Goal: Task Accomplishment & Management: Manage account settings

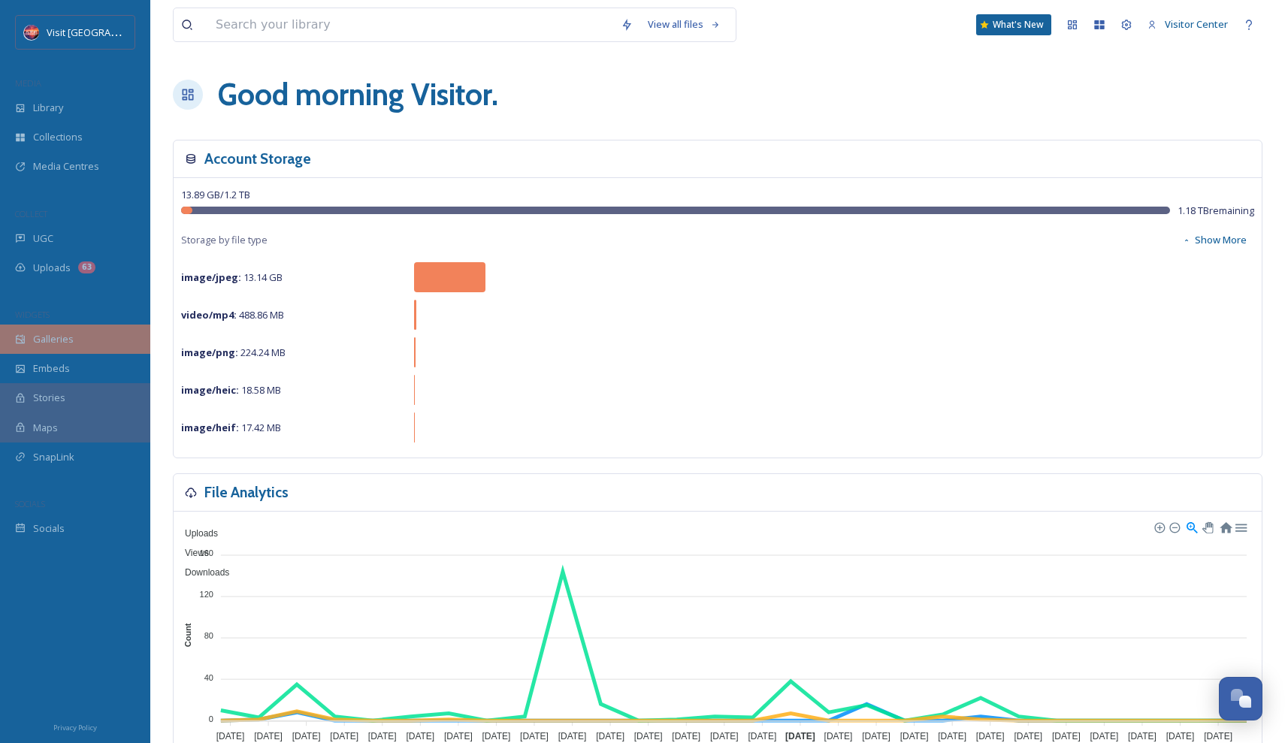
click at [60, 333] on span "Galleries" at bounding box center [53, 339] width 41 height 14
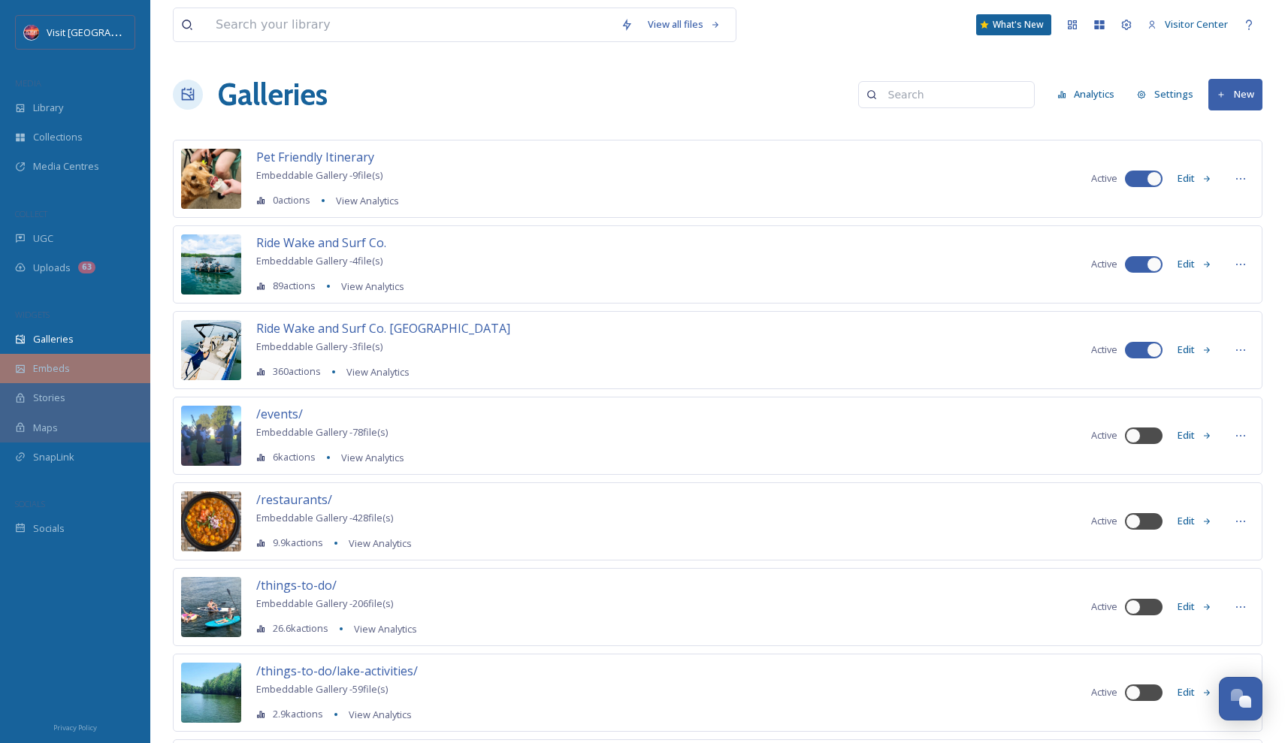
click at [53, 365] on span "Embeds" at bounding box center [51, 368] width 37 height 14
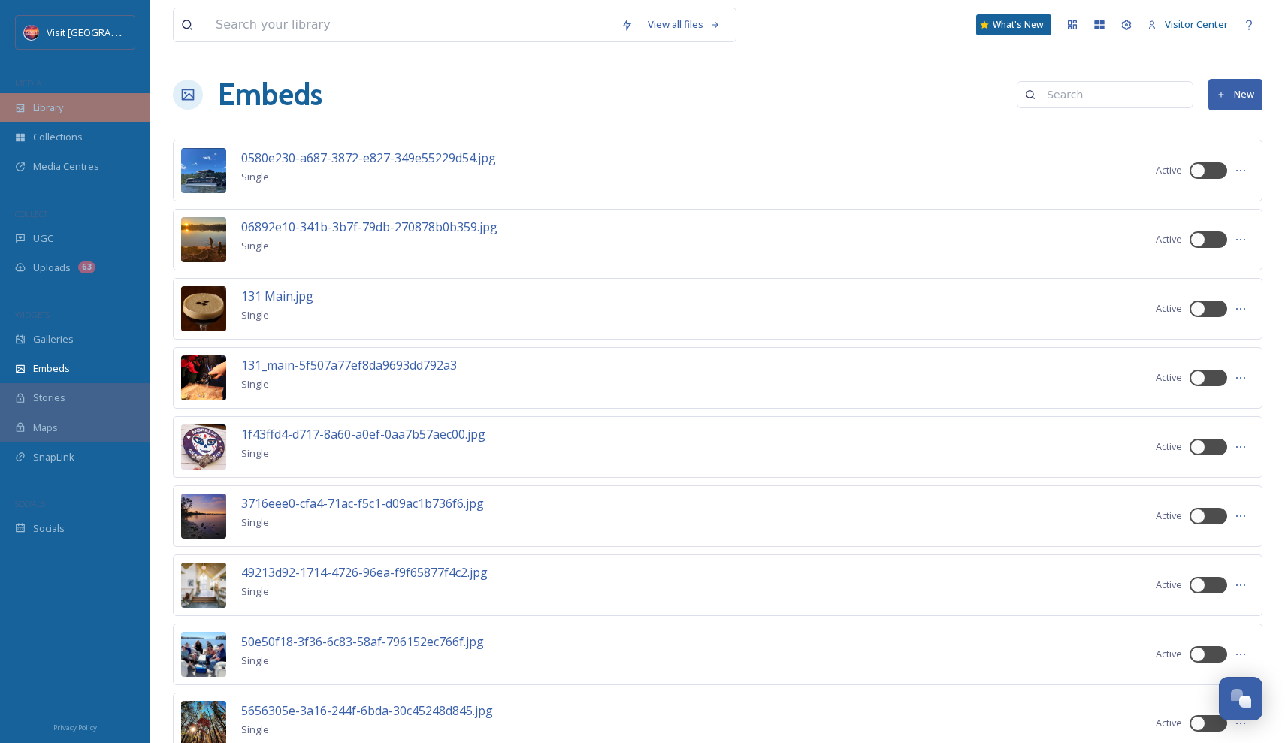
click at [79, 107] on div "Library" at bounding box center [75, 107] width 150 height 29
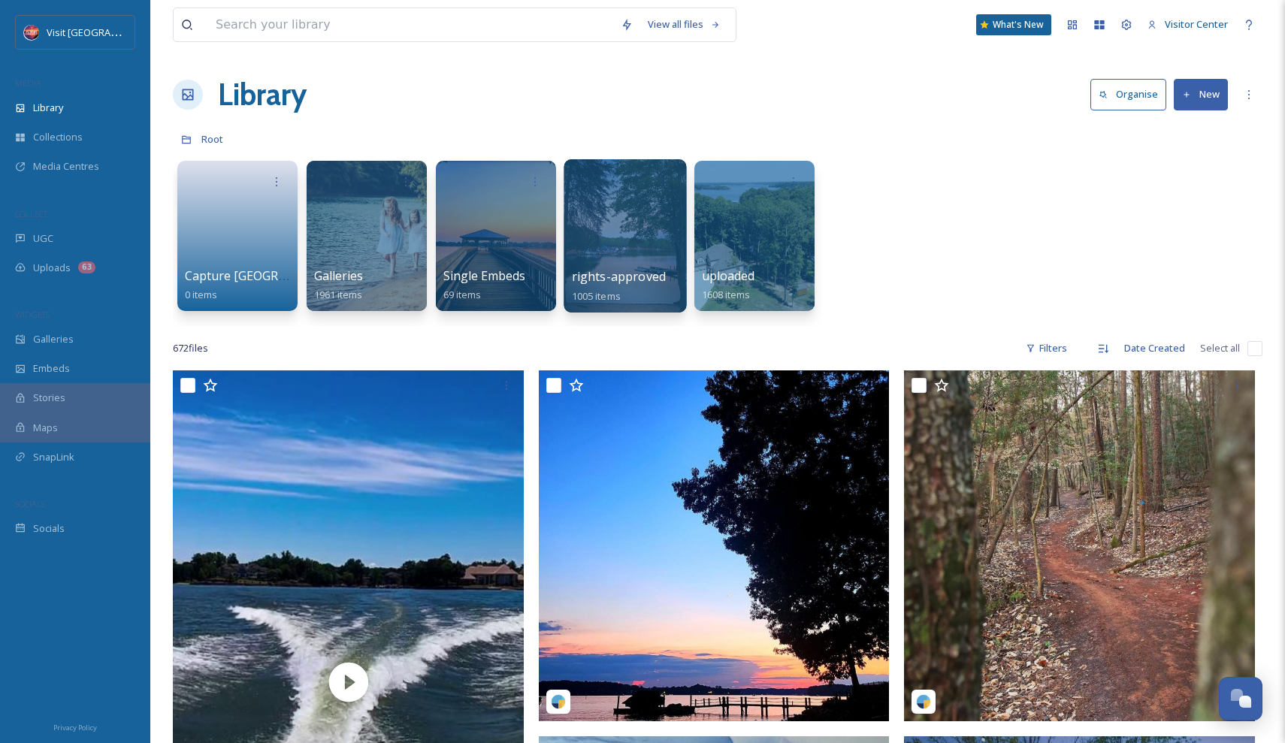
click at [622, 259] on div at bounding box center [625, 235] width 122 height 153
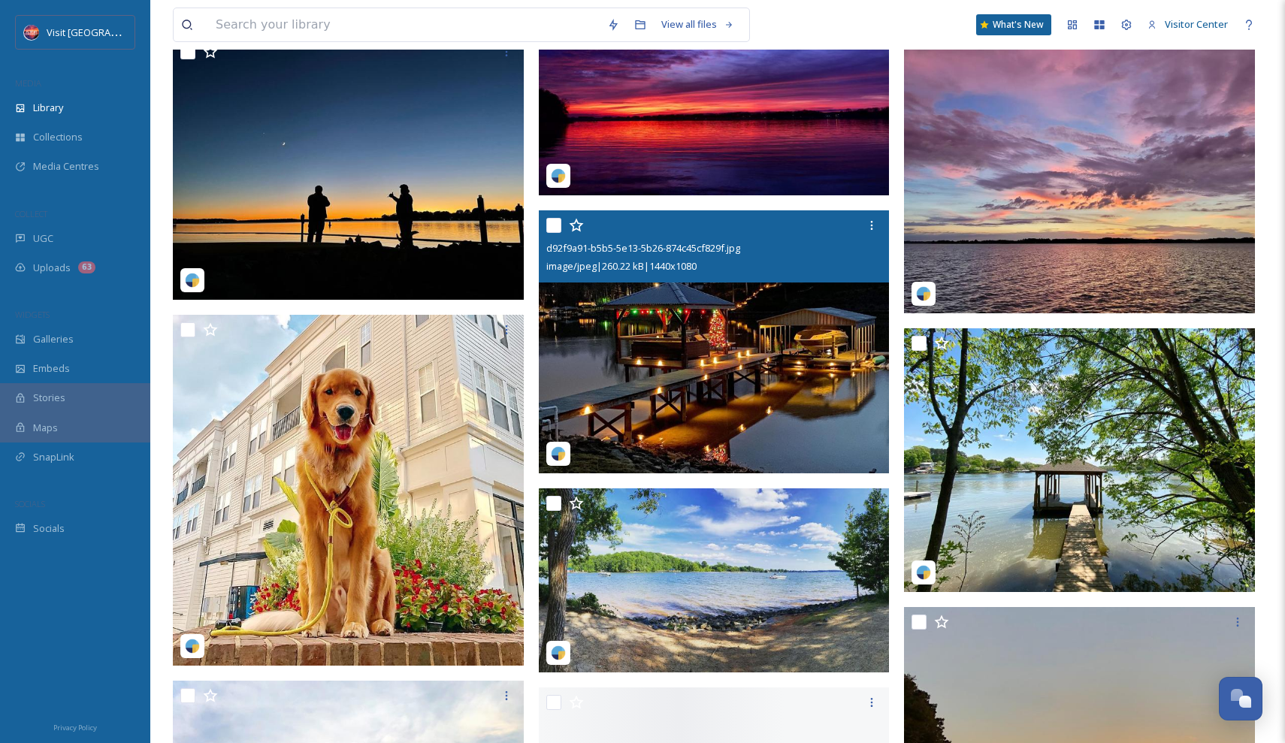
scroll to position [1380, 0]
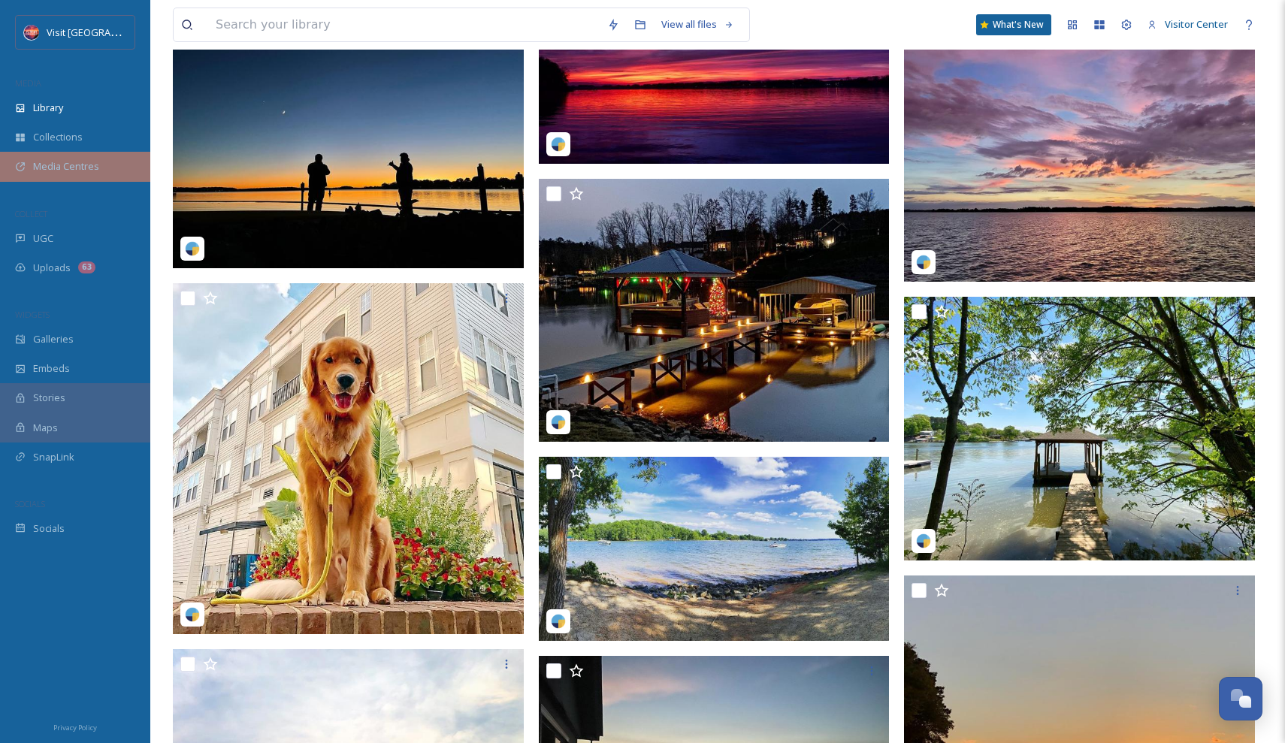
click at [80, 152] on div "Media Centres" at bounding box center [75, 166] width 150 height 29
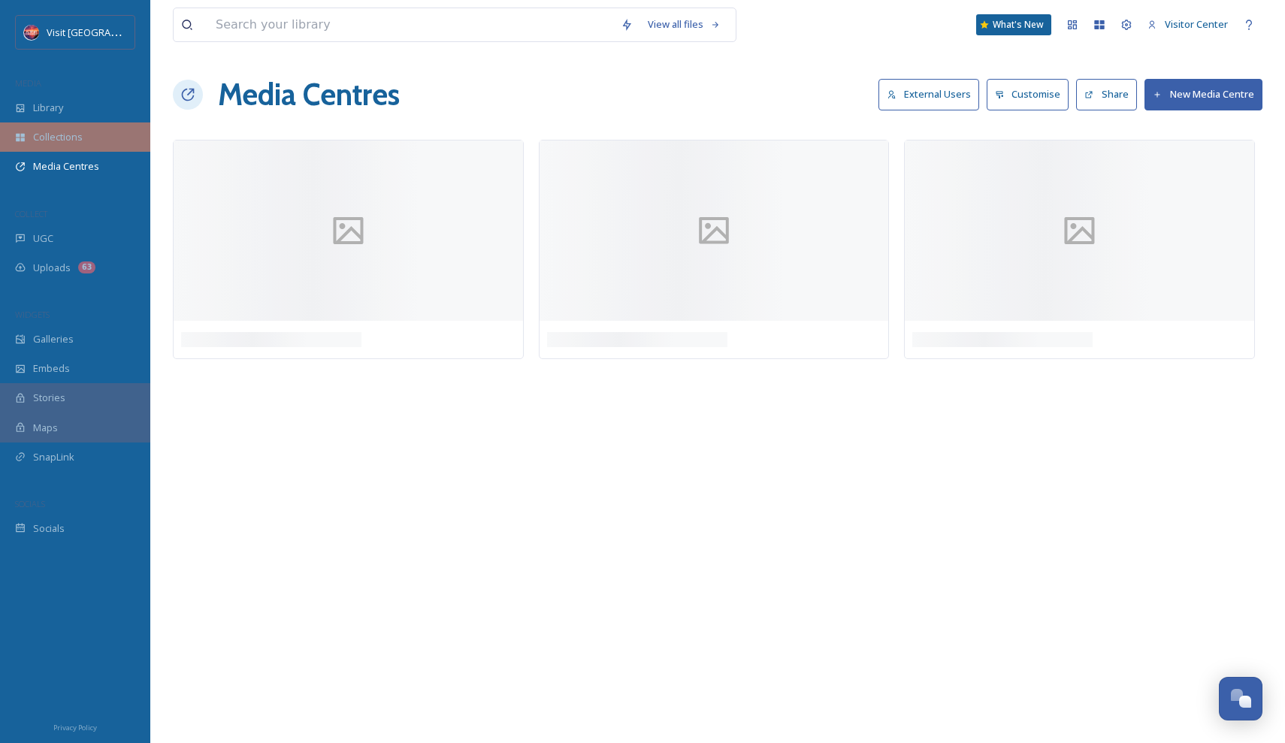
click at [68, 139] on span "Collections" at bounding box center [58, 137] width 50 height 14
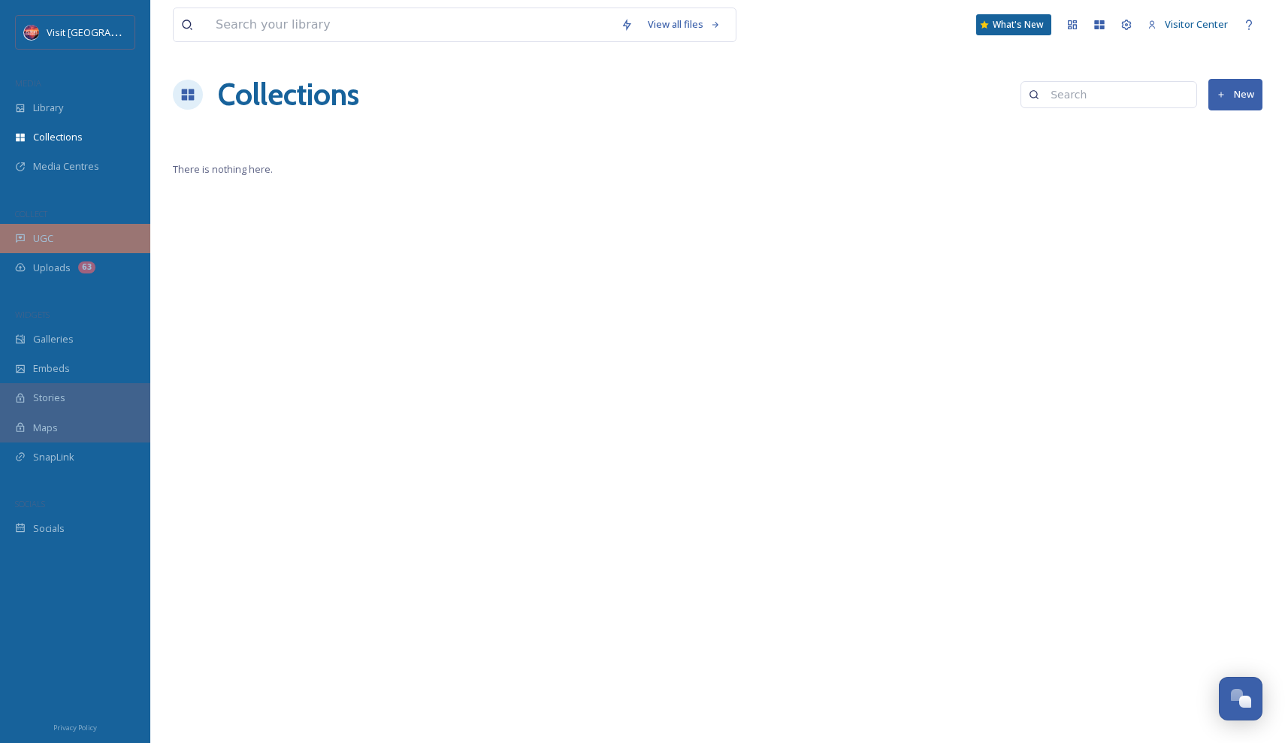
click at [71, 239] on div "UGC" at bounding box center [75, 238] width 150 height 29
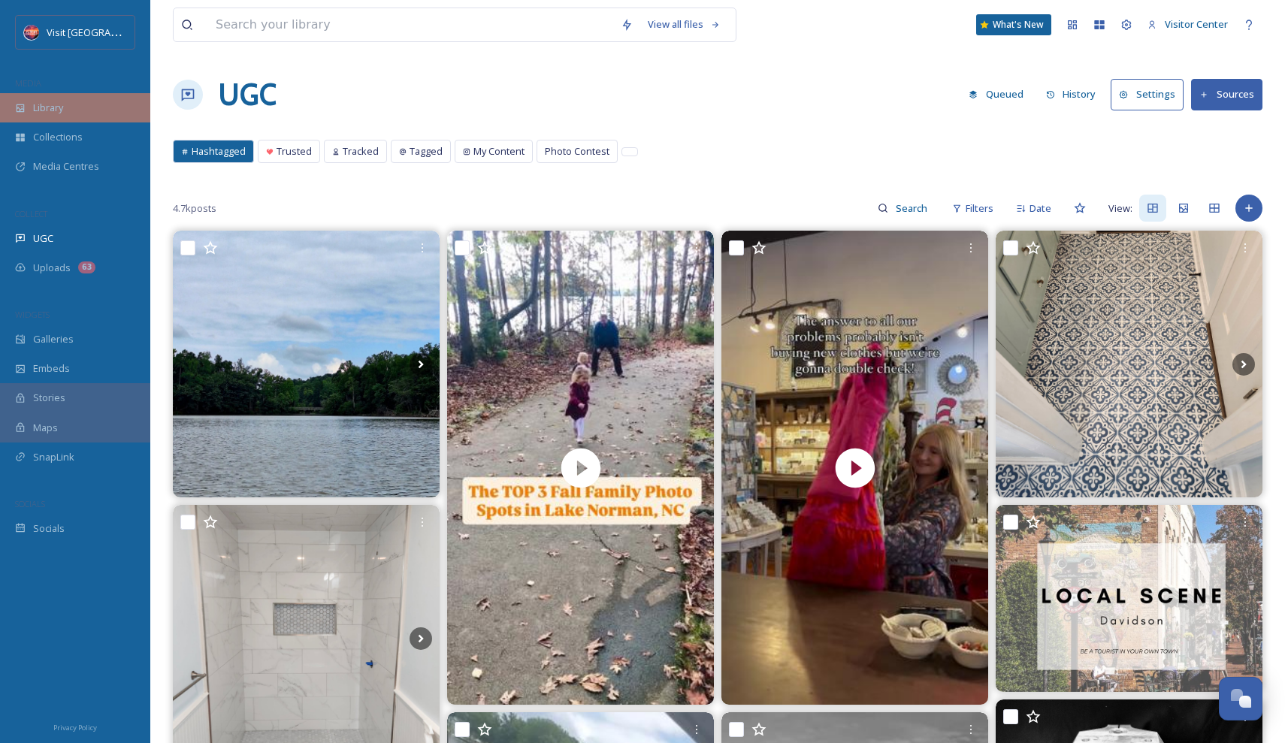
click at [80, 107] on div "Library" at bounding box center [75, 107] width 150 height 29
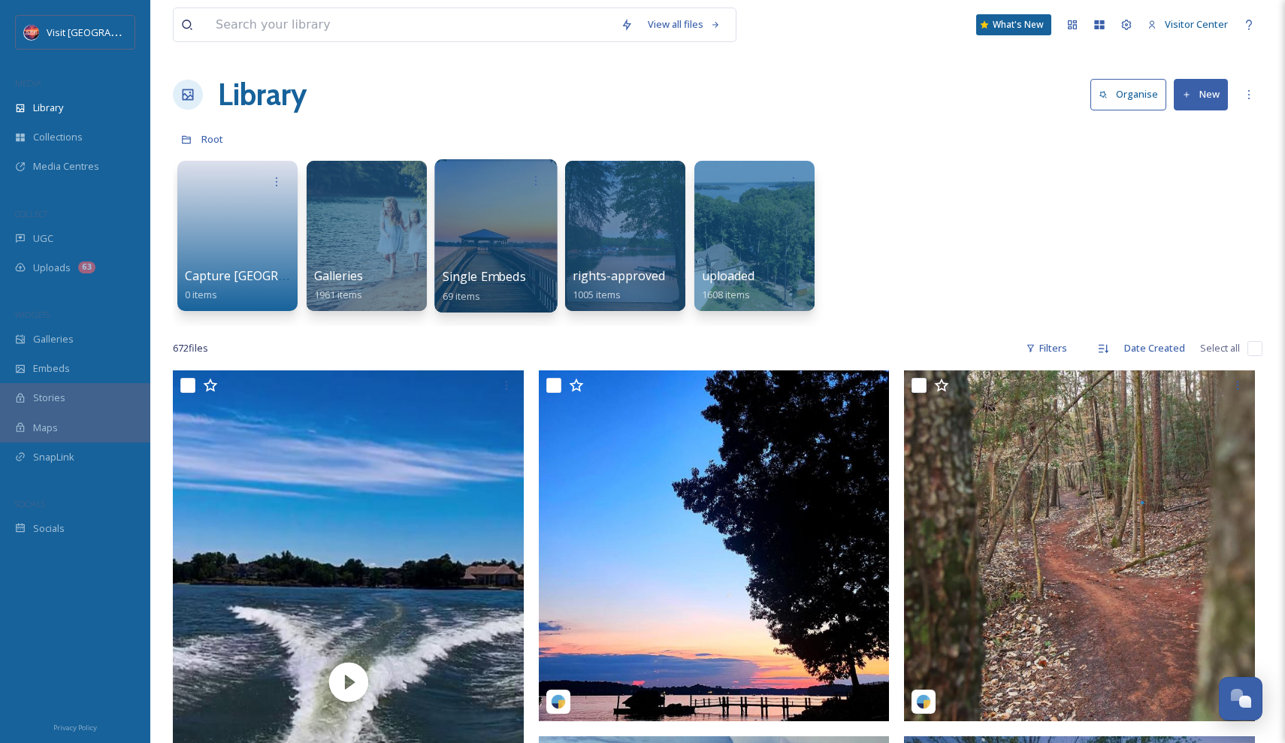
click at [504, 246] on div at bounding box center [495, 235] width 122 height 153
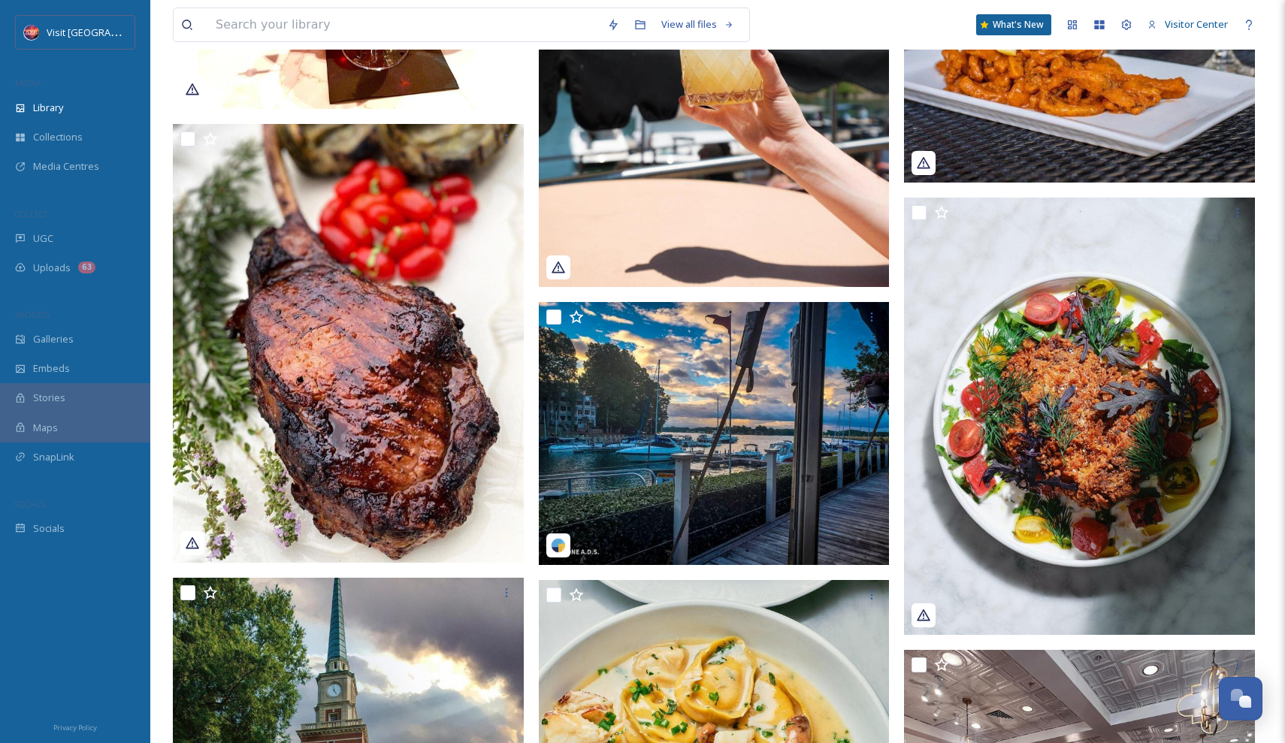
scroll to position [5447, 0]
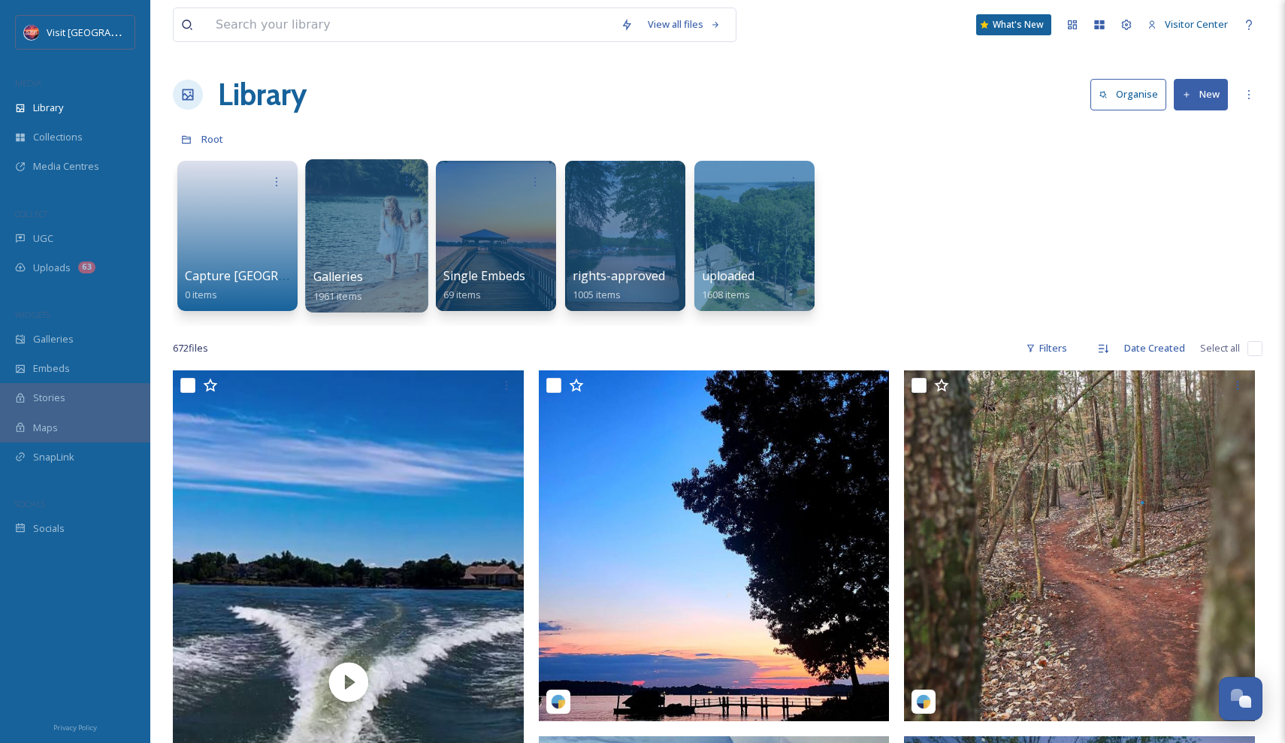
click at [340, 242] on div at bounding box center [366, 235] width 122 height 153
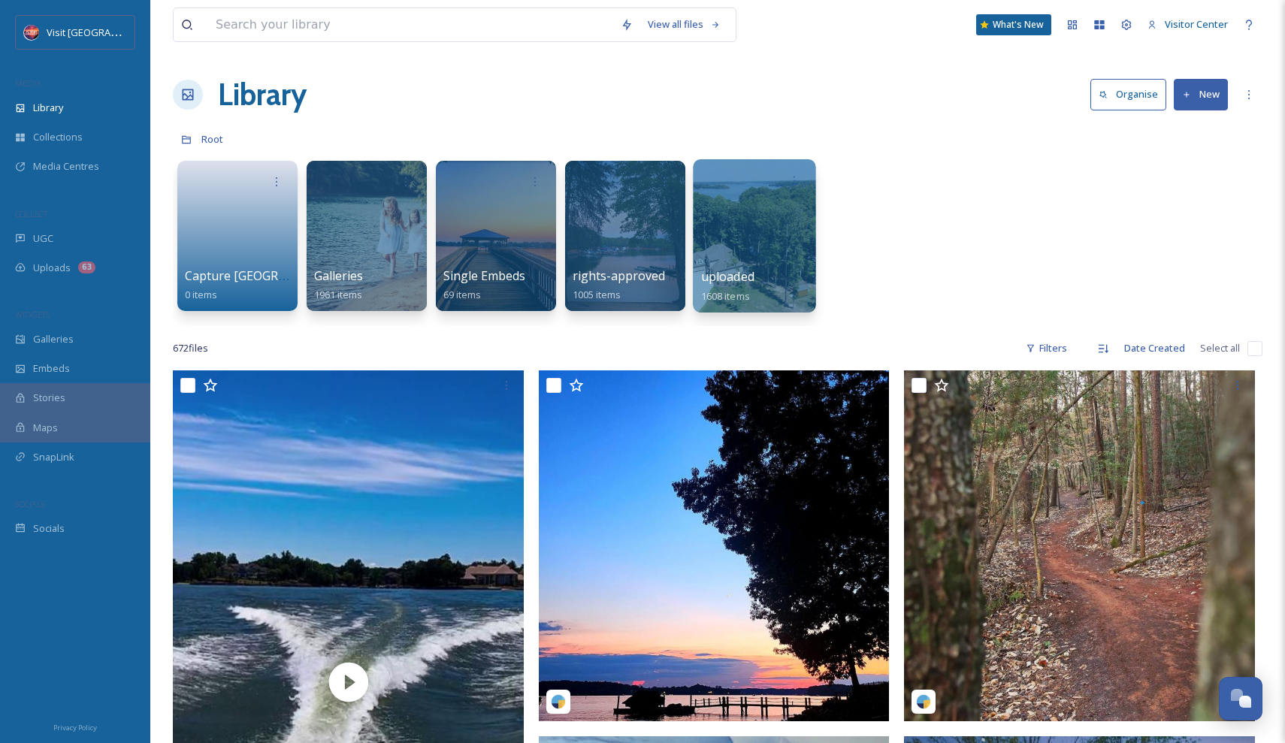
click at [764, 234] on div at bounding box center [754, 235] width 122 height 153
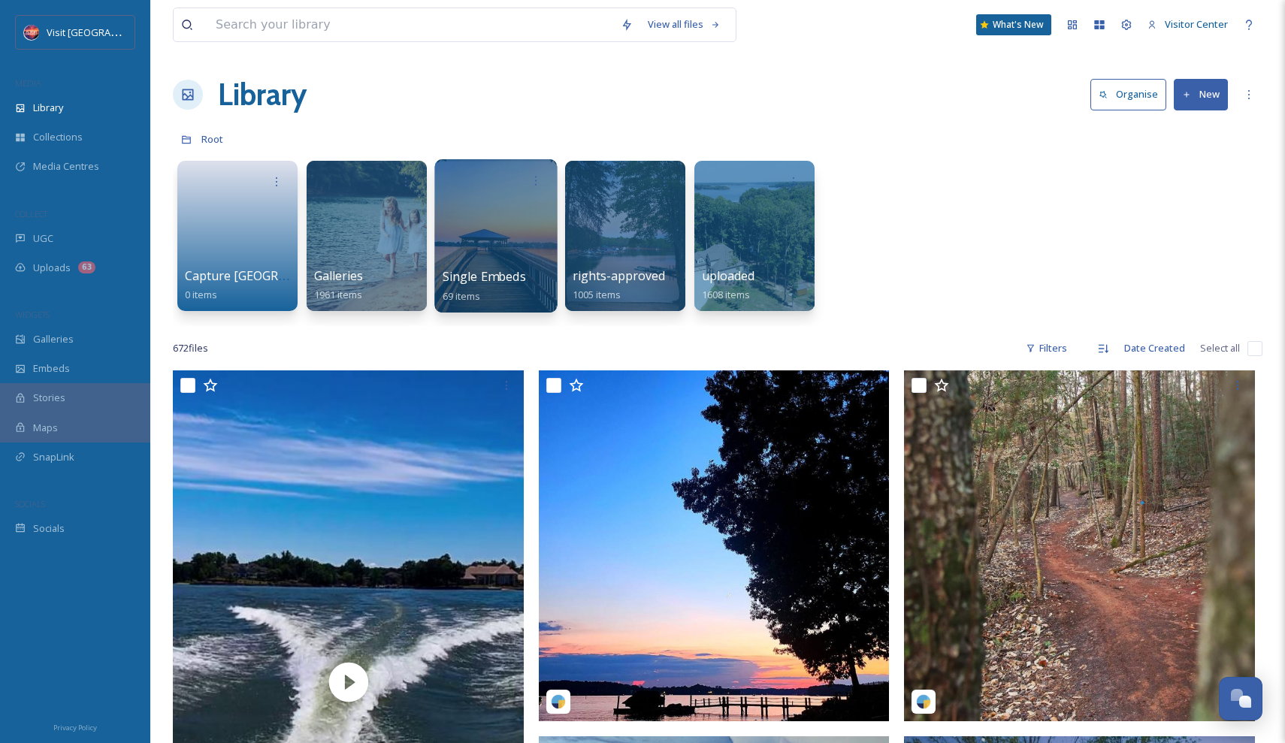
click at [496, 229] on div at bounding box center [495, 235] width 122 height 153
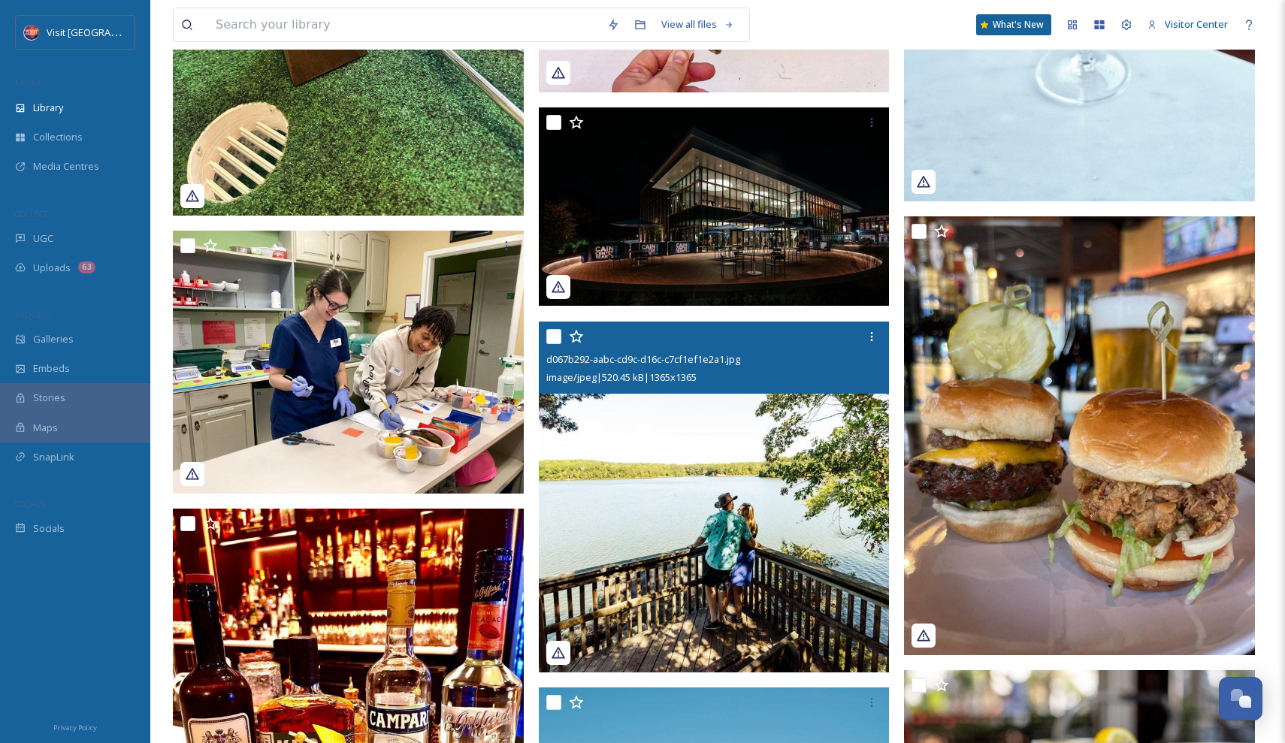
scroll to position [5071, 0]
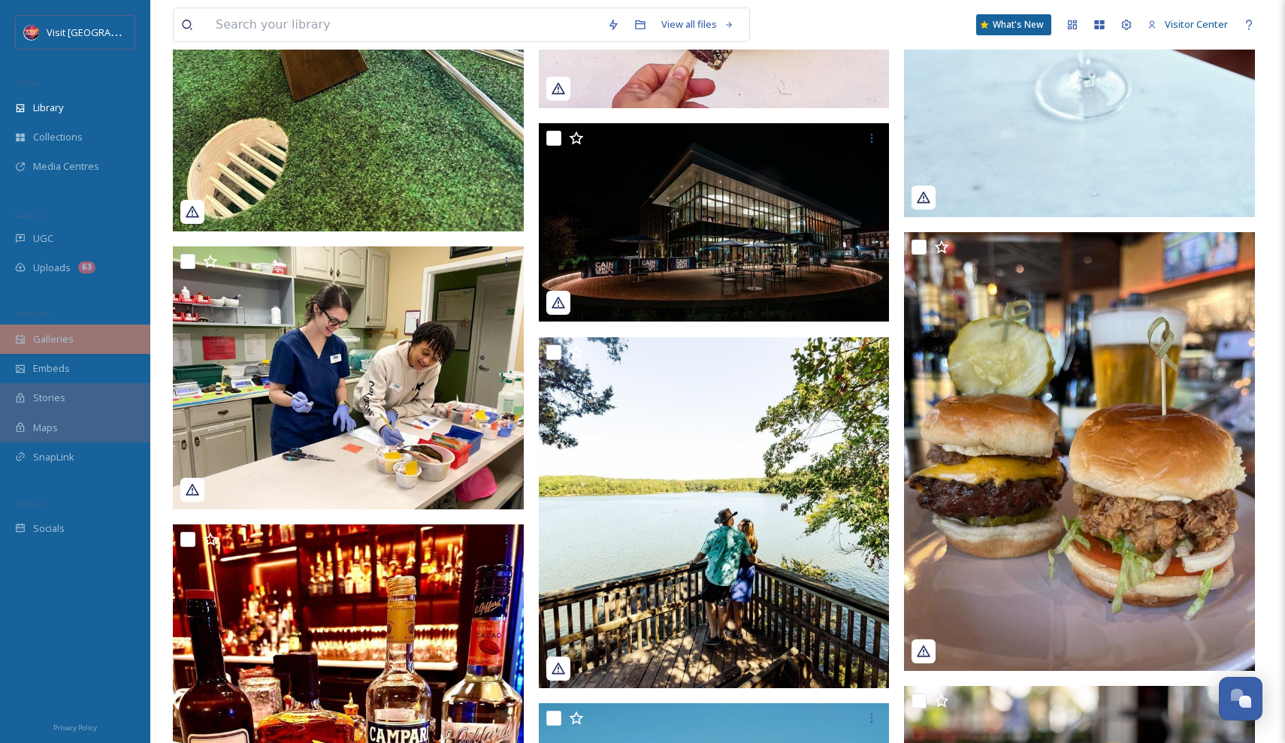
click at [51, 340] on span "Galleries" at bounding box center [53, 339] width 41 height 14
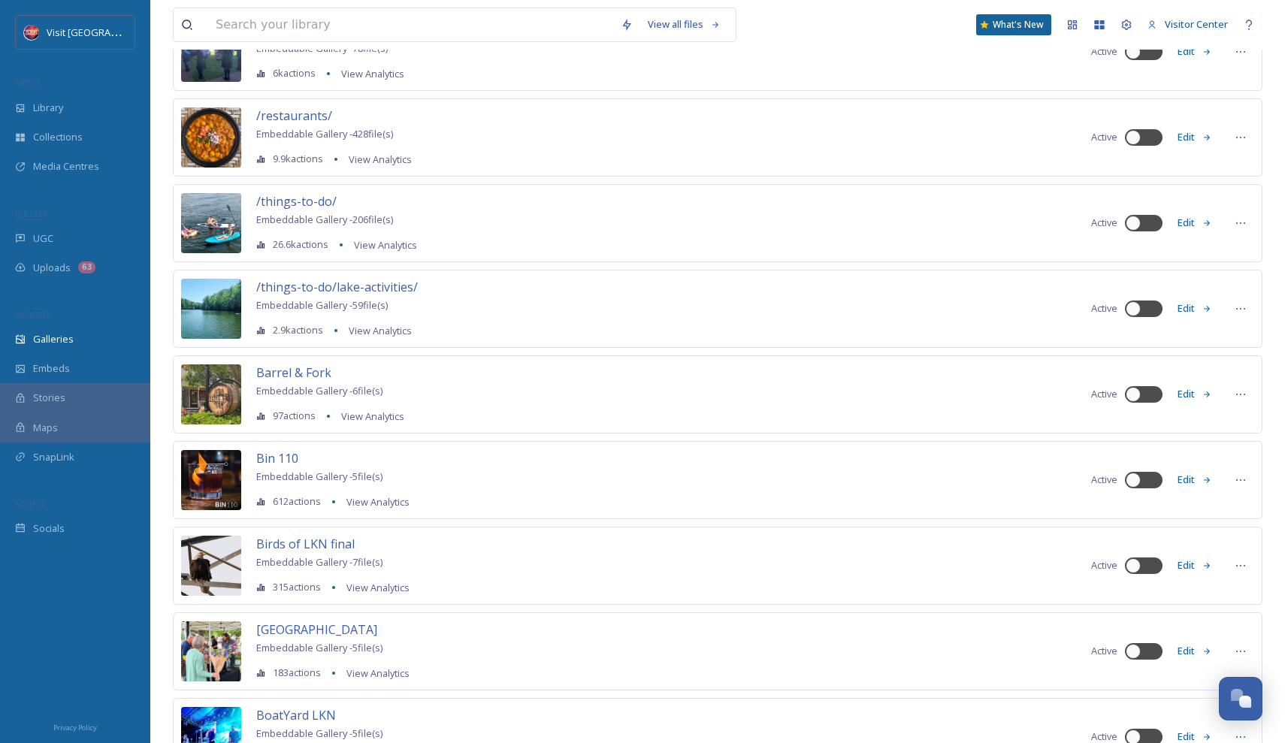
scroll to position [448, 0]
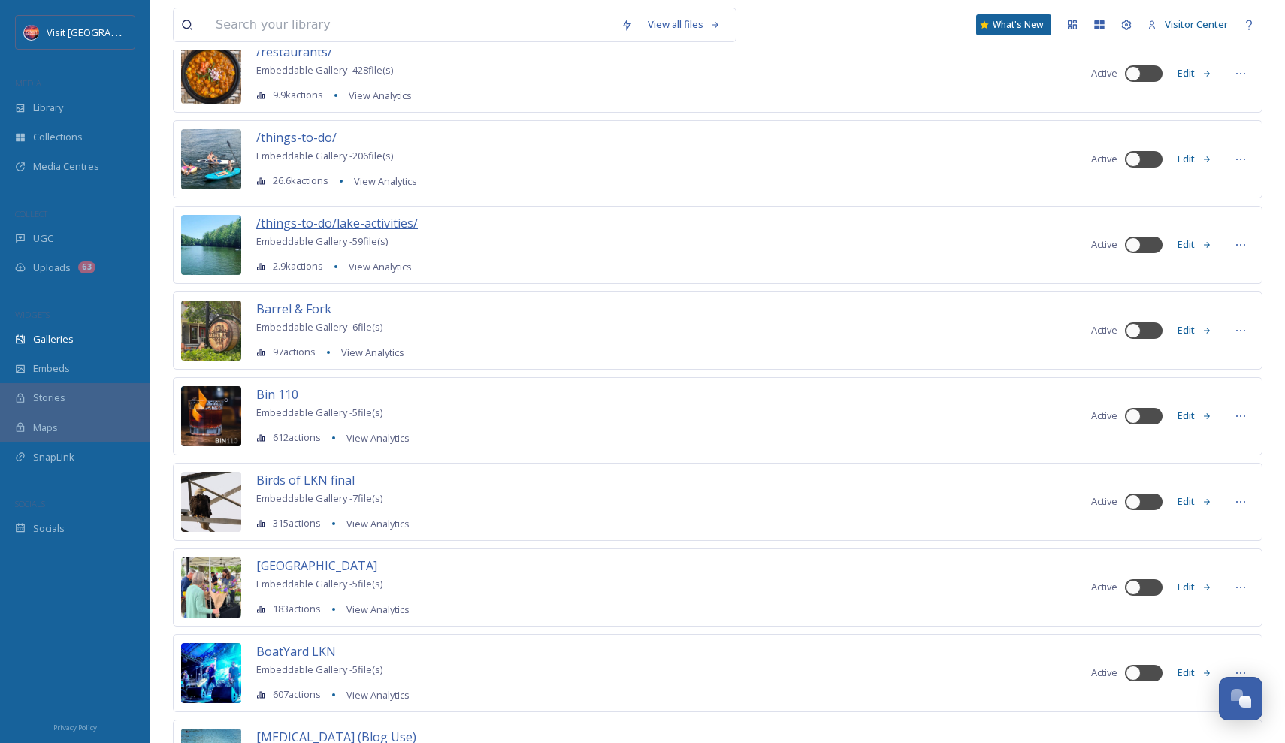
click at [365, 224] on span "/things-to-do/lake-activities/" at bounding box center [337, 223] width 162 height 17
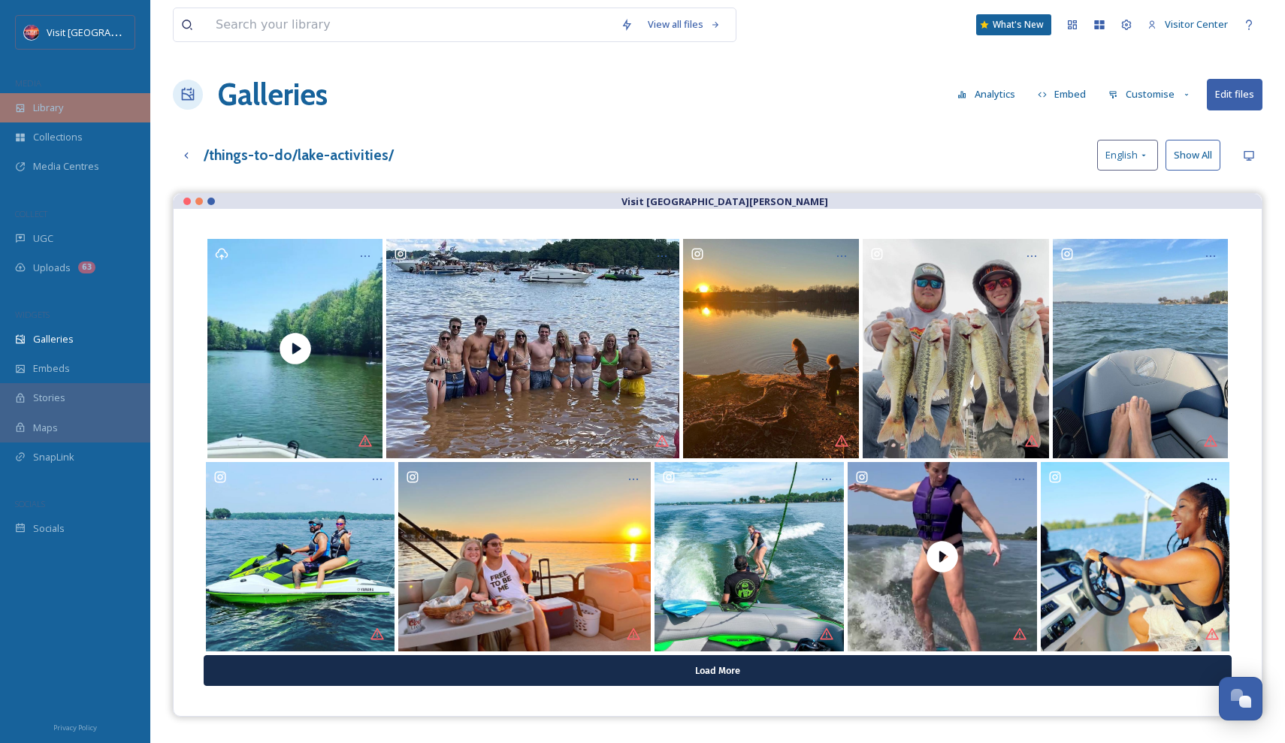
click at [86, 107] on div "Library" at bounding box center [75, 107] width 150 height 29
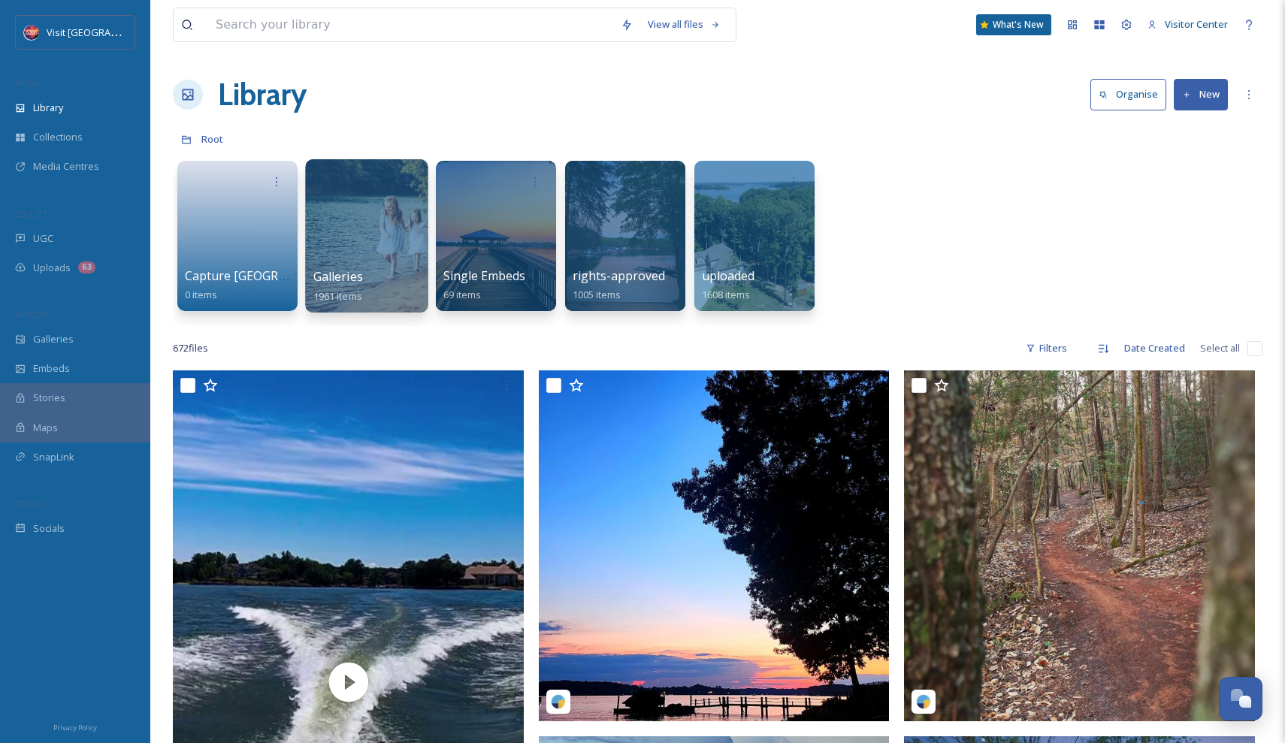
click at [347, 249] on div at bounding box center [366, 235] width 122 height 153
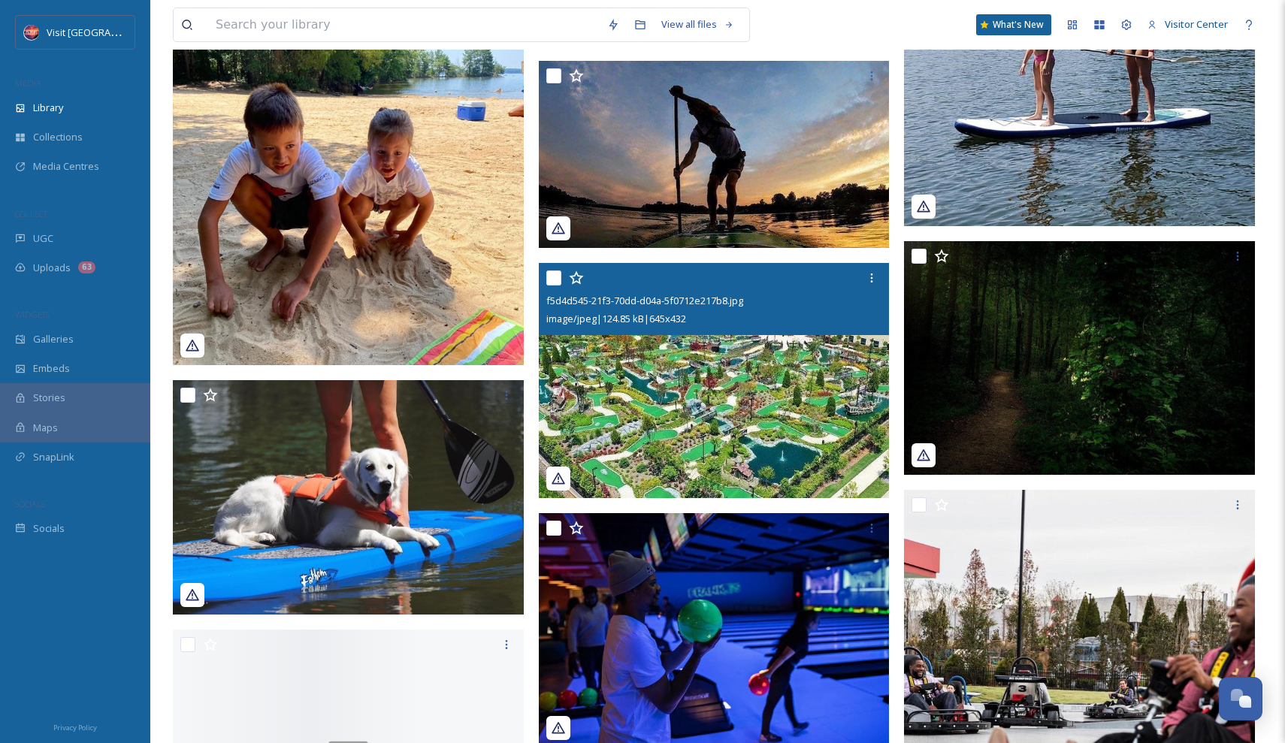
scroll to position [9804, 0]
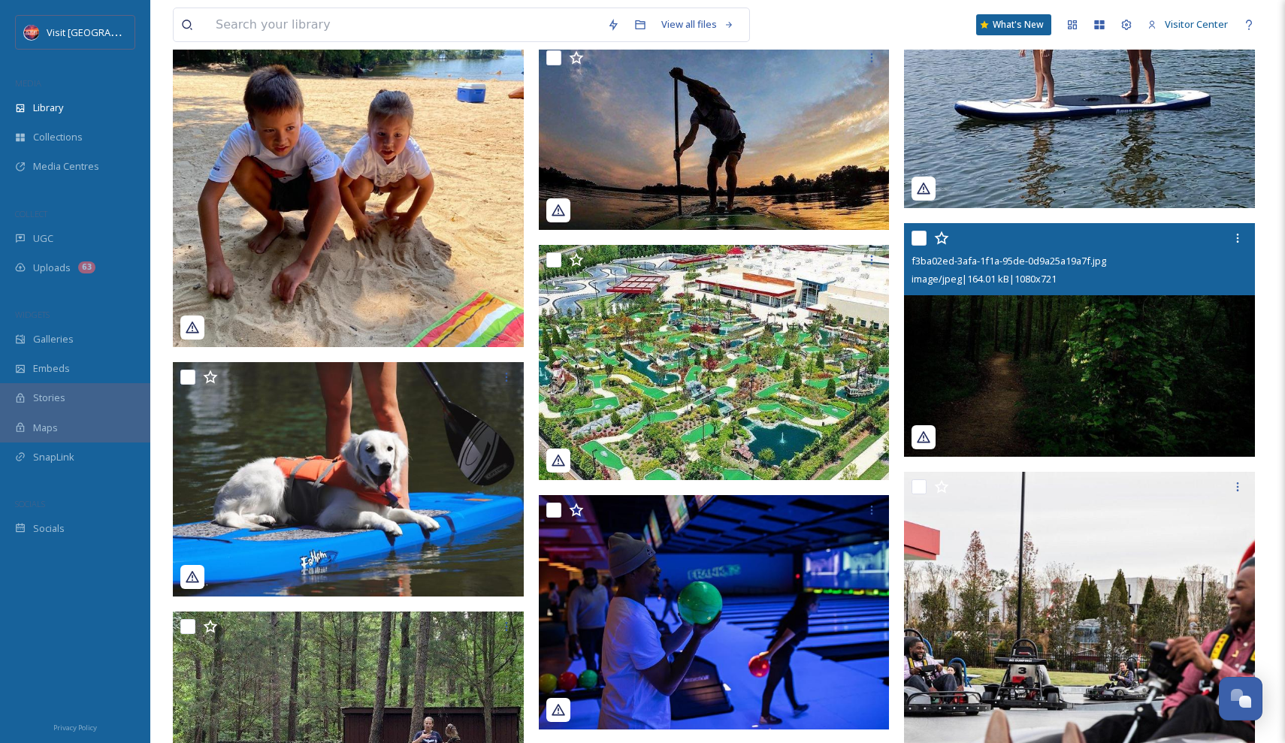
click at [1037, 330] on img at bounding box center [1079, 340] width 351 height 234
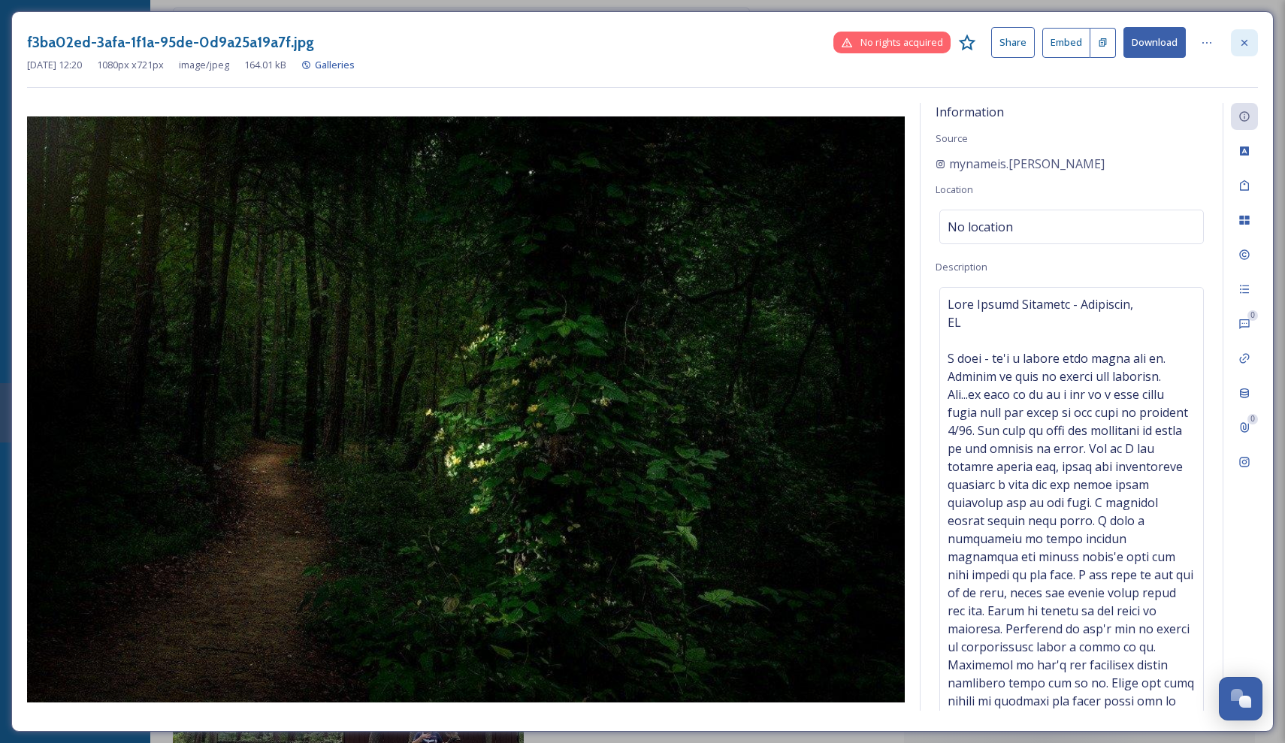
click at [1239, 38] on icon at bounding box center [1244, 43] width 12 height 12
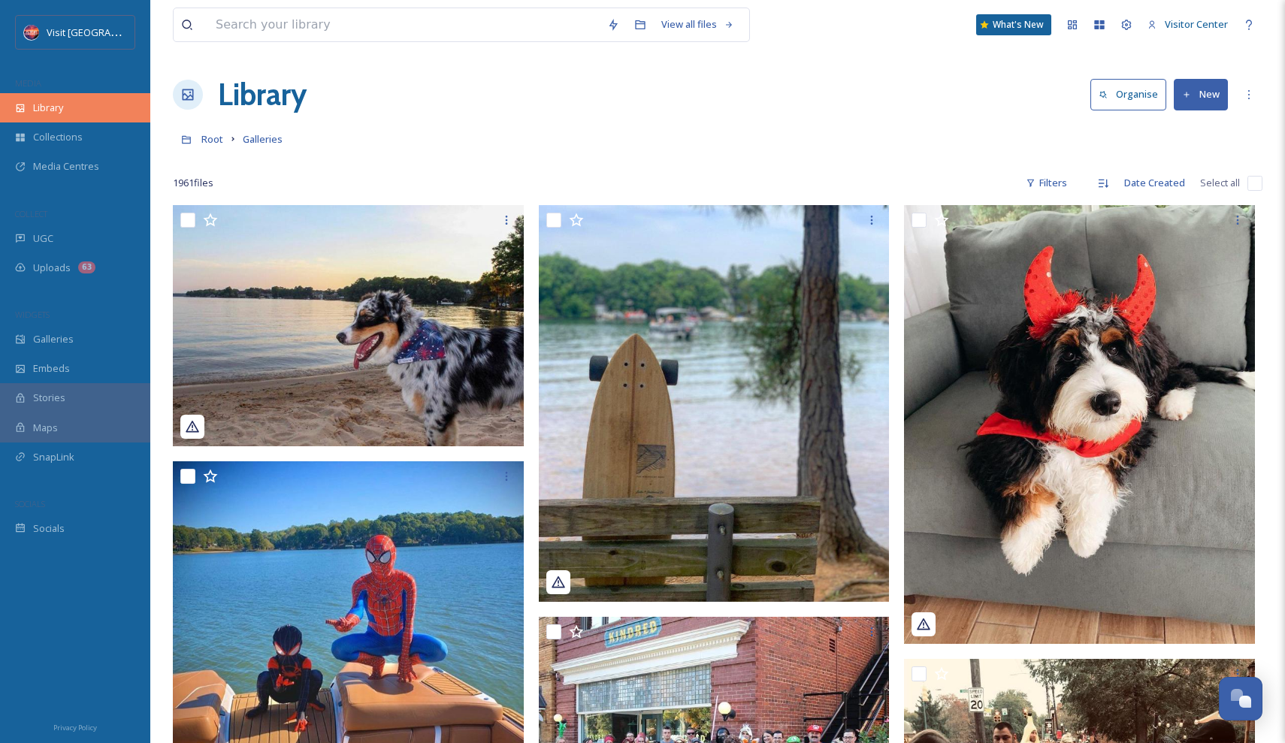
click at [60, 110] on span "Library" at bounding box center [48, 108] width 30 height 14
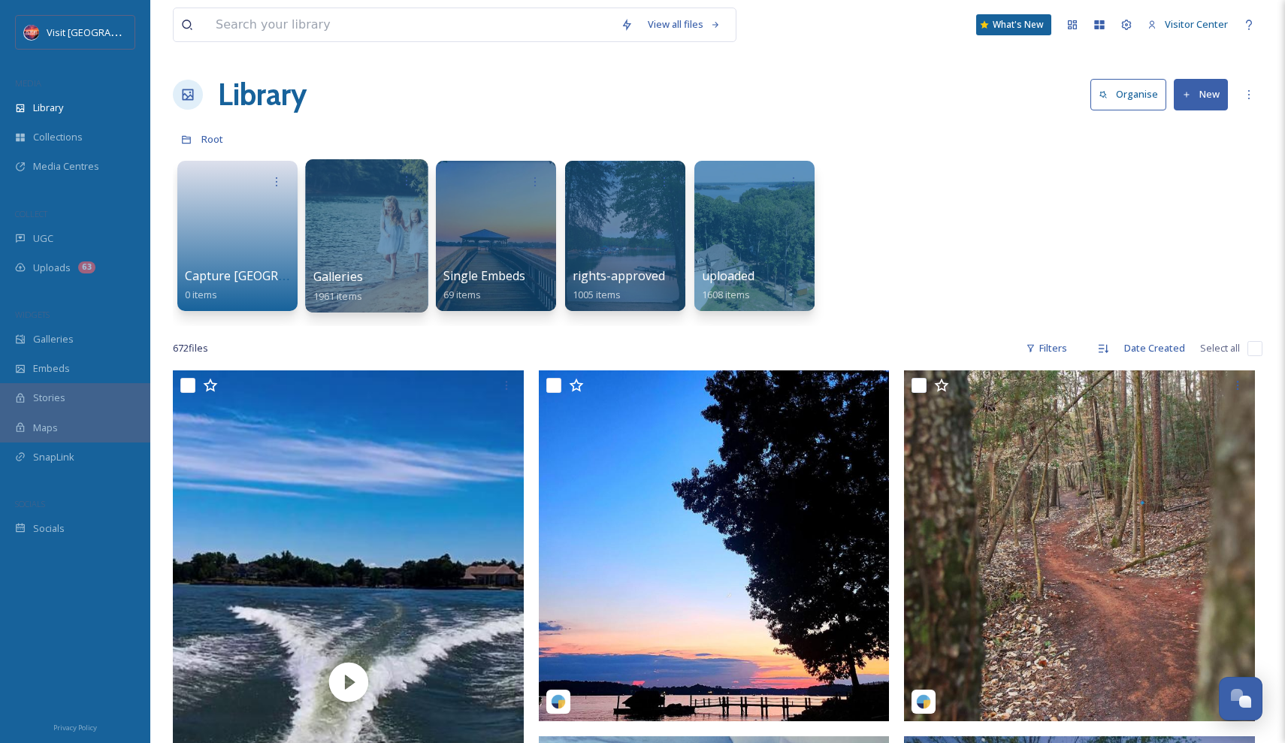
click at [373, 235] on div at bounding box center [366, 235] width 122 height 153
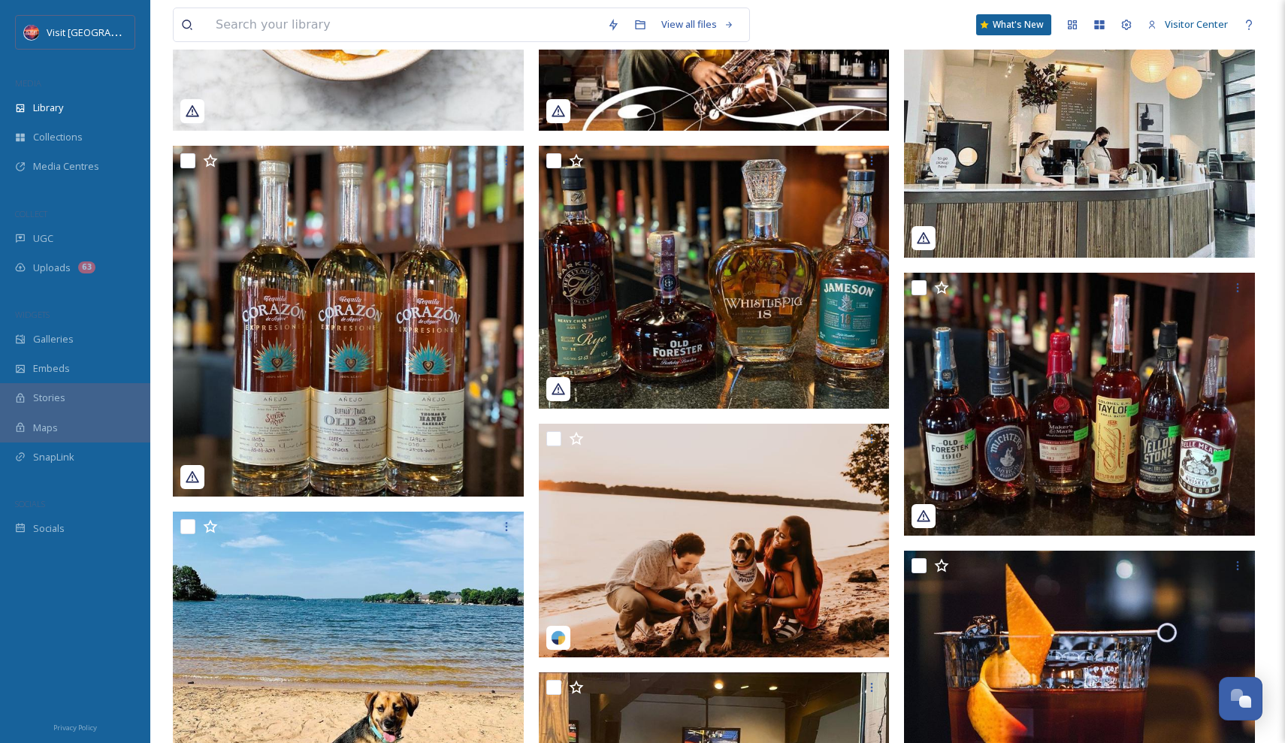
scroll to position [3939, 0]
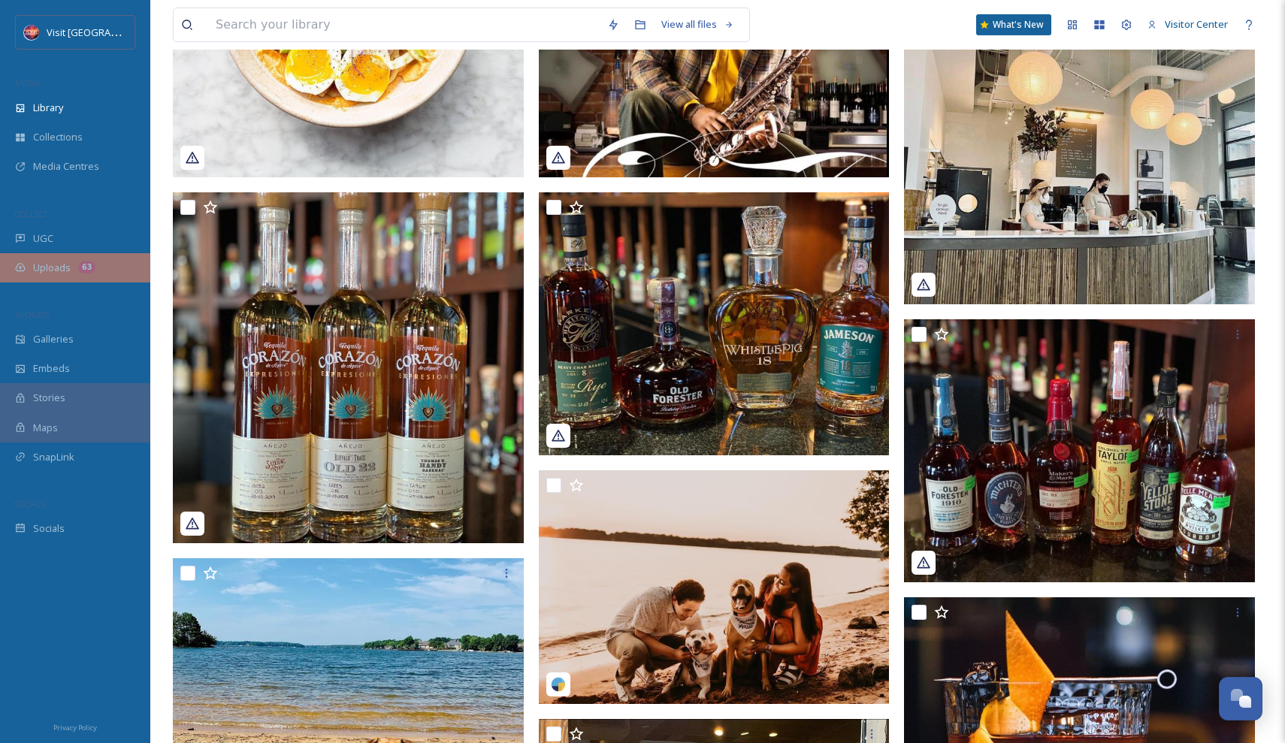
click at [45, 262] on span "Uploads" at bounding box center [52, 268] width 38 height 14
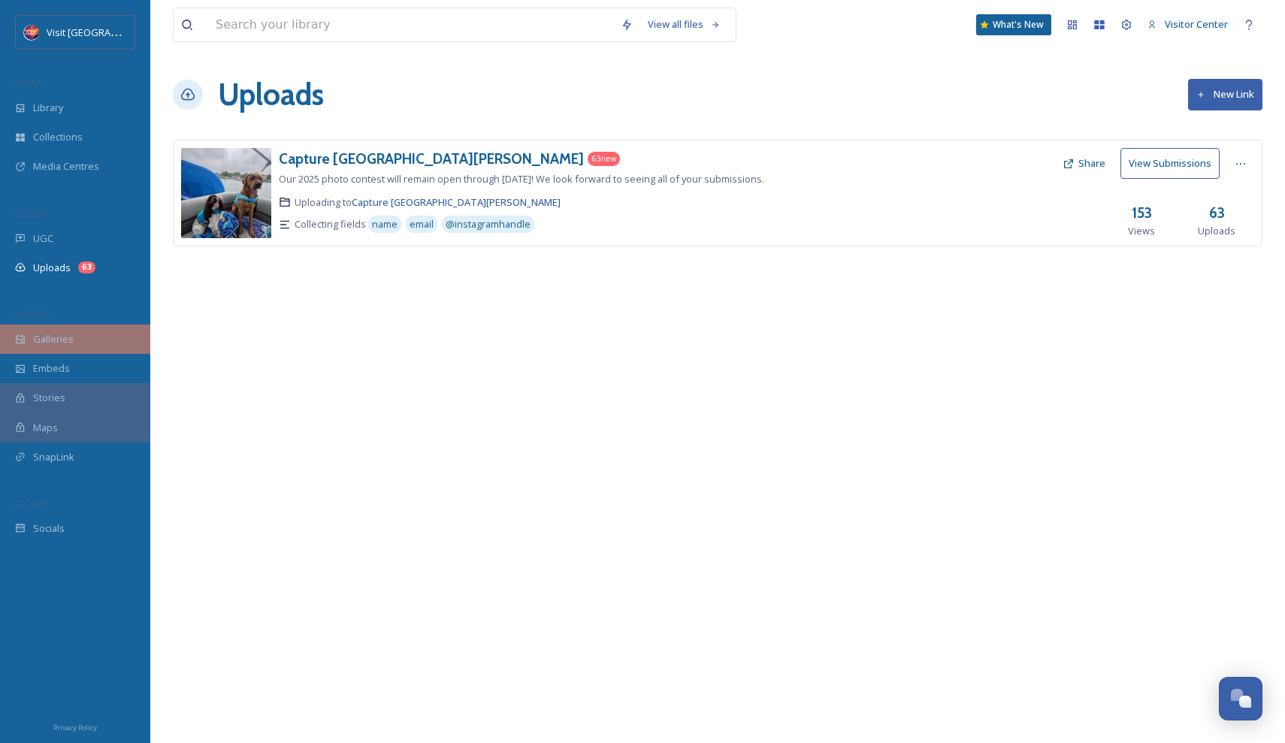
click at [41, 332] on span "Galleries" at bounding box center [53, 339] width 41 height 14
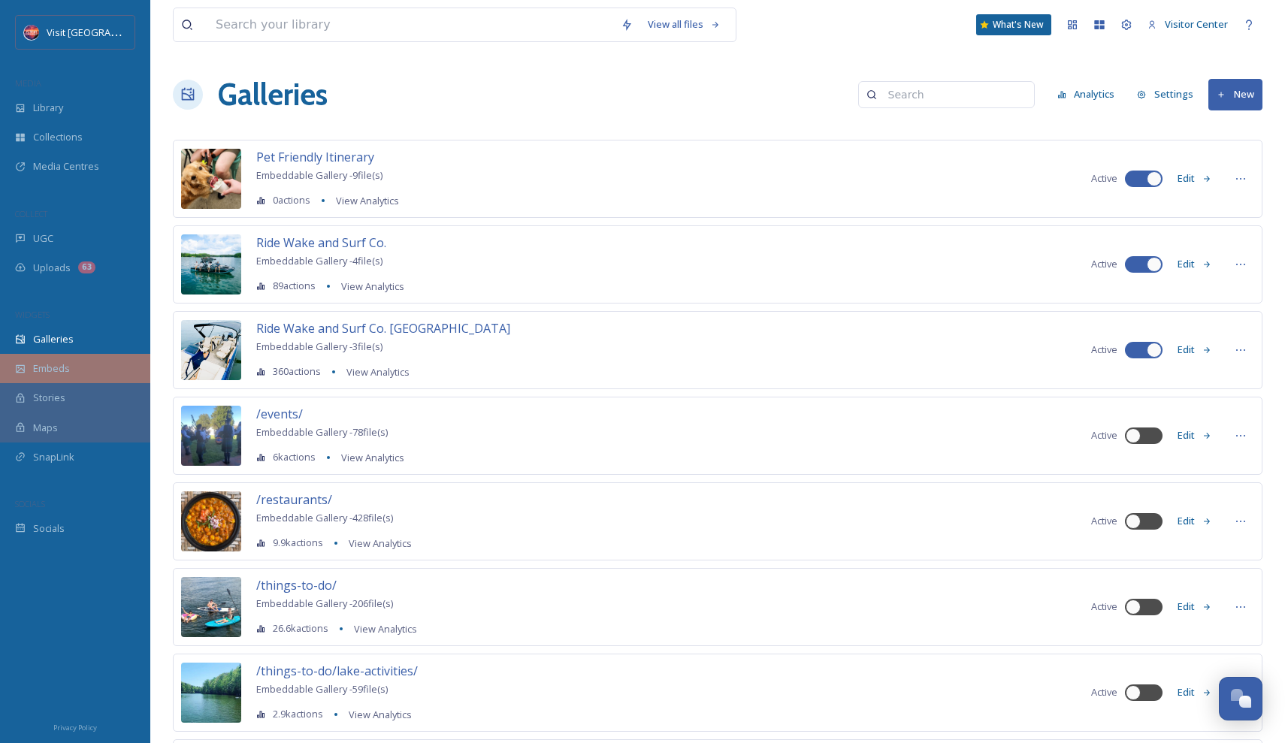
click at [47, 365] on span "Embeds" at bounding box center [51, 368] width 37 height 14
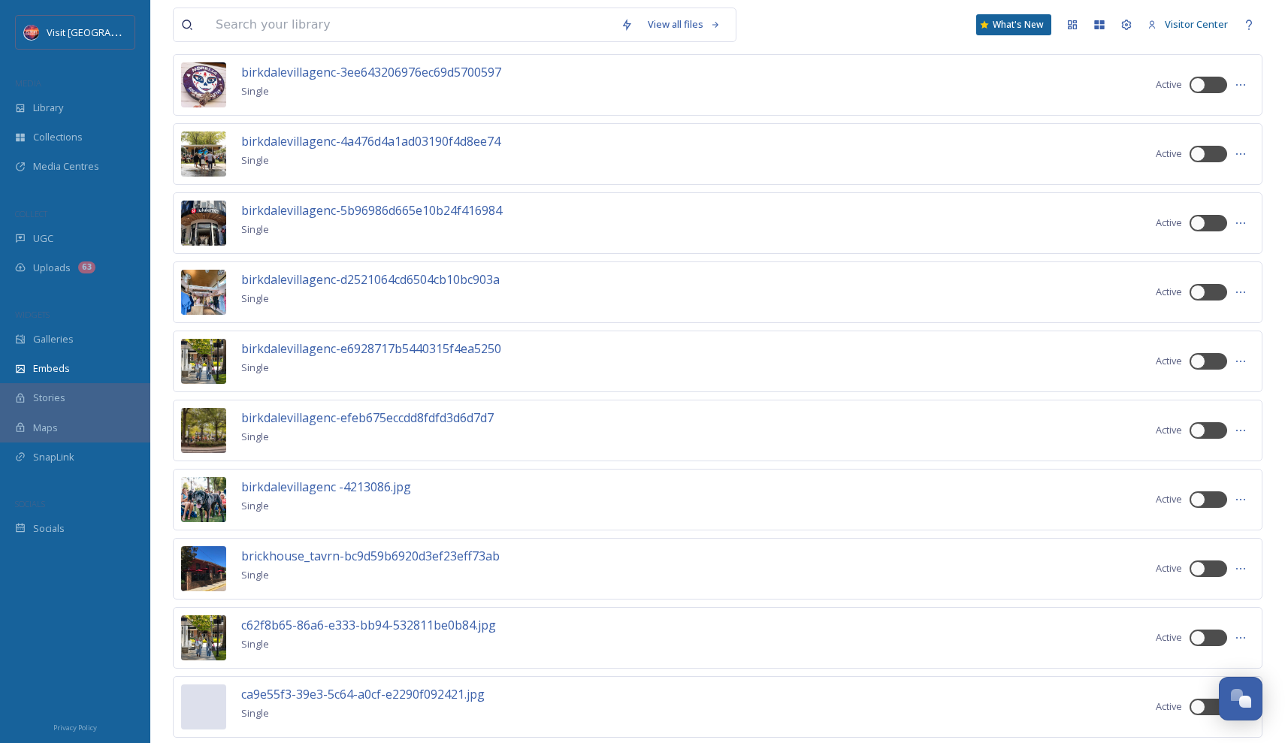
scroll to position [1769, 0]
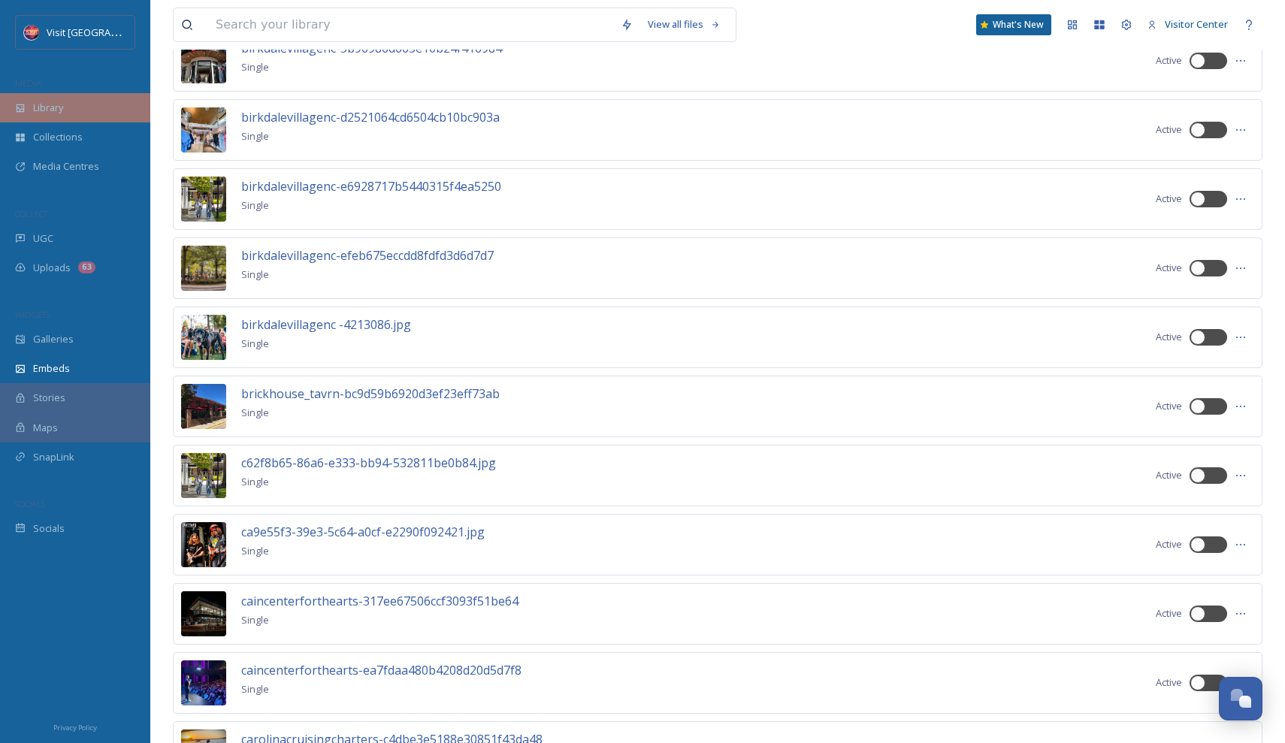
click at [69, 118] on div "Library" at bounding box center [75, 107] width 150 height 29
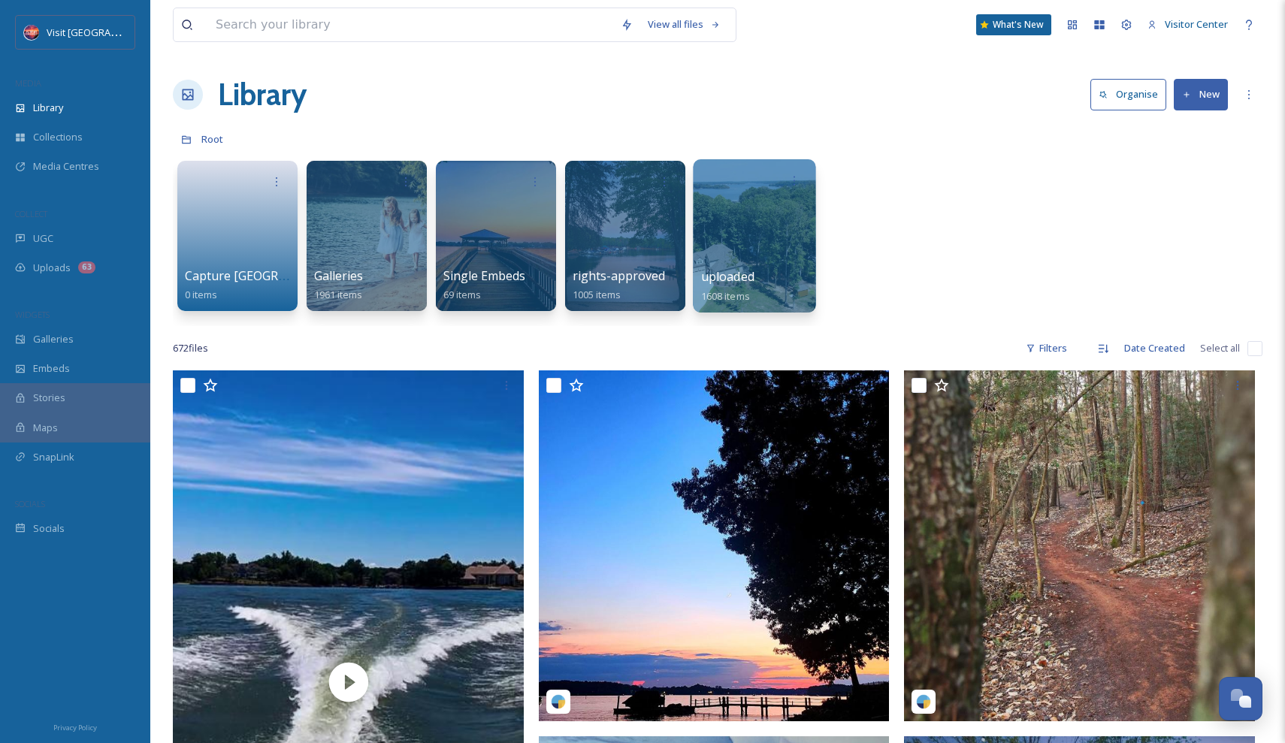
click at [733, 256] on div at bounding box center [754, 235] width 122 height 153
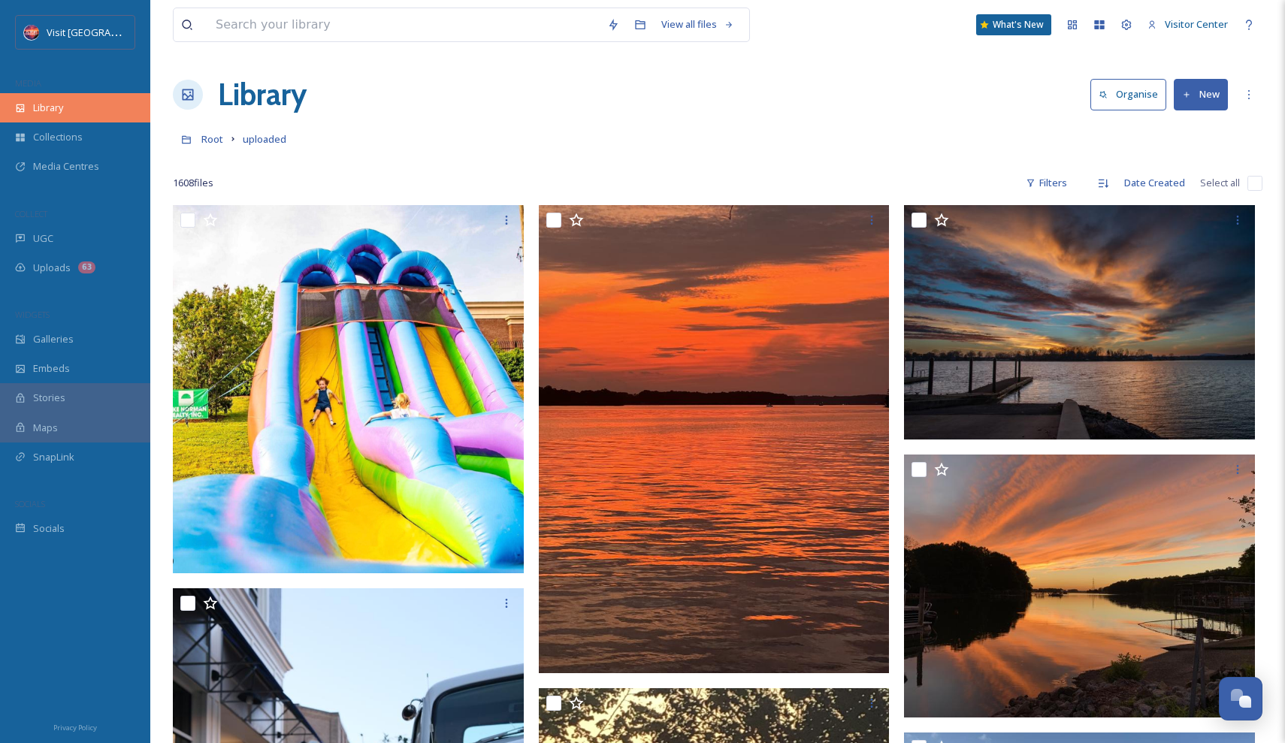
click at [69, 101] on div "Library" at bounding box center [75, 107] width 150 height 29
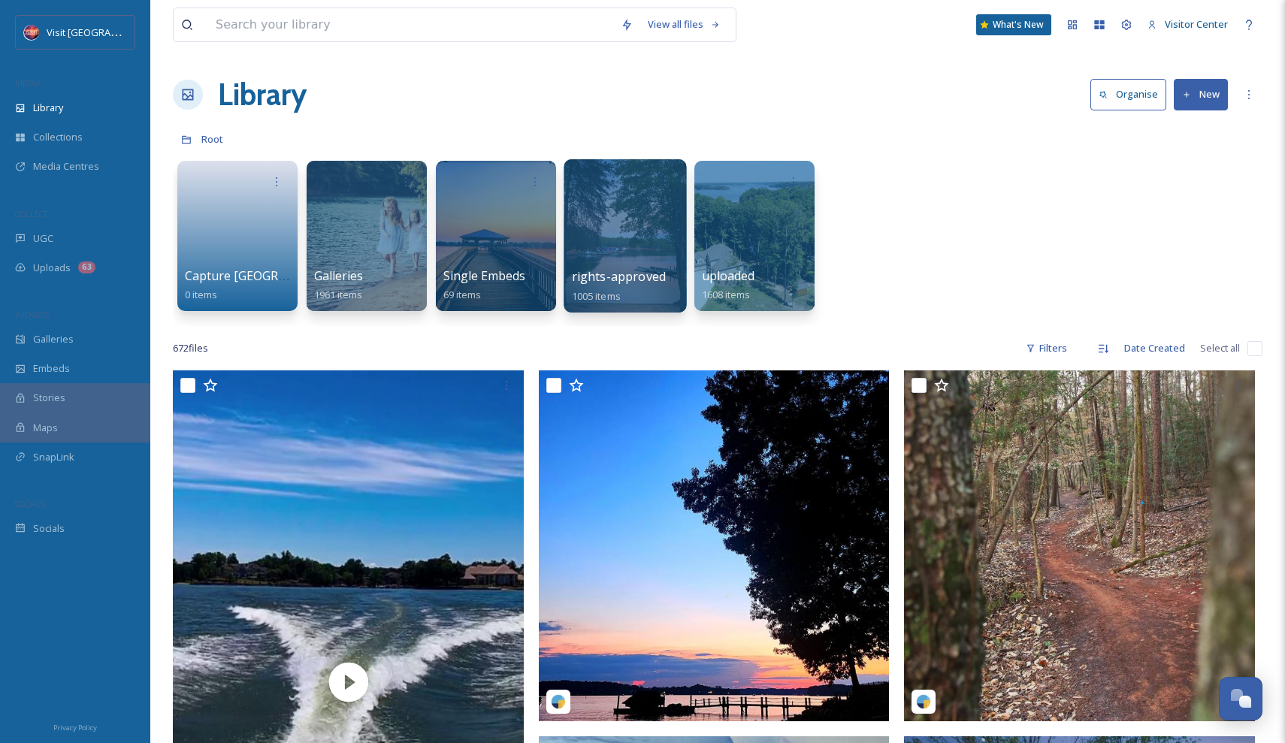
click at [630, 267] on div at bounding box center [625, 235] width 122 height 153
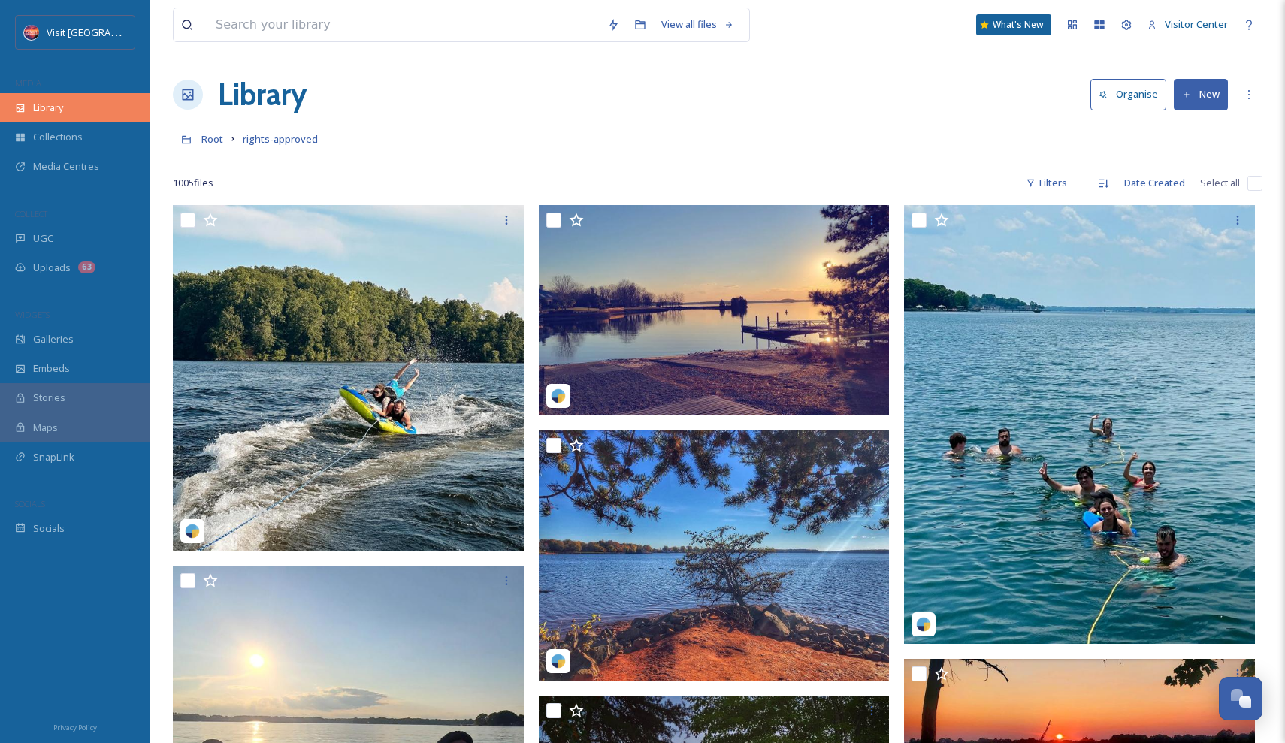
click at [68, 111] on div "Library" at bounding box center [75, 107] width 150 height 29
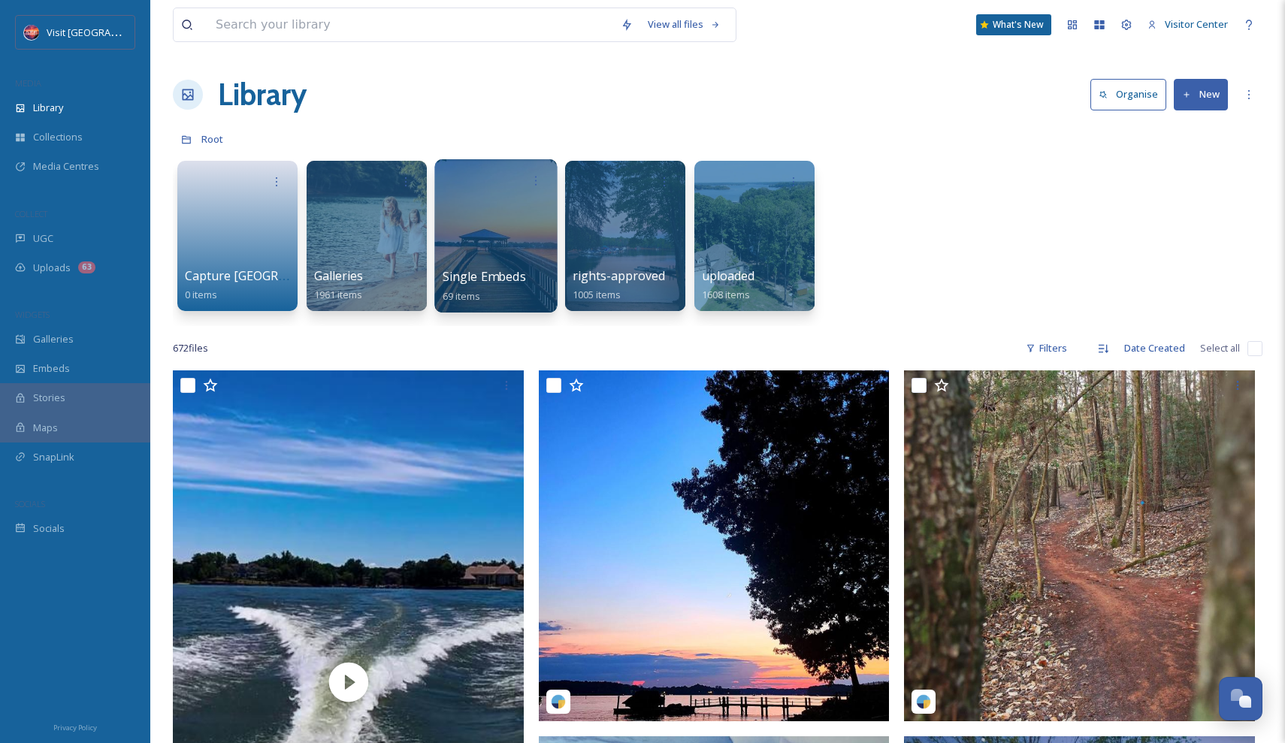
click at [505, 207] on div at bounding box center [495, 235] width 122 height 153
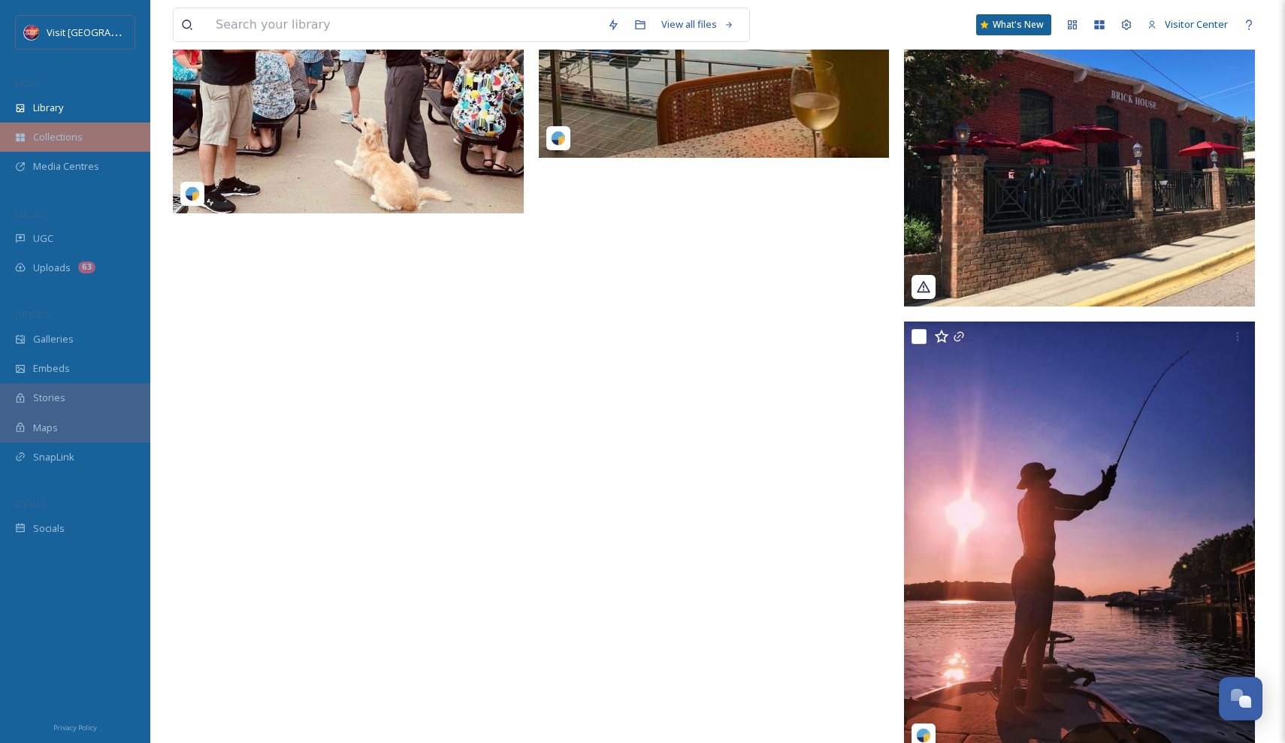
scroll to position [7787, 0]
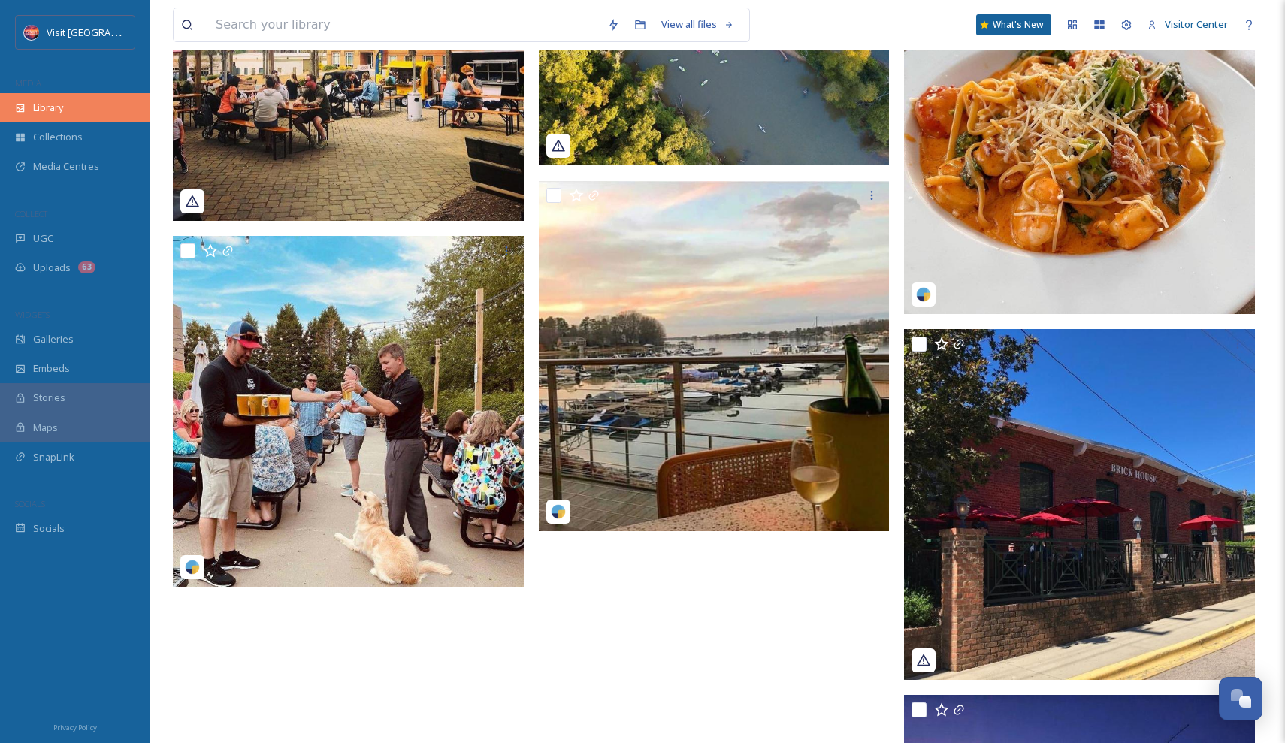
click at [110, 114] on div "Library" at bounding box center [75, 107] width 150 height 29
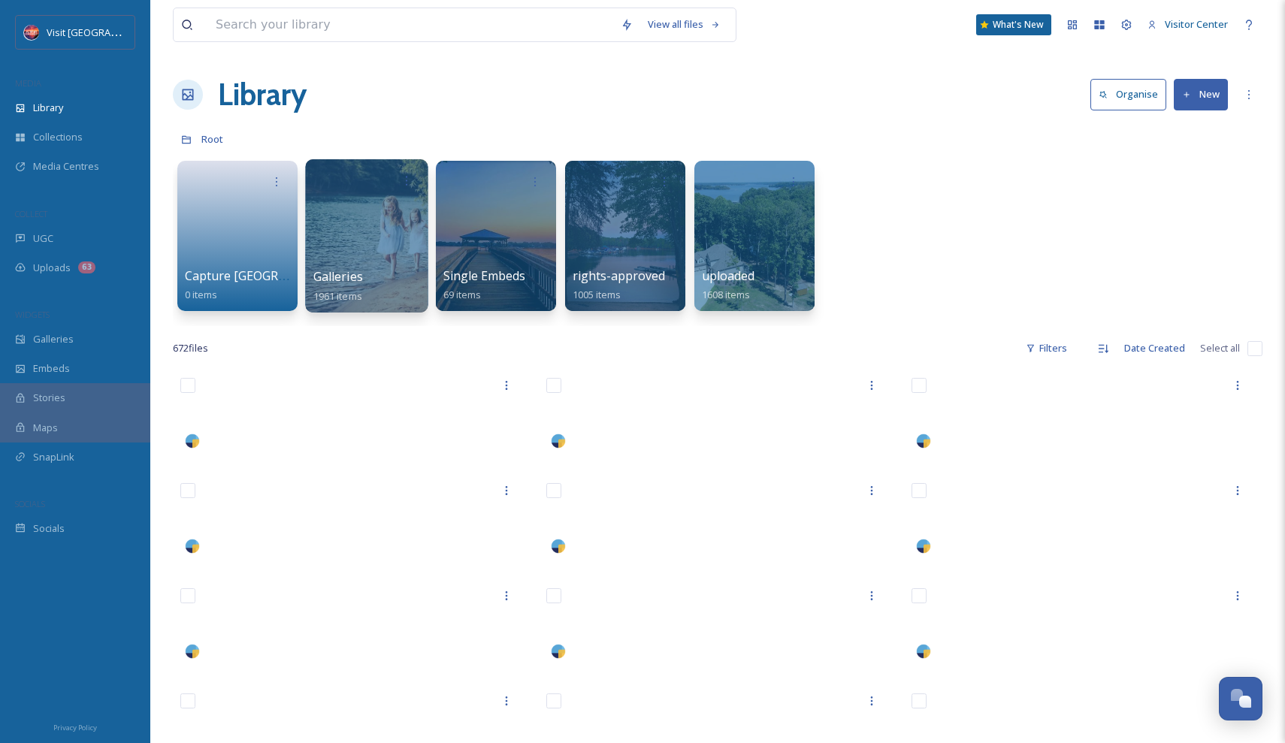
click at [343, 233] on div at bounding box center [366, 235] width 122 height 153
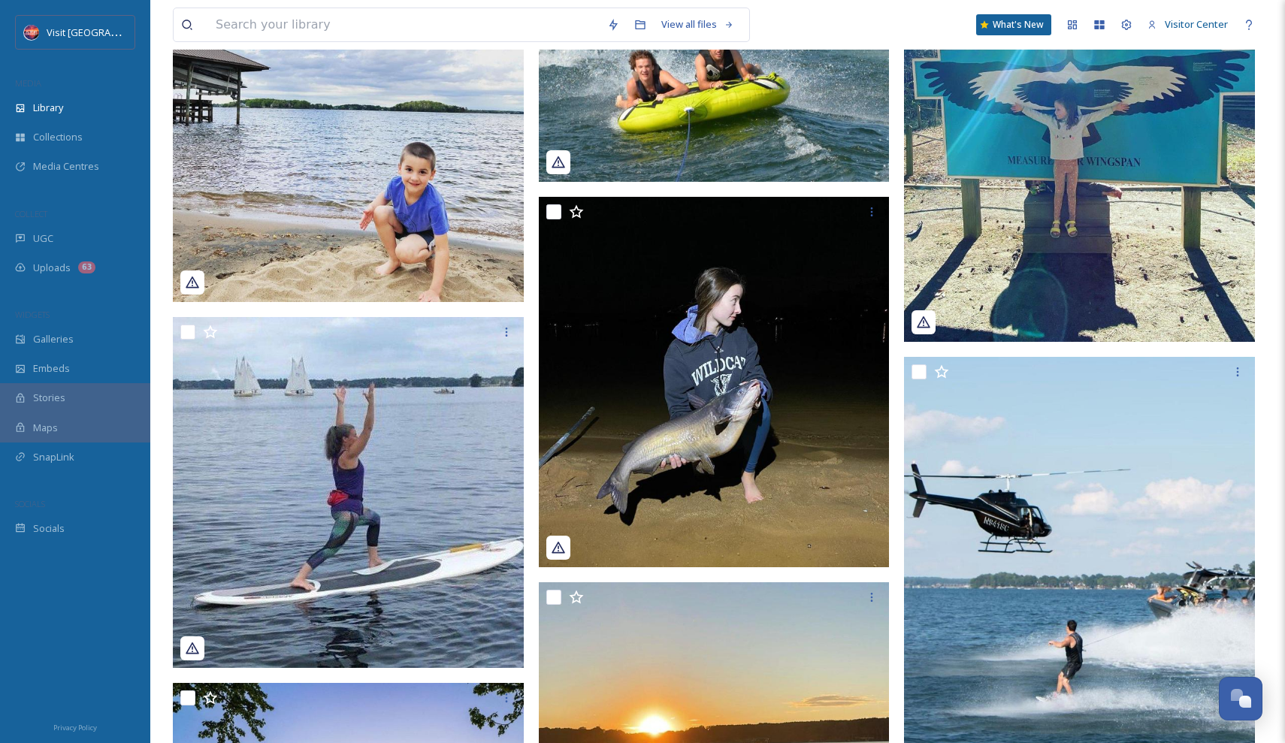
scroll to position [19145, 0]
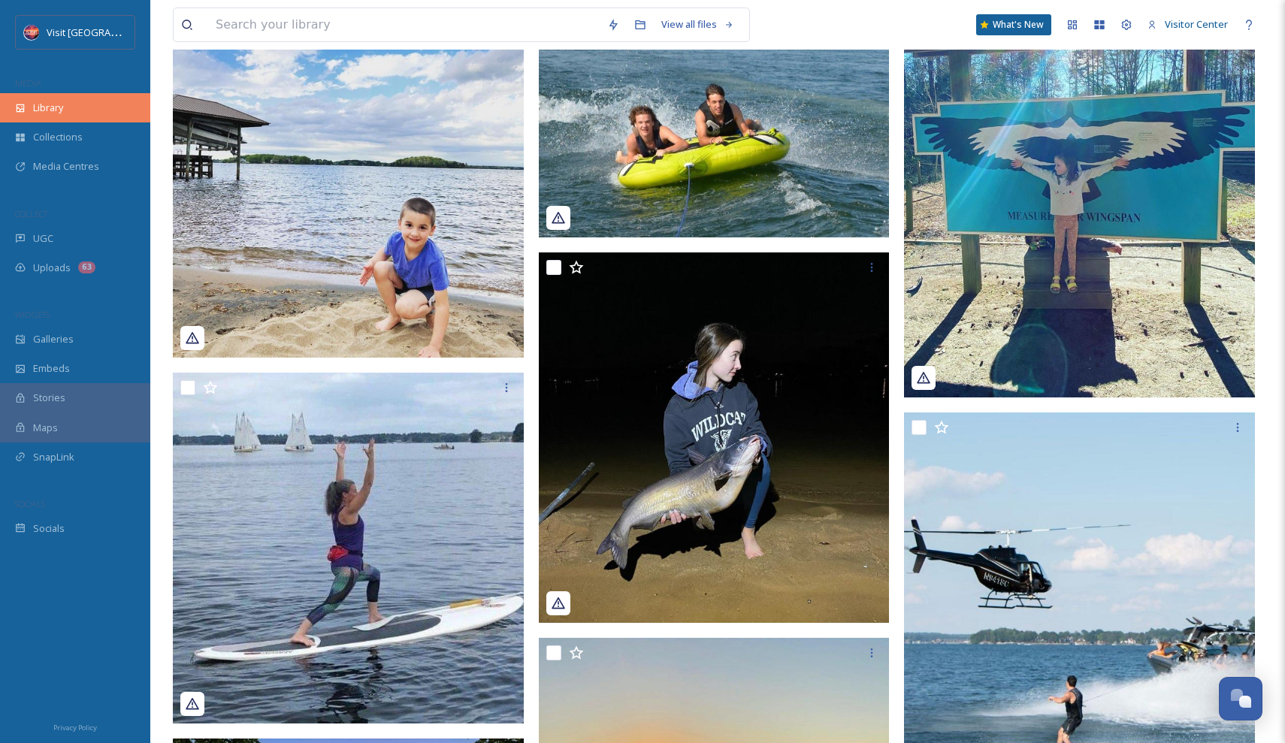
click at [36, 107] on span "Library" at bounding box center [48, 108] width 30 height 14
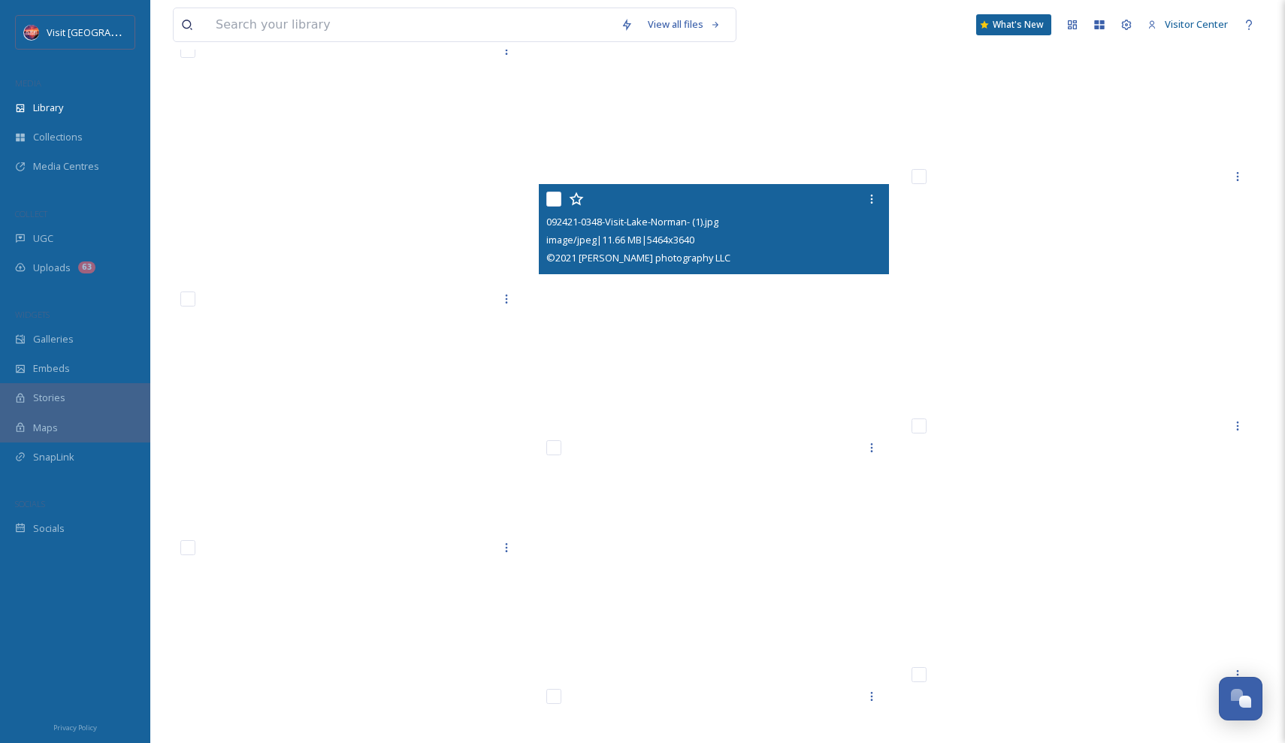
scroll to position [59118, 0]
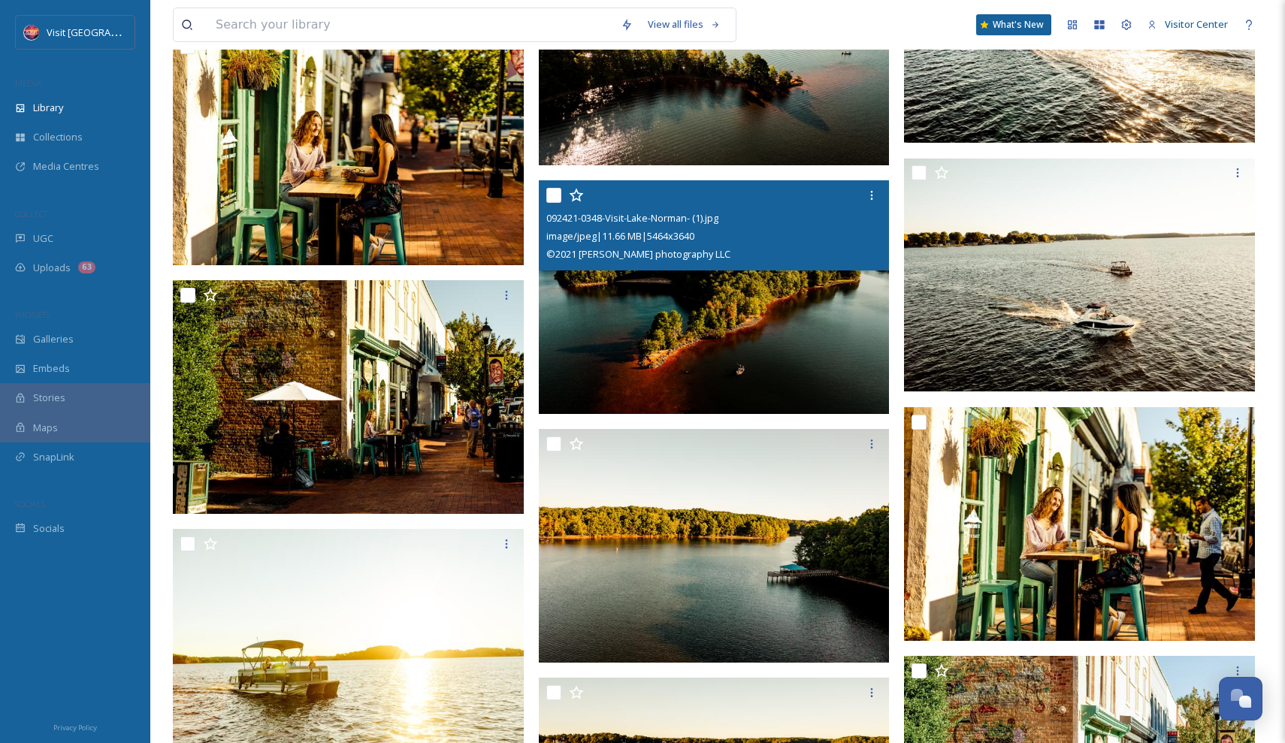
click at [803, 325] on img at bounding box center [714, 297] width 351 height 234
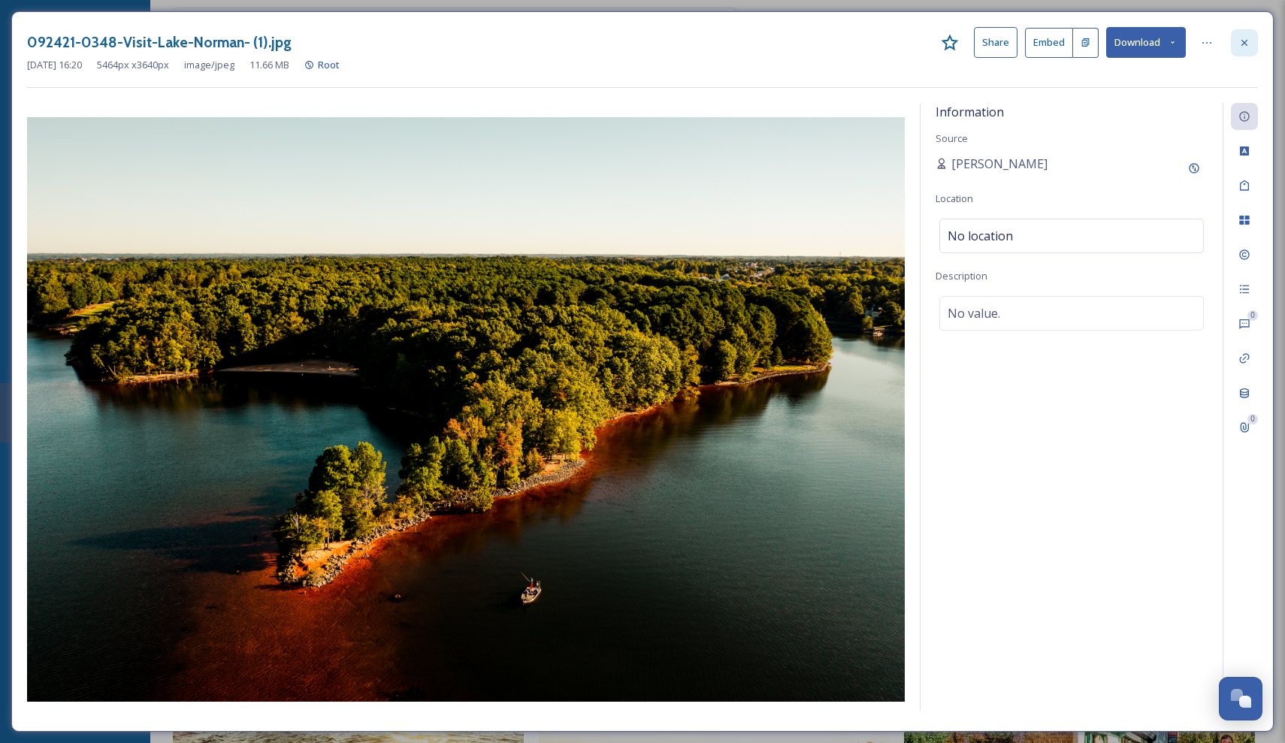
click at [1241, 44] on icon at bounding box center [1244, 43] width 12 height 12
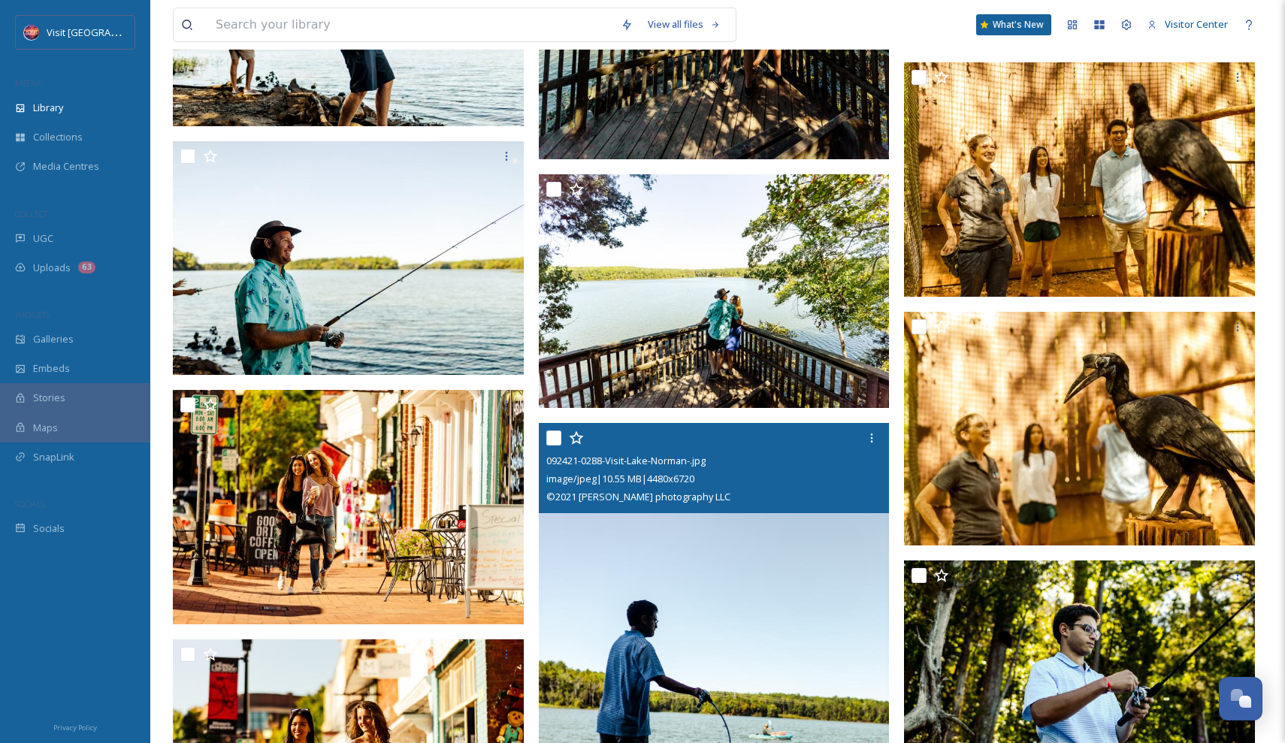
scroll to position [63281, 0]
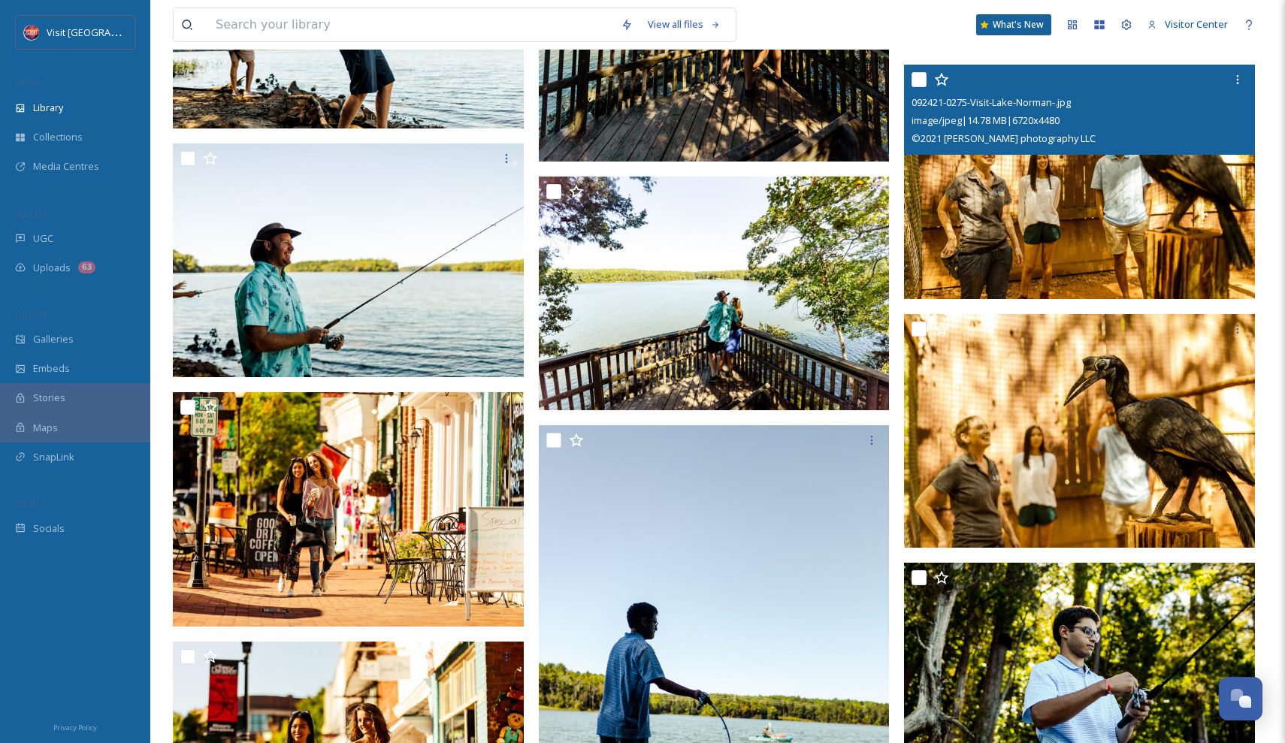
click at [1066, 249] on img at bounding box center [1079, 182] width 351 height 234
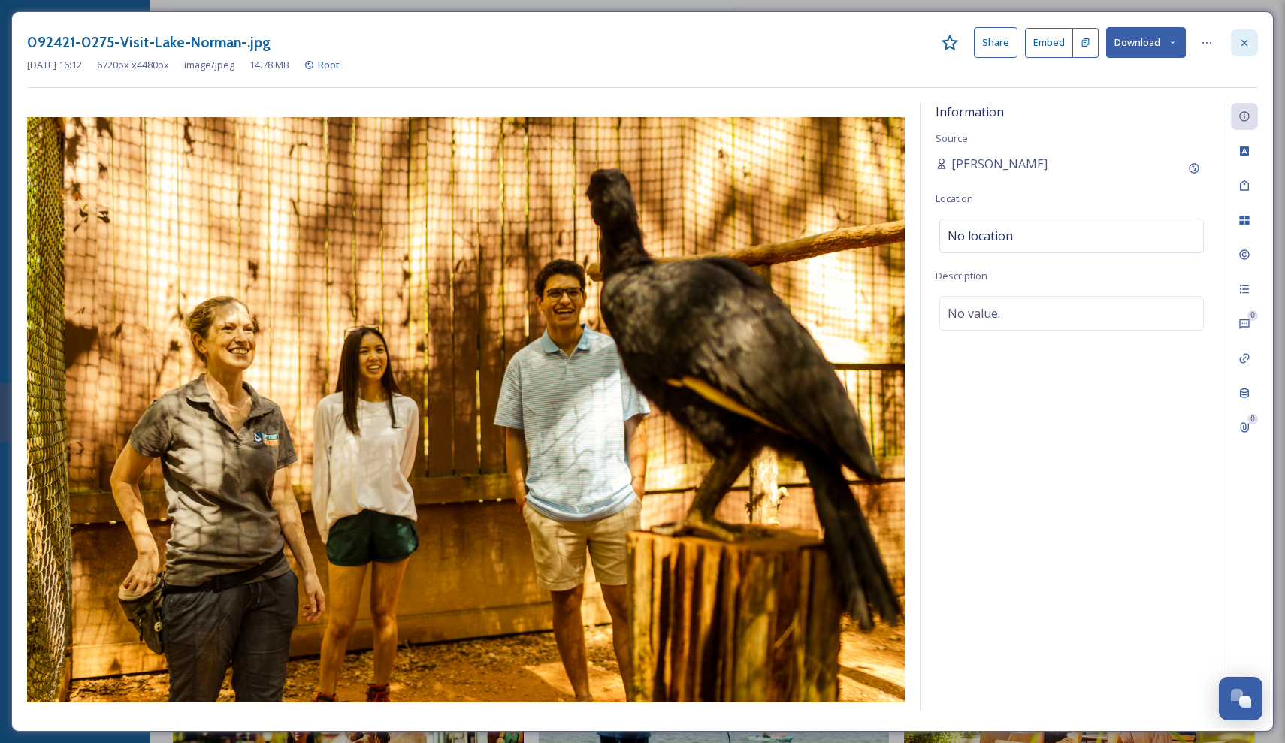
click at [1242, 39] on icon at bounding box center [1244, 43] width 12 height 12
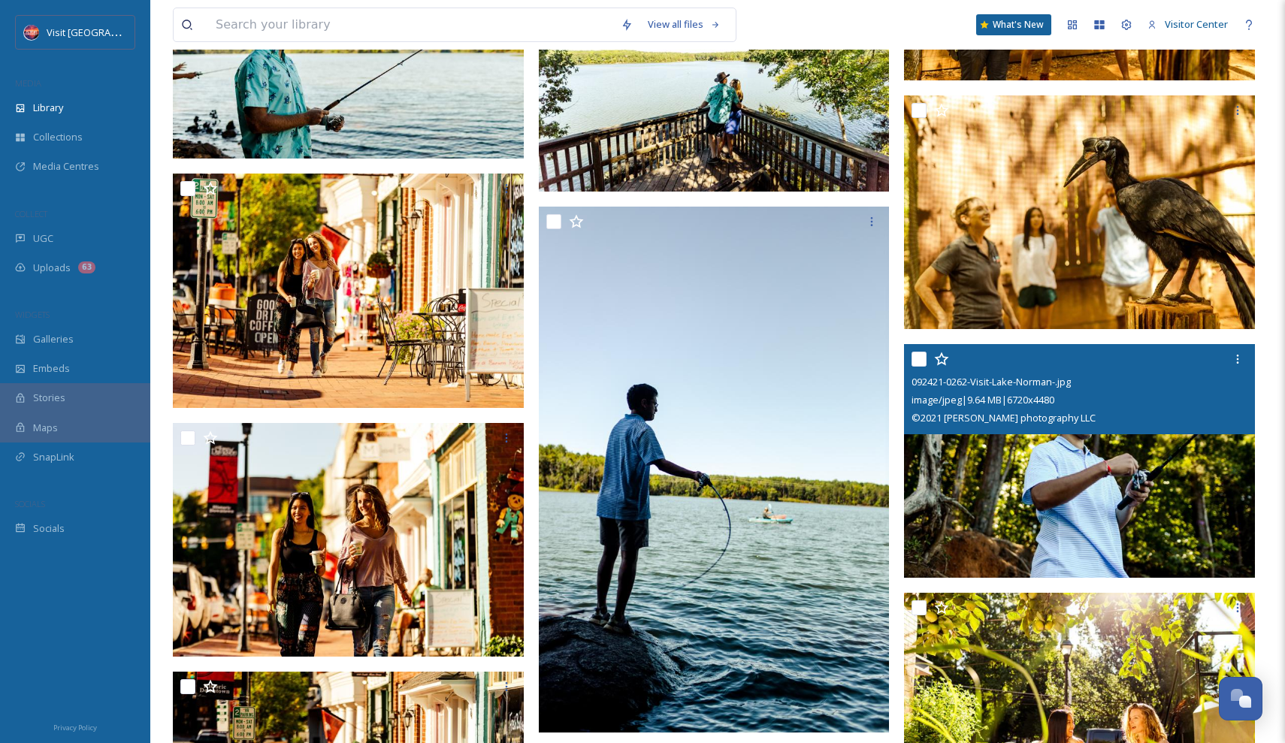
scroll to position [63209, 0]
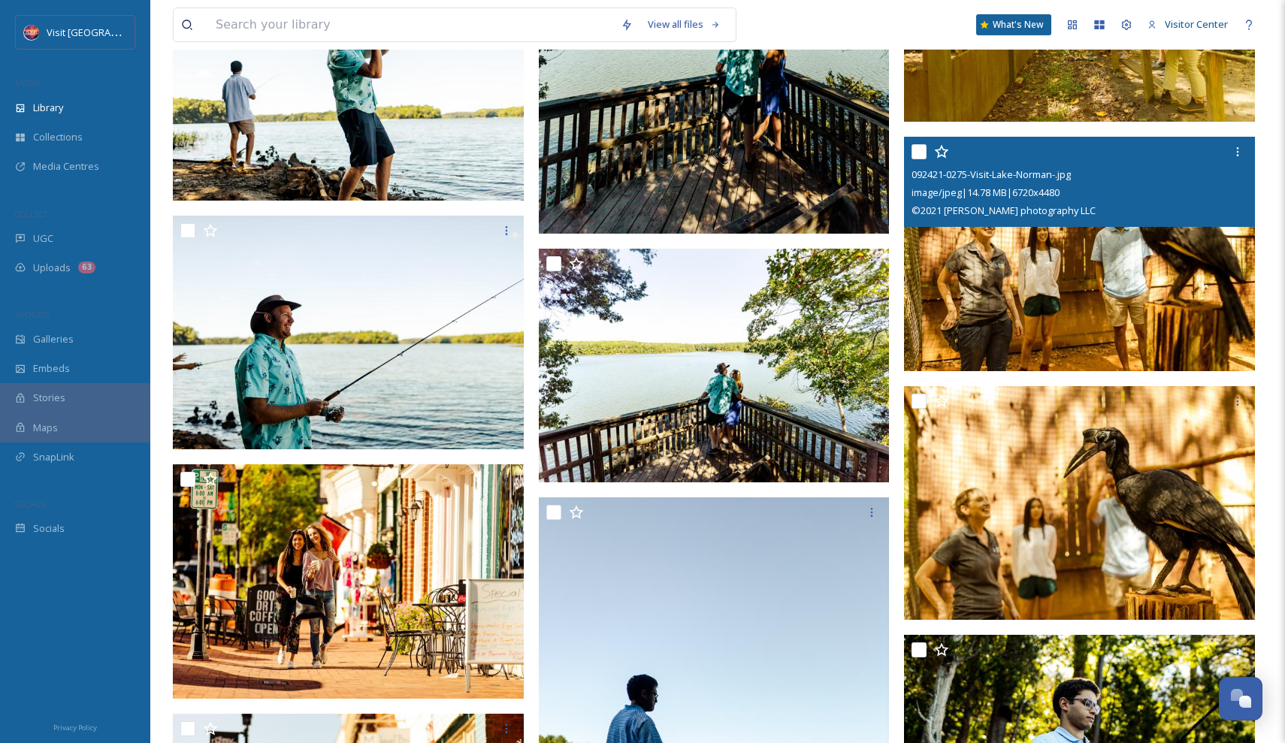
click at [919, 149] on input "checkbox" at bounding box center [918, 151] width 15 height 15
checkbox input "true"
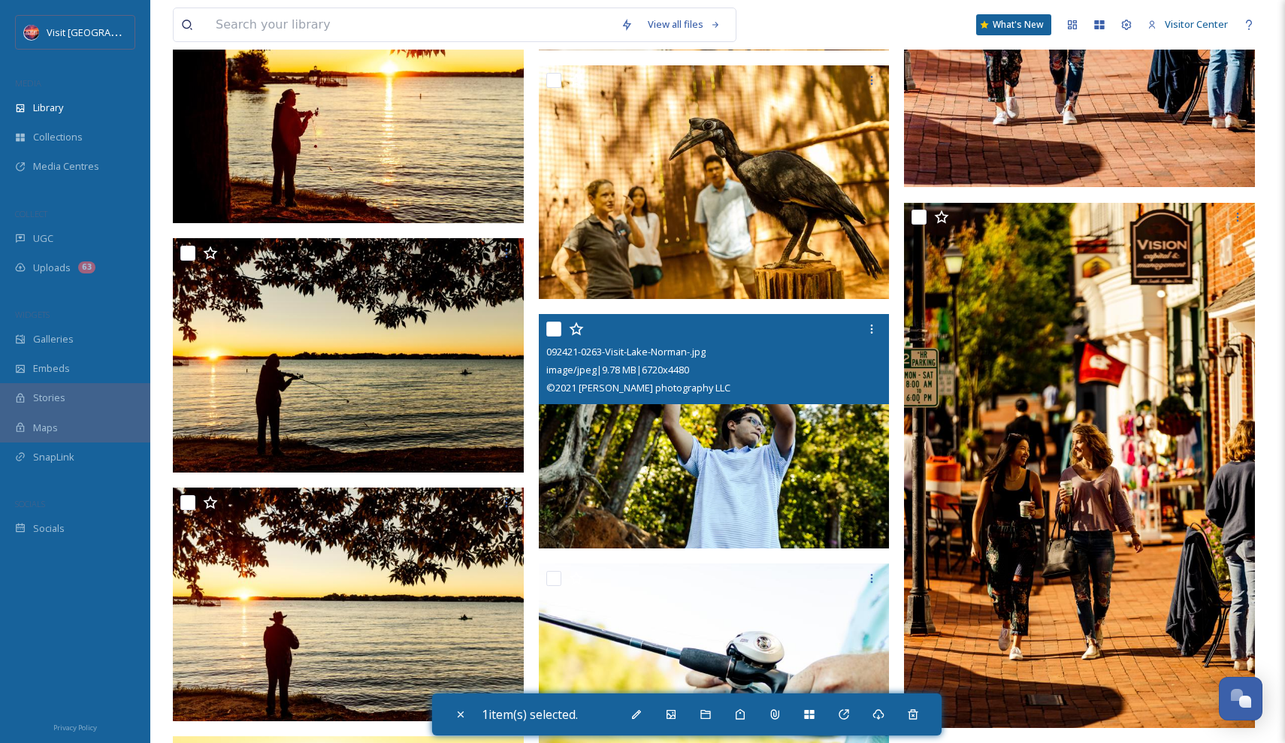
scroll to position [65482, 0]
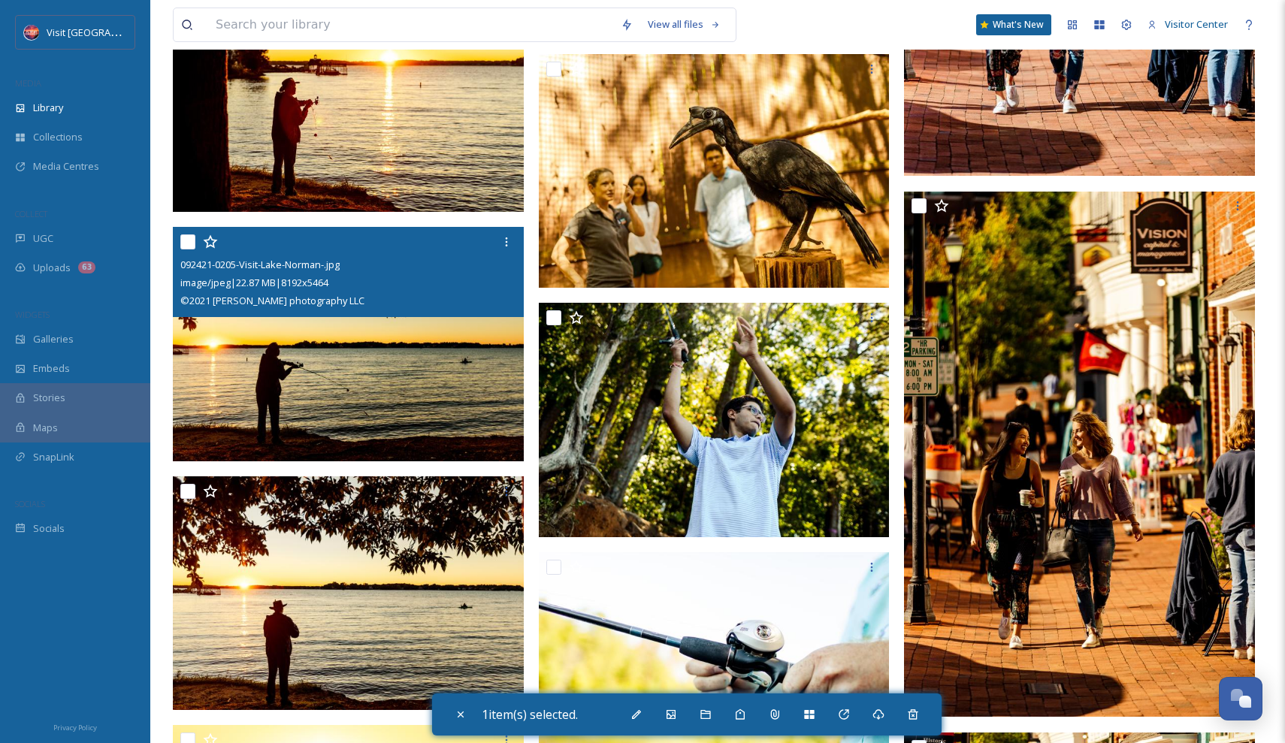
click at [189, 242] on input "checkbox" at bounding box center [187, 241] width 15 height 15
checkbox input "true"
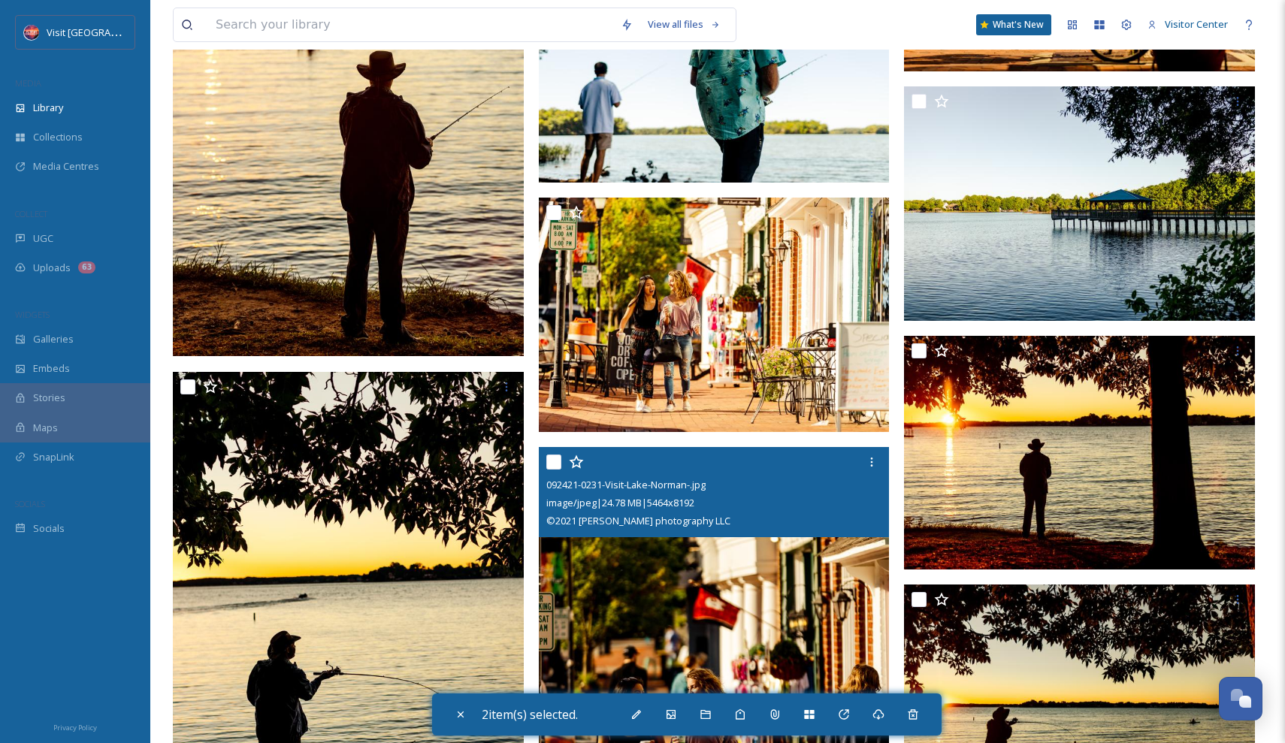
scroll to position [66784, 0]
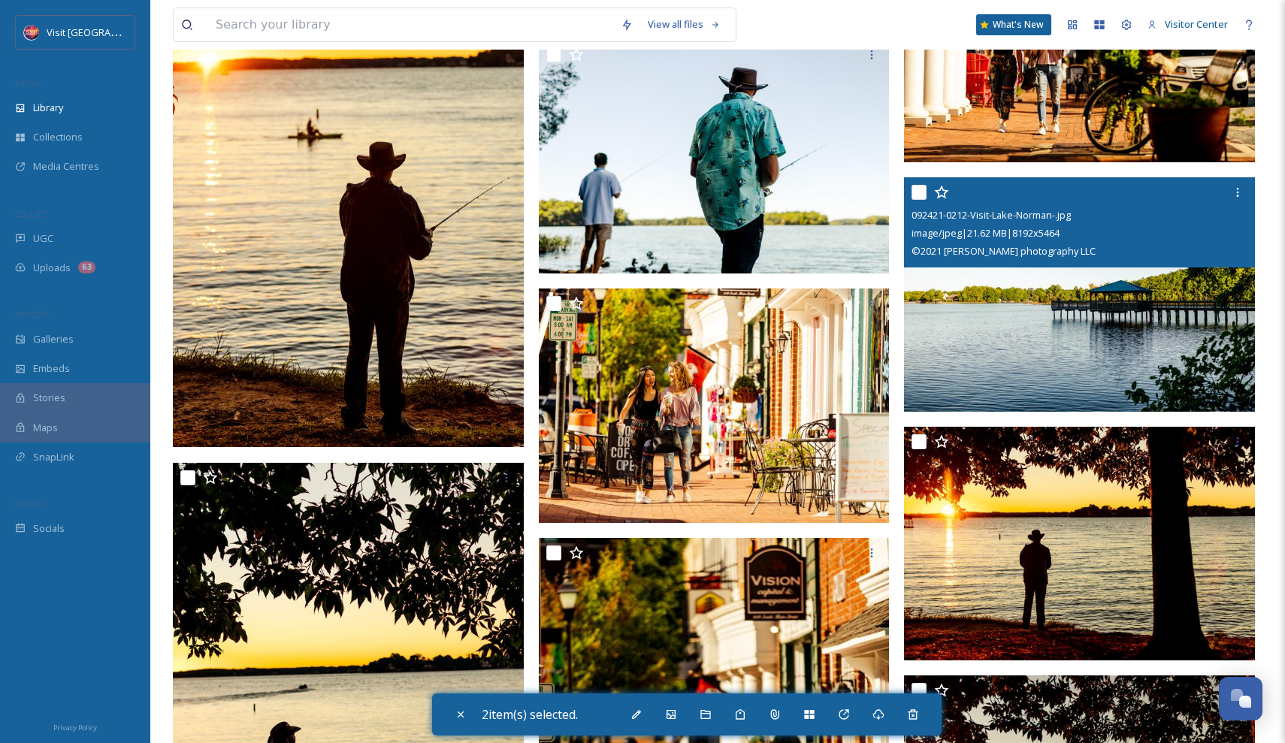
click at [917, 198] on input "checkbox" at bounding box center [918, 192] width 15 height 15
checkbox input "true"
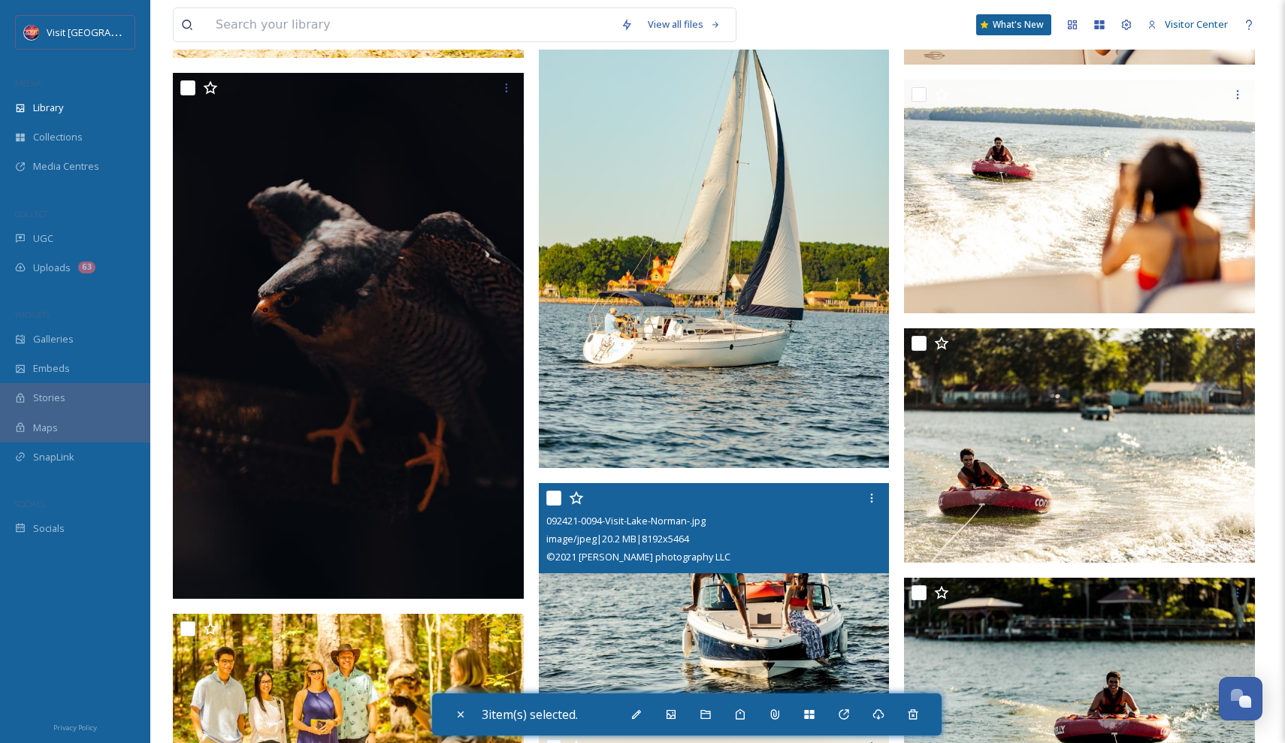
scroll to position [75311, 0]
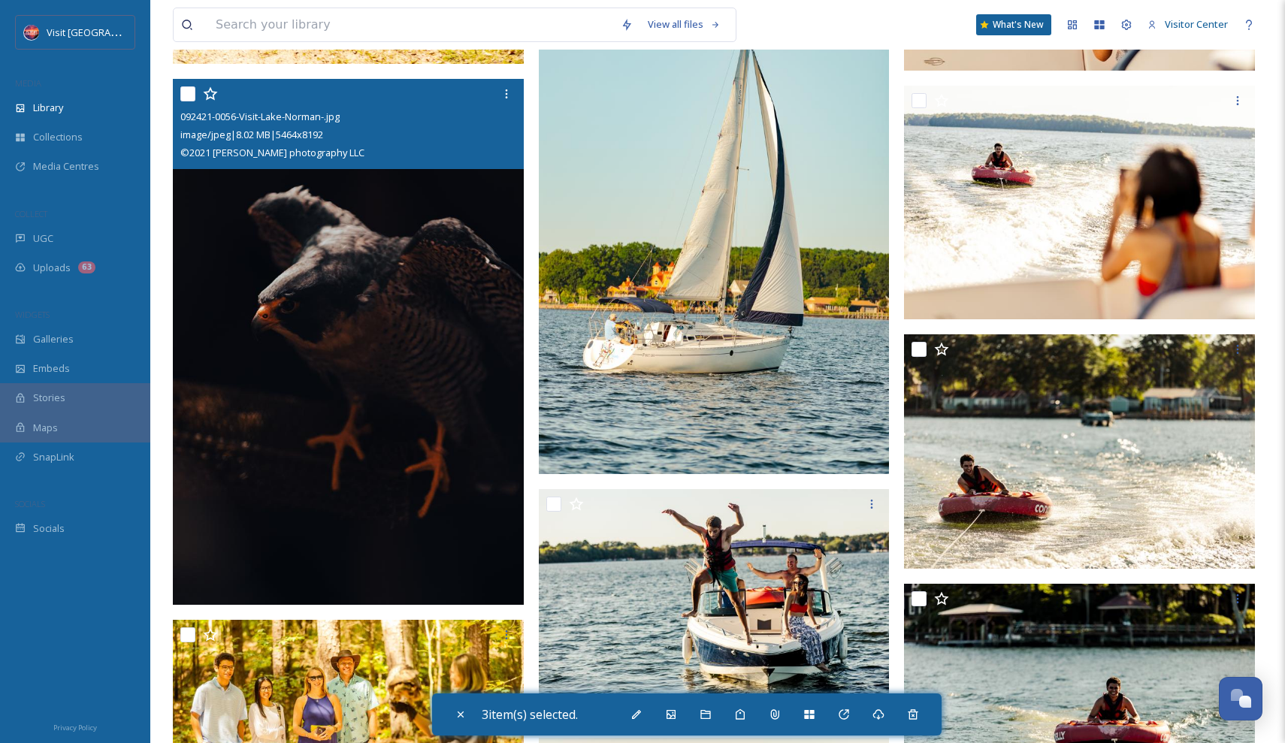
click at [431, 470] on img at bounding box center [348, 342] width 351 height 526
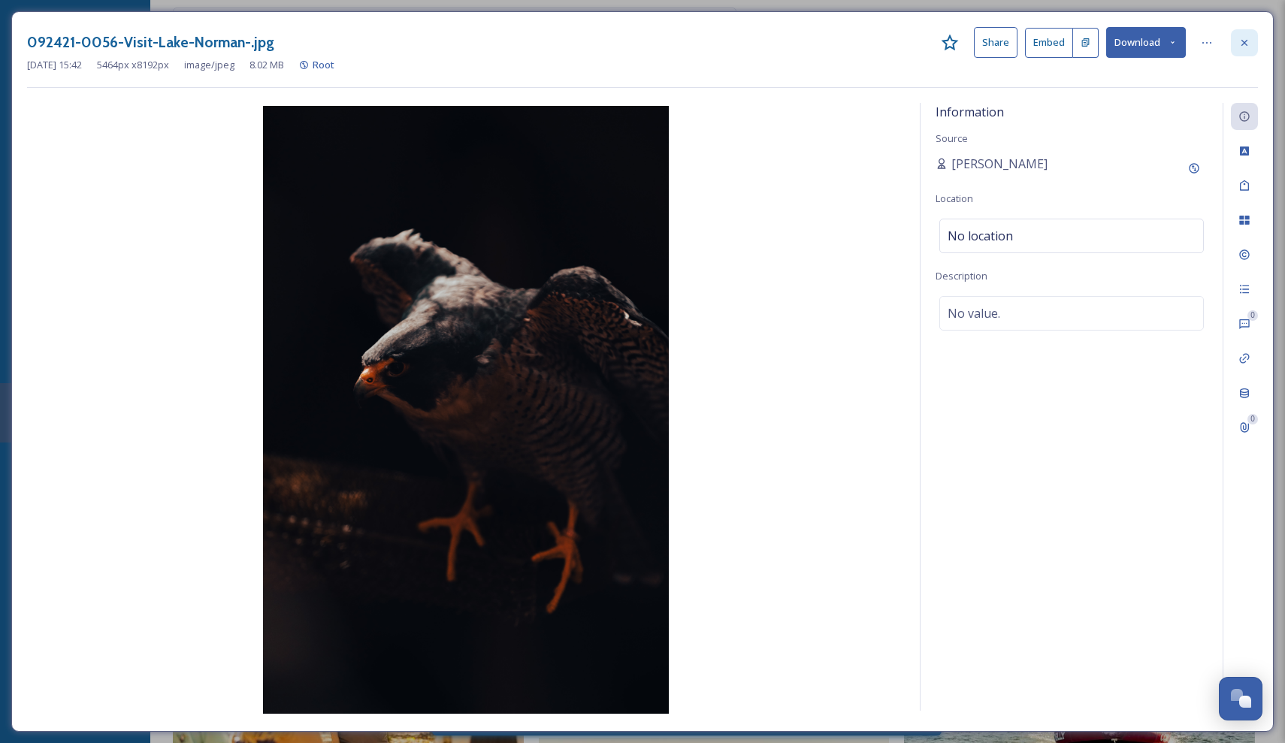
click at [1249, 35] on div at bounding box center [1244, 42] width 27 height 27
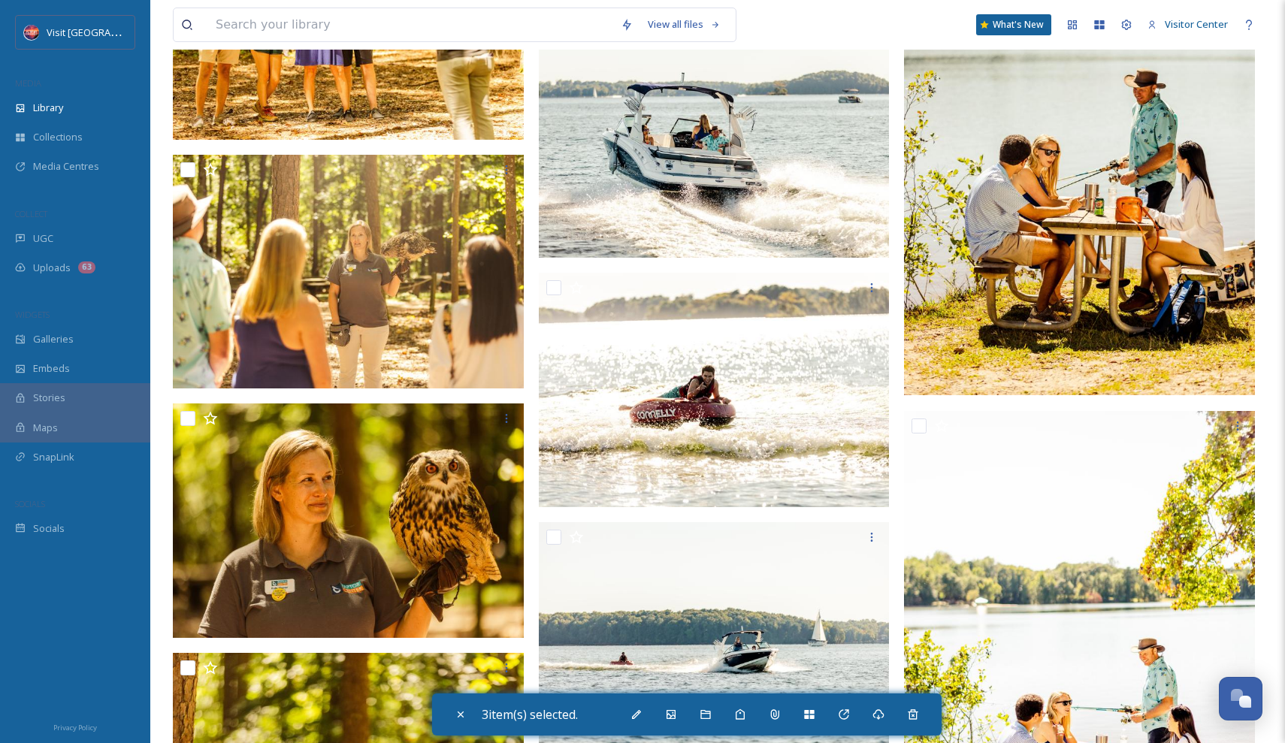
scroll to position [76277, 0]
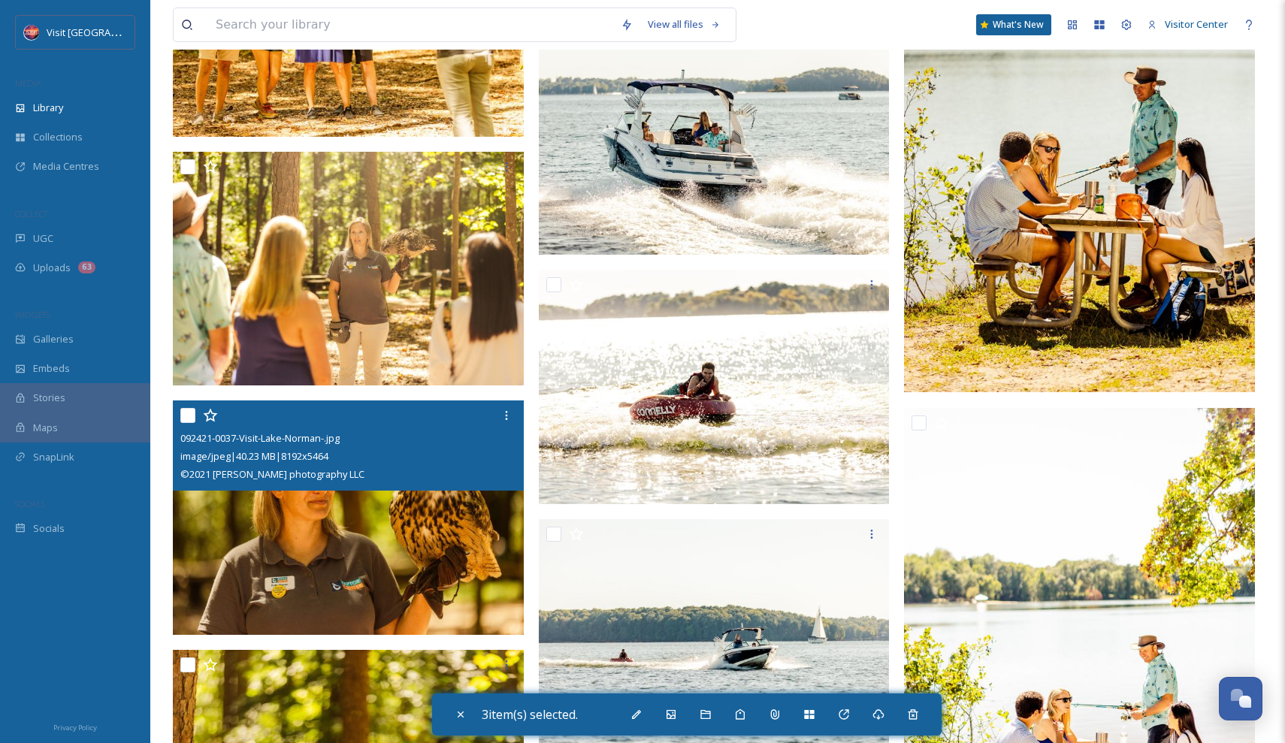
click at [192, 415] on input "checkbox" at bounding box center [187, 415] width 15 height 15
checkbox input "true"
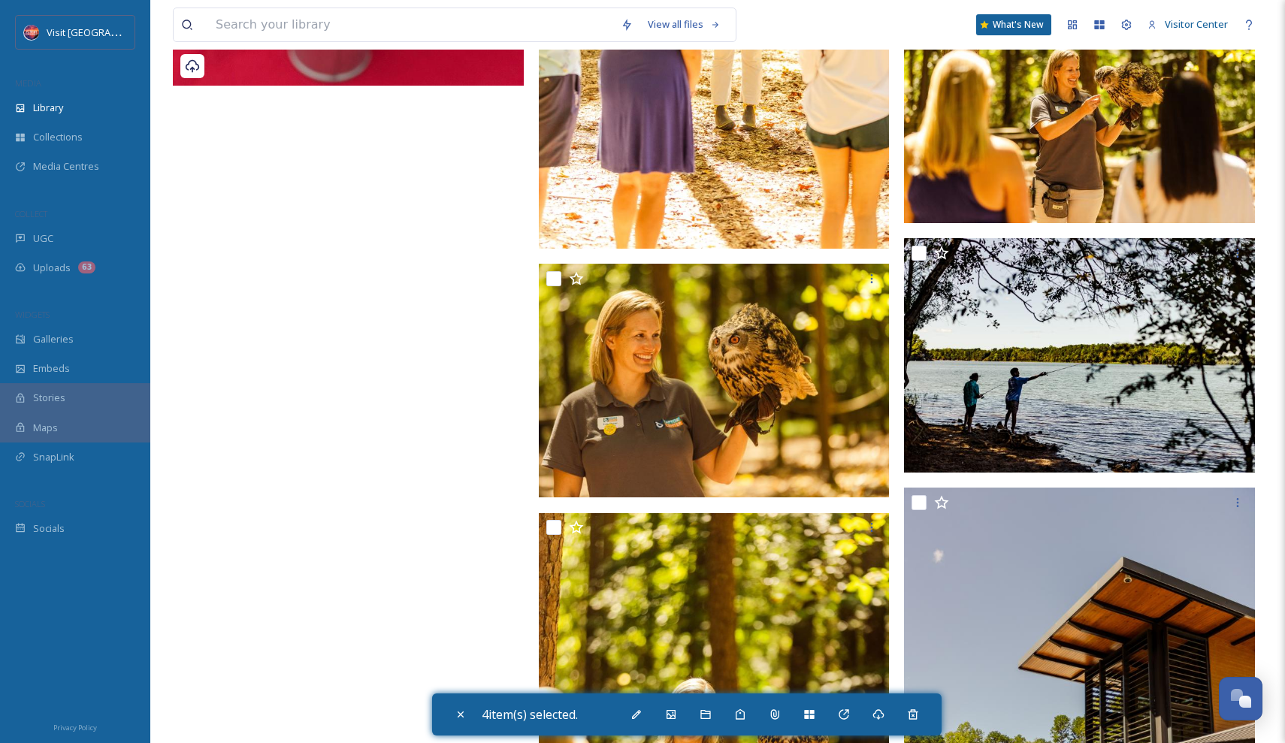
scroll to position [78505, 0]
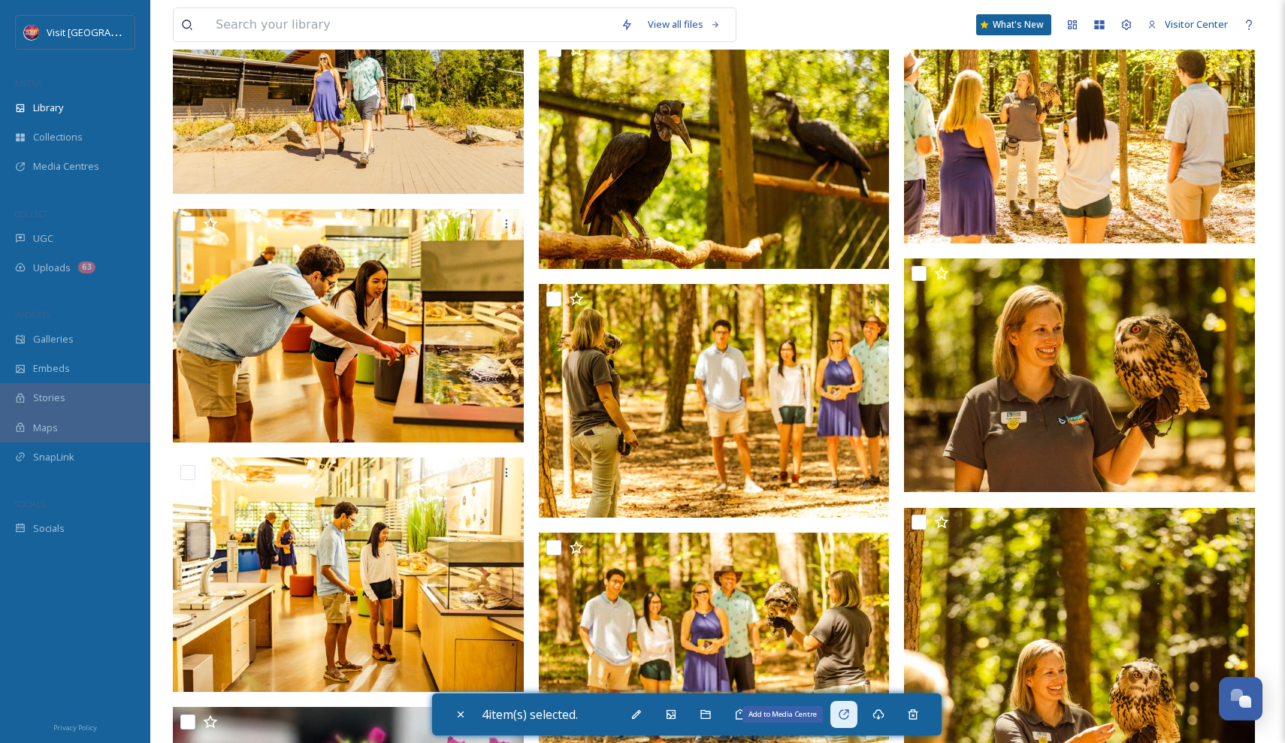
click at [850, 712] on icon at bounding box center [844, 715] width 12 height 12
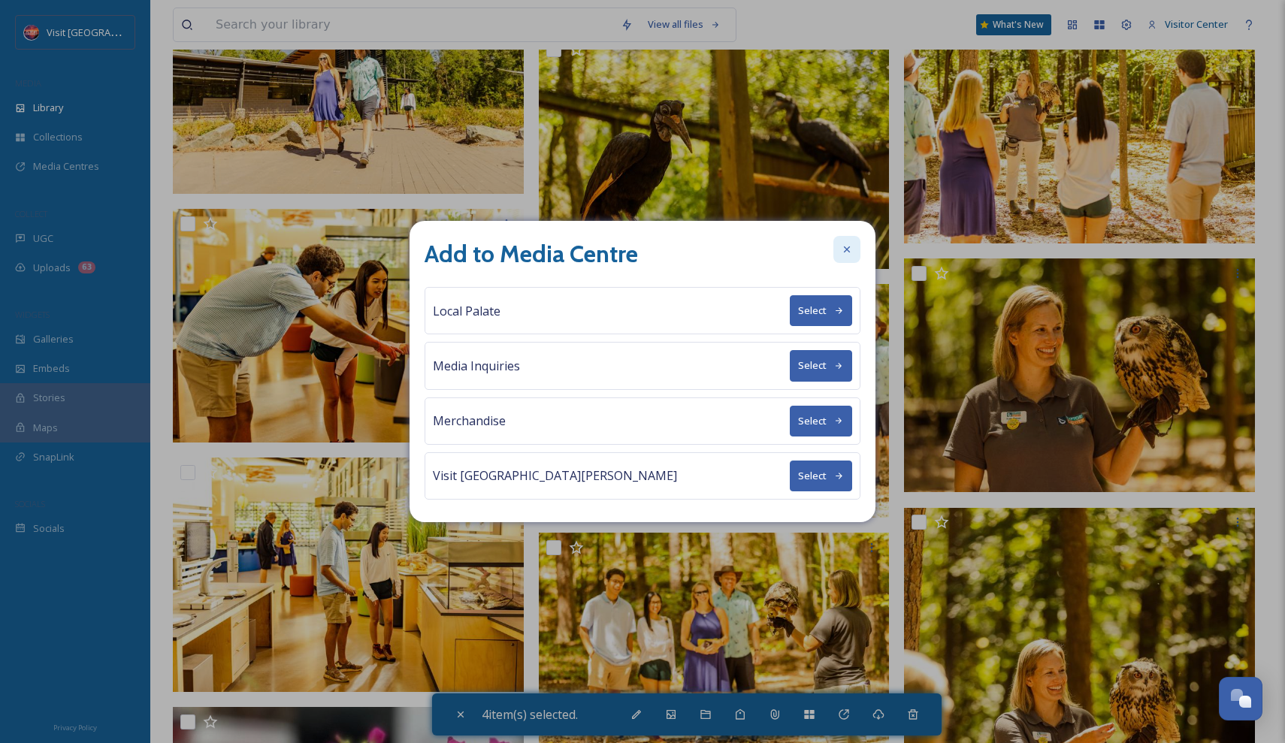
click at [841, 251] on icon at bounding box center [847, 249] width 12 height 12
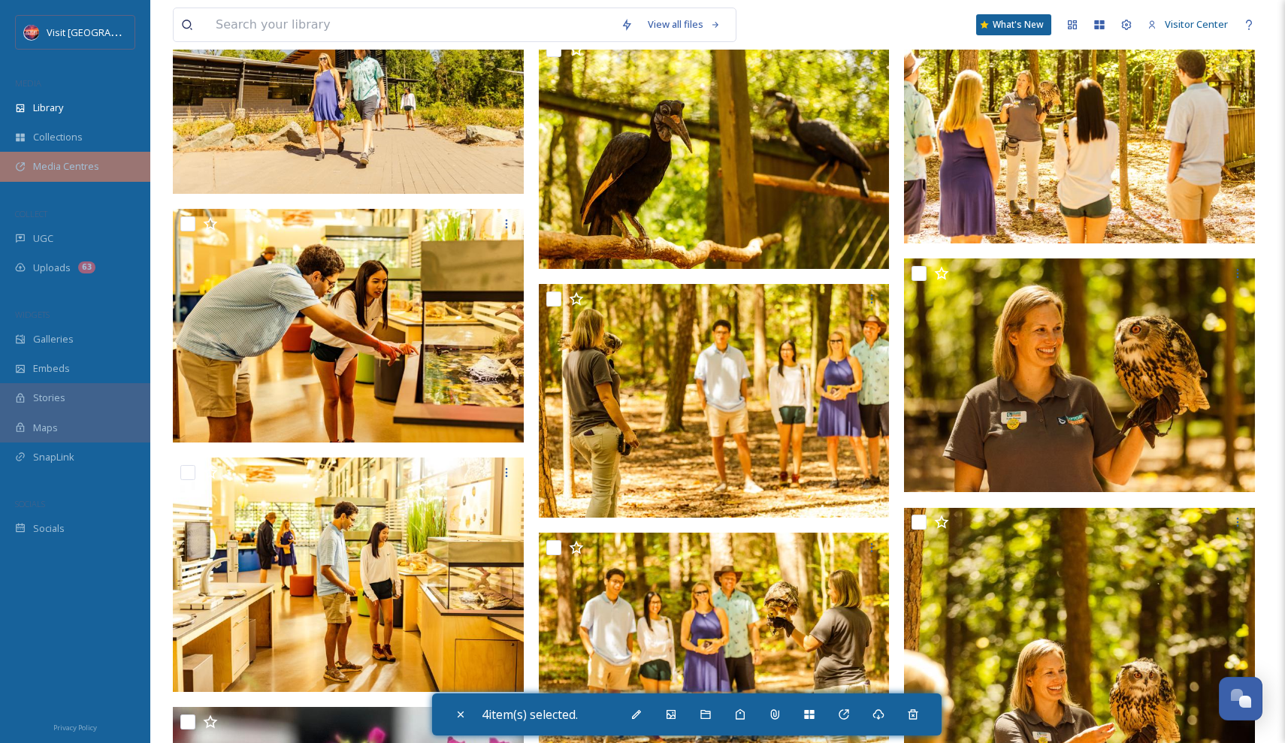
click at [99, 164] on div "Media Centres" at bounding box center [75, 166] width 150 height 29
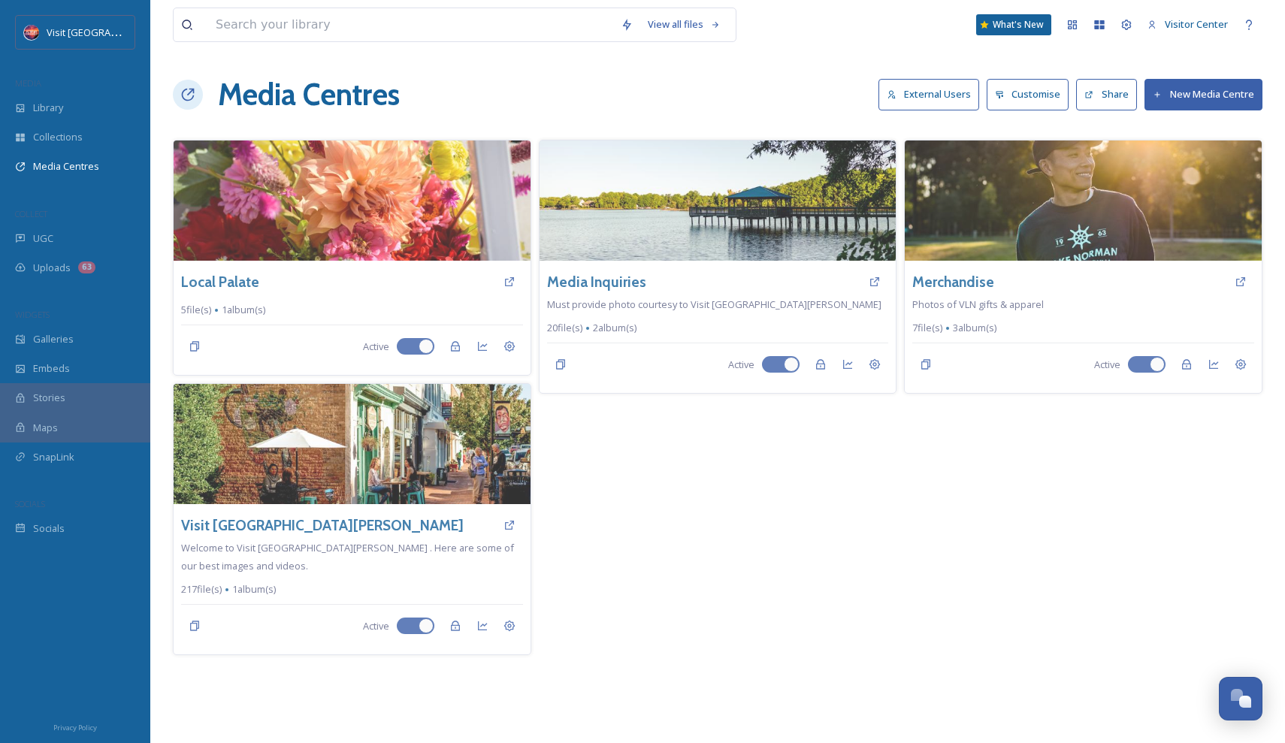
click at [1229, 98] on button "New Media Centre" at bounding box center [1203, 94] width 118 height 31
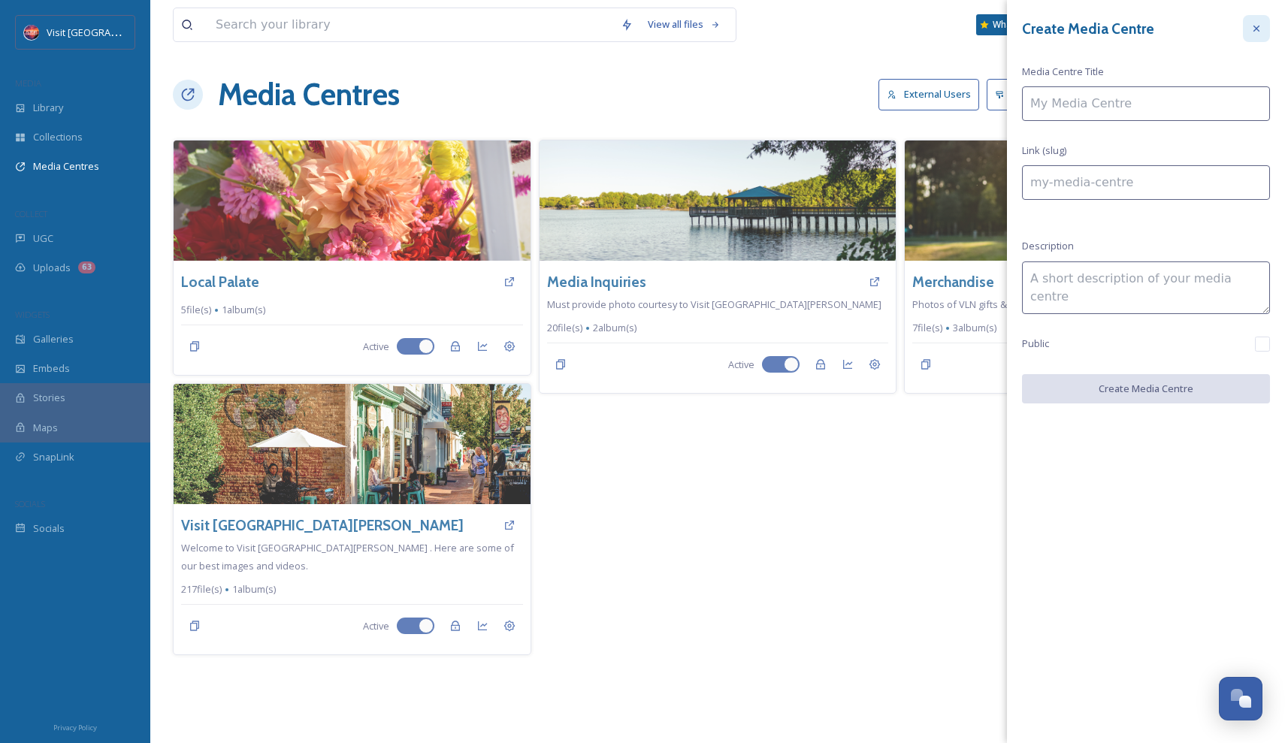
click at [1259, 26] on icon at bounding box center [1256, 29] width 6 height 6
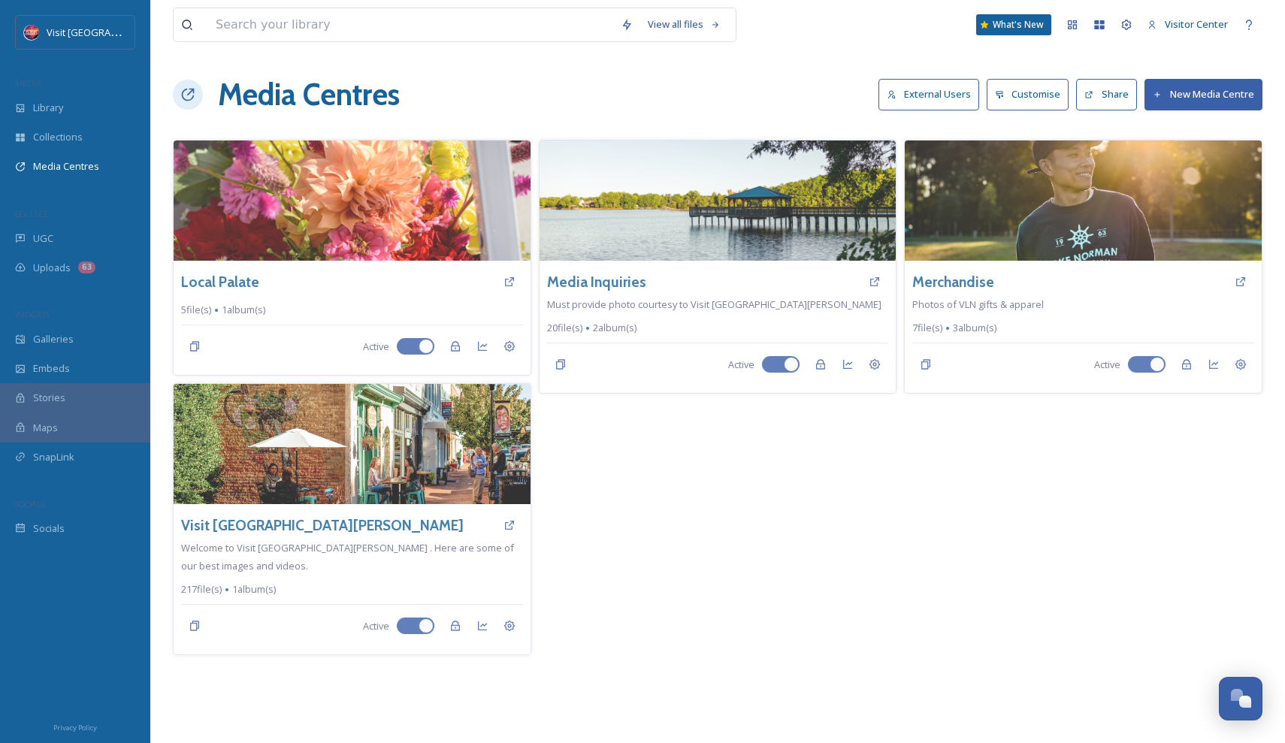
click at [1168, 101] on button "New Media Centre" at bounding box center [1203, 94] width 118 height 31
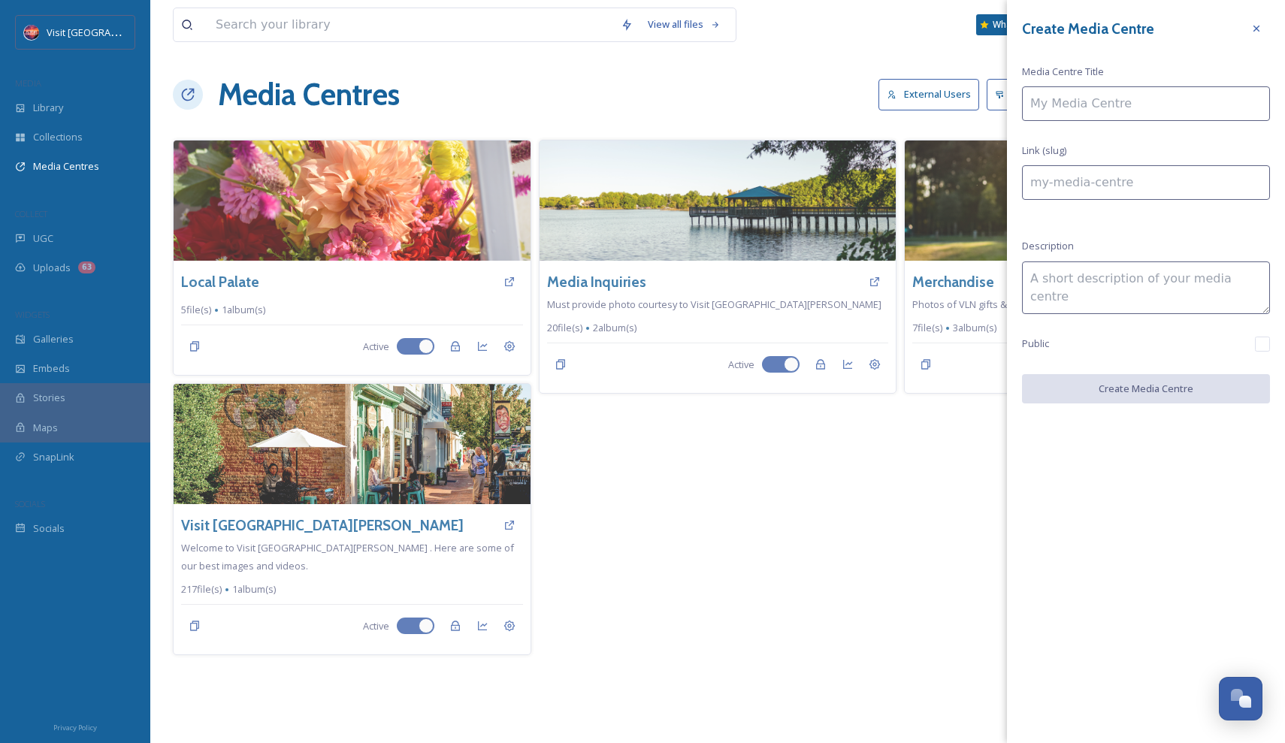
click at [1069, 118] on input at bounding box center [1146, 103] width 248 height 35
click at [1067, 110] on input at bounding box center [1146, 103] width 248 height 35
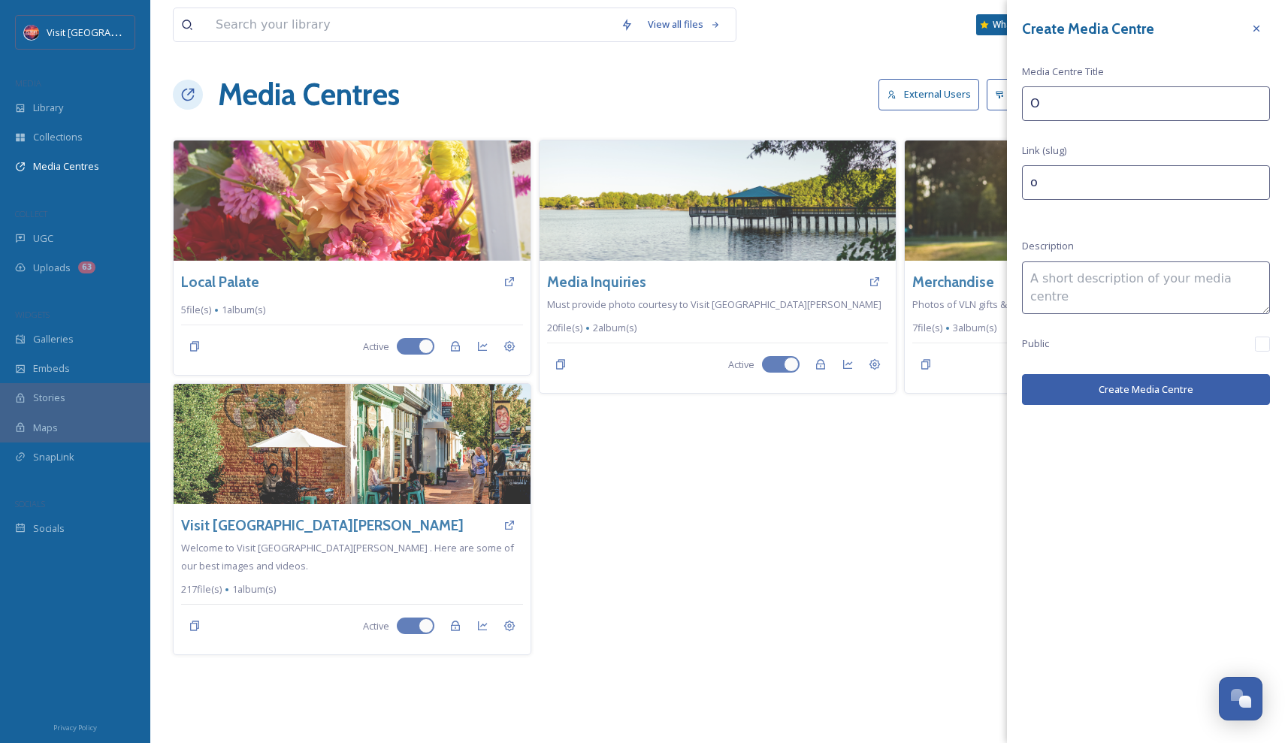
type input "O"
type input "o"
type input "Ou"
type input "ou"
type input "Our"
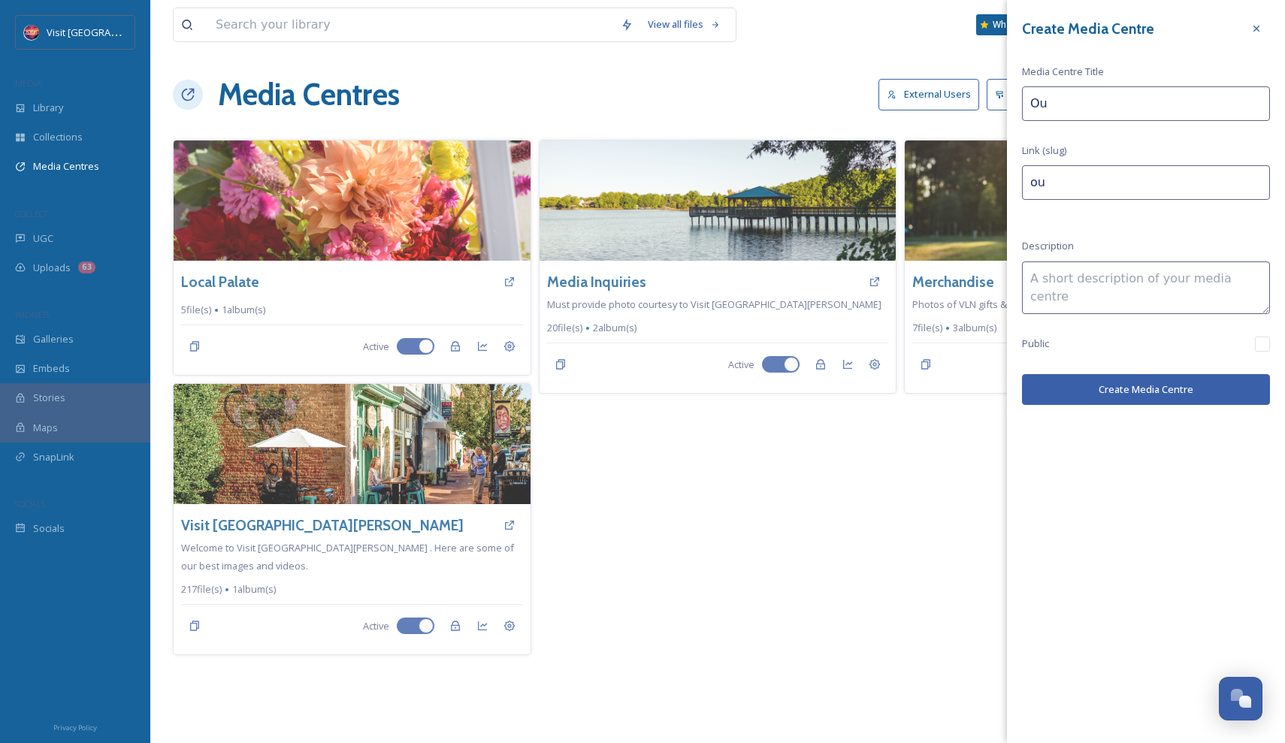
type input "our"
type input "Ou"
type input "ou"
type input "Out"
type input "out"
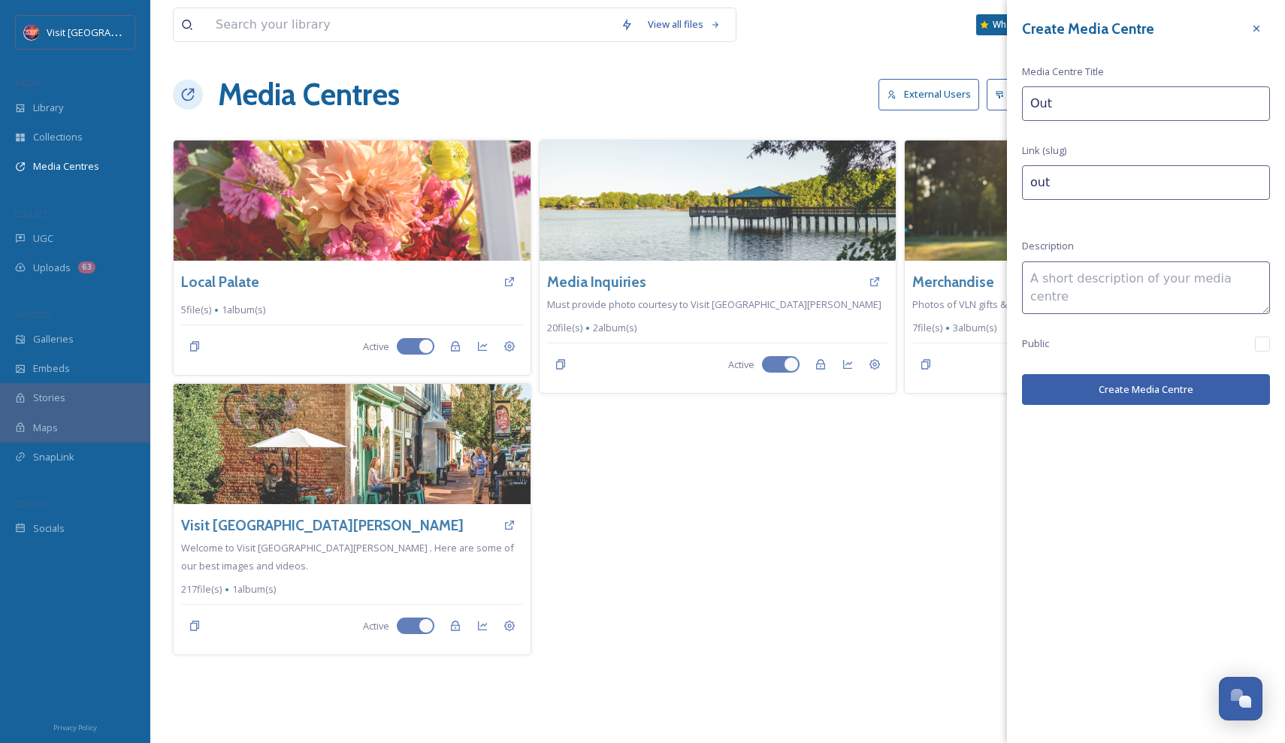
type input "Outd"
type input "outd"
type input "Outdo"
type input "outdo"
type input "Outdoo"
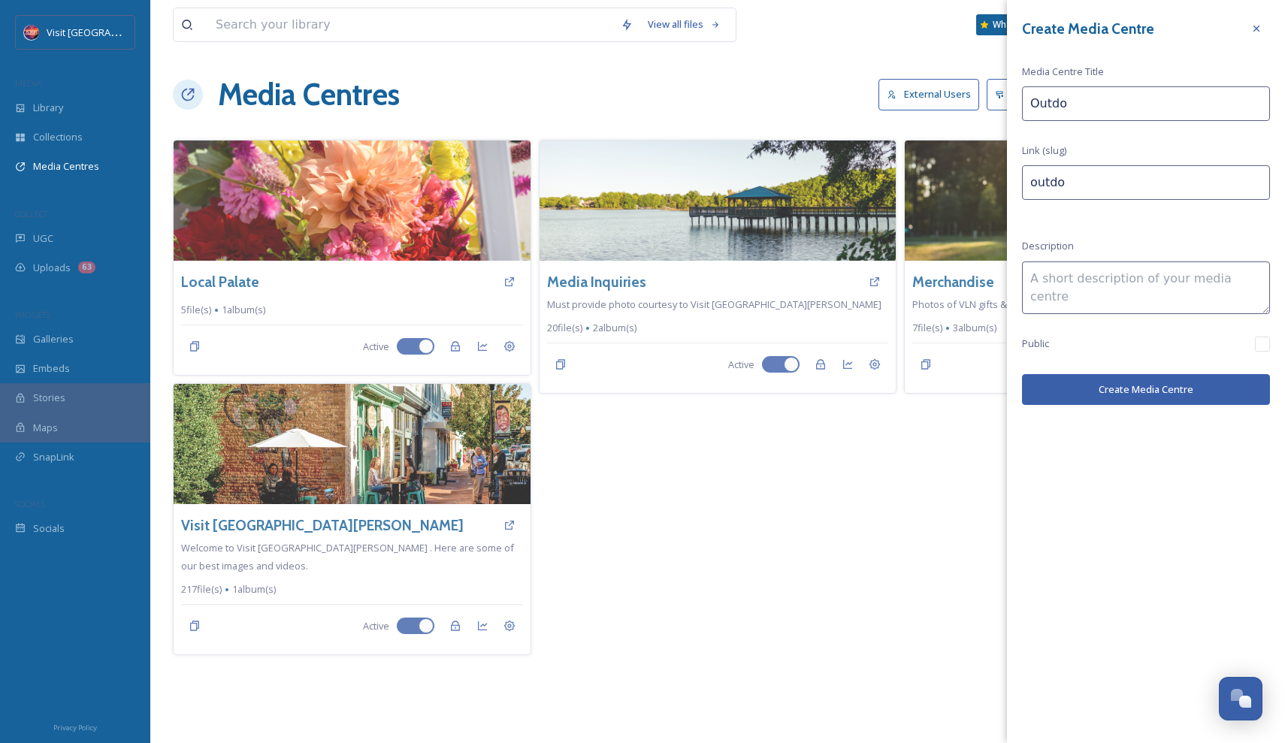
type input "outdoo"
type input "Outdoor"
type input "outdoor"
type input "Outdoor"
type input "outdoor-"
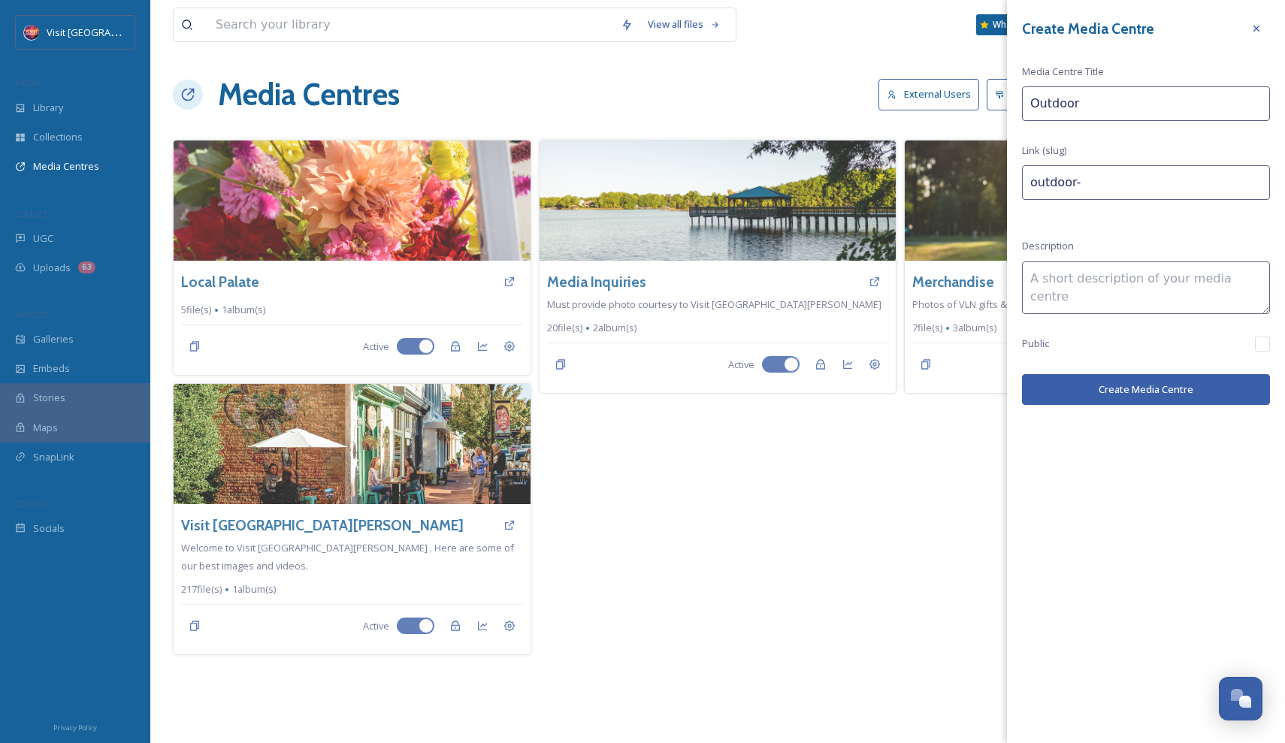
type input "Outdoor N"
type input "outdoor-n"
type input "Outdoor NC"
type input "outdoor-[GEOGRAPHIC_DATA]"
click at [1078, 105] on input "Outdoor NC" at bounding box center [1146, 103] width 248 height 35
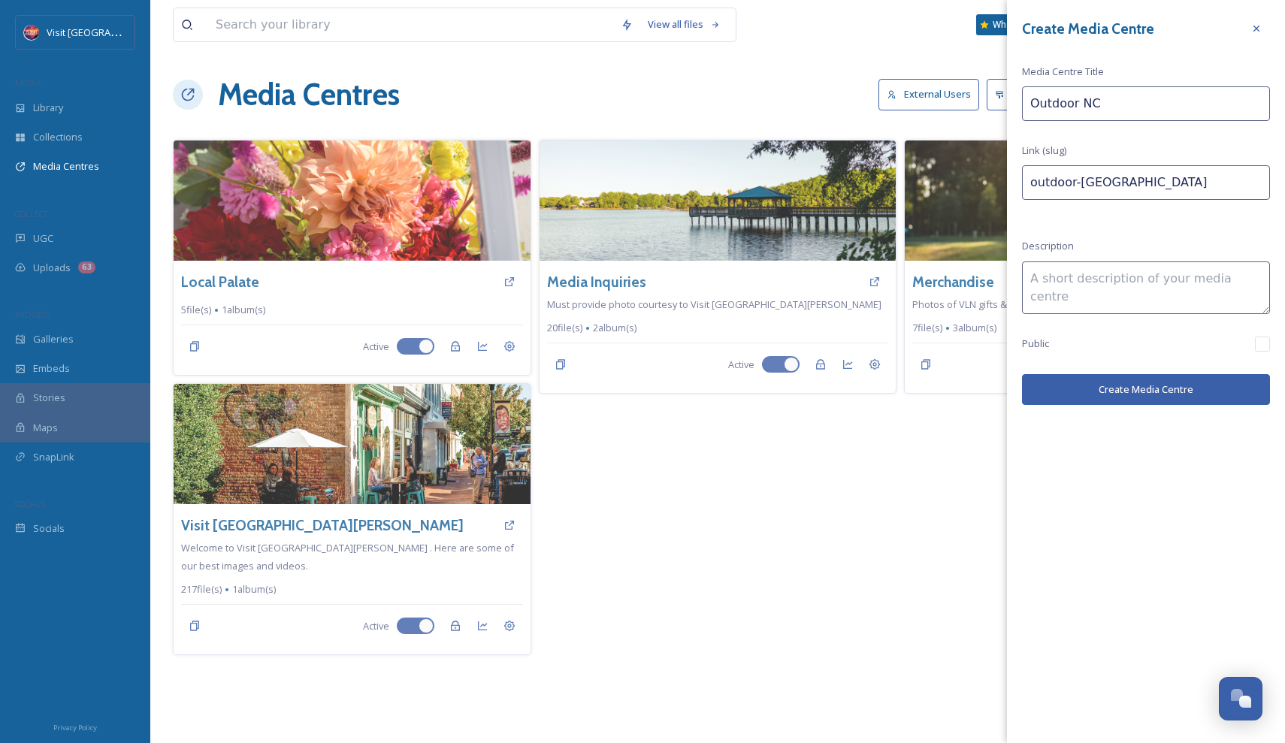
type input "OutdoorNC"
type input "outdoornc"
type input "Outdoor NC"
type input "outdoor-[GEOGRAPHIC_DATA]"
type input "Outdoor NC"
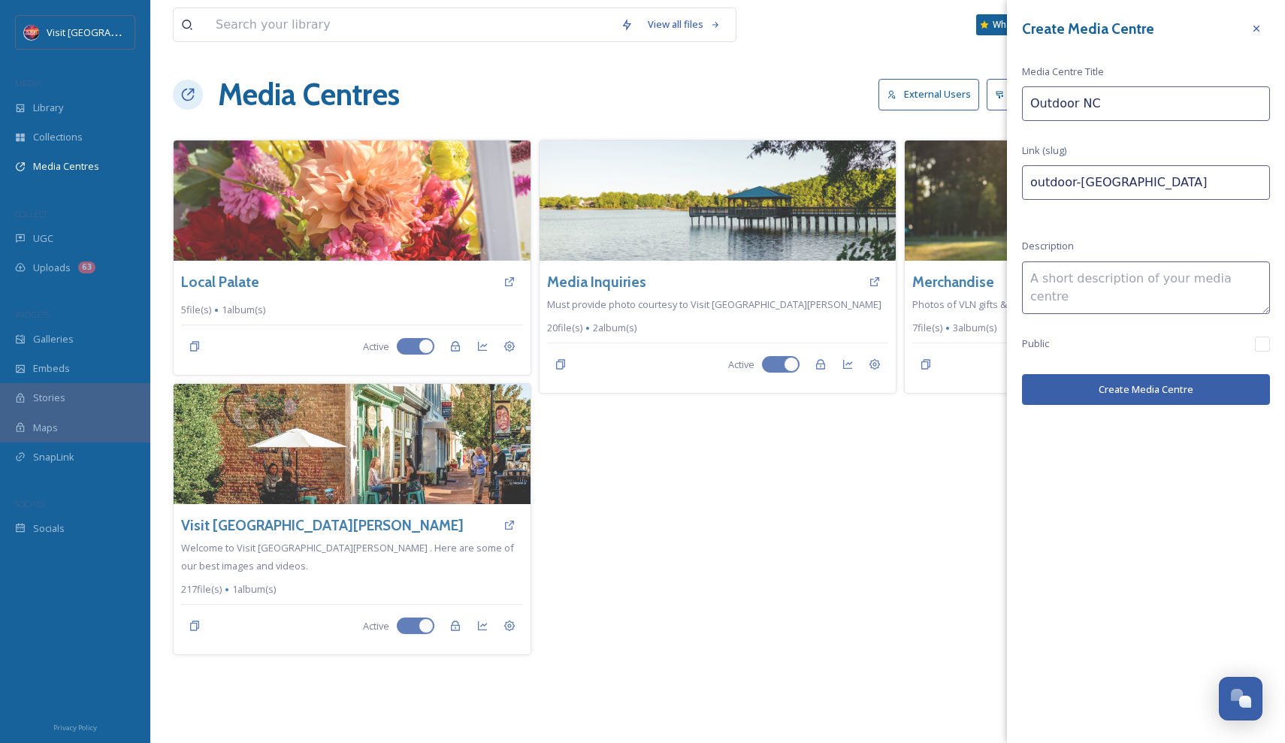
click at [1072, 281] on textarea at bounding box center [1146, 287] width 248 height 53
click at [1117, 384] on button "Create Media Centre" at bounding box center [1146, 389] width 248 height 31
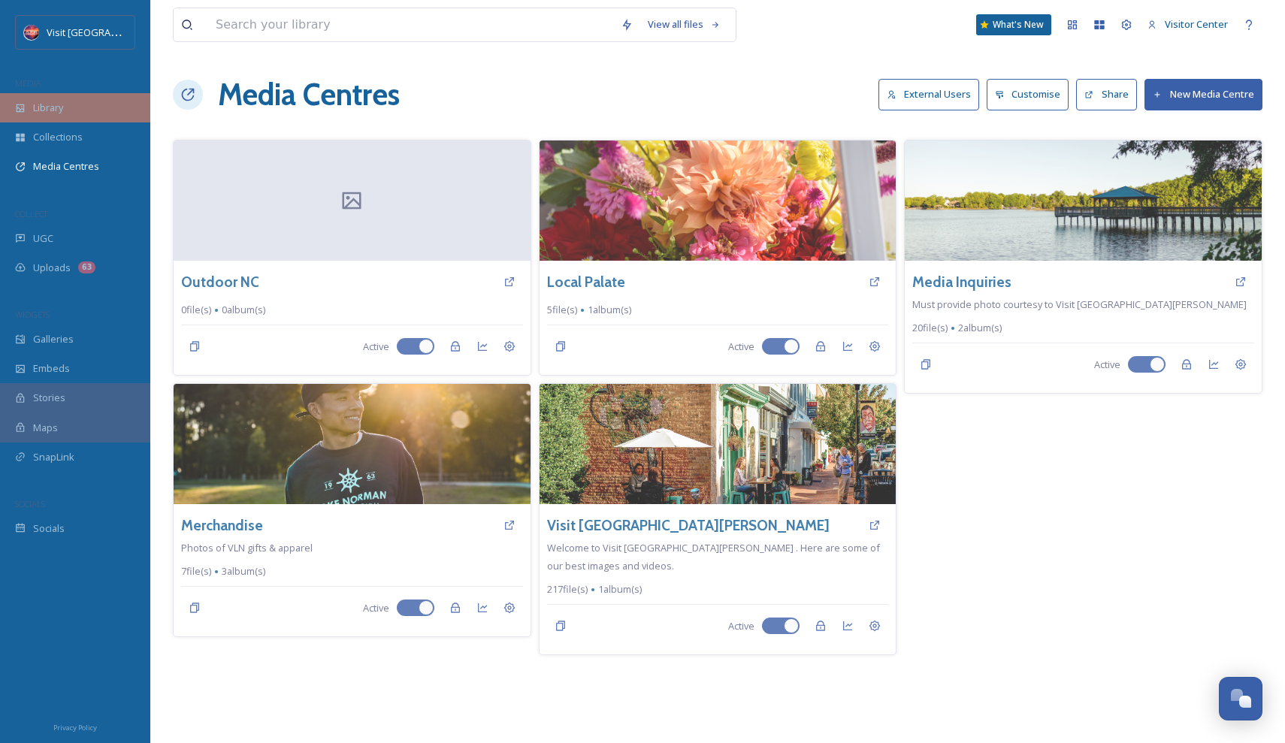
click at [55, 102] on span "Library" at bounding box center [48, 108] width 30 height 14
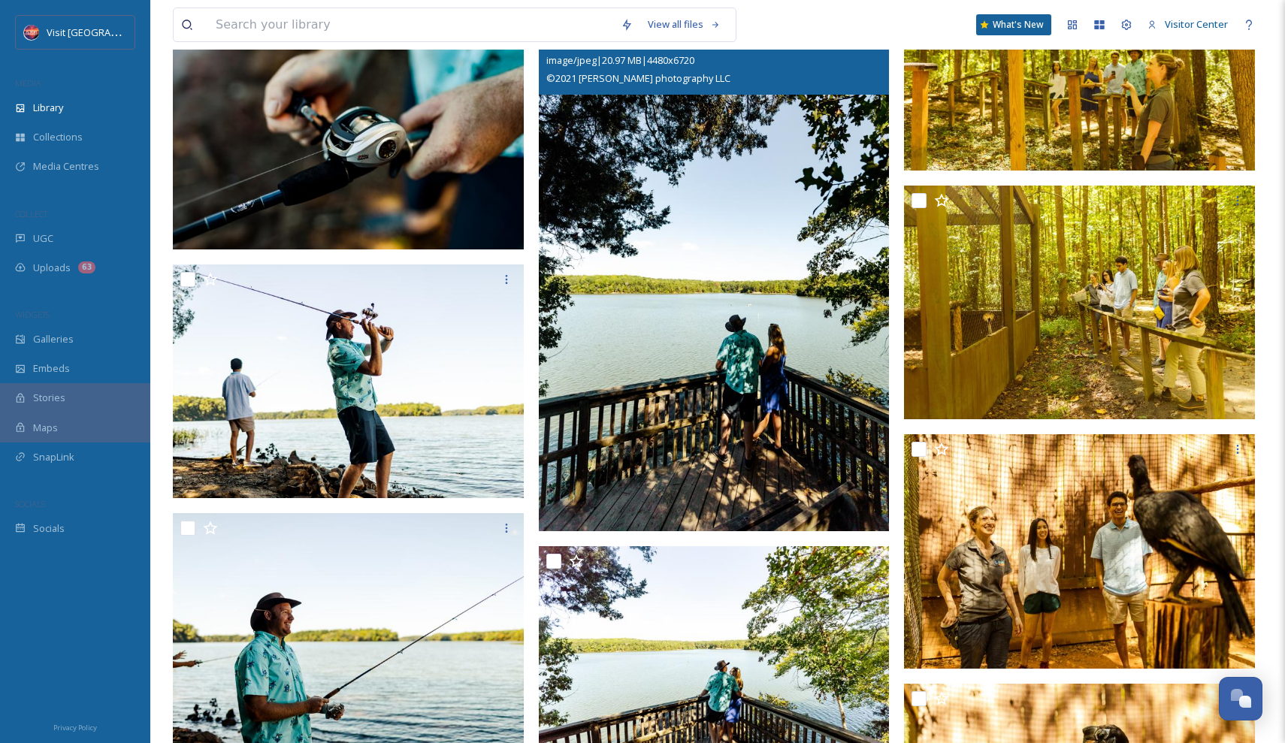
scroll to position [63193, 0]
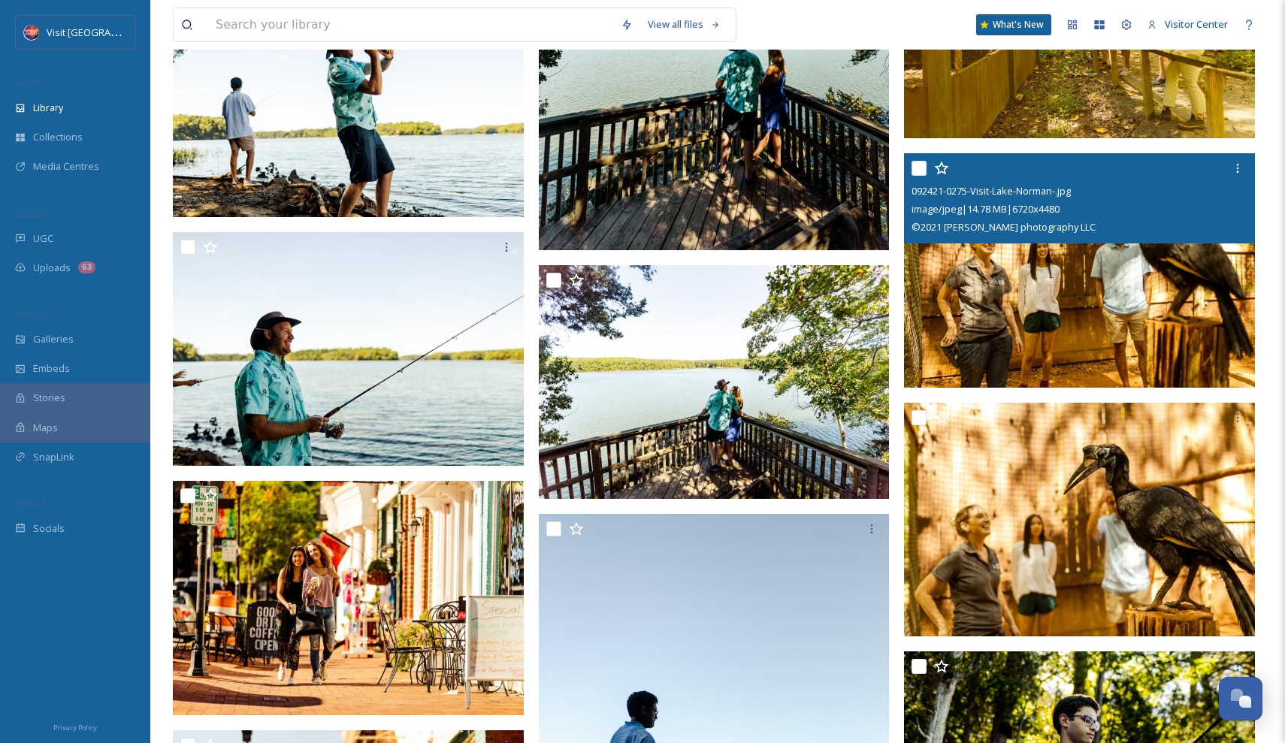
click at [922, 164] on input "checkbox" at bounding box center [918, 168] width 15 height 15
checkbox input "true"
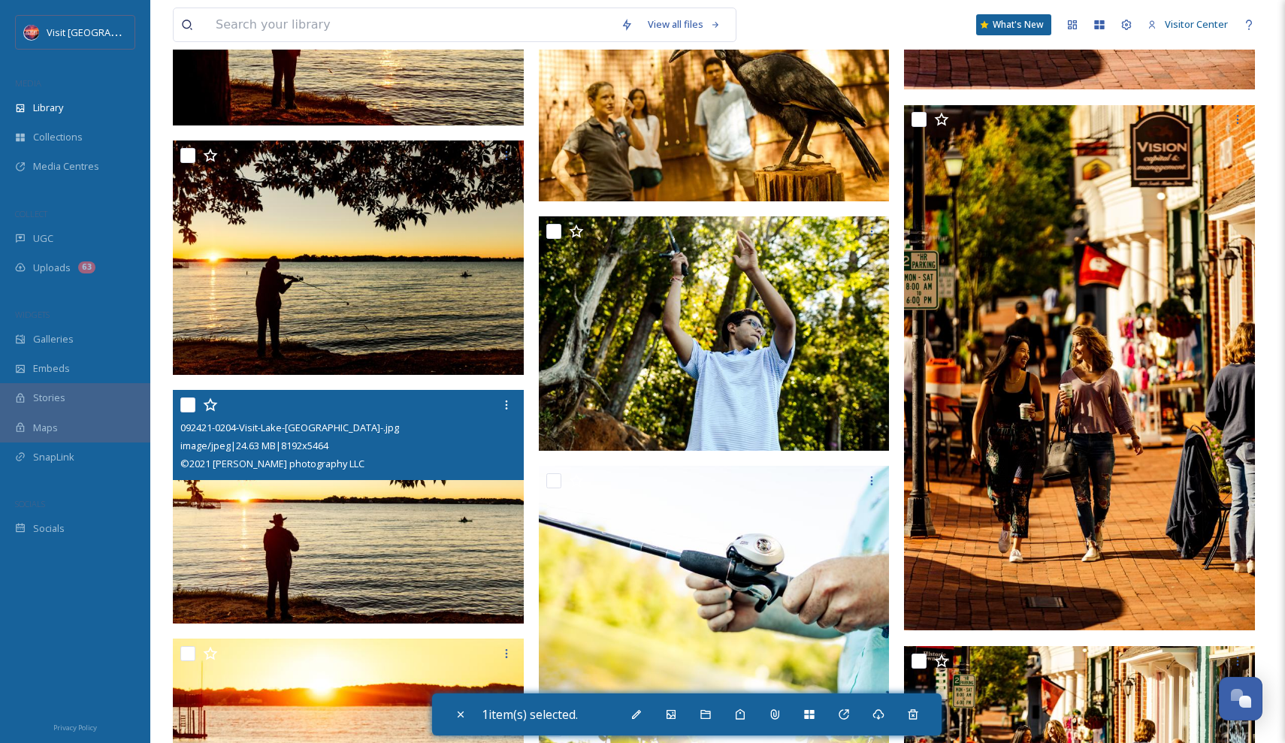
scroll to position [65572, 0]
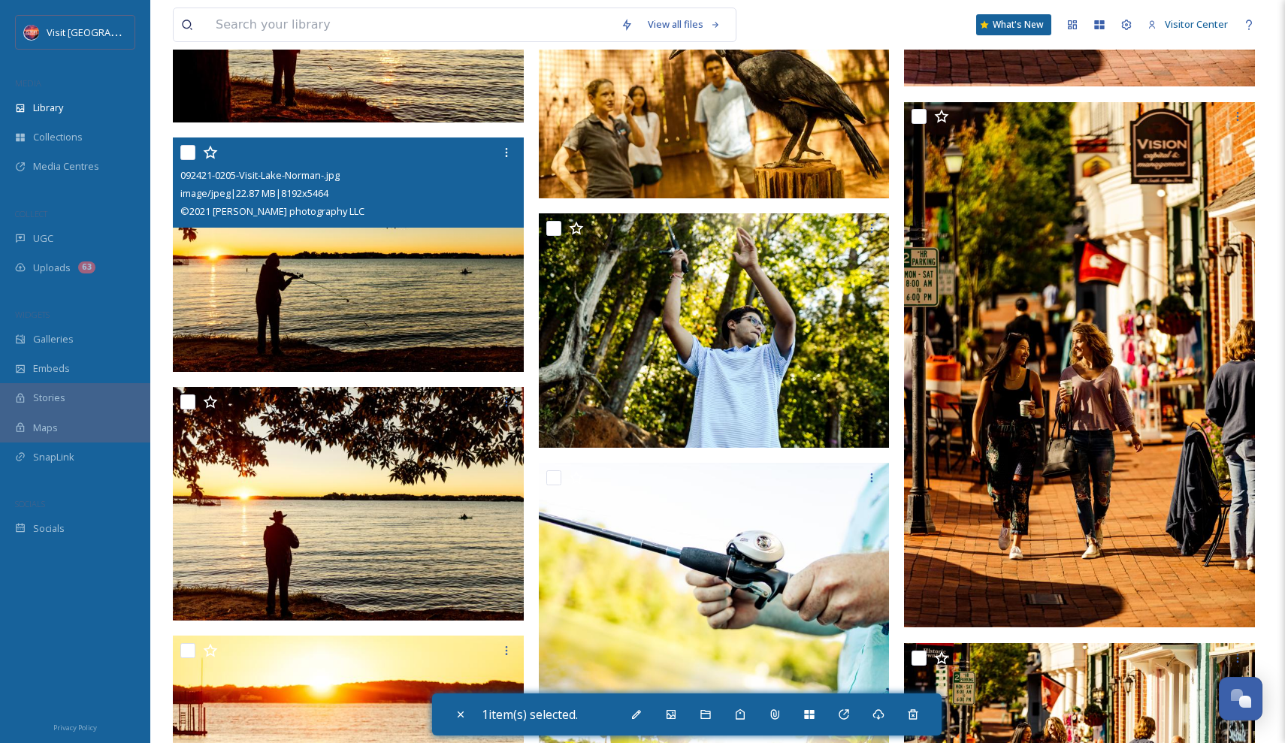
click at [180, 151] on input "checkbox" at bounding box center [187, 152] width 15 height 15
checkbox input "true"
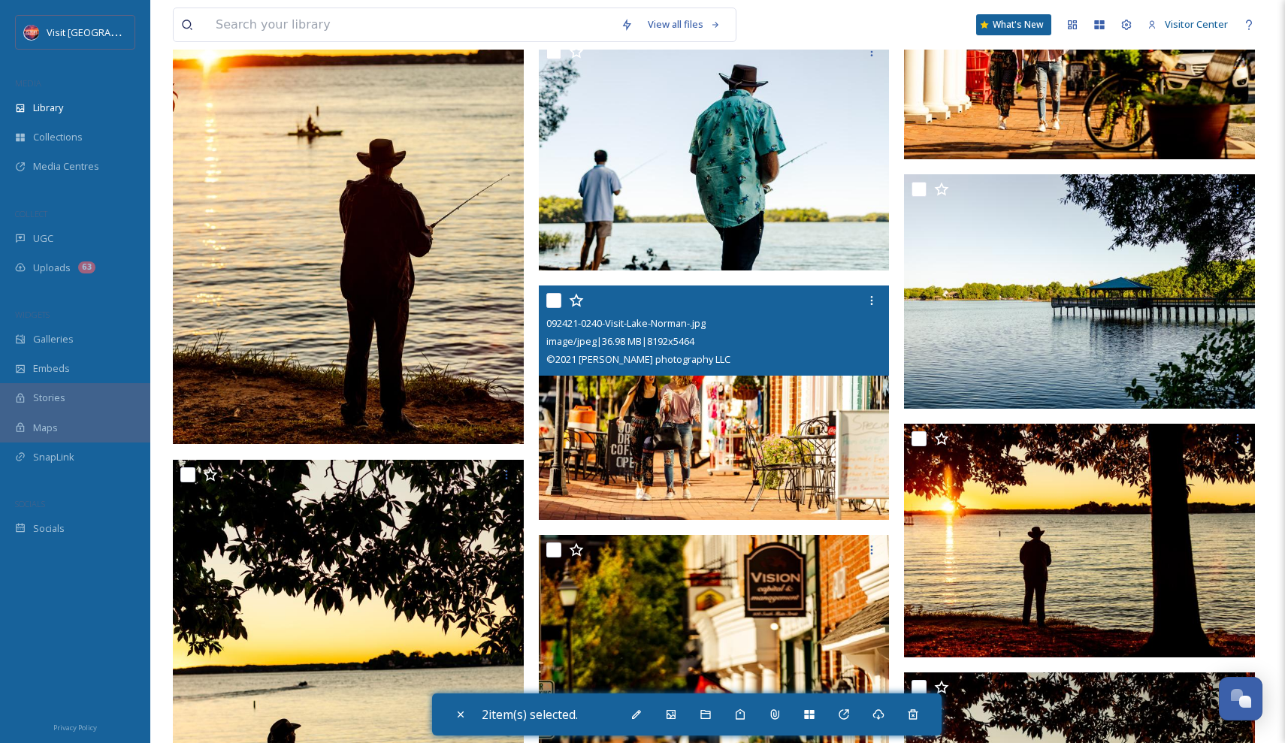
scroll to position [66788, 0]
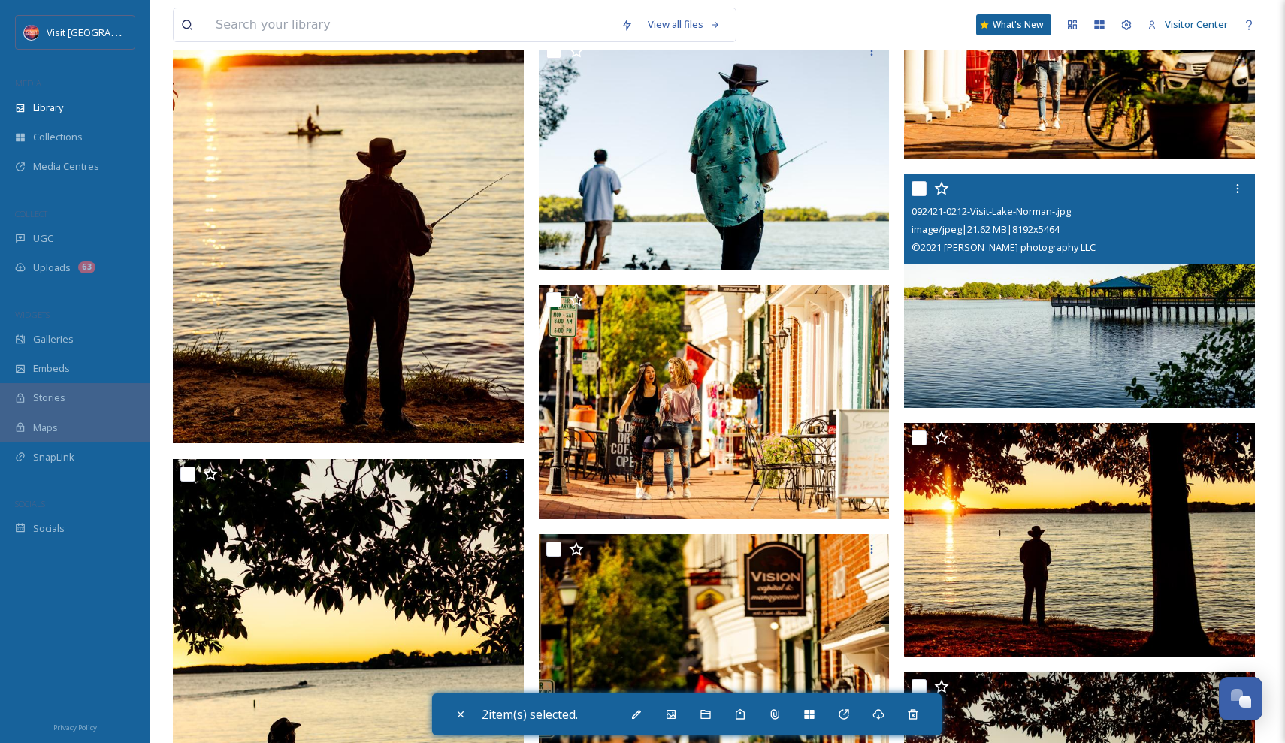
click at [917, 187] on input "checkbox" at bounding box center [918, 188] width 15 height 15
checkbox input "true"
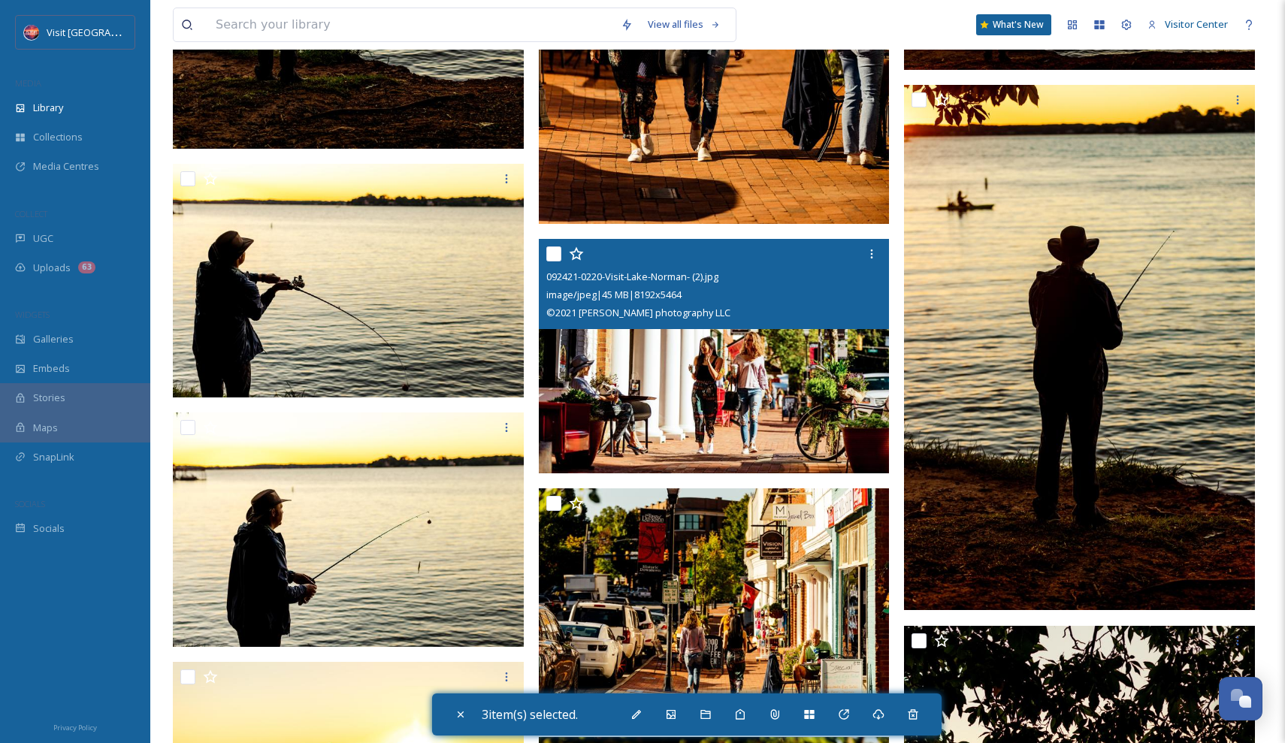
scroll to position [67588, 0]
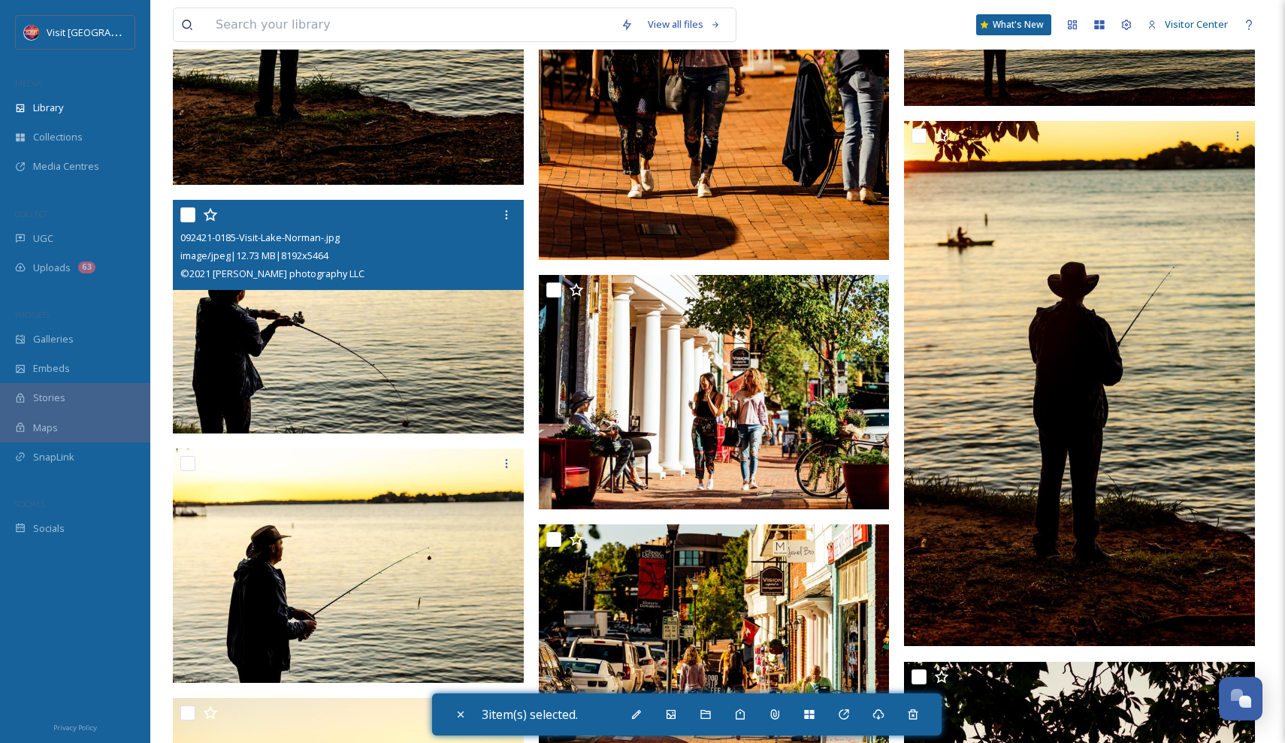
click at [184, 216] on input "checkbox" at bounding box center [187, 214] width 15 height 15
checkbox input "true"
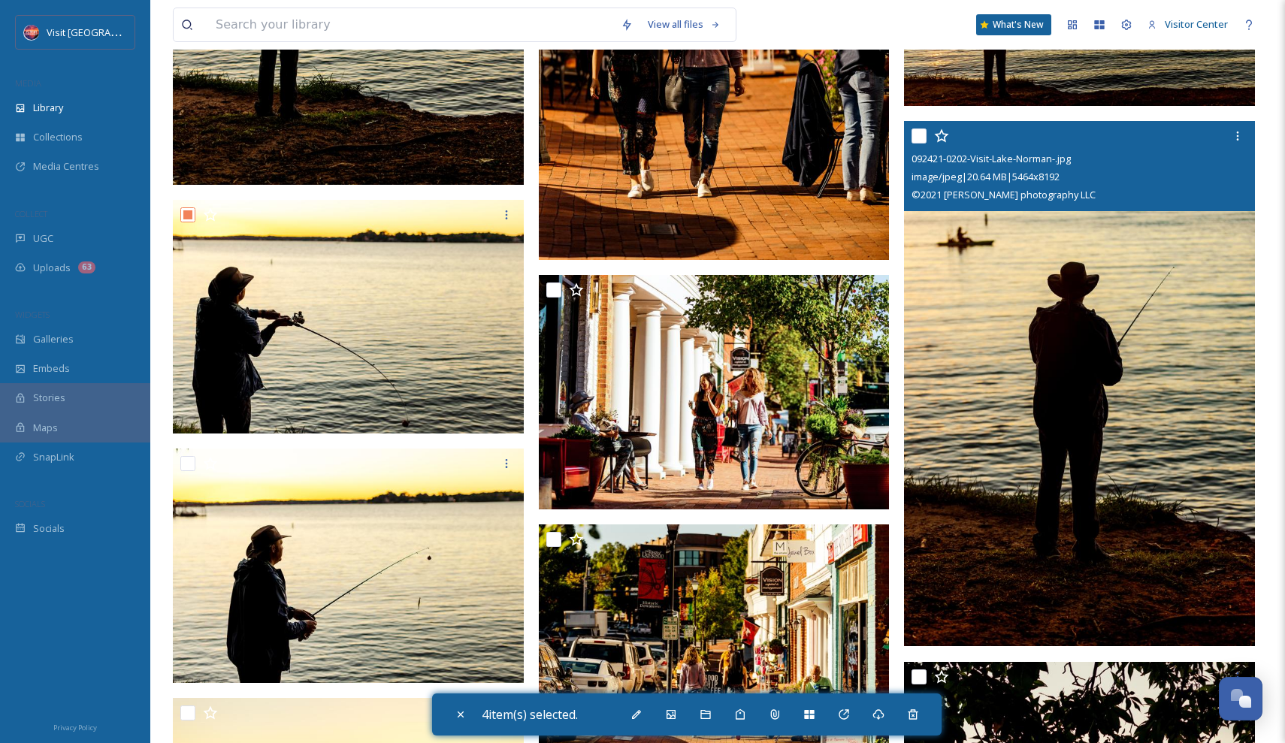
click at [921, 137] on input "checkbox" at bounding box center [918, 135] width 15 height 15
checkbox input "true"
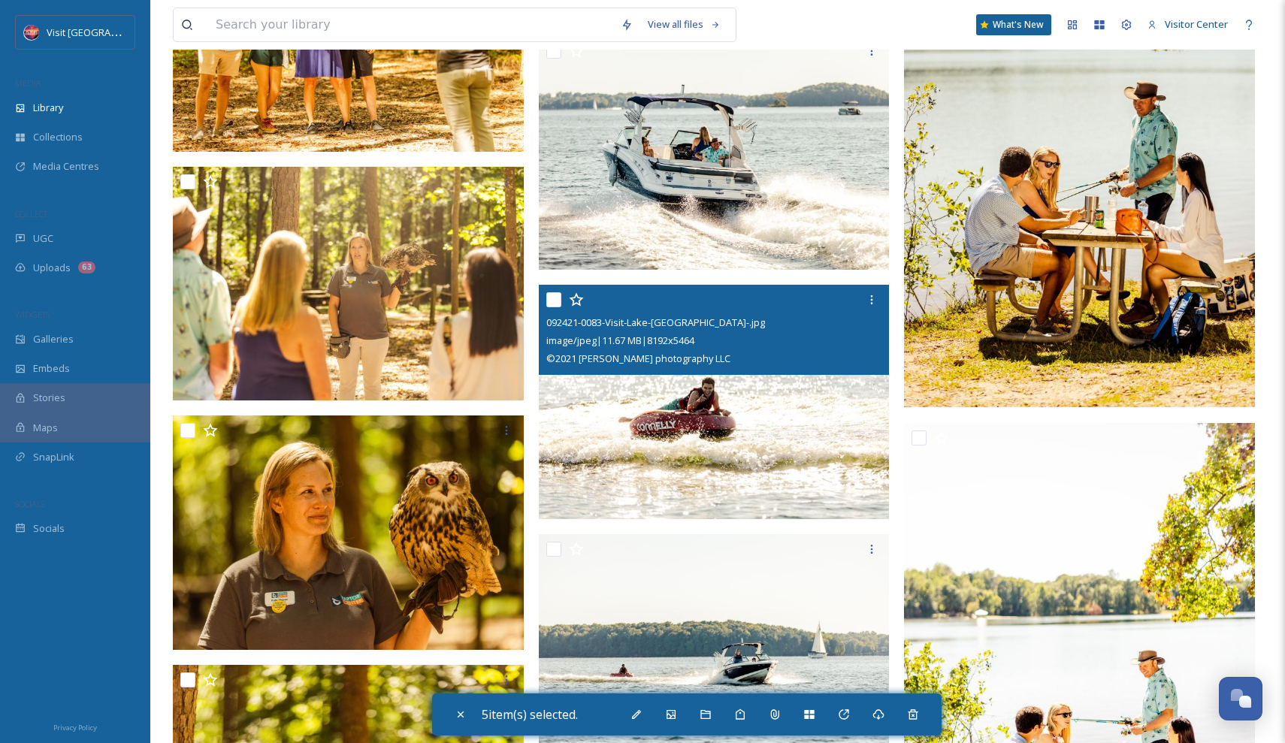
scroll to position [76273, 0]
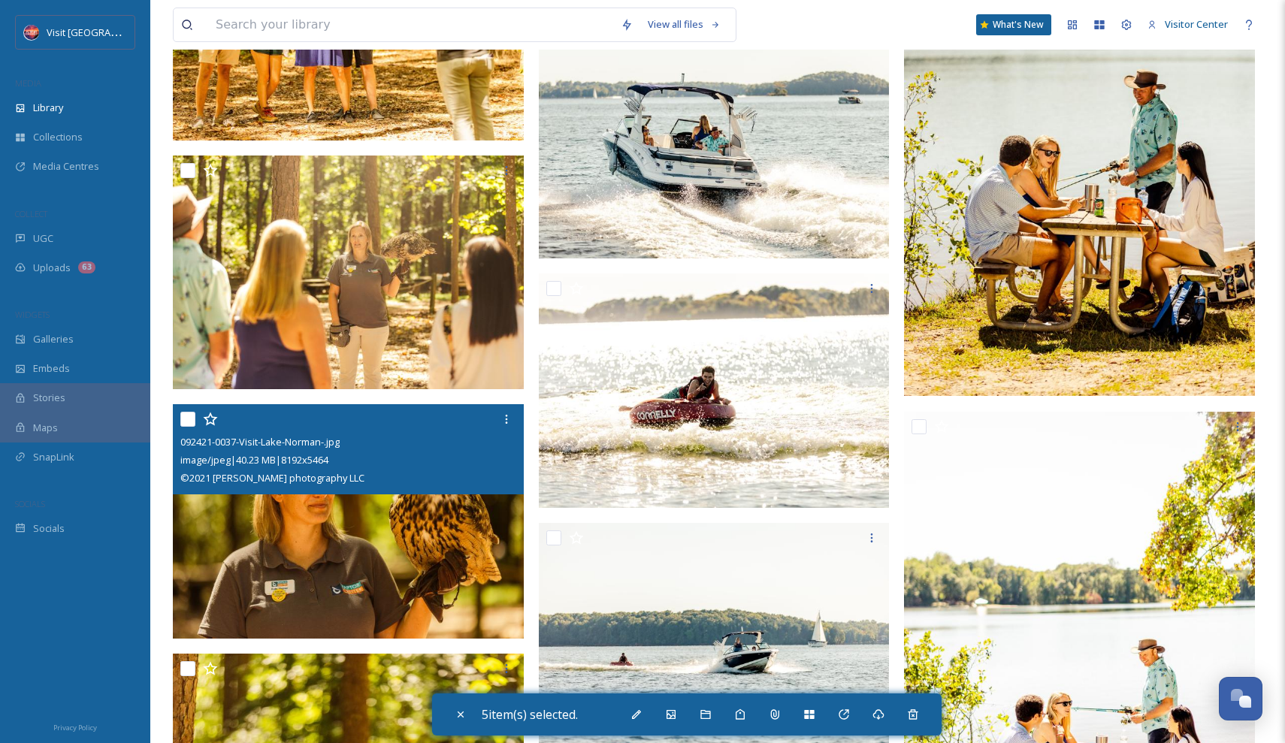
click at [186, 415] on input "checkbox" at bounding box center [187, 419] width 15 height 15
checkbox input "true"
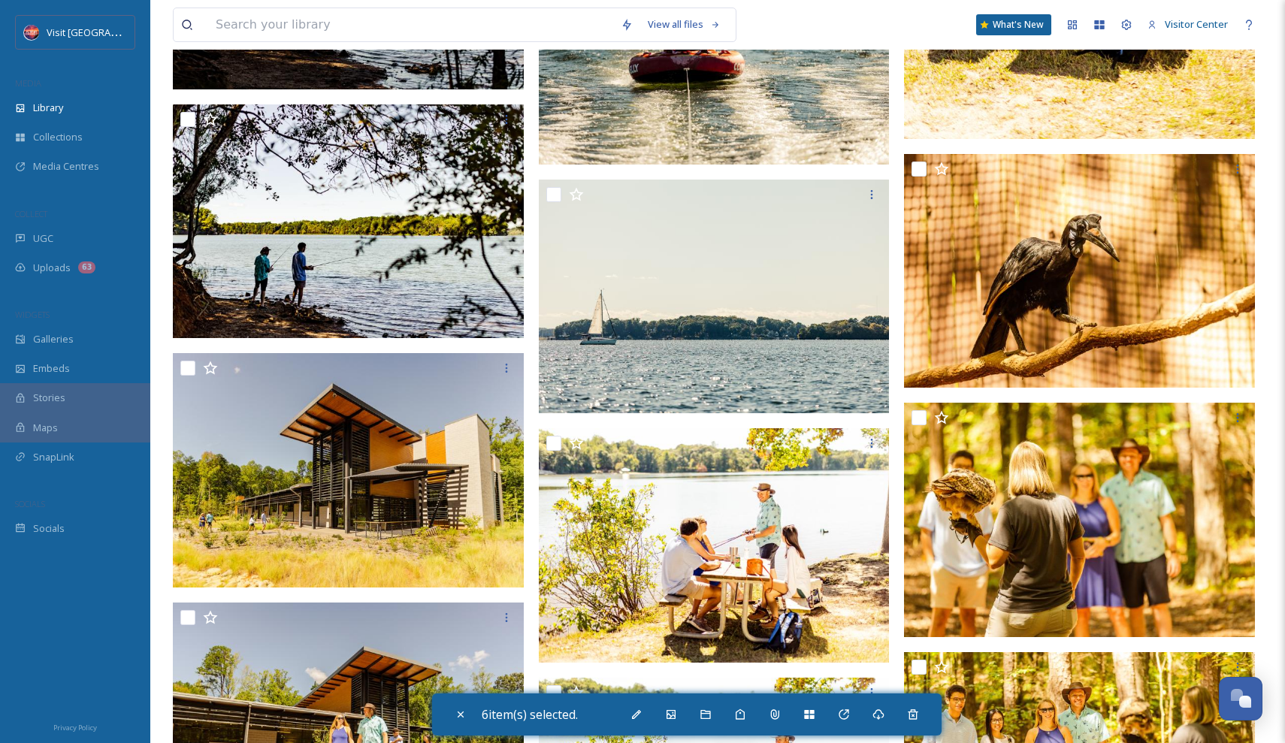
scroll to position [77610, 0]
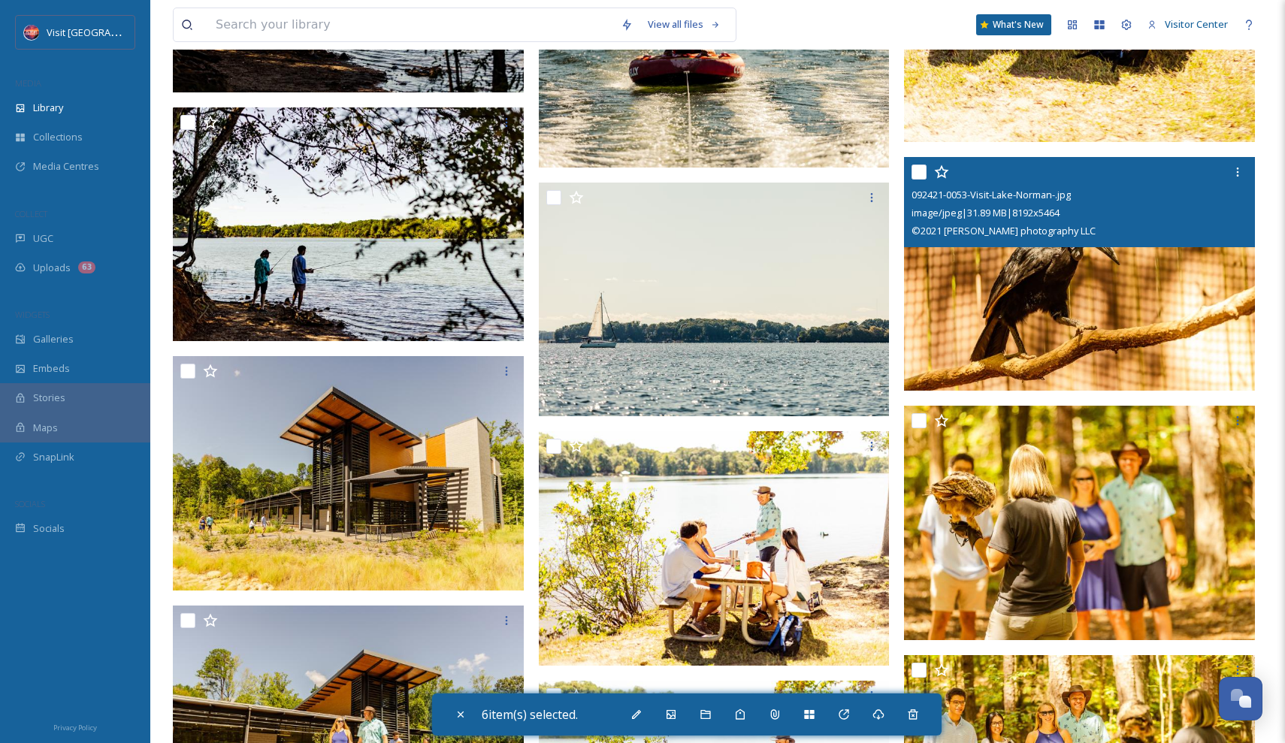
click at [918, 172] on input "checkbox" at bounding box center [918, 172] width 15 height 15
checkbox input "true"
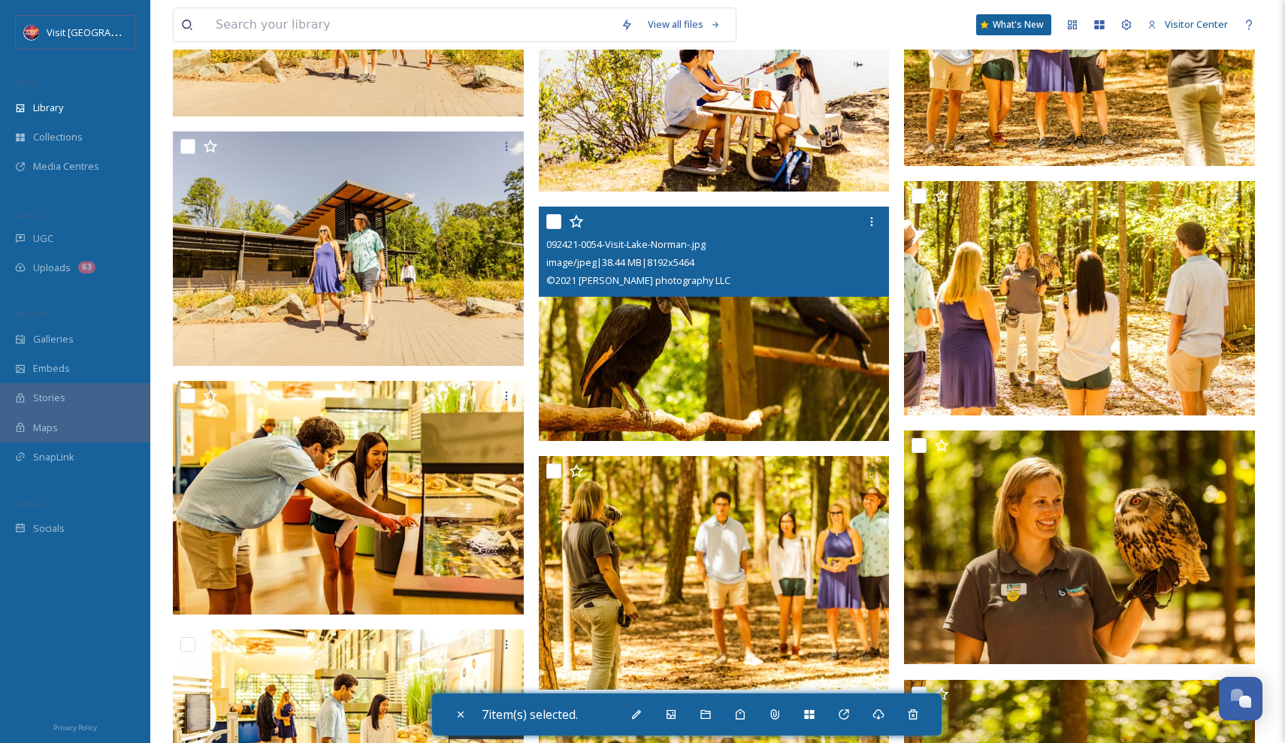
scroll to position [78337, 0]
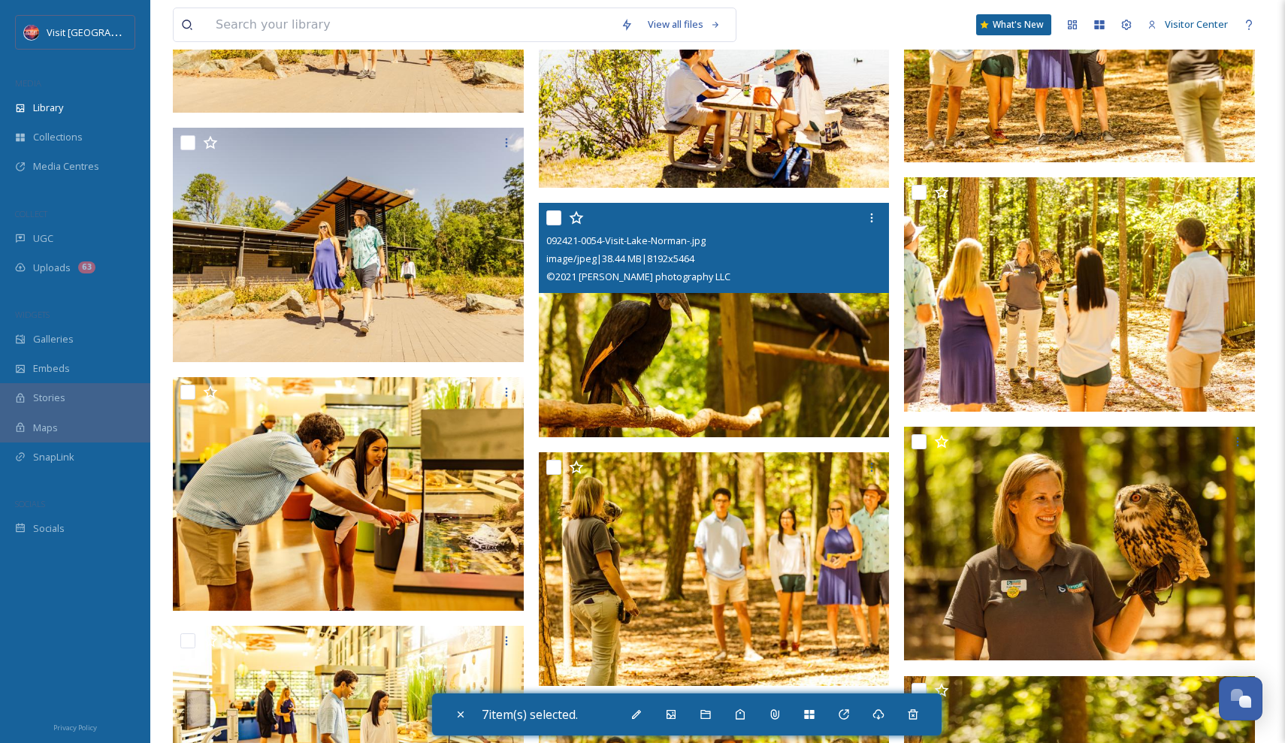
click at [552, 216] on input "checkbox" at bounding box center [553, 217] width 15 height 15
checkbox input "true"
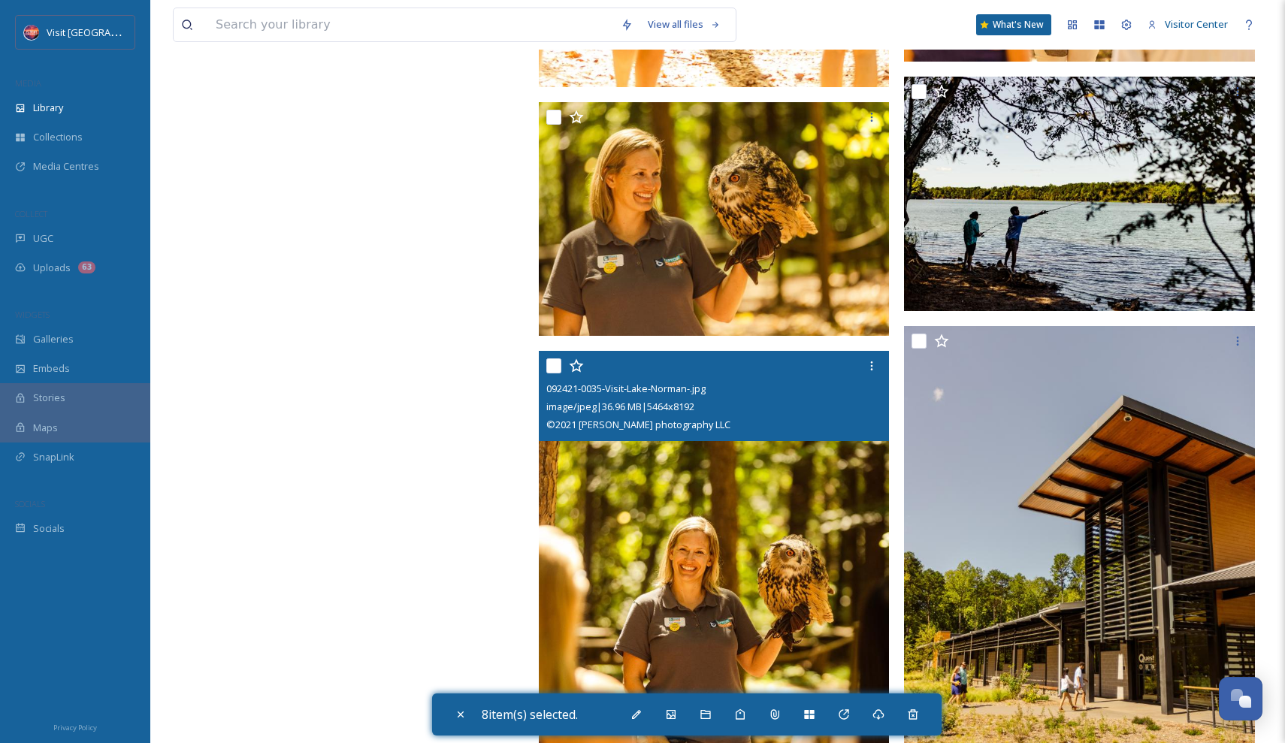
scroll to position [79736, 0]
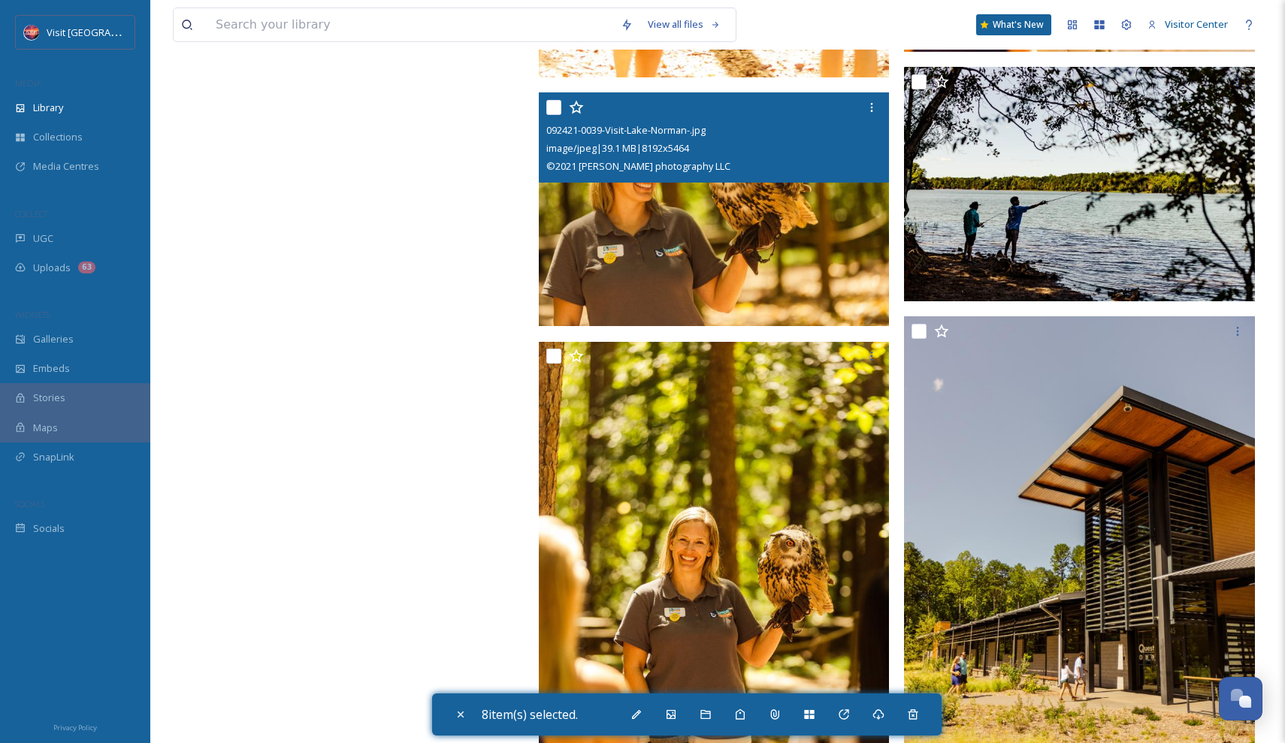
click at [549, 105] on input "checkbox" at bounding box center [553, 107] width 15 height 15
checkbox input "true"
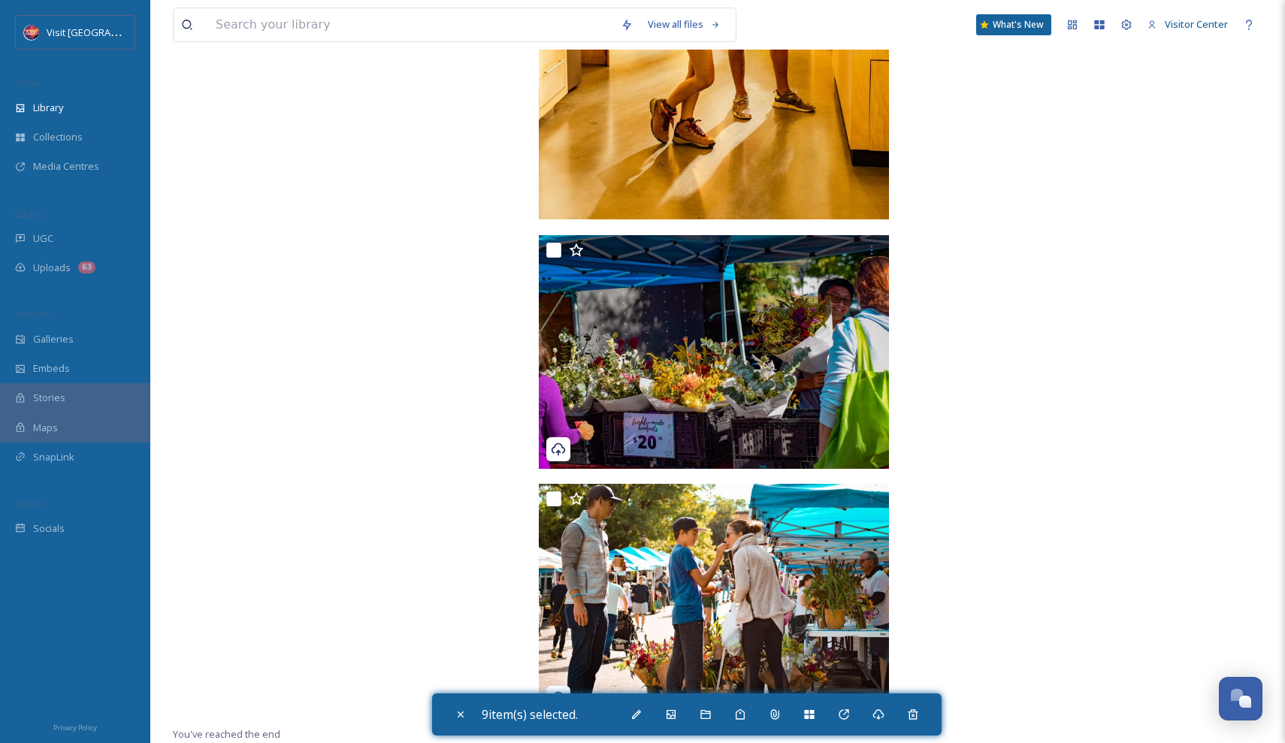
scroll to position [82419, 0]
click at [848, 719] on icon at bounding box center [844, 714] width 10 height 10
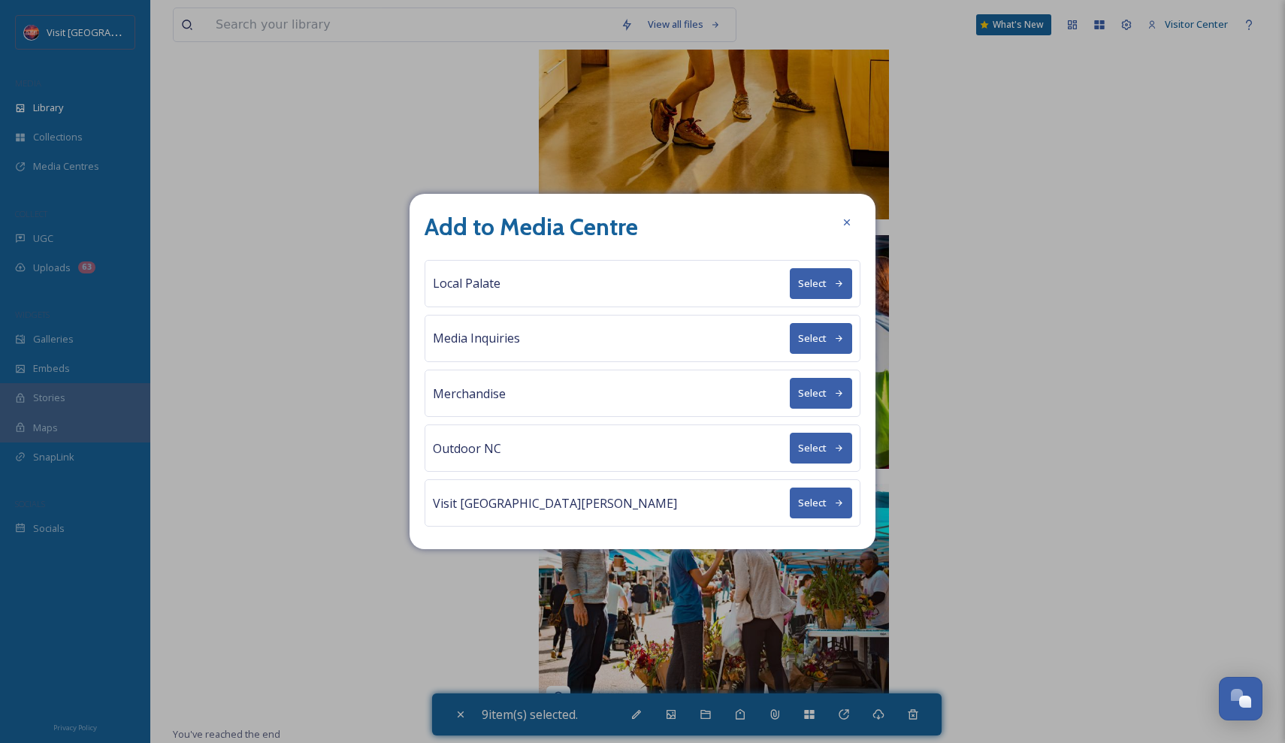
click at [830, 457] on button "Select" at bounding box center [821, 448] width 62 height 31
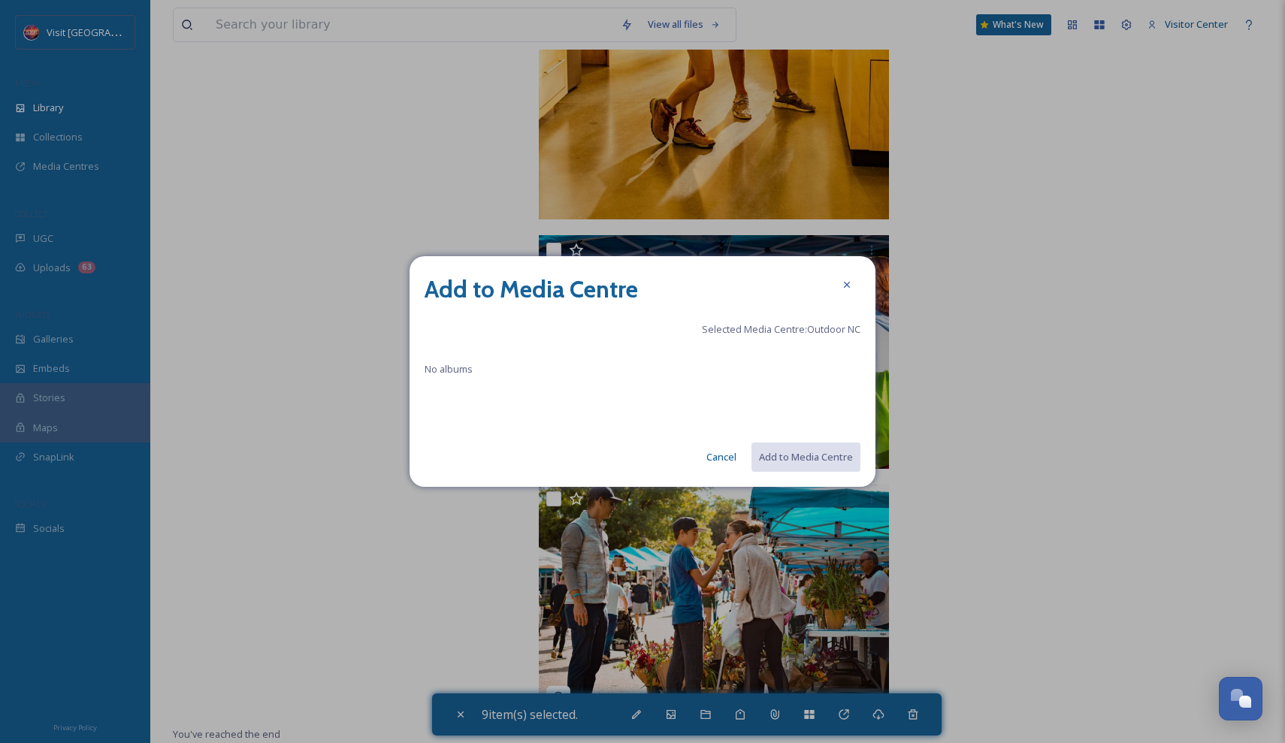
click at [467, 367] on span "No albums" at bounding box center [449, 369] width 48 height 14
click at [774, 330] on span "Selected Media Centre: Outdoor NC" at bounding box center [781, 329] width 159 height 14
click at [841, 289] on icon at bounding box center [847, 285] width 12 height 12
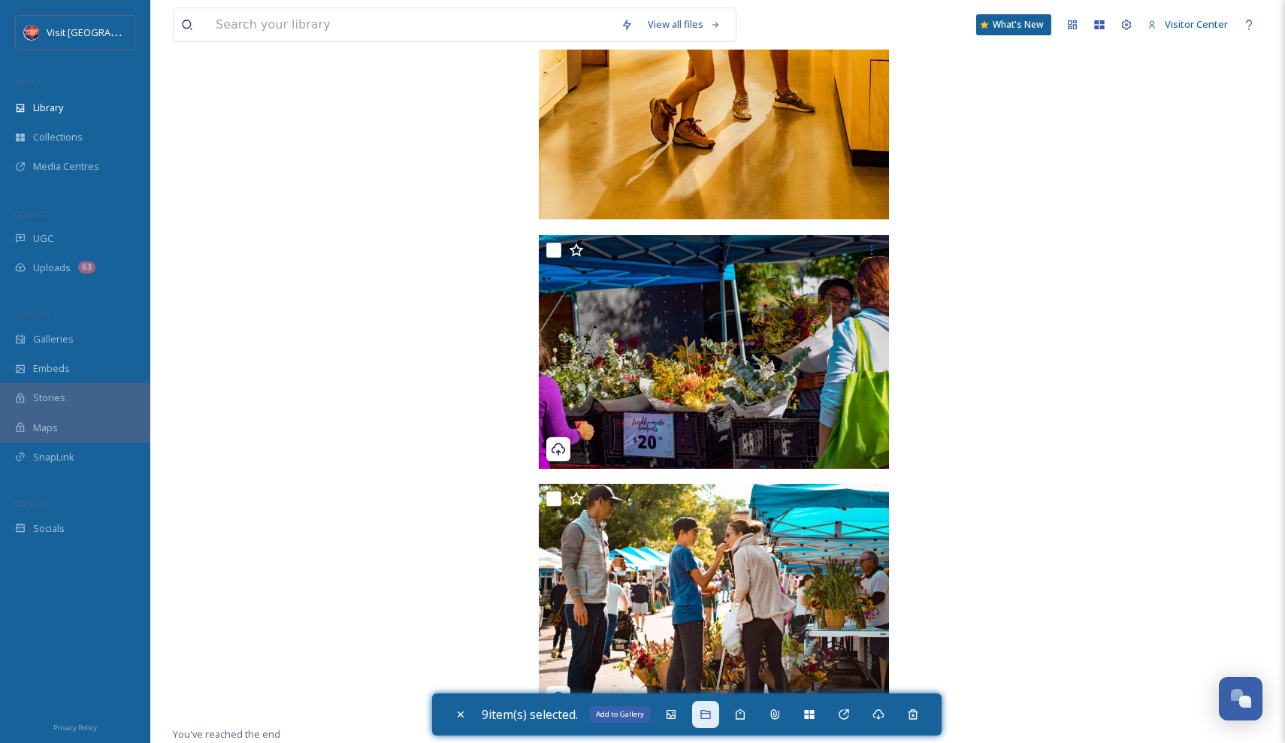
click at [709, 716] on icon at bounding box center [706, 715] width 12 height 12
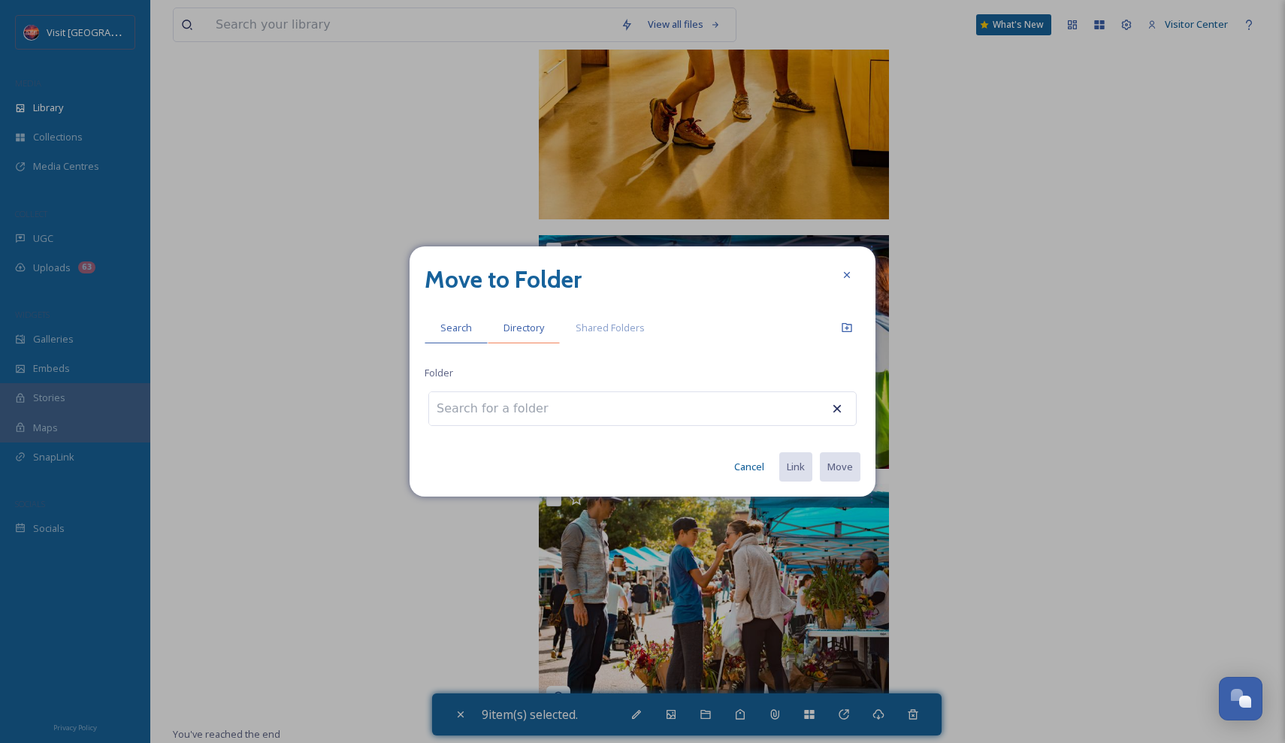
click at [510, 316] on div "Directory" at bounding box center [524, 328] width 72 height 31
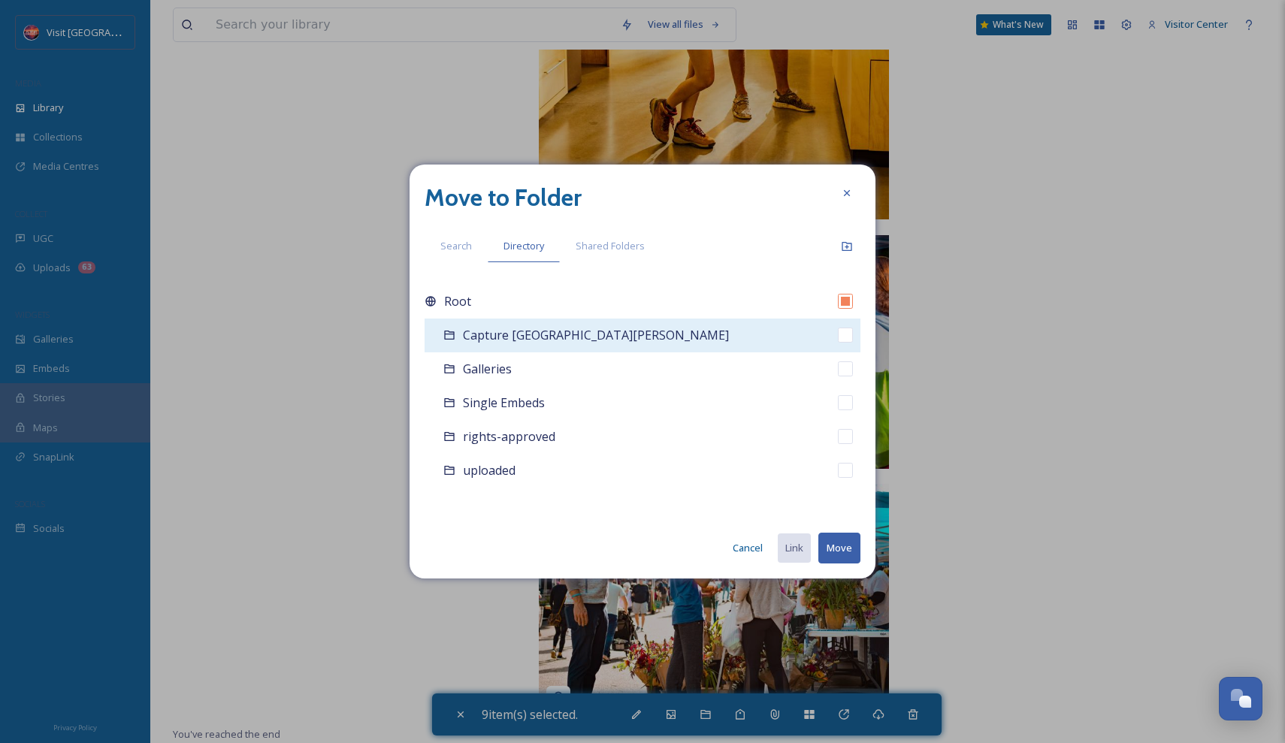
click at [593, 332] on div "Capture [GEOGRAPHIC_DATA][PERSON_NAME]" at bounding box center [643, 336] width 436 height 34
checkbox input "false"
click at [845, 334] on input "checkbox" at bounding box center [845, 335] width 15 height 15
checkbox input "true"
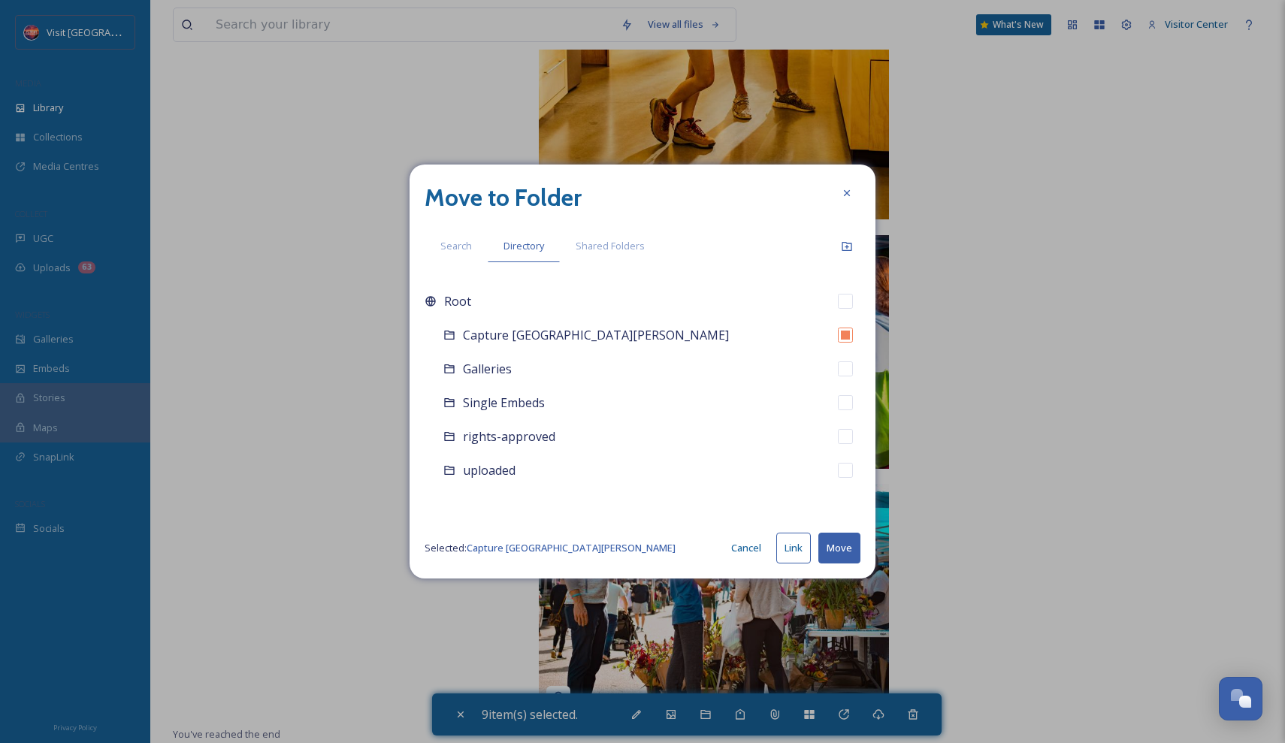
click at [747, 546] on button "Cancel" at bounding box center [746, 548] width 45 height 29
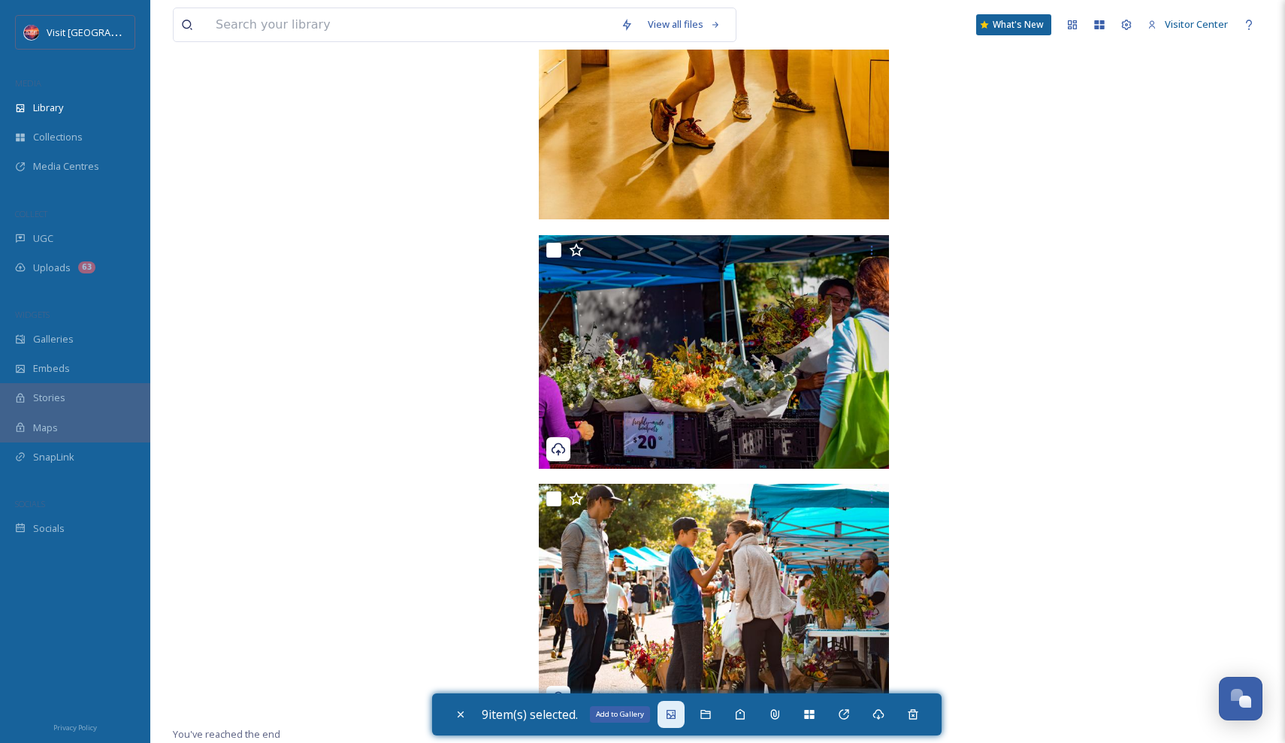
click at [674, 715] on icon at bounding box center [671, 714] width 9 height 9
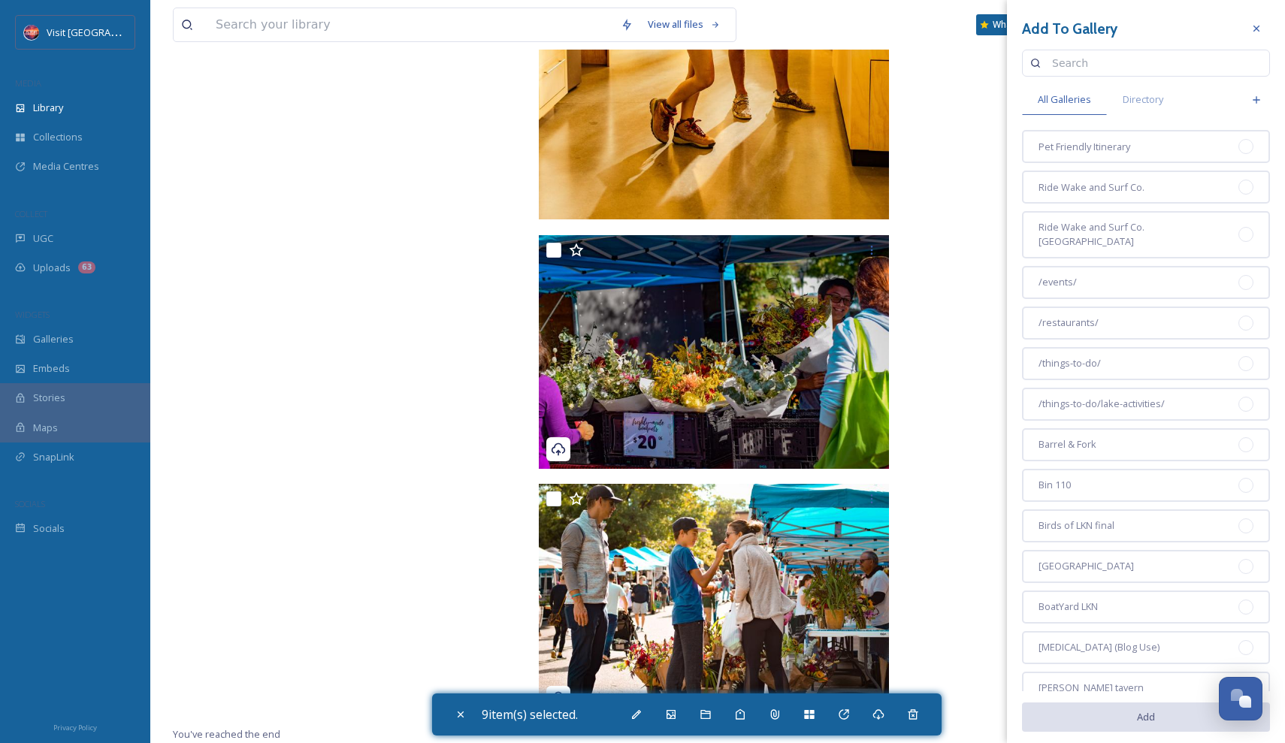
scroll to position [0, 0]
click at [1251, 98] on icon at bounding box center [1256, 100] width 12 height 12
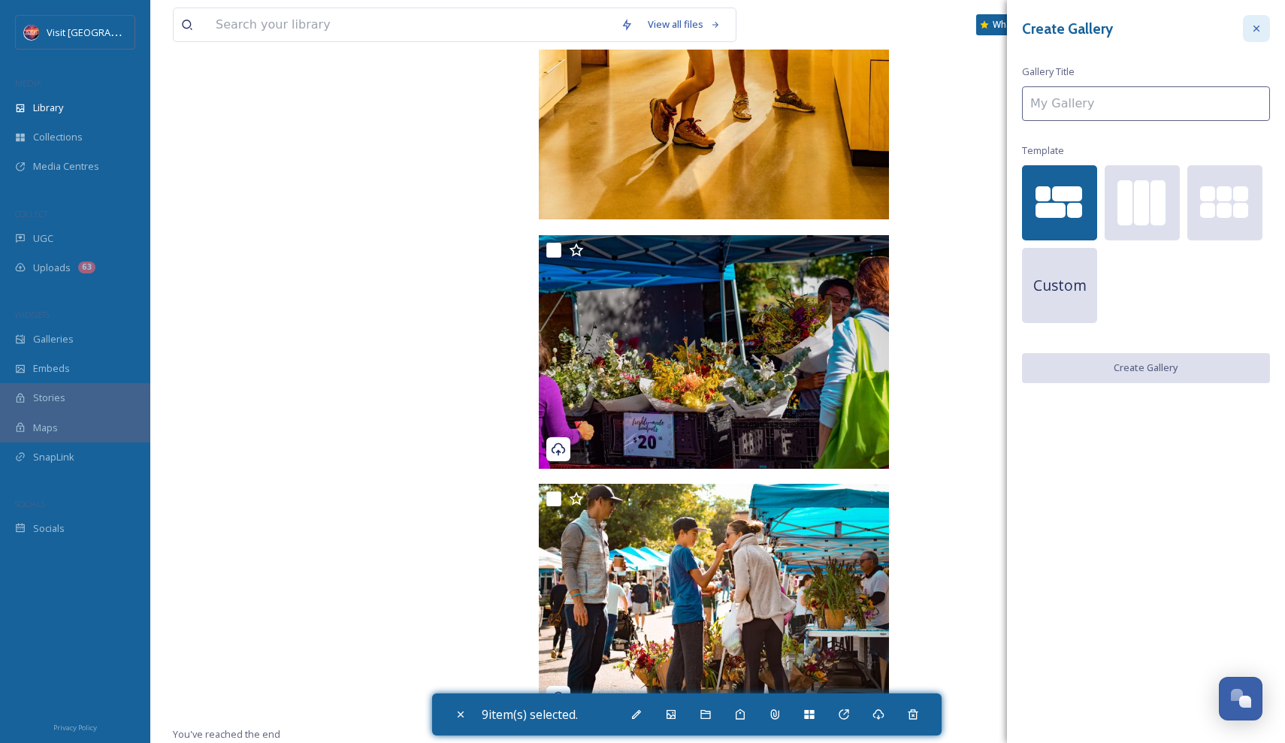
click at [1253, 32] on icon at bounding box center [1256, 29] width 12 height 12
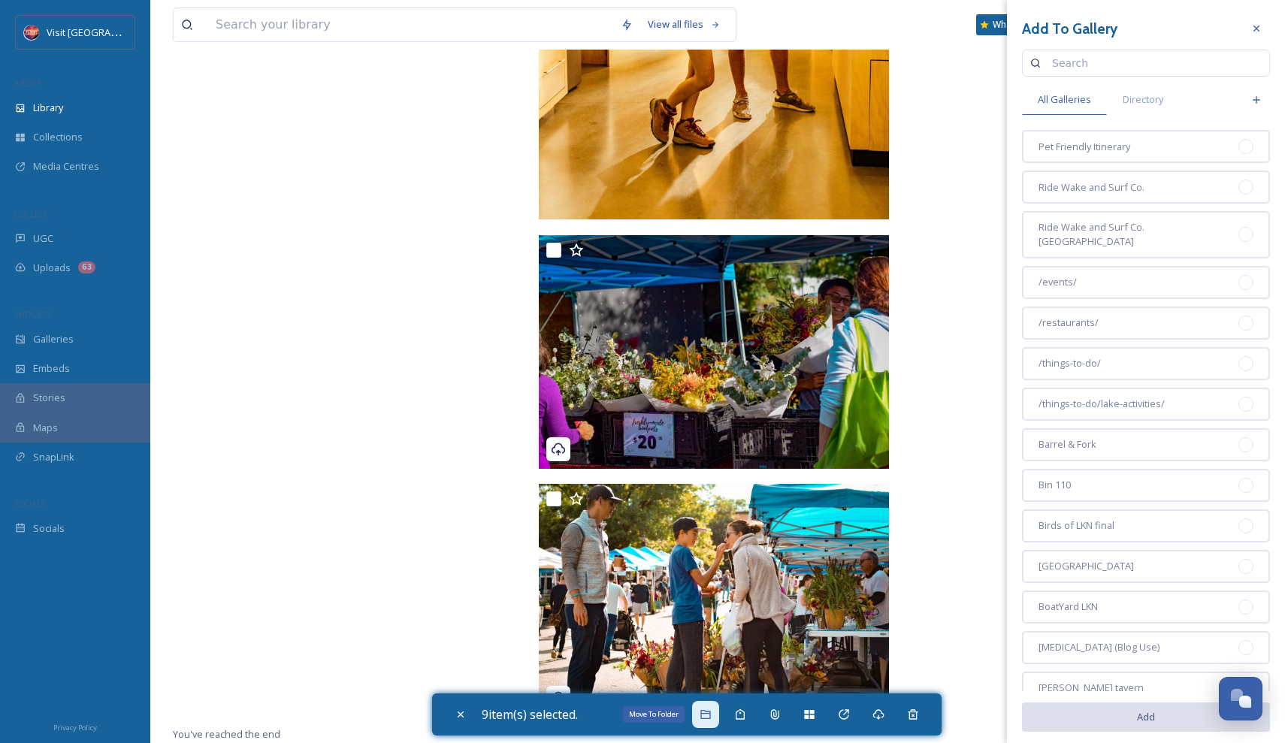
click at [709, 717] on icon at bounding box center [706, 715] width 12 height 12
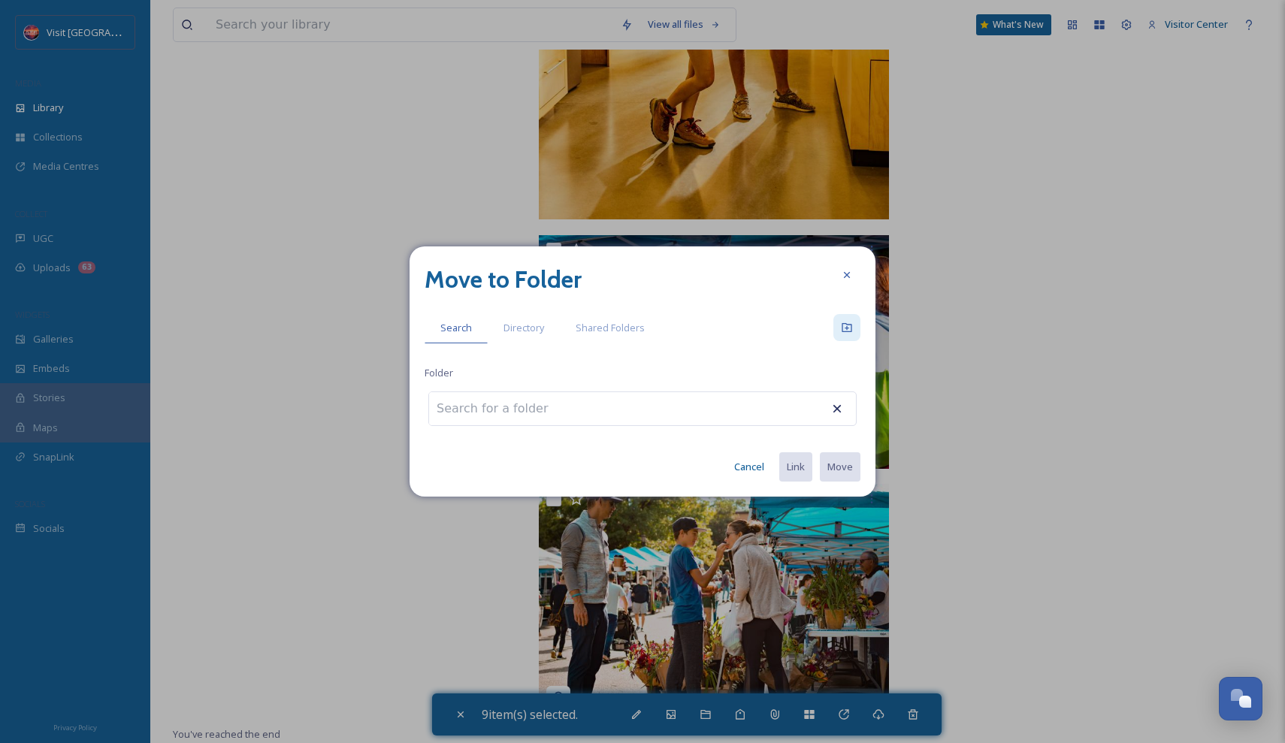
click at [848, 324] on icon at bounding box center [847, 328] width 12 height 12
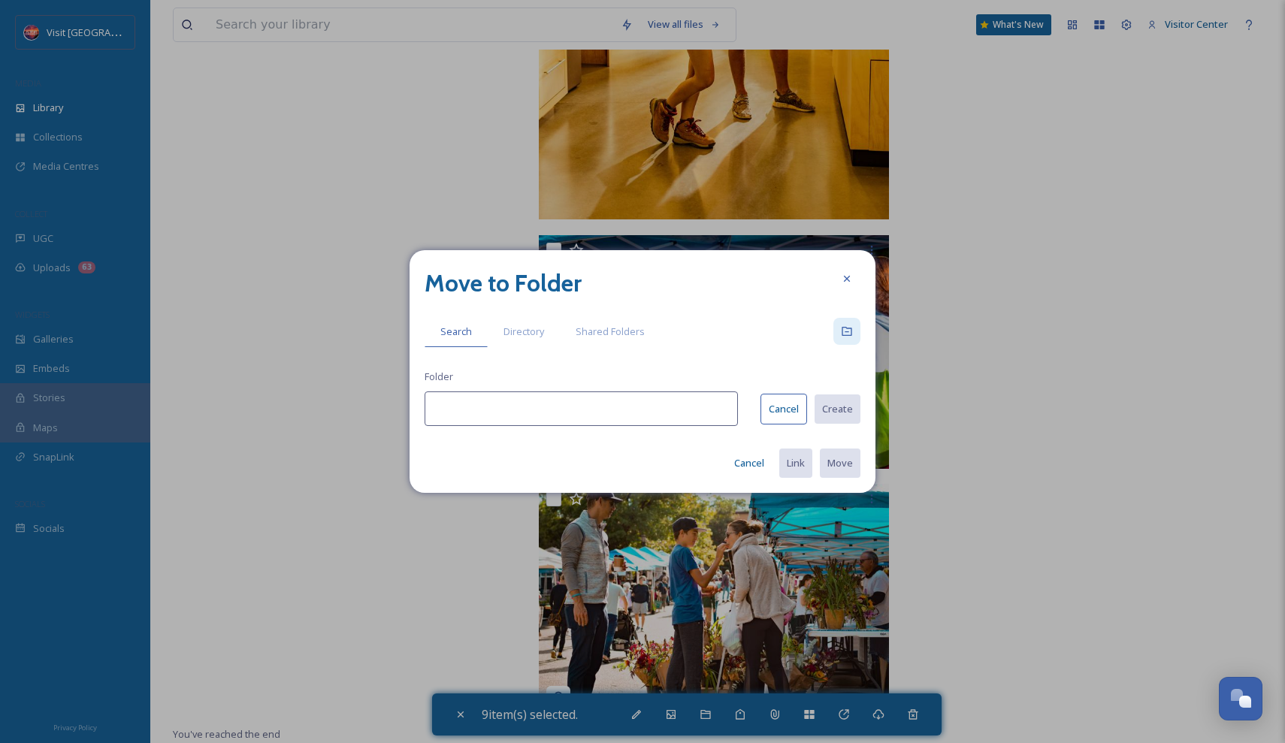
click at [659, 395] on input at bounding box center [581, 408] width 313 height 35
type input "Outdoor NC"
click at [838, 413] on button "Create" at bounding box center [836, 409] width 47 height 31
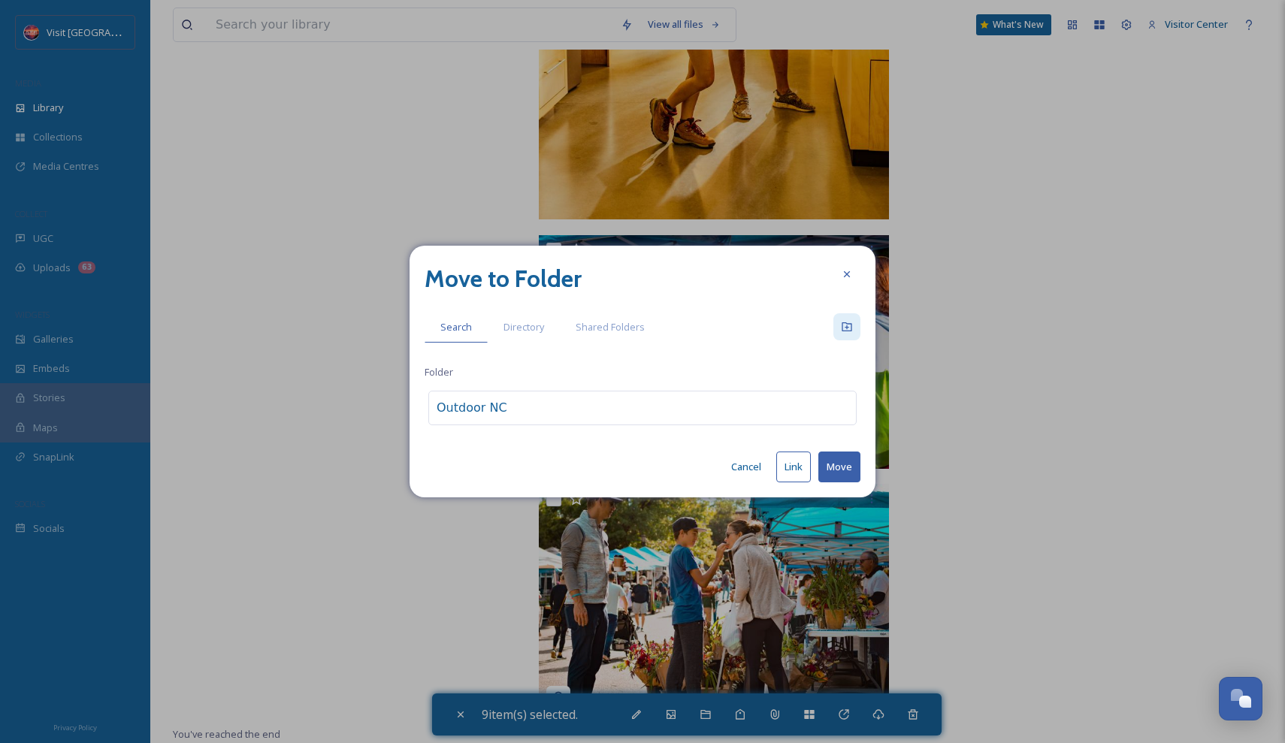
click at [844, 467] on button "Move" at bounding box center [839, 467] width 42 height 31
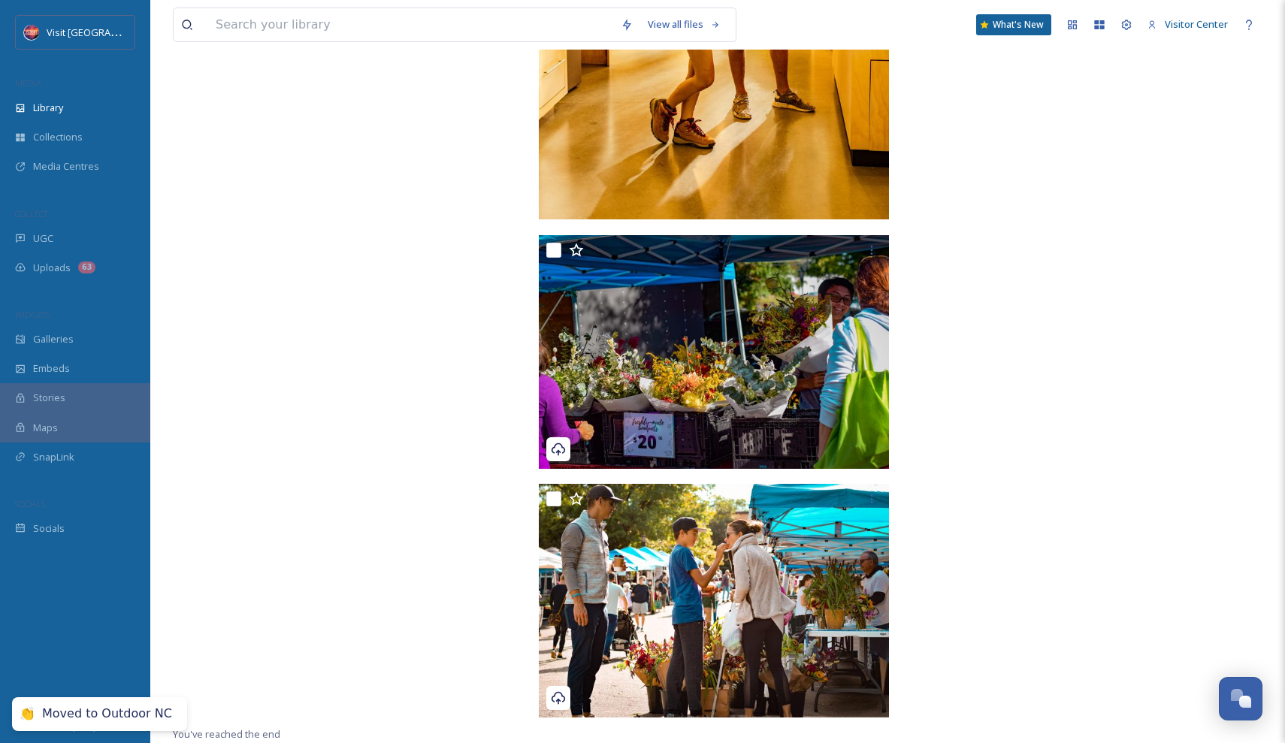
scroll to position [73297, 0]
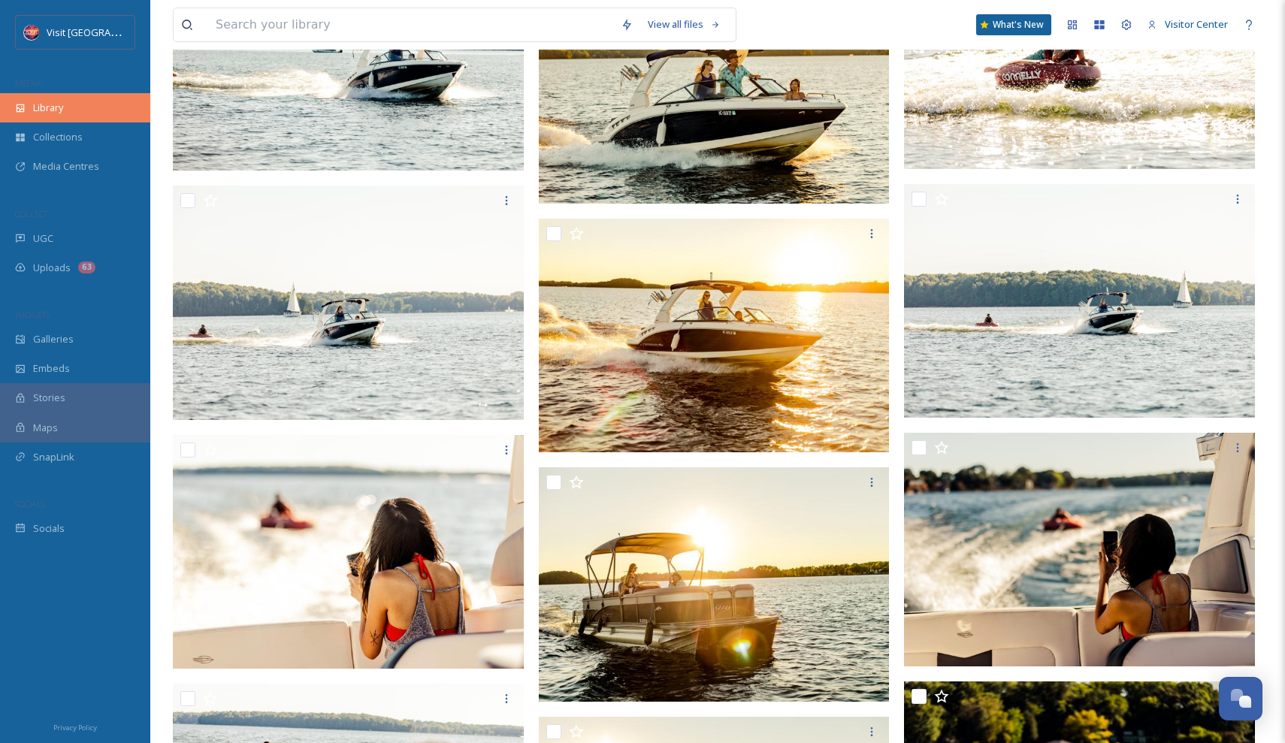
click at [87, 99] on div "Library" at bounding box center [75, 107] width 150 height 29
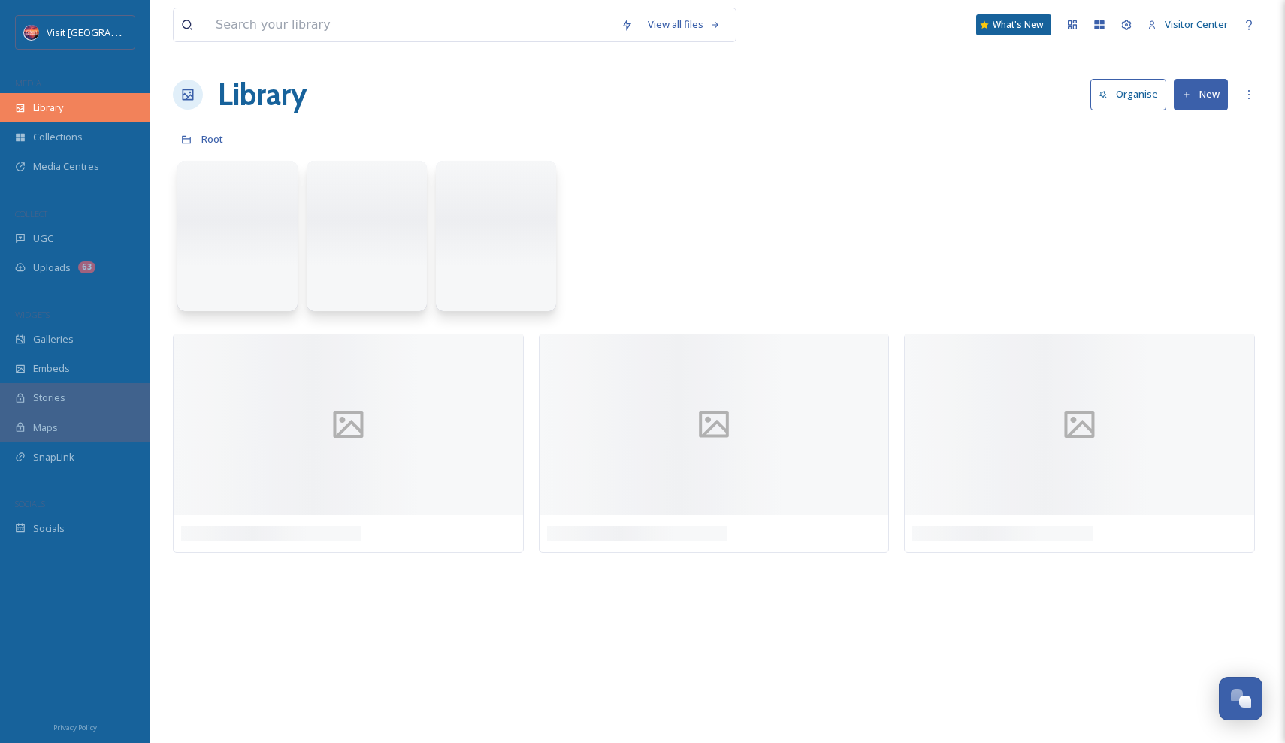
scroll to position [0, 0]
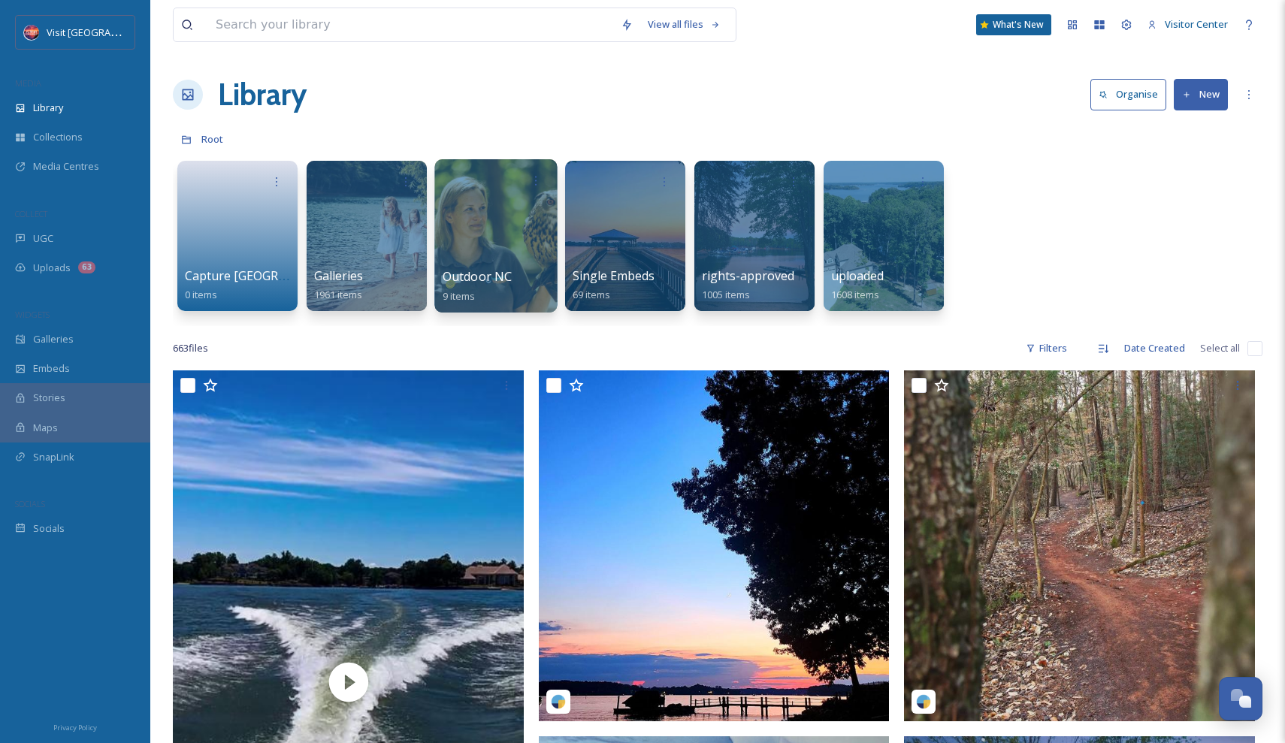
click at [505, 223] on div at bounding box center [495, 235] width 122 height 153
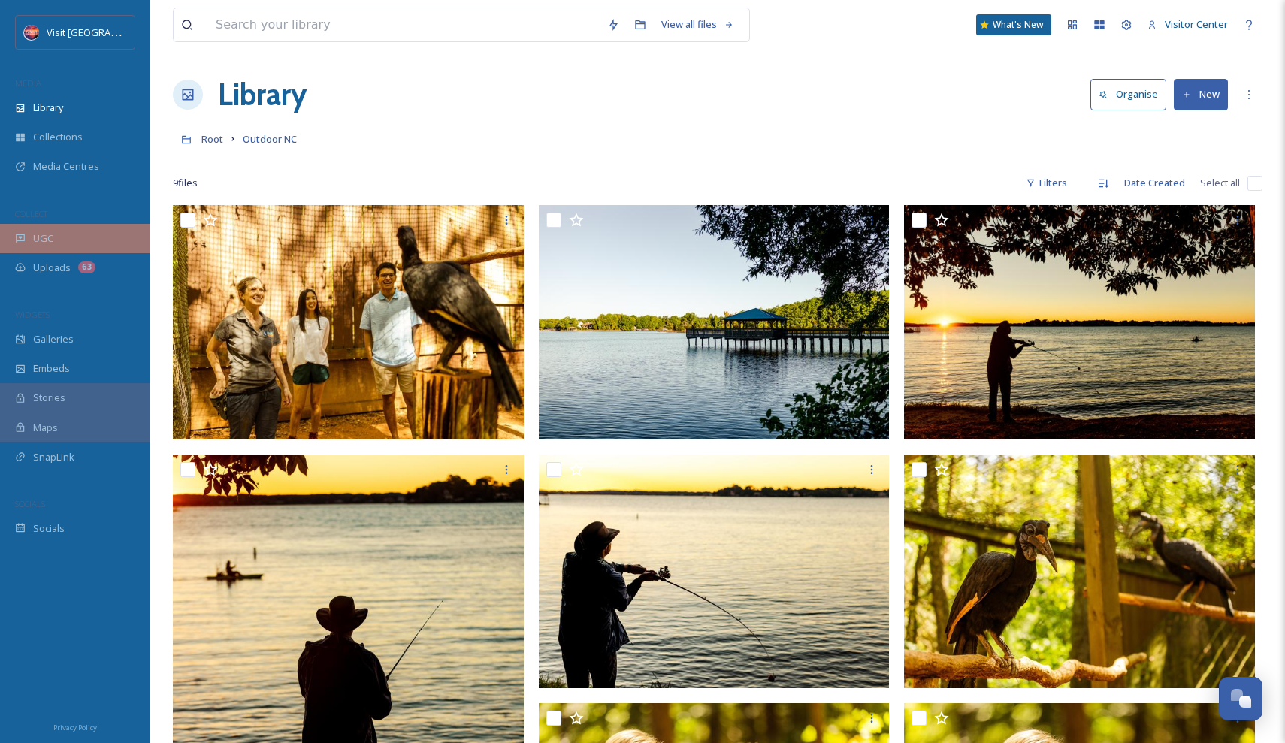
click at [42, 237] on span "UGC" at bounding box center [43, 238] width 20 height 14
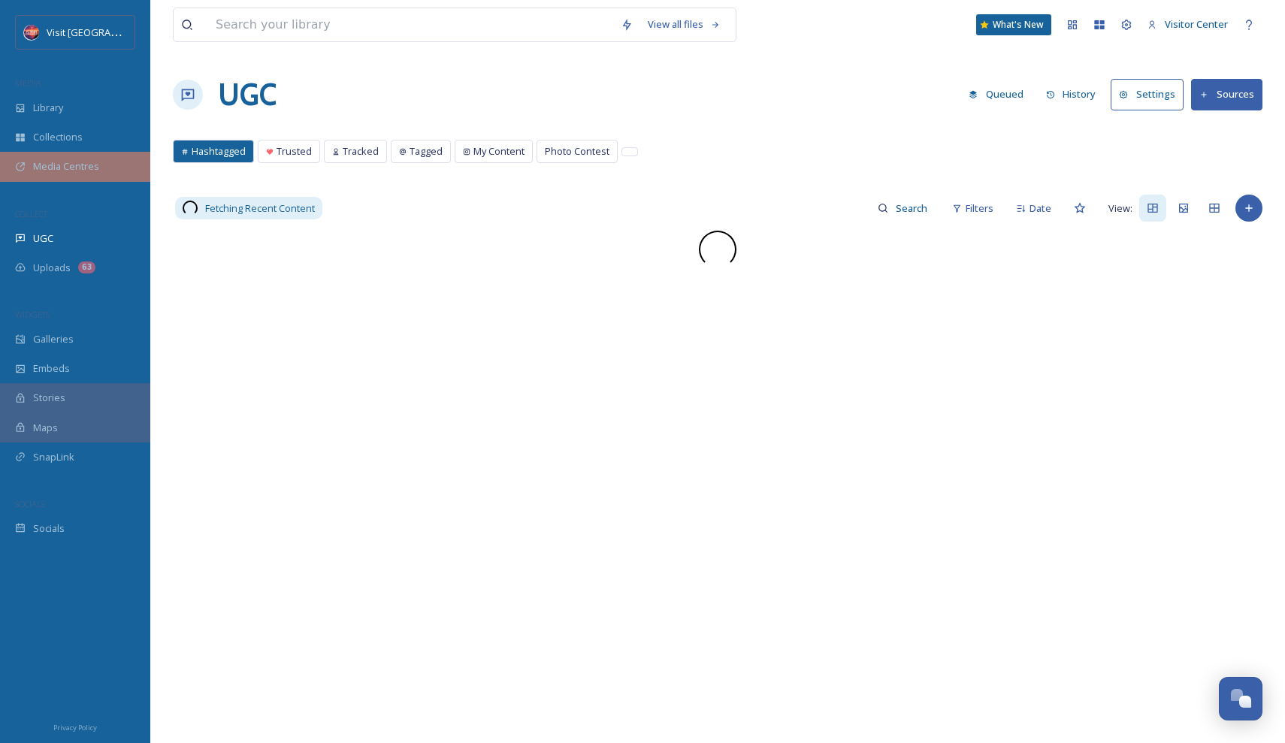
click at [53, 167] on span "Media Centres" at bounding box center [66, 166] width 66 height 14
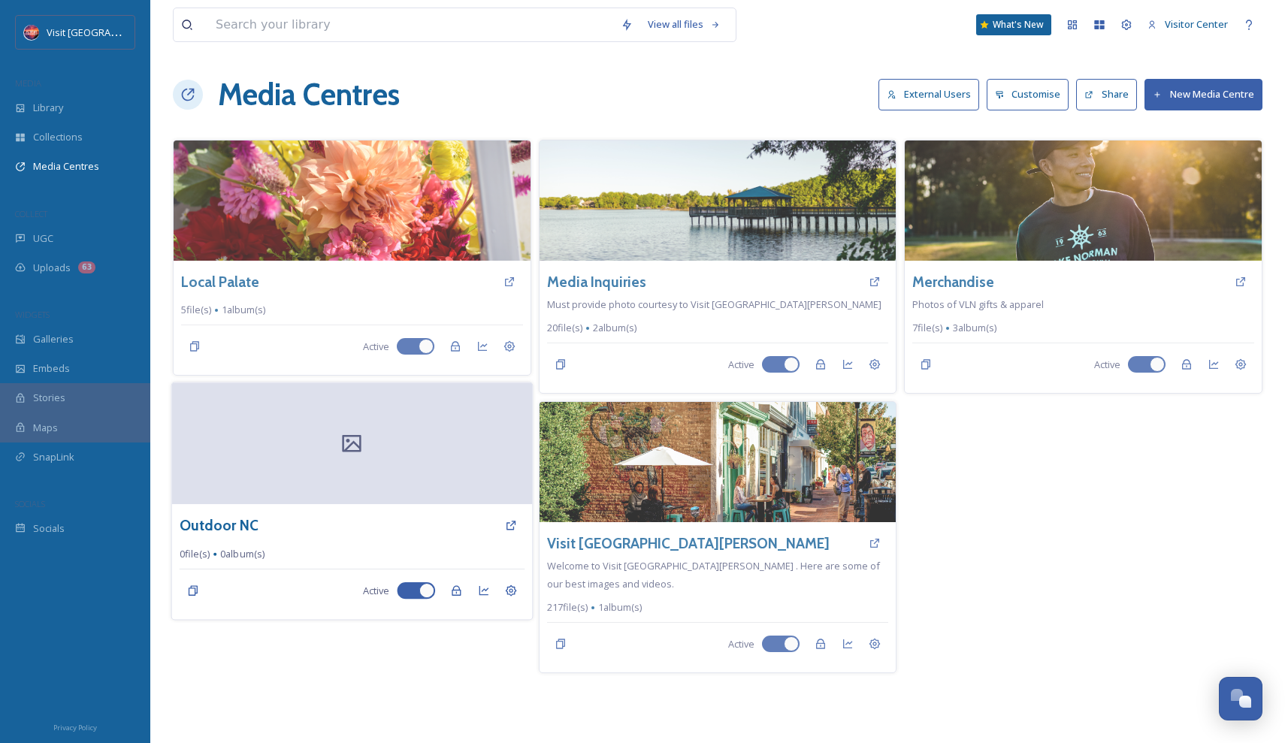
click at [410, 476] on div at bounding box center [352, 444] width 360 height 122
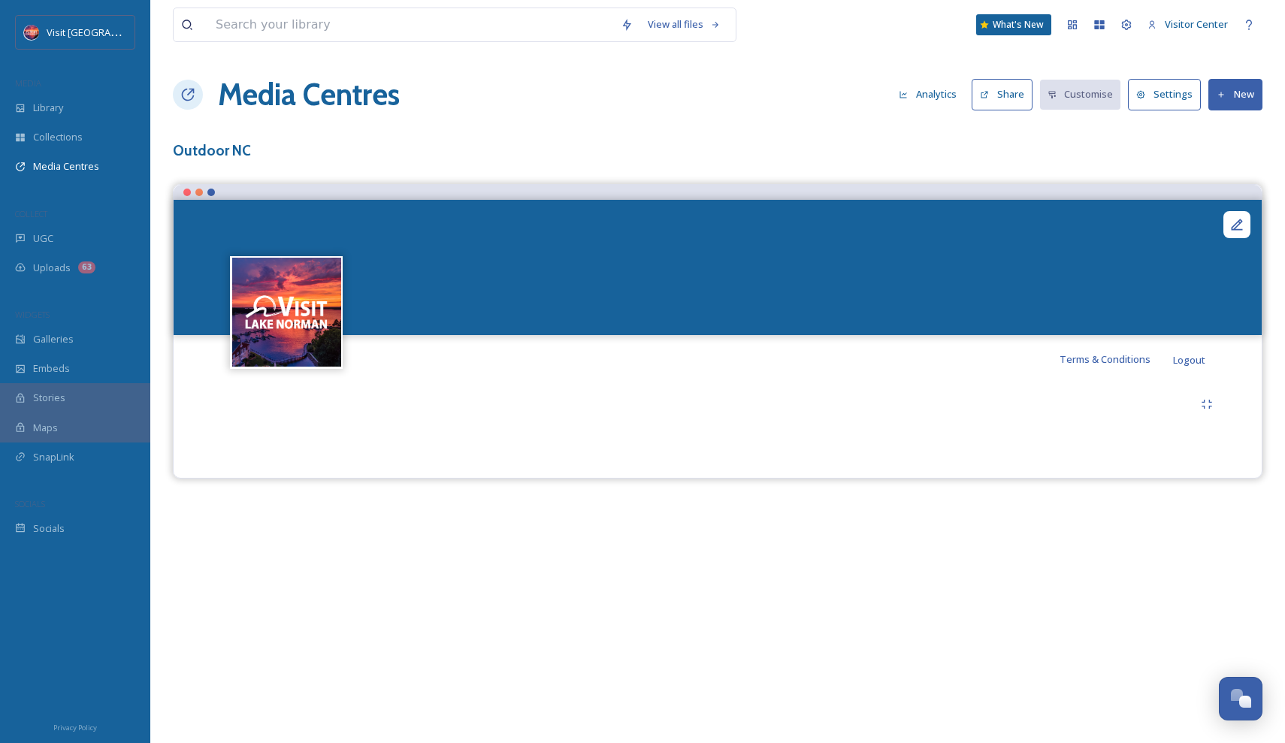
click at [1247, 90] on button "New" at bounding box center [1235, 94] width 54 height 31
click at [1221, 152] on span "Add Album" at bounding box center [1229, 159] width 49 height 14
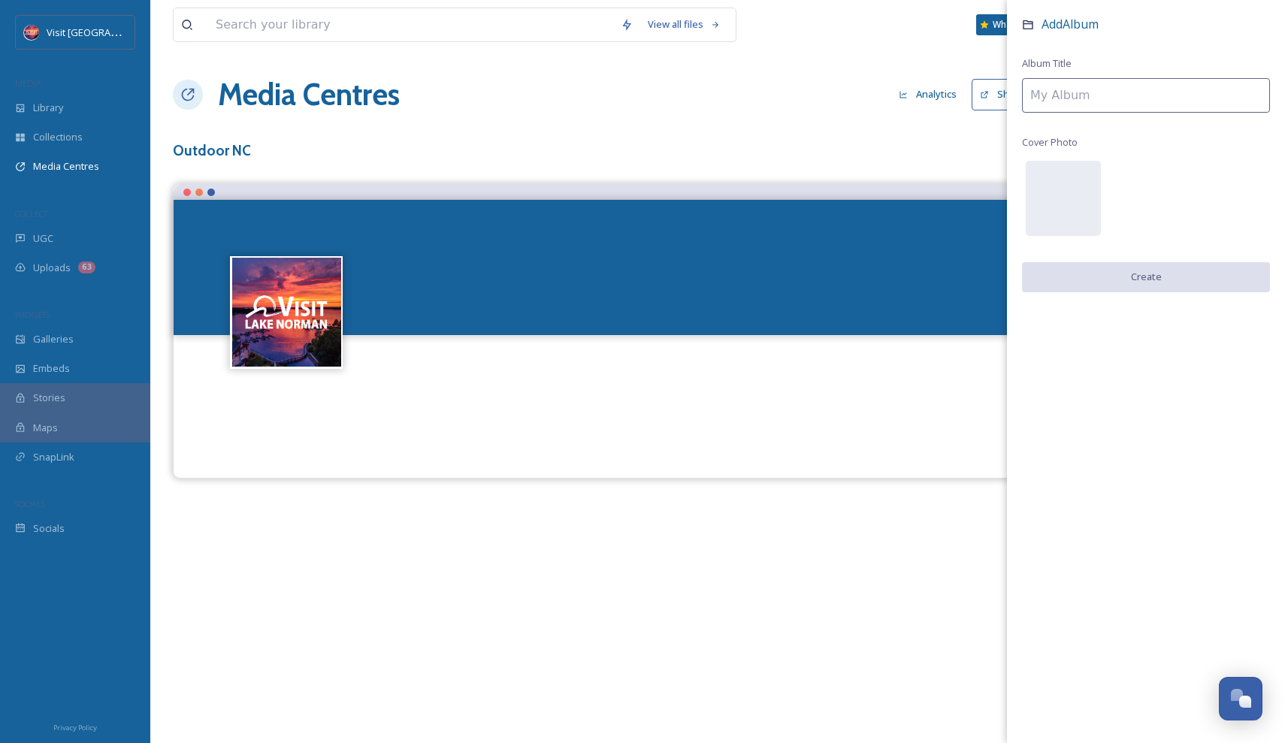
click at [842, 172] on div "View all files What's New Visitor Center Media Centres Analytics Share Customis…" at bounding box center [717, 371] width 1135 height 743
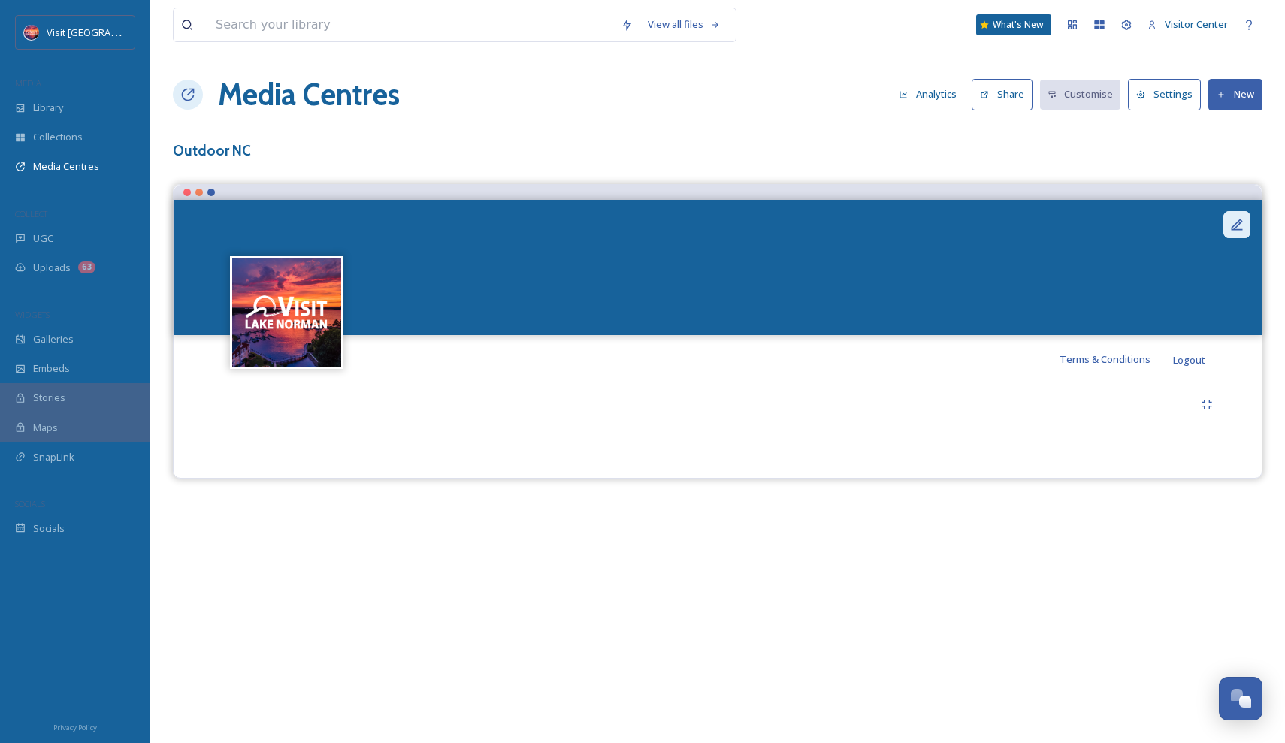
click at [1245, 221] on div at bounding box center [1236, 224] width 27 height 27
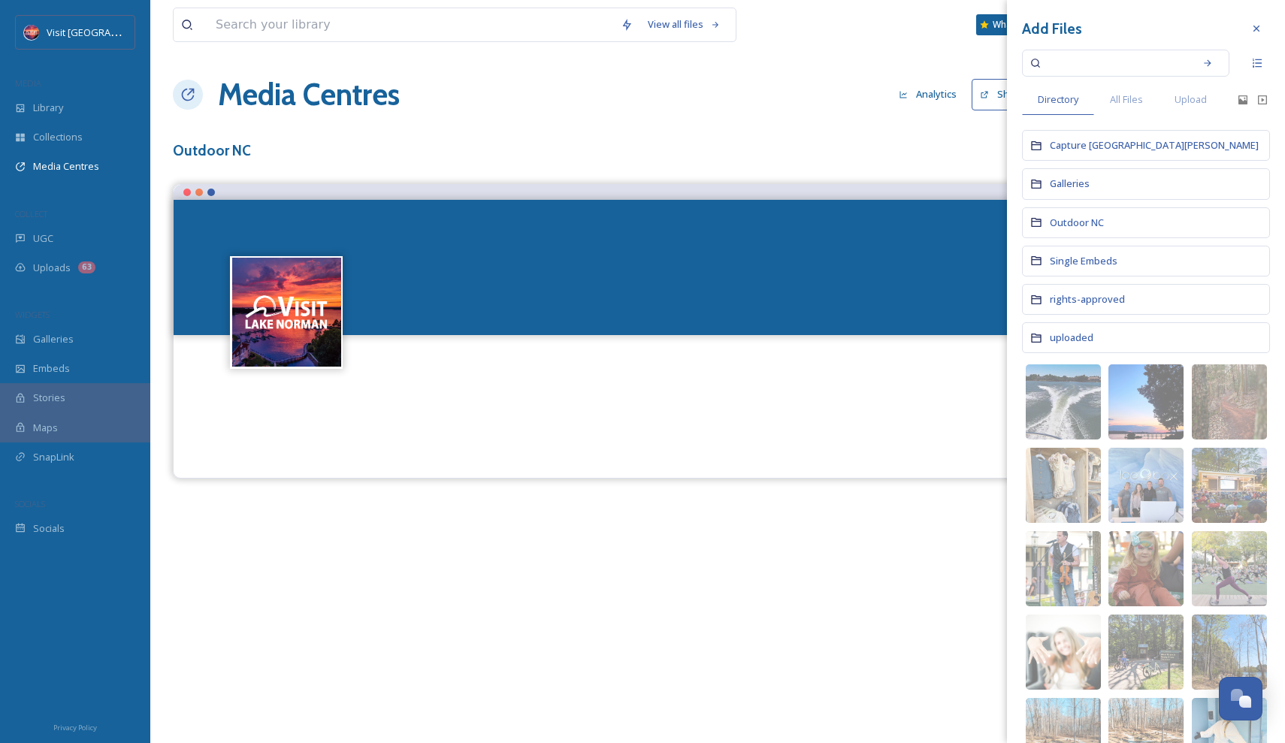
click at [1106, 221] on div "Outdoor NC" at bounding box center [1146, 222] width 248 height 31
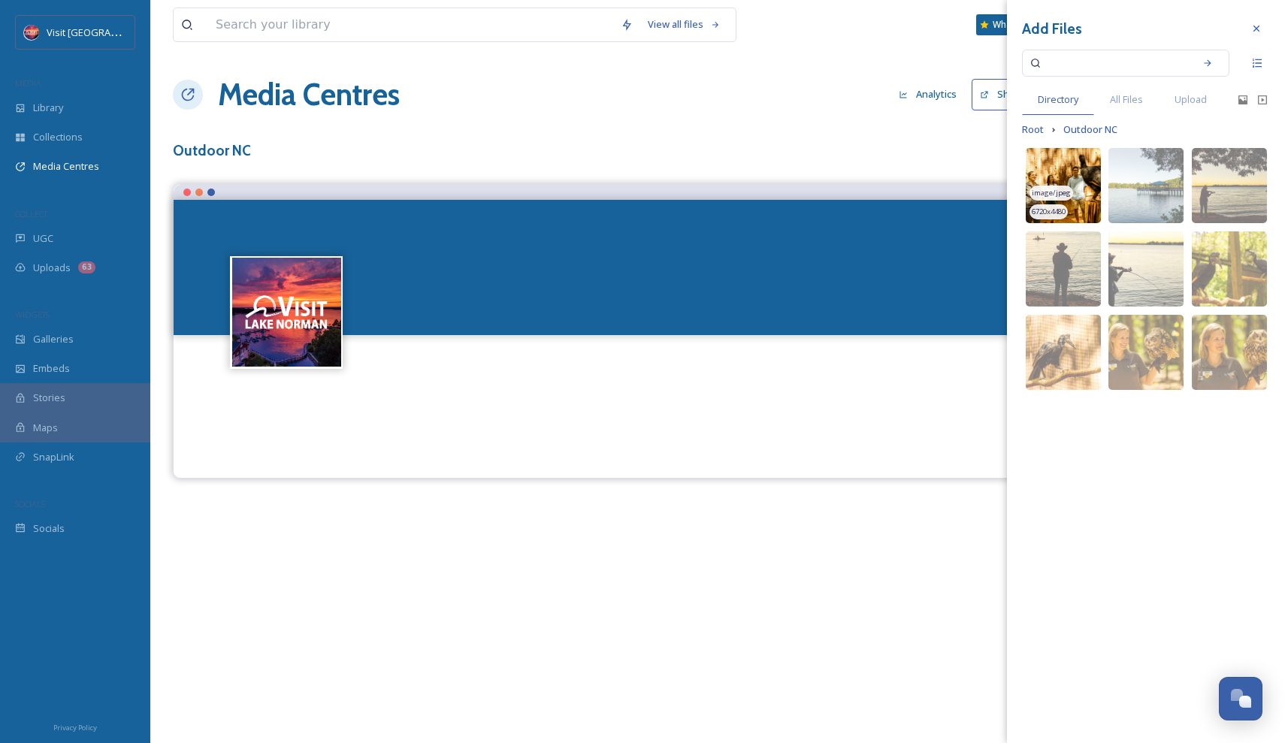
click at [1066, 164] on img at bounding box center [1063, 185] width 75 height 75
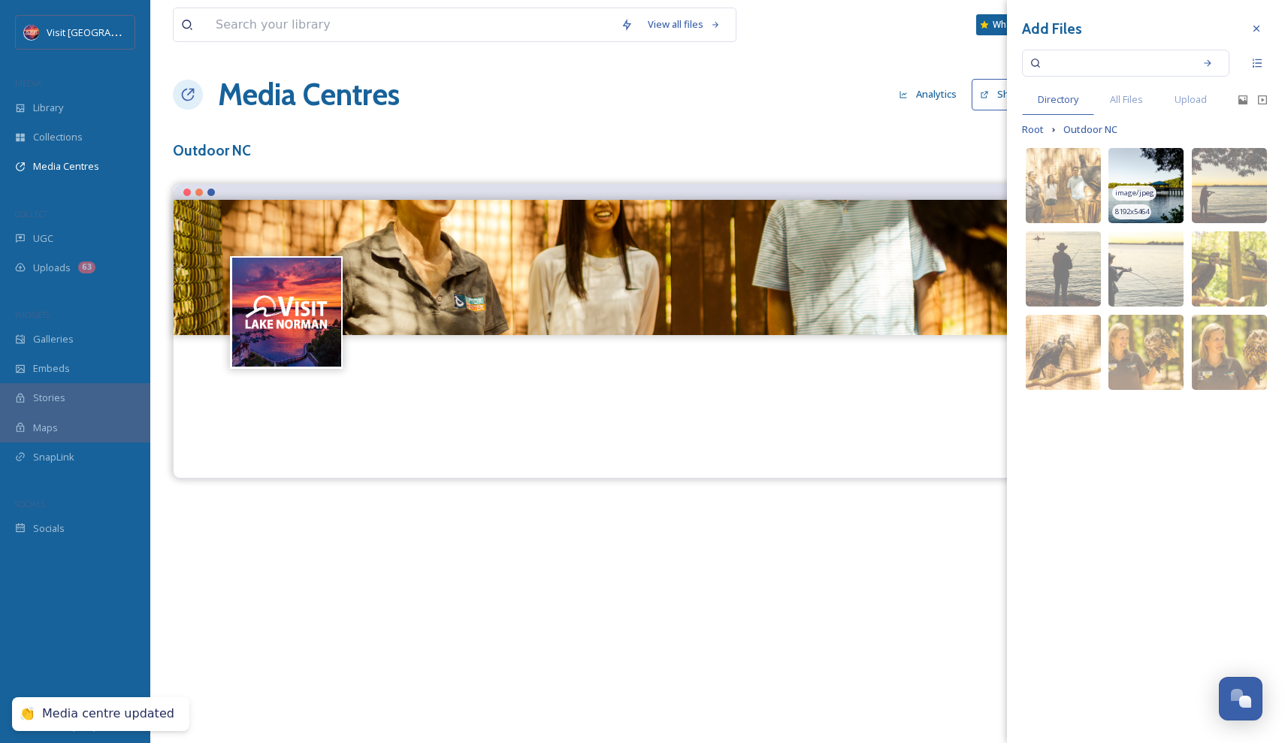
click at [1145, 165] on img at bounding box center [1145, 185] width 75 height 75
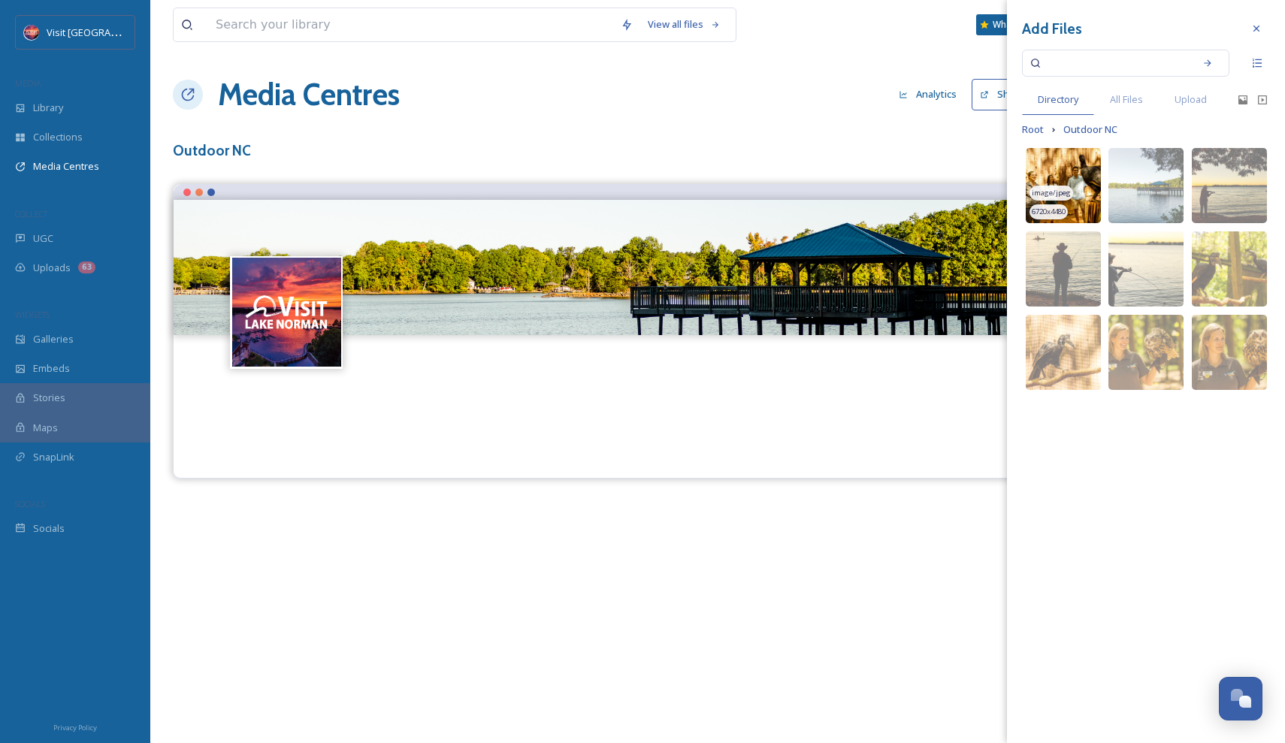
click at [1062, 168] on img at bounding box center [1063, 185] width 75 height 75
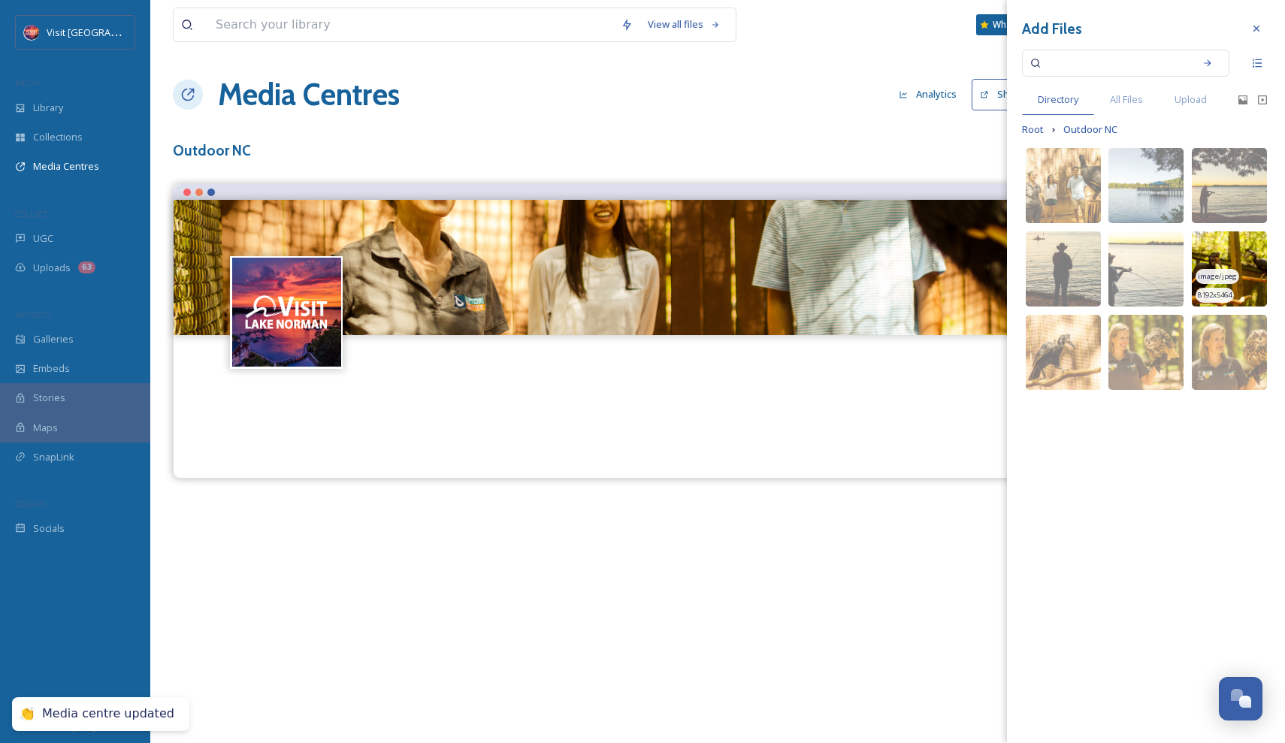
click at [1232, 278] on span "image/jpeg" at bounding box center [1217, 276] width 39 height 11
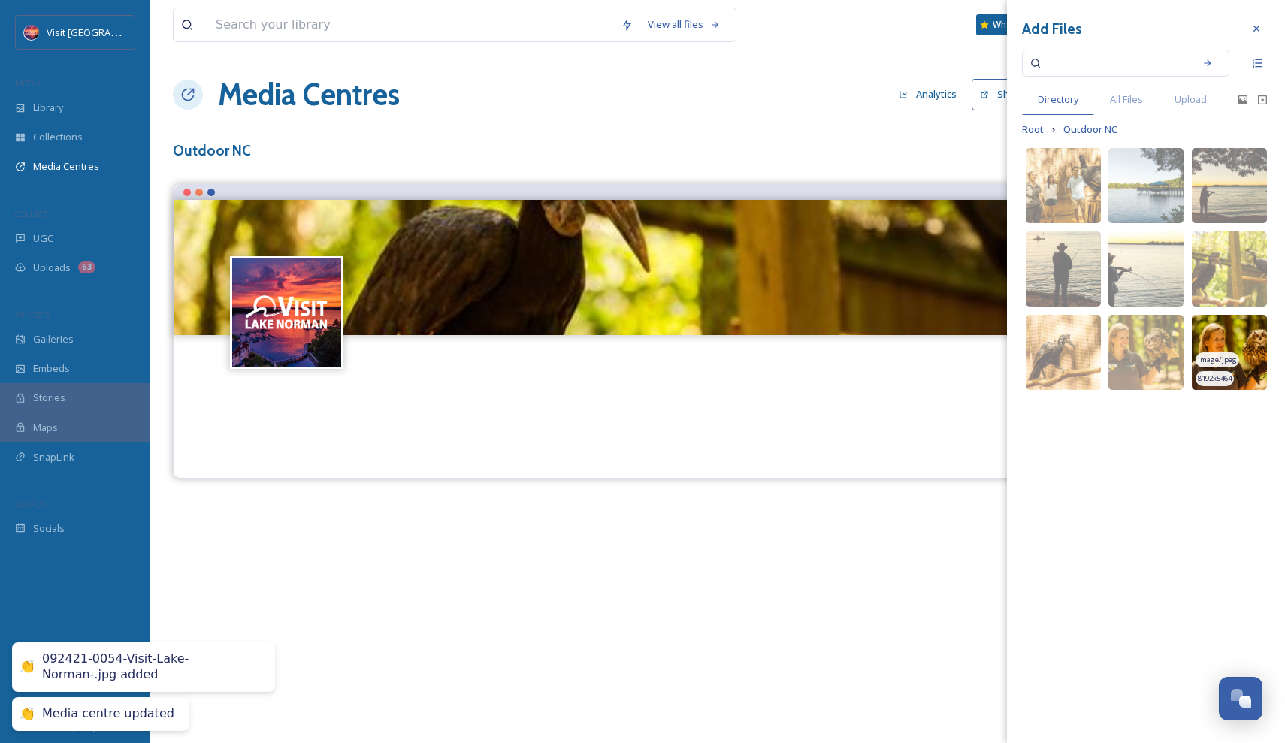
click at [1232, 364] on span "image/jpeg" at bounding box center [1217, 360] width 39 height 11
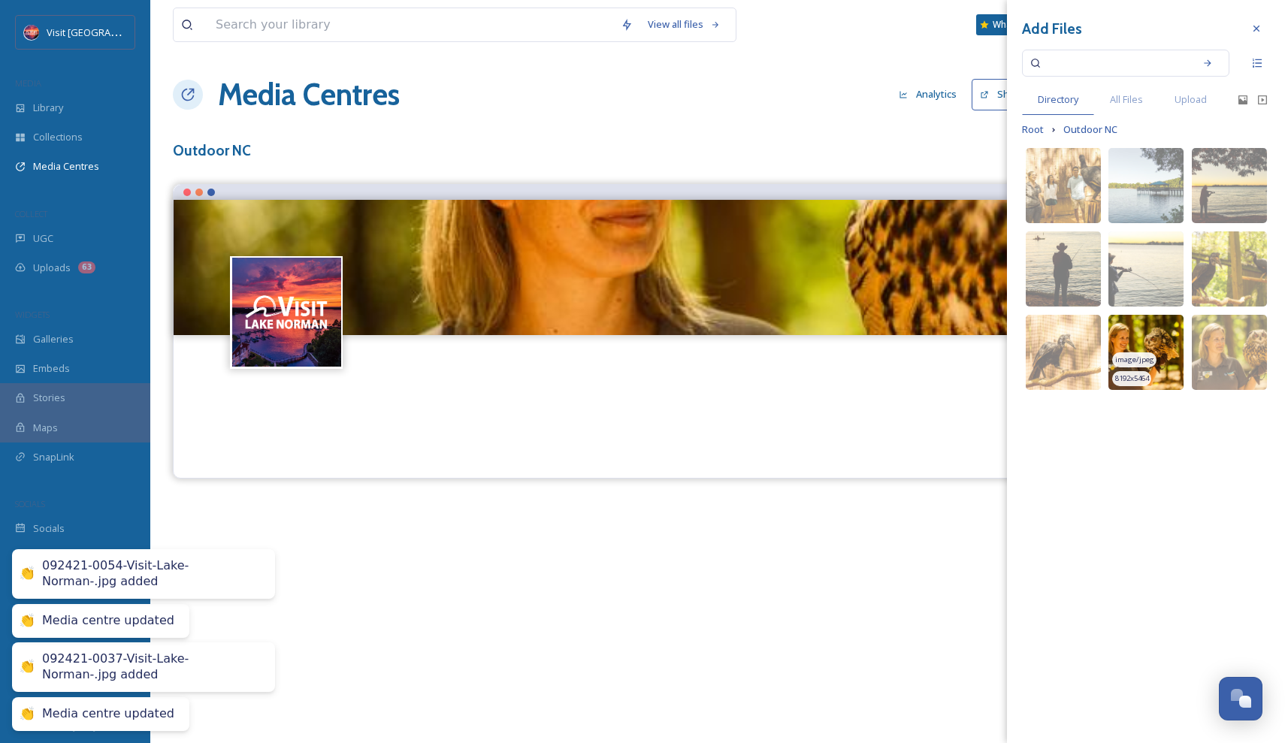
click at [1162, 349] on img at bounding box center [1145, 352] width 75 height 75
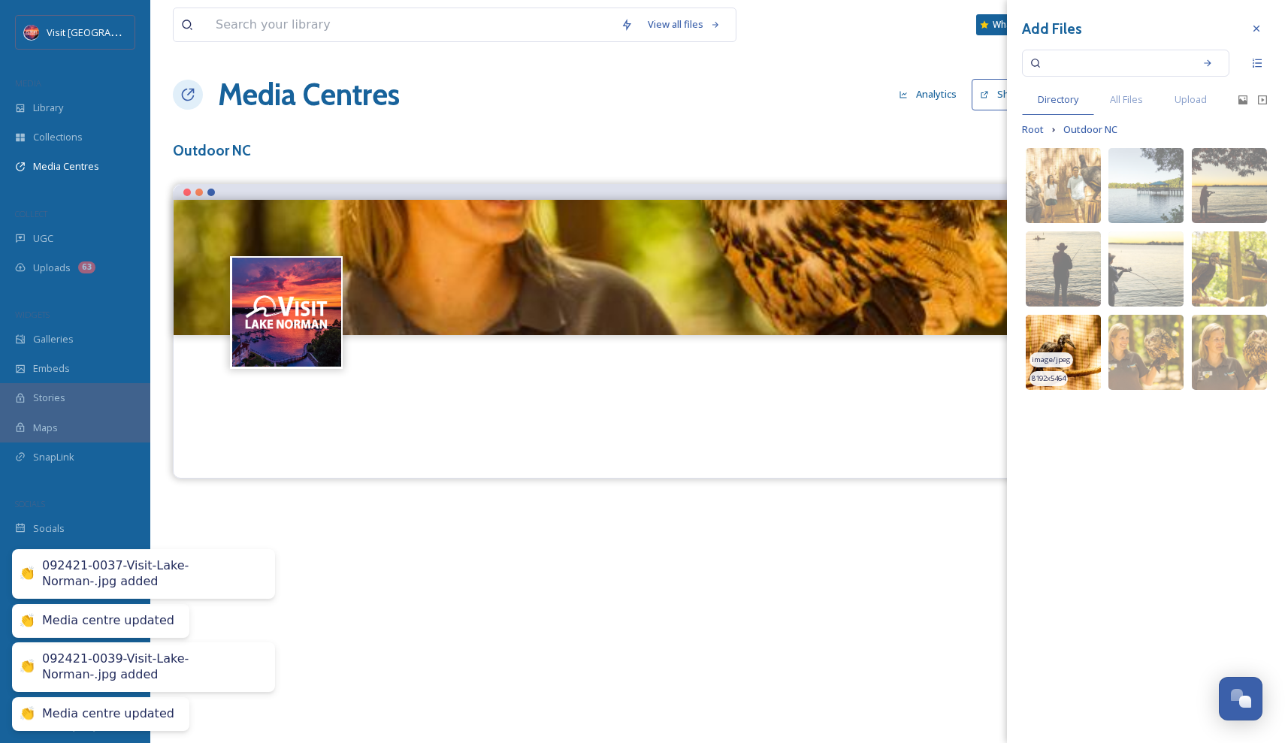
click at [1083, 345] on img at bounding box center [1063, 352] width 75 height 75
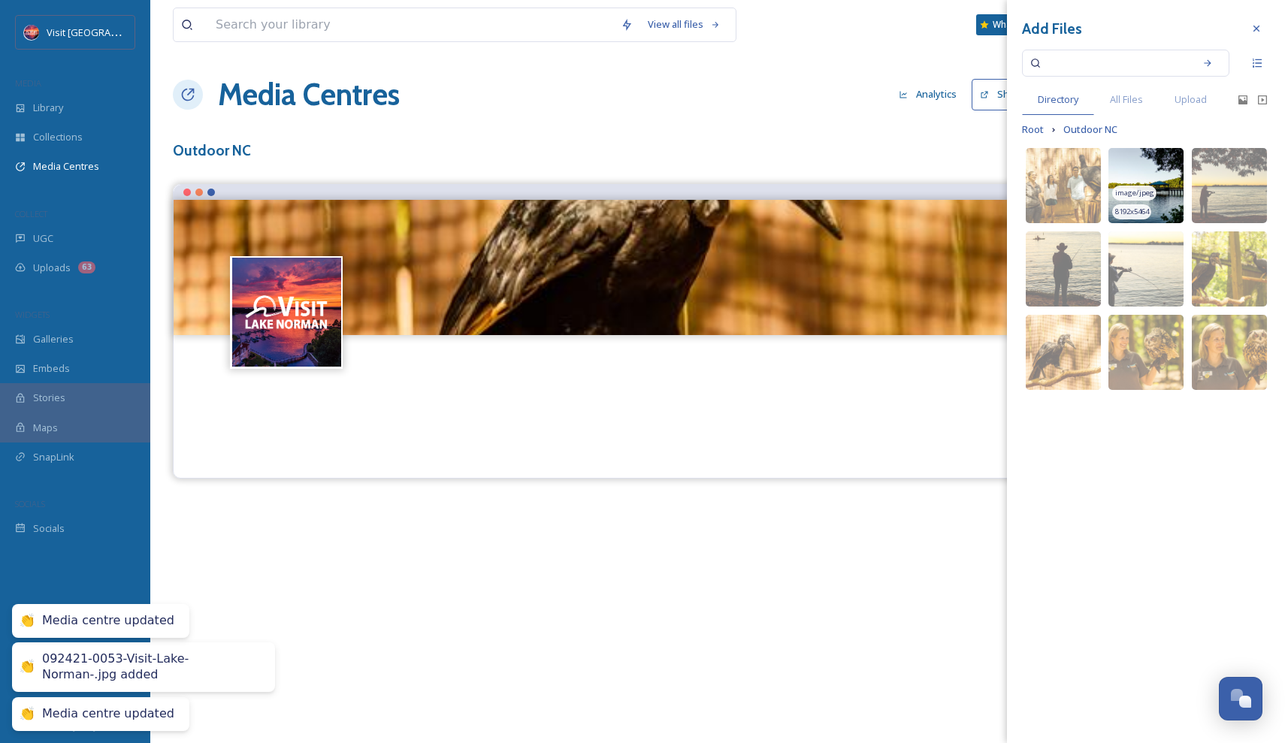
click at [1131, 176] on img at bounding box center [1145, 185] width 75 height 75
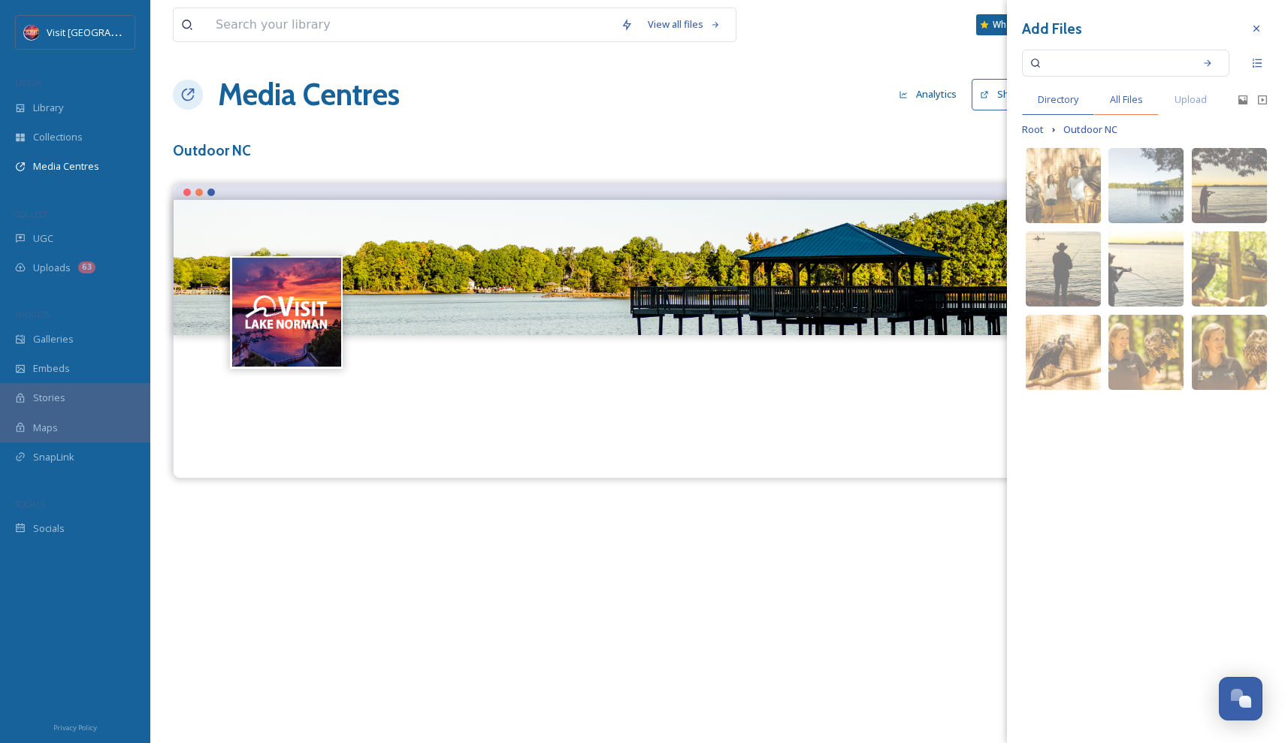
click at [1134, 88] on div "All Files" at bounding box center [1126, 99] width 65 height 31
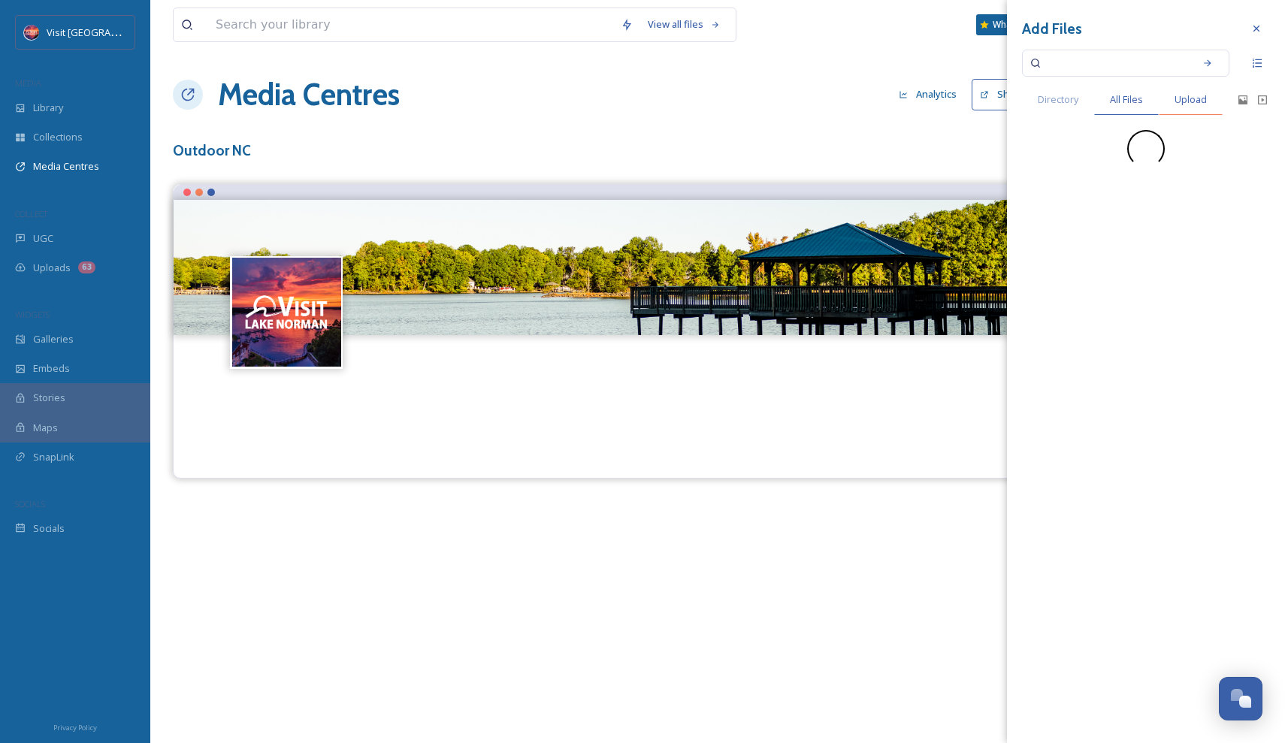
click at [1193, 90] on div "Upload" at bounding box center [1191, 99] width 64 height 31
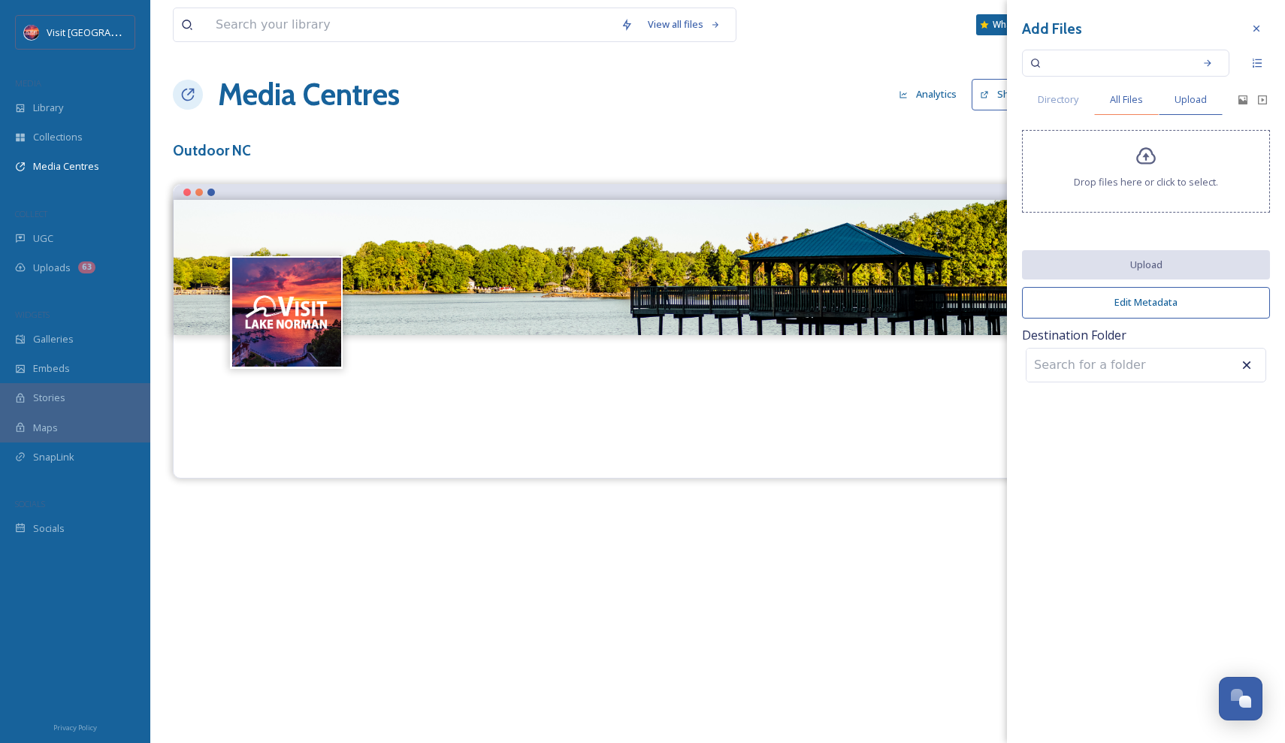
click at [1149, 110] on div "All Files" at bounding box center [1126, 99] width 65 height 31
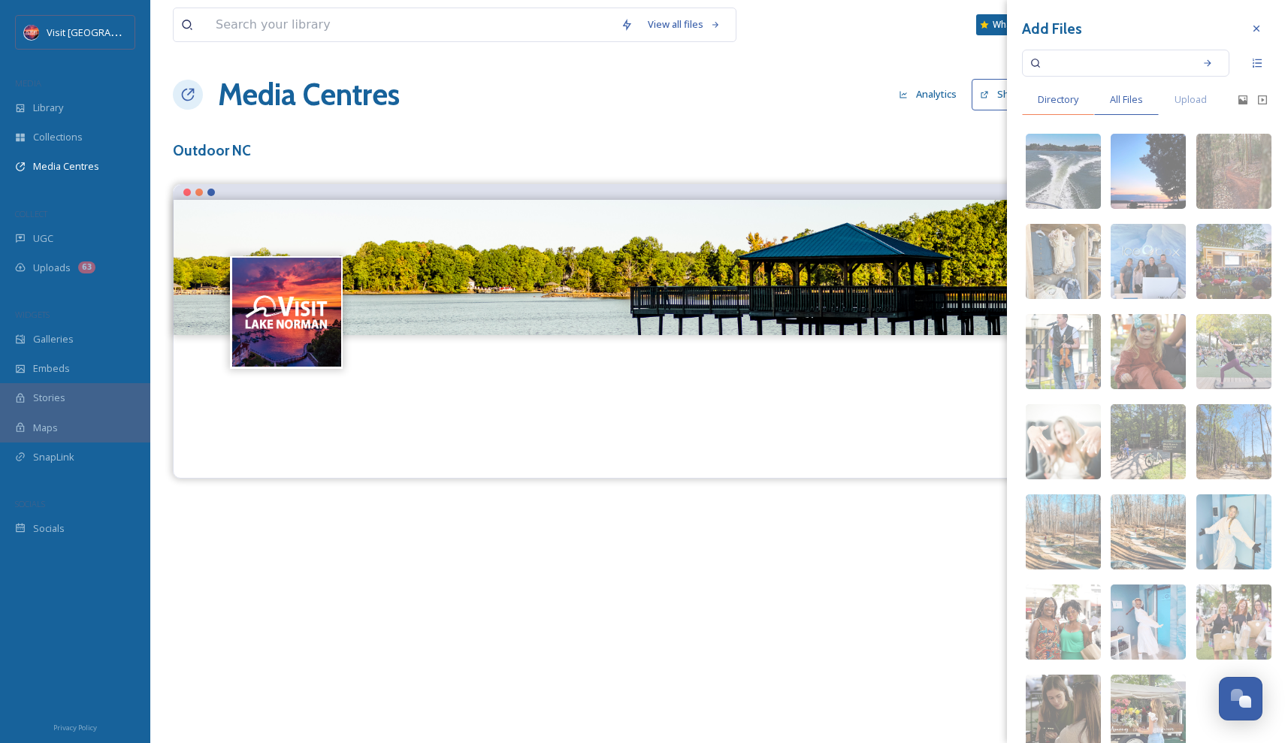
click at [1078, 101] on span "Directory" at bounding box center [1058, 99] width 41 height 14
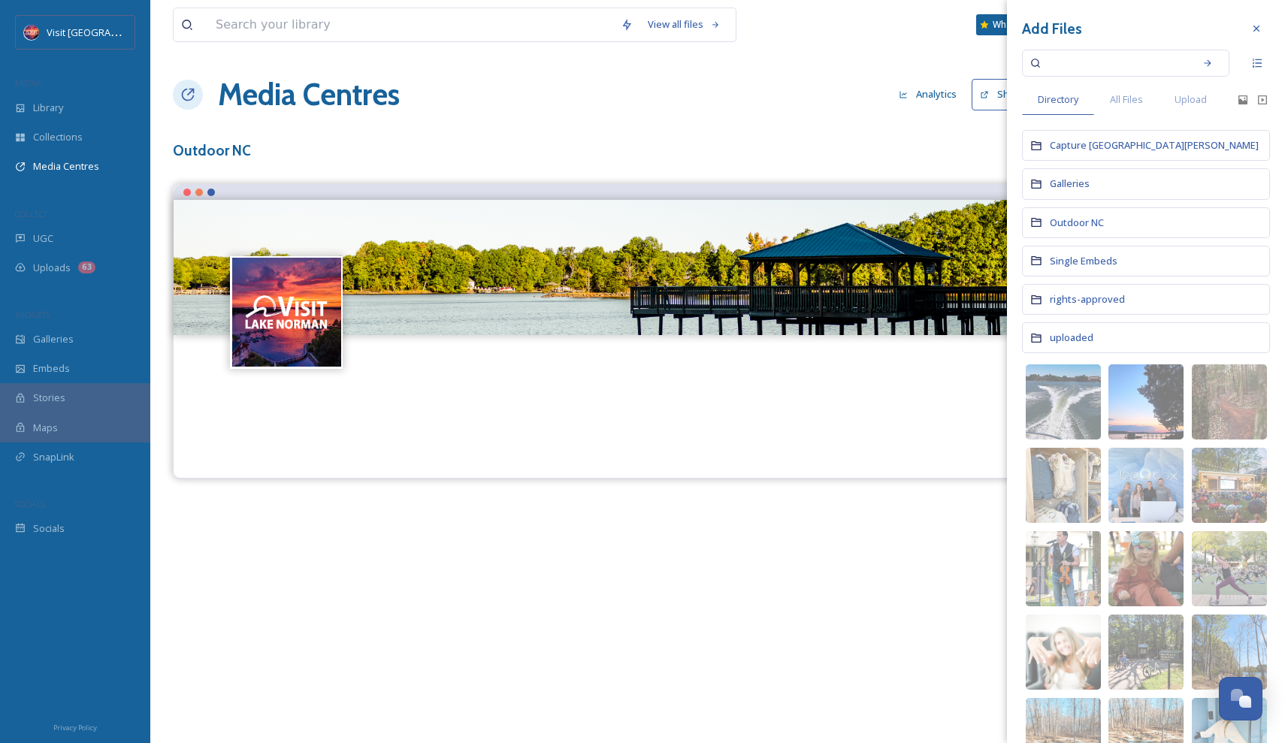
drag, startPoint x: 1084, startPoint y: 224, endPoint x: 743, endPoint y: 523, distance: 453.1
click at [743, 523] on div "View all files What's New Visitor Center Media Centres Analytics Share Customis…" at bounding box center [717, 371] width 1135 height 743
click at [800, 440] on div at bounding box center [718, 419] width 1066 height 72
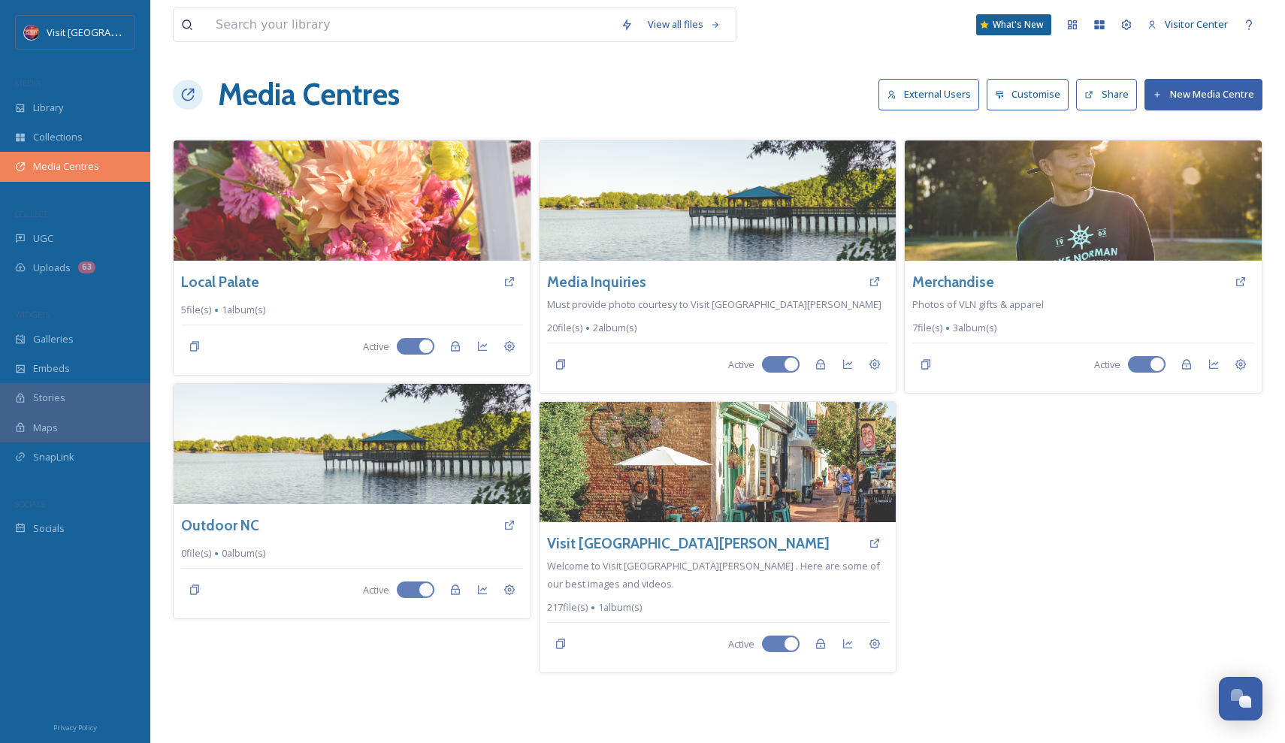
click at [95, 170] on span "Media Centres" at bounding box center [66, 166] width 66 height 14
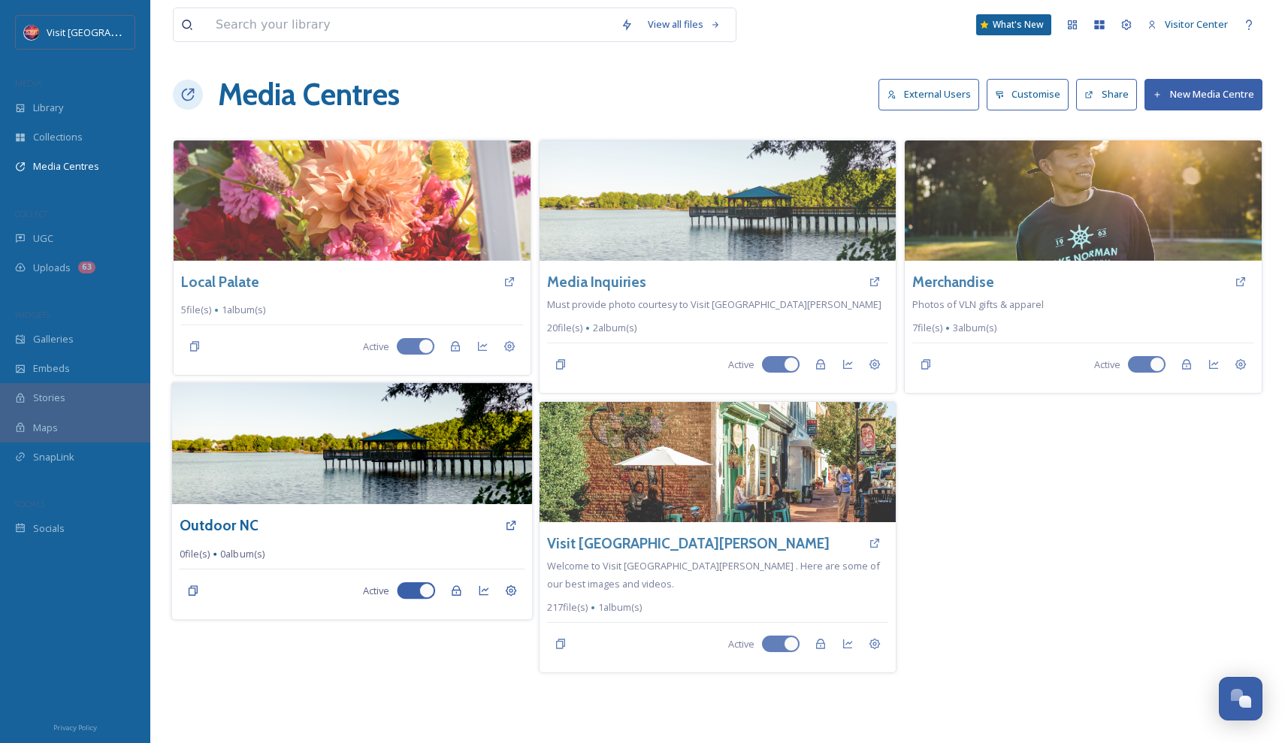
click at [288, 449] on img at bounding box center [352, 444] width 360 height 122
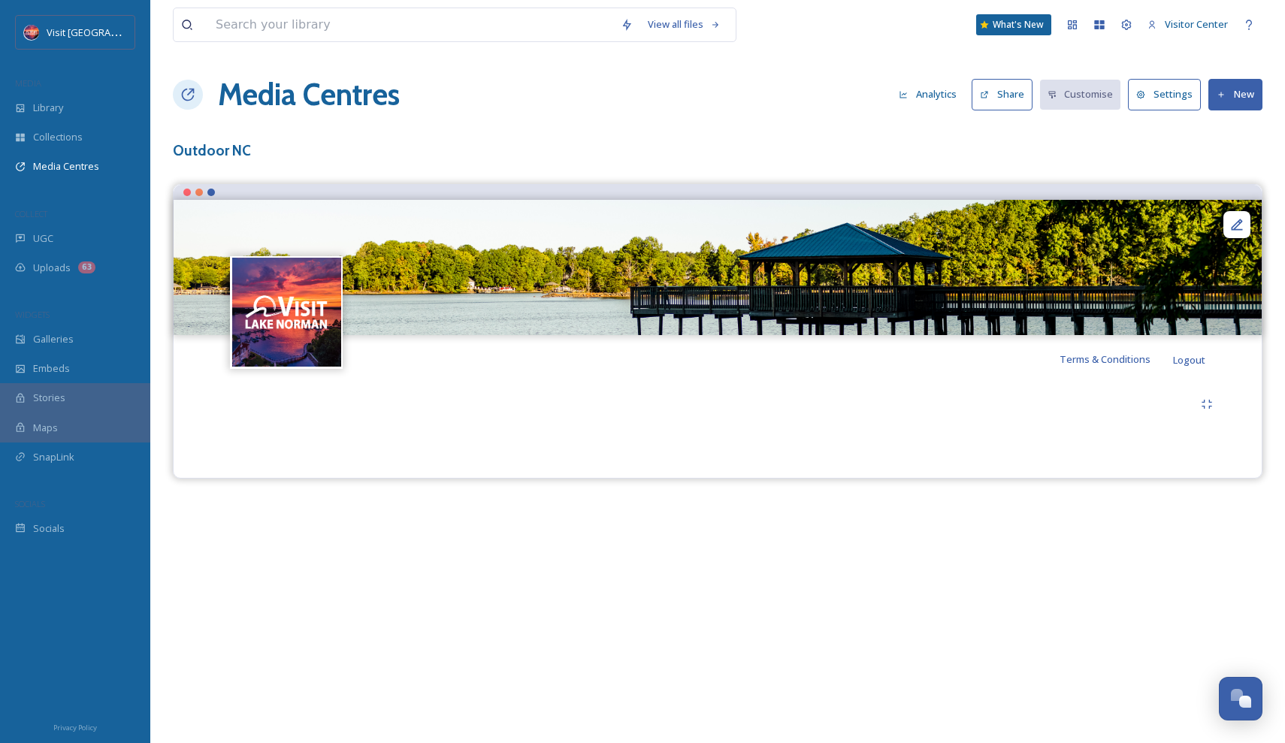
click at [1247, 89] on button "New" at bounding box center [1235, 94] width 54 height 31
click at [1235, 130] on span "Add Files" at bounding box center [1225, 129] width 41 height 14
click at [1217, 158] on span "Add Album" at bounding box center [1229, 159] width 49 height 14
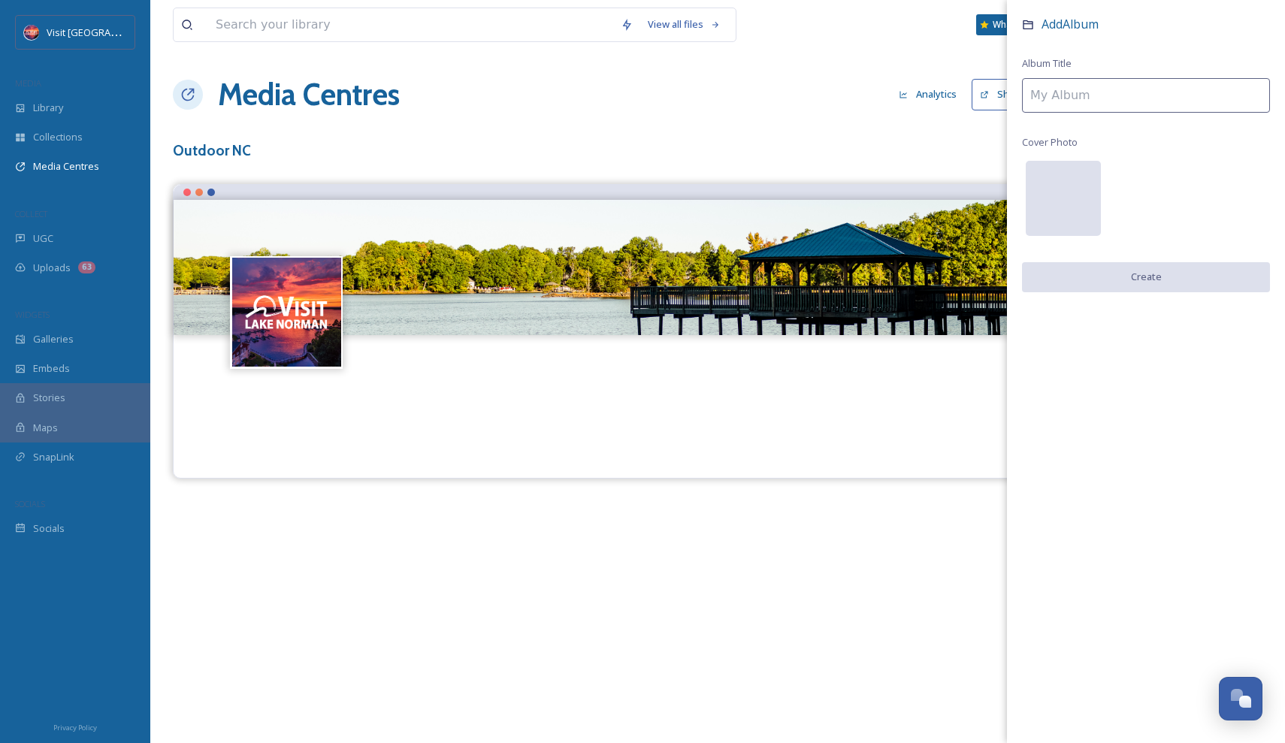
click at [1061, 186] on div at bounding box center [1063, 198] width 75 height 75
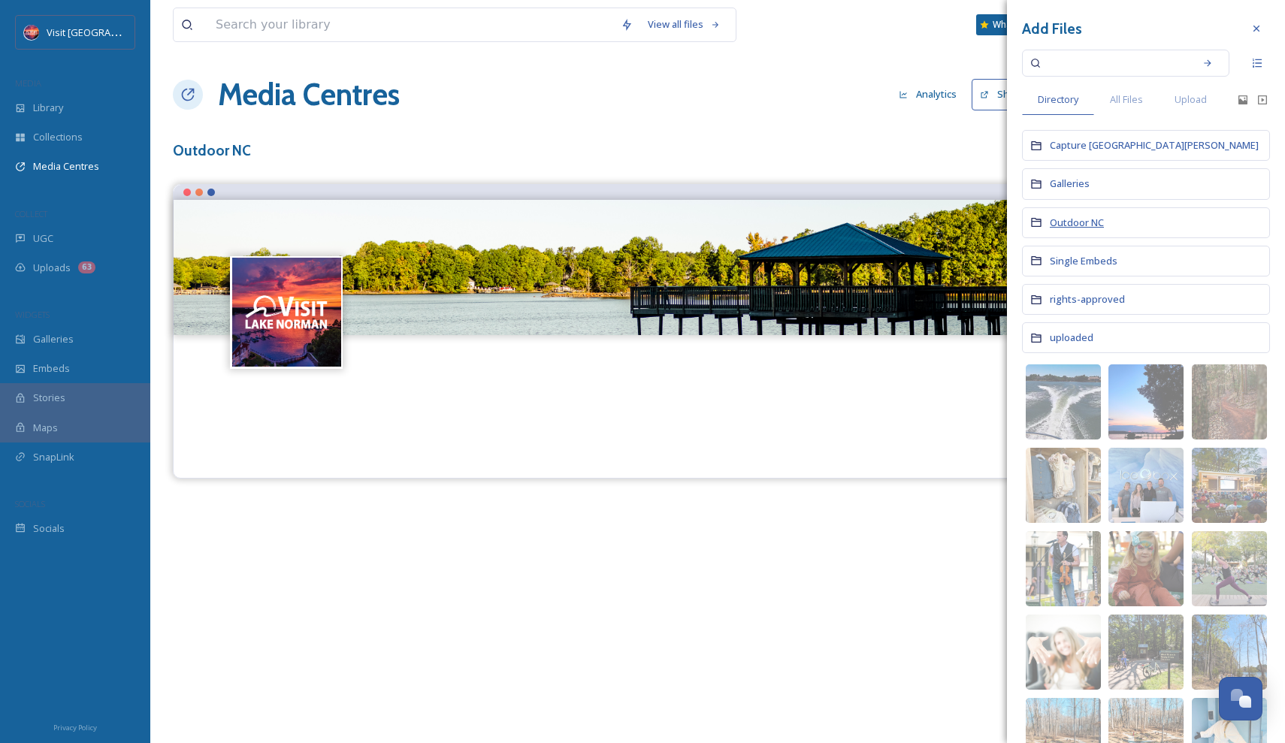
click at [1071, 219] on span "Outdoor NC" at bounding box center [1077, 223] width 54 height 14
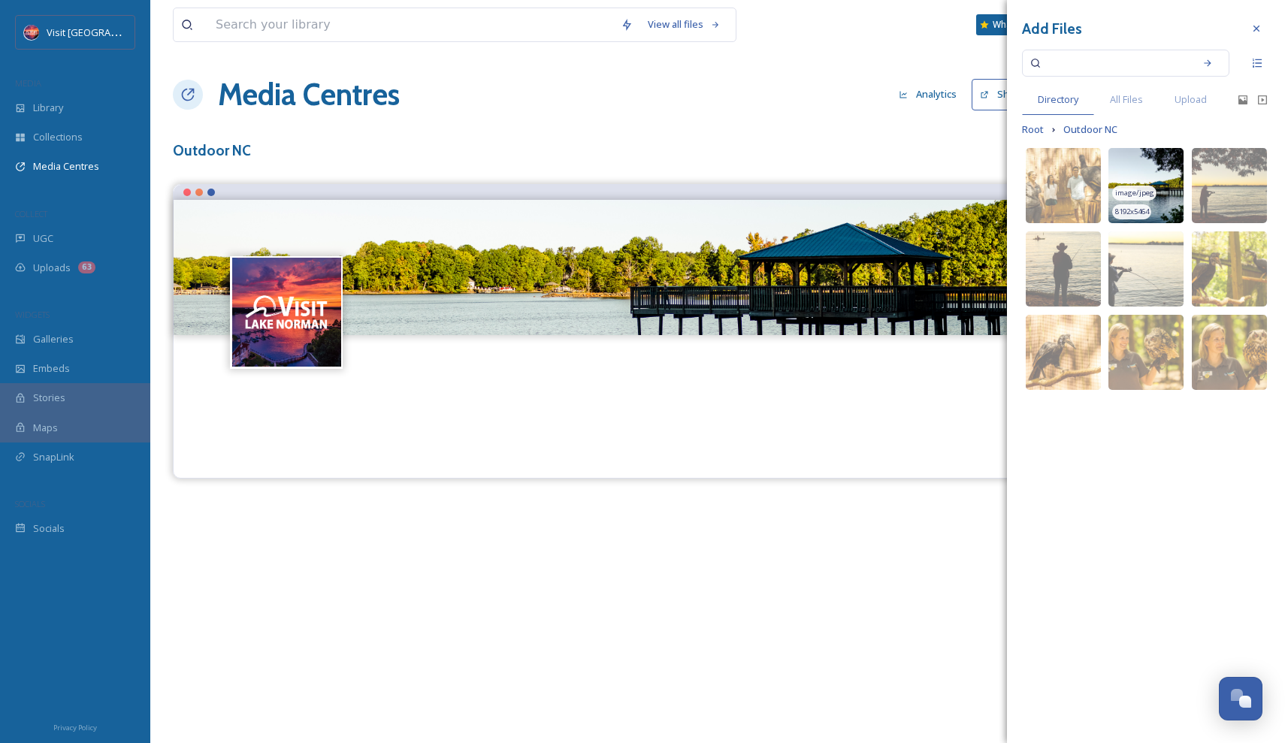
click at [1151, 178] on img at bounding box center [1145, 185] width 75 height 75
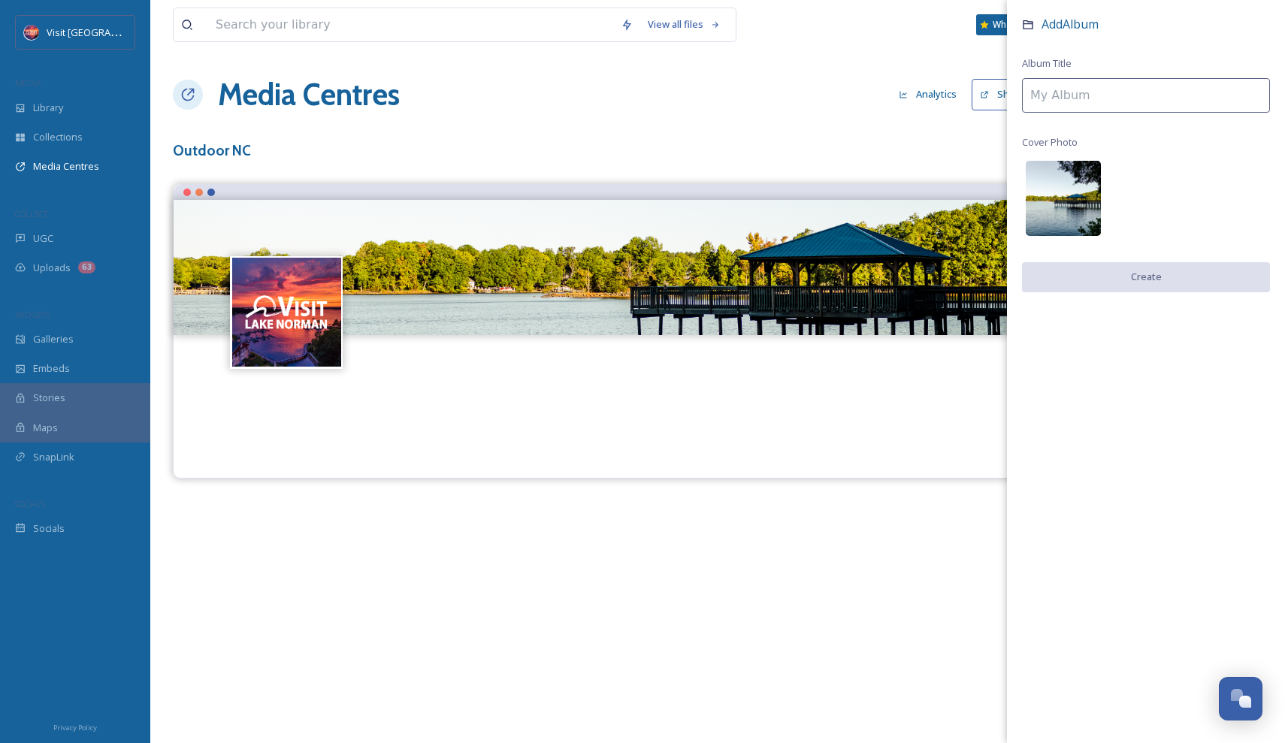
click at [1051, 183] on img at bounding box center [1063, 198] width 75 height 75
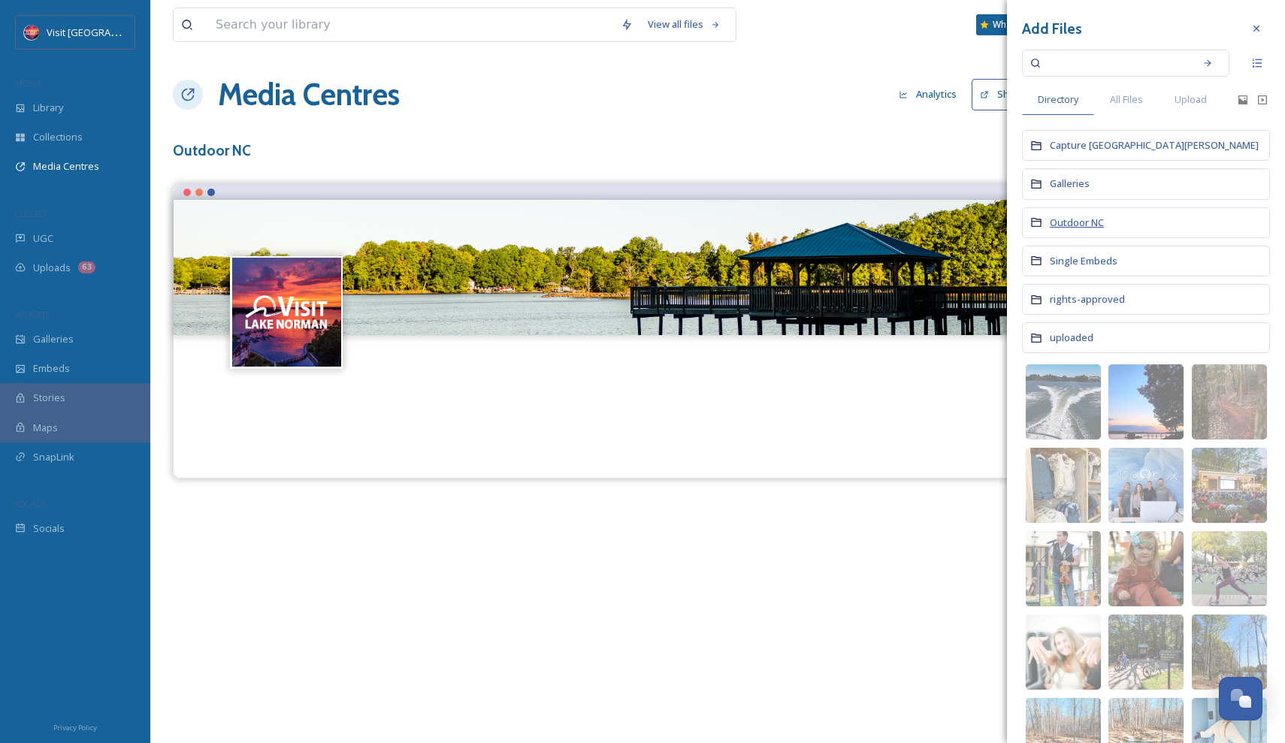
click at [1096, 223] on span "Outdoor NC" at bounding box center [1077, 223] width 54 height 14
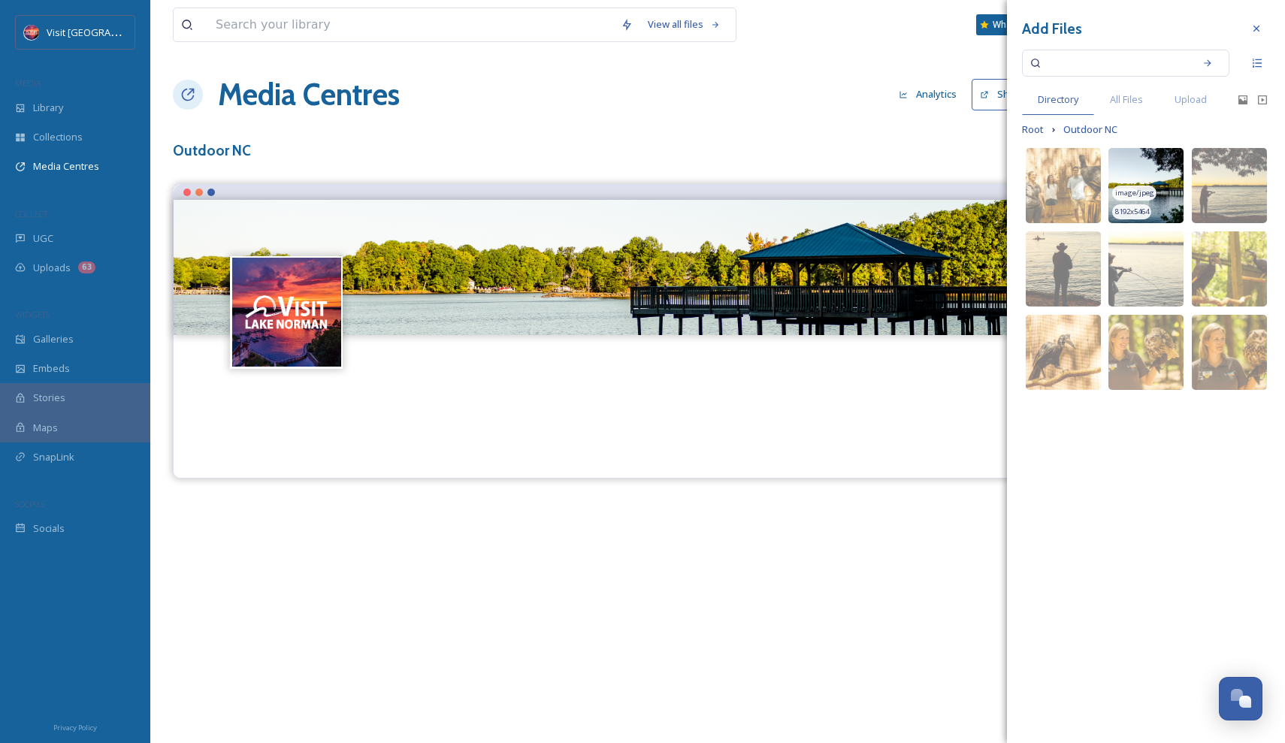
click at [1132, 175] on img at bounding box center [1145, 185] width 75 height 75
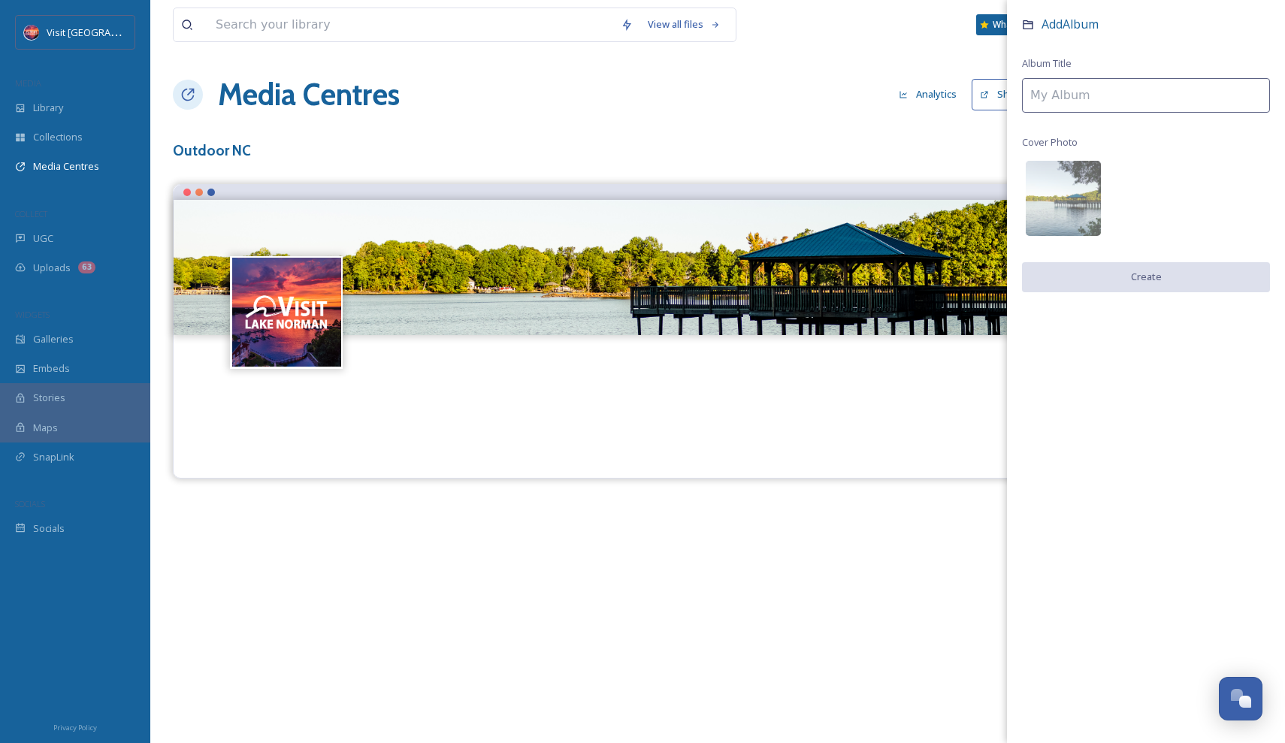
click at [1075, 102] on input at bounding box center [1146, 95] width 248 height 35
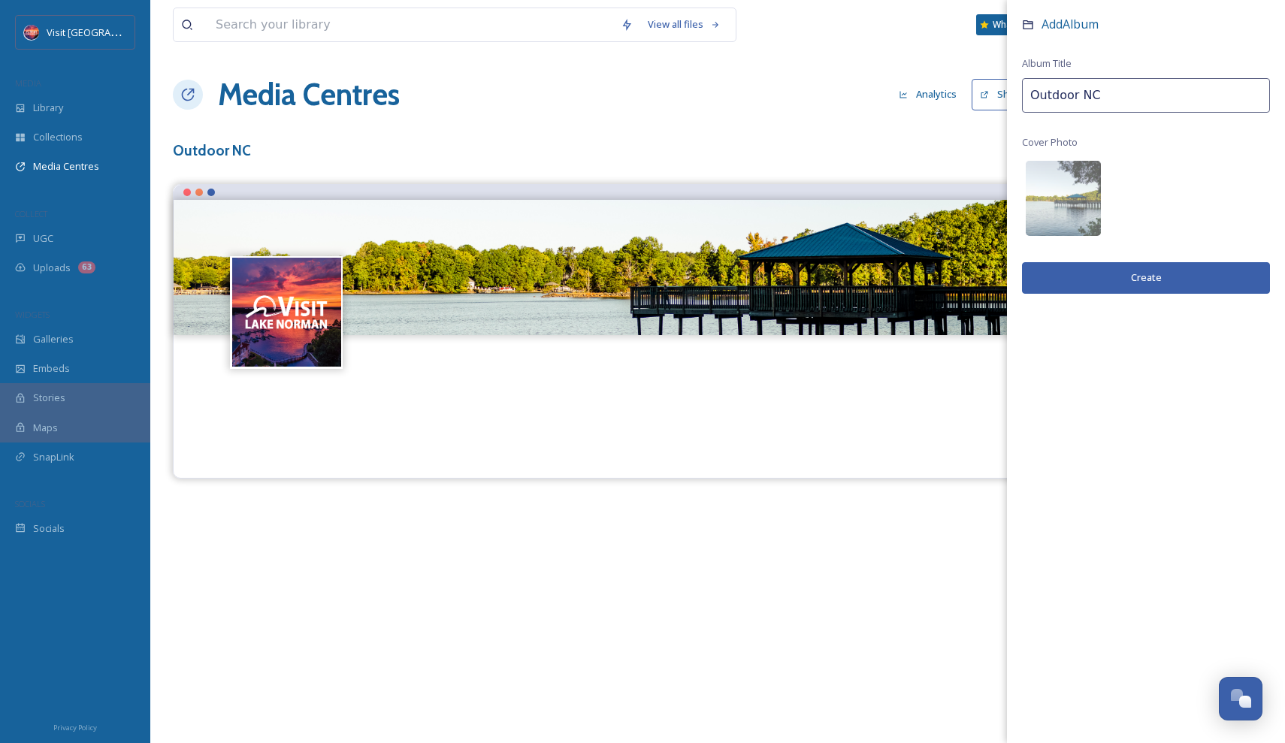
type input "Outdoor NC"
click at [1109, 279] on button "Create" at bounding box center [1146, 277] width 248 height 31
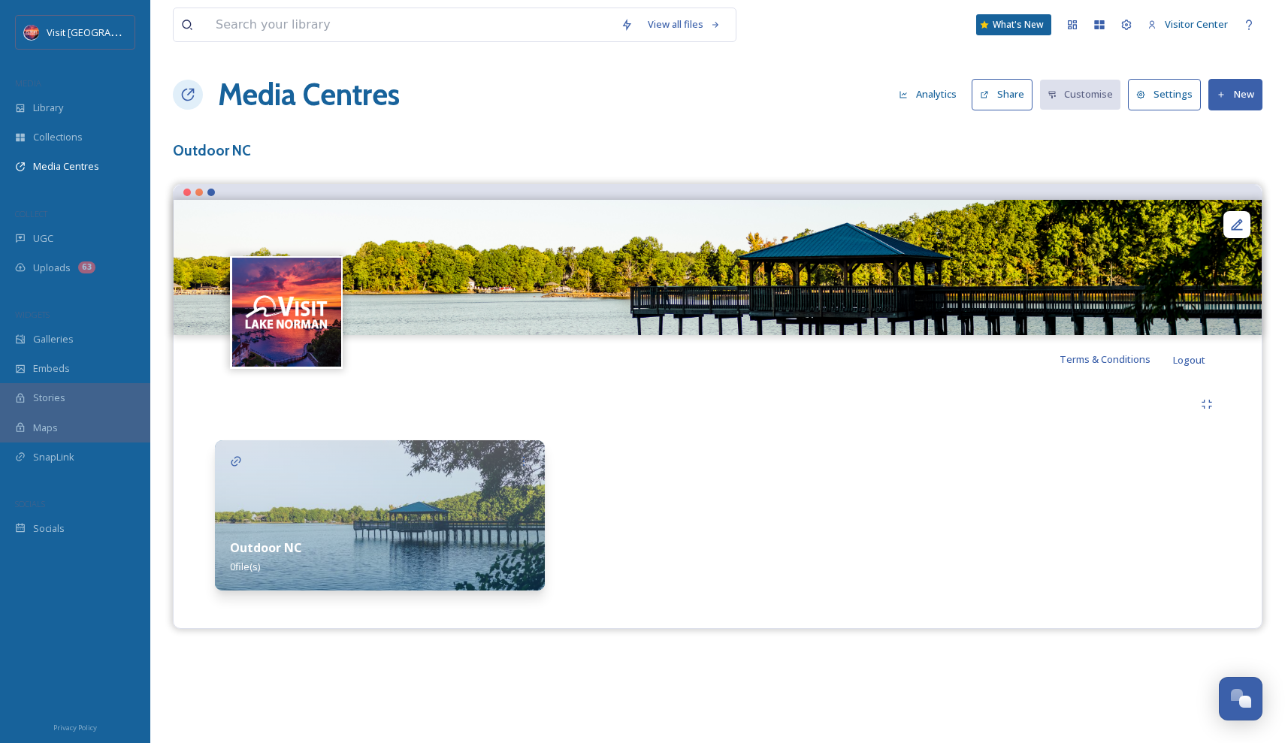
click at [413, 514] on img at bounding box center [380, 515] width 330 height 150
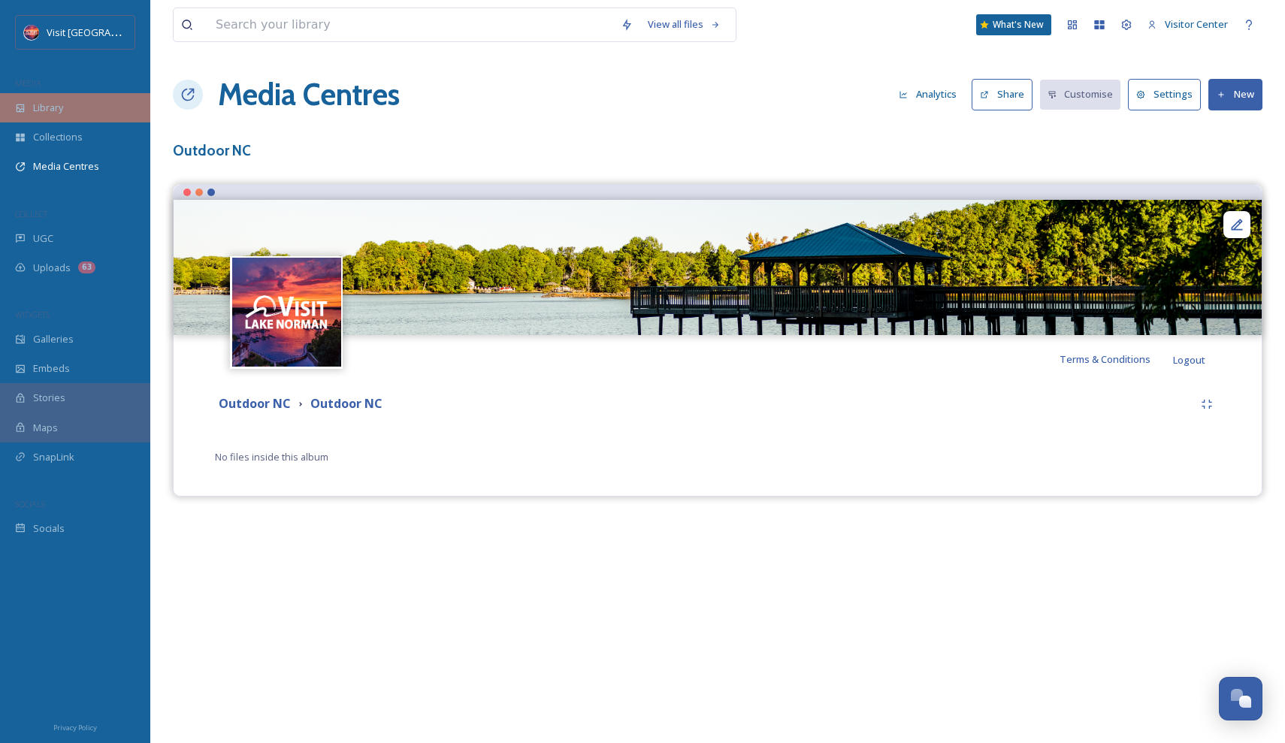
click at [60, 116] on div "Library" at bounding box center [75, 107] width 150 height 29
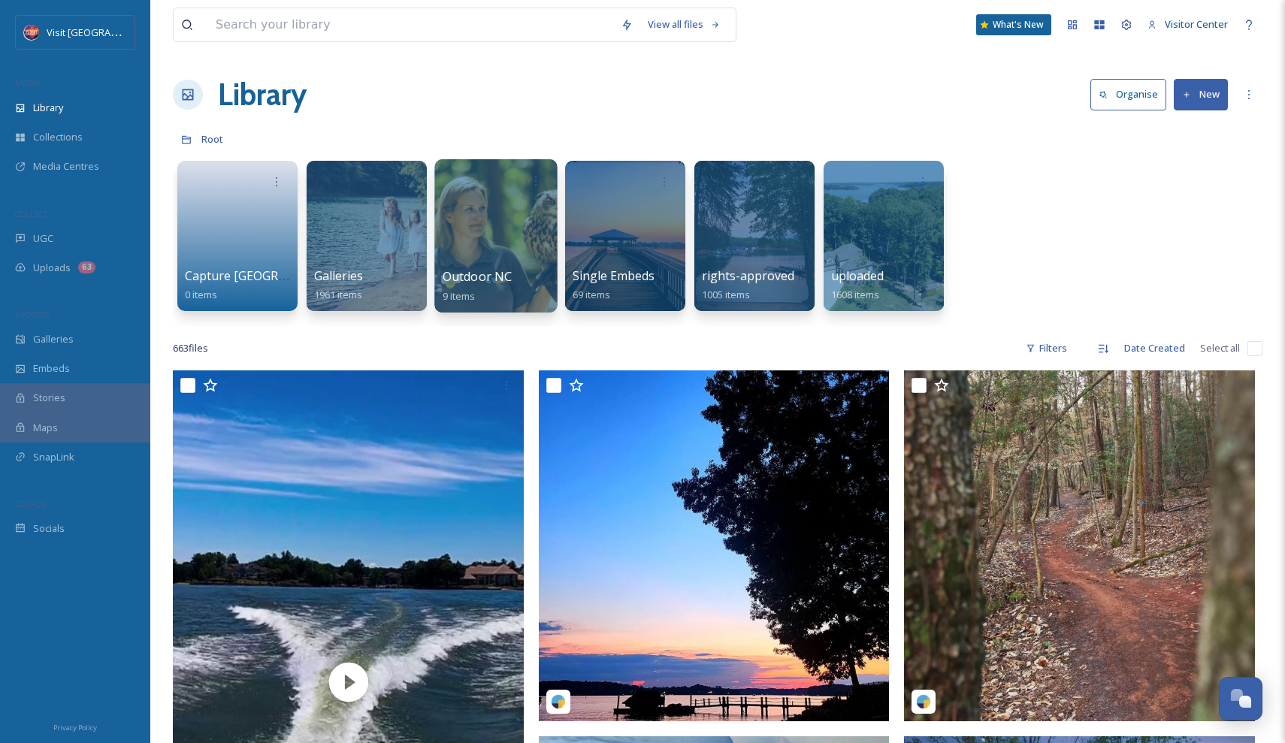
click at [504, 186] on div at bounding box center [496, 181] width 107 height 28
click at [512, 228] on div at bounding box center [495, 235] width 122 height 153
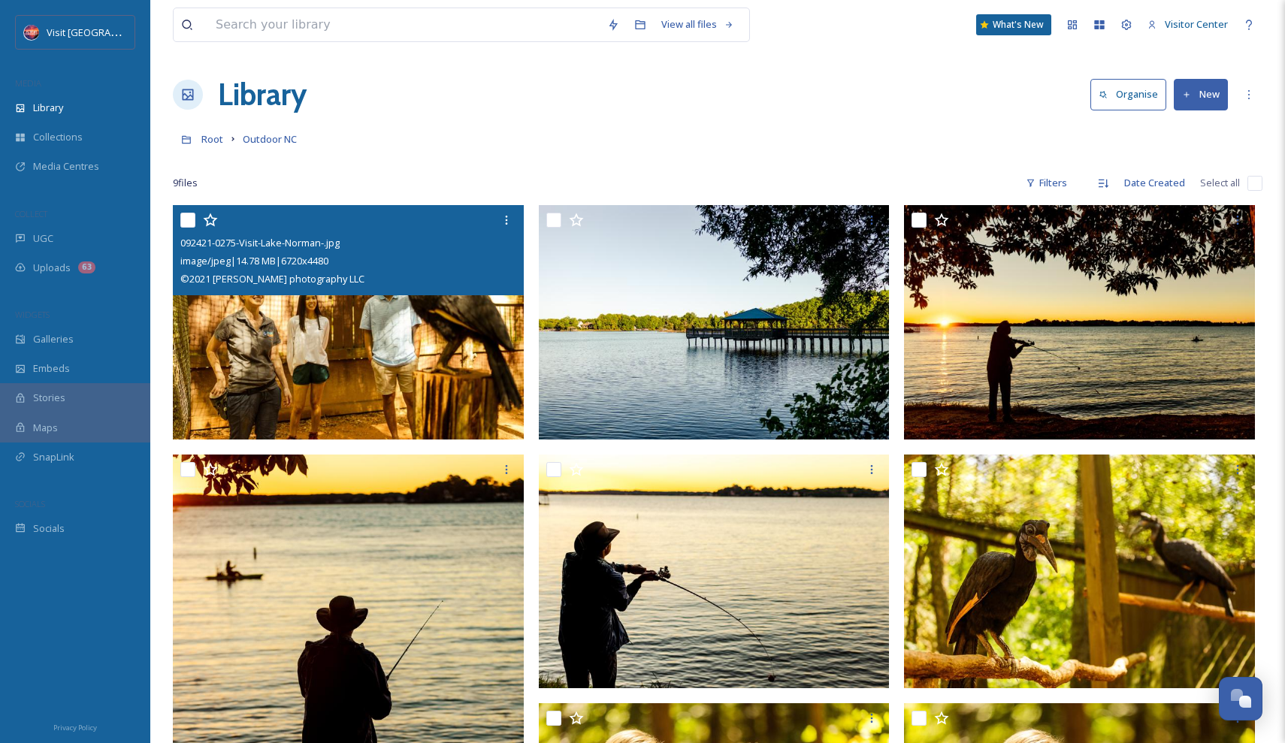
click at [183, 220] on input "checkbox" at bounding box center [187, 220] width 15 height 15
checkbox input "true"
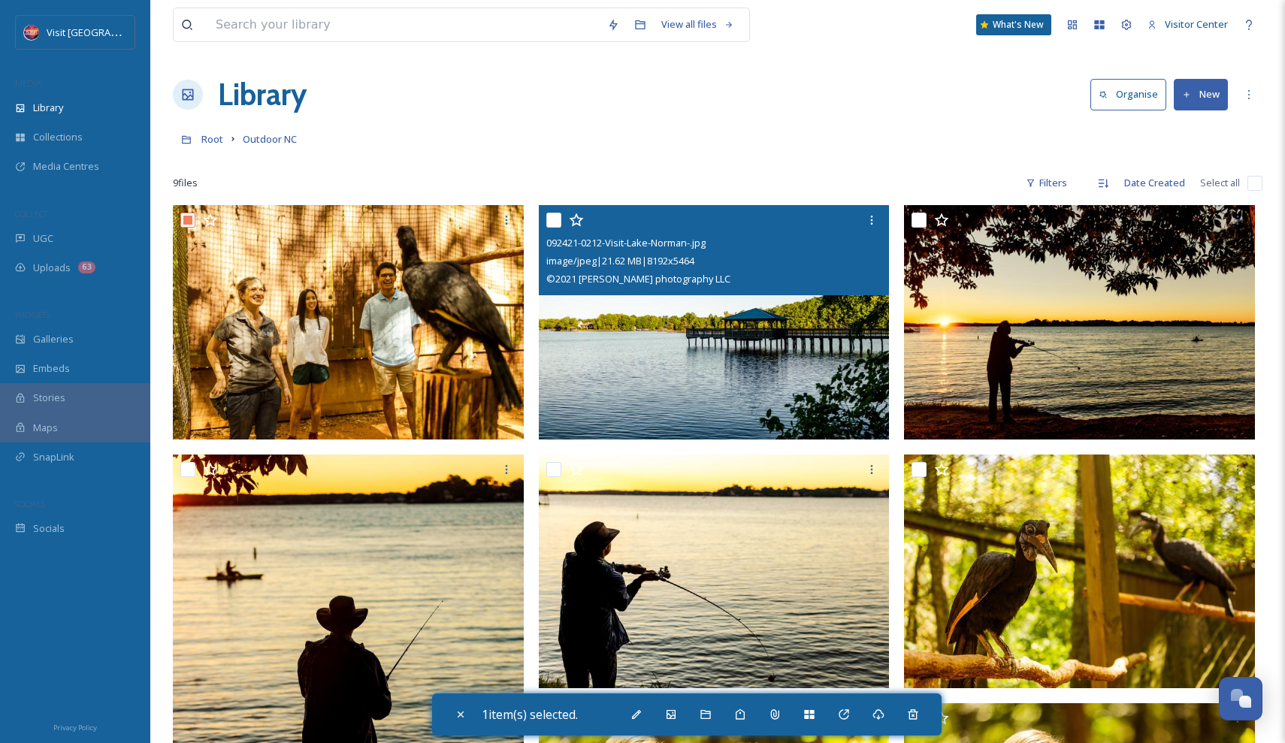
click at [553, 225] on input "checkbox" at bounding box center [553, 220] width 15 height 15
checkbox input "true"
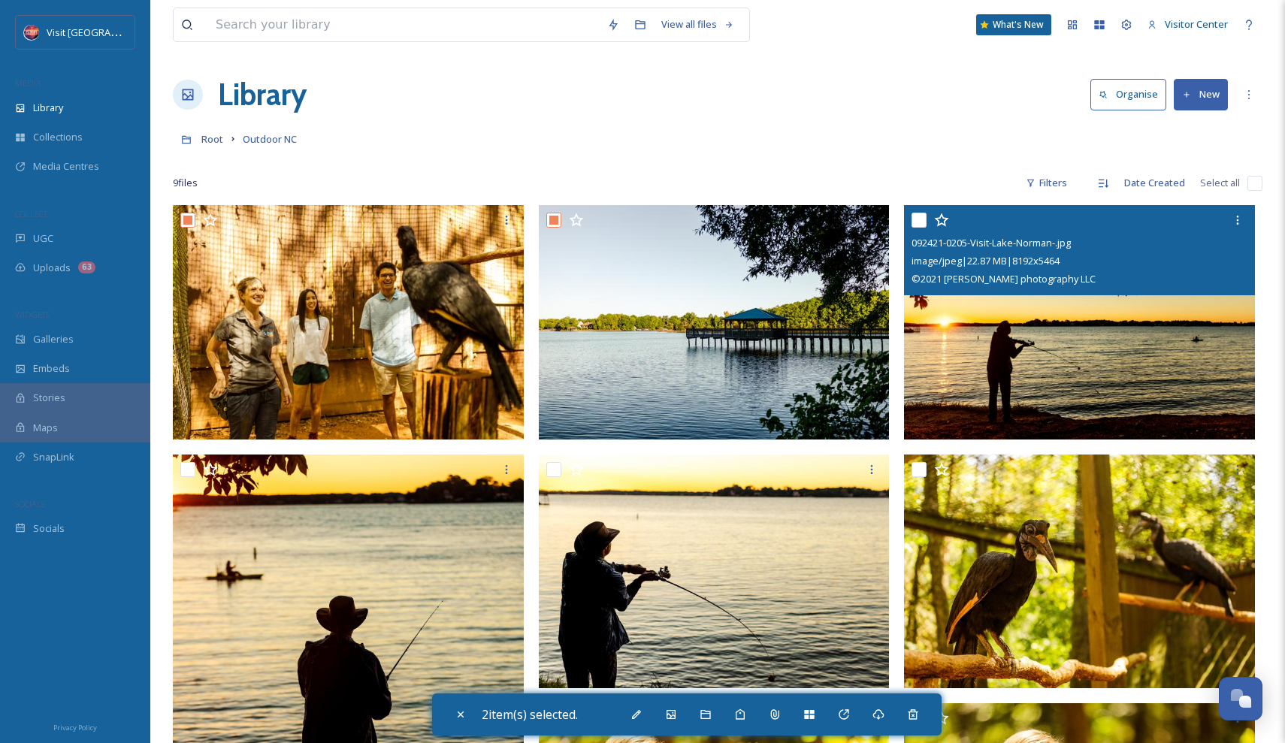
click at [917, 217] on input "checkbox" at bounding box center [918, 220] width 15 height 15
checkbox input "true"
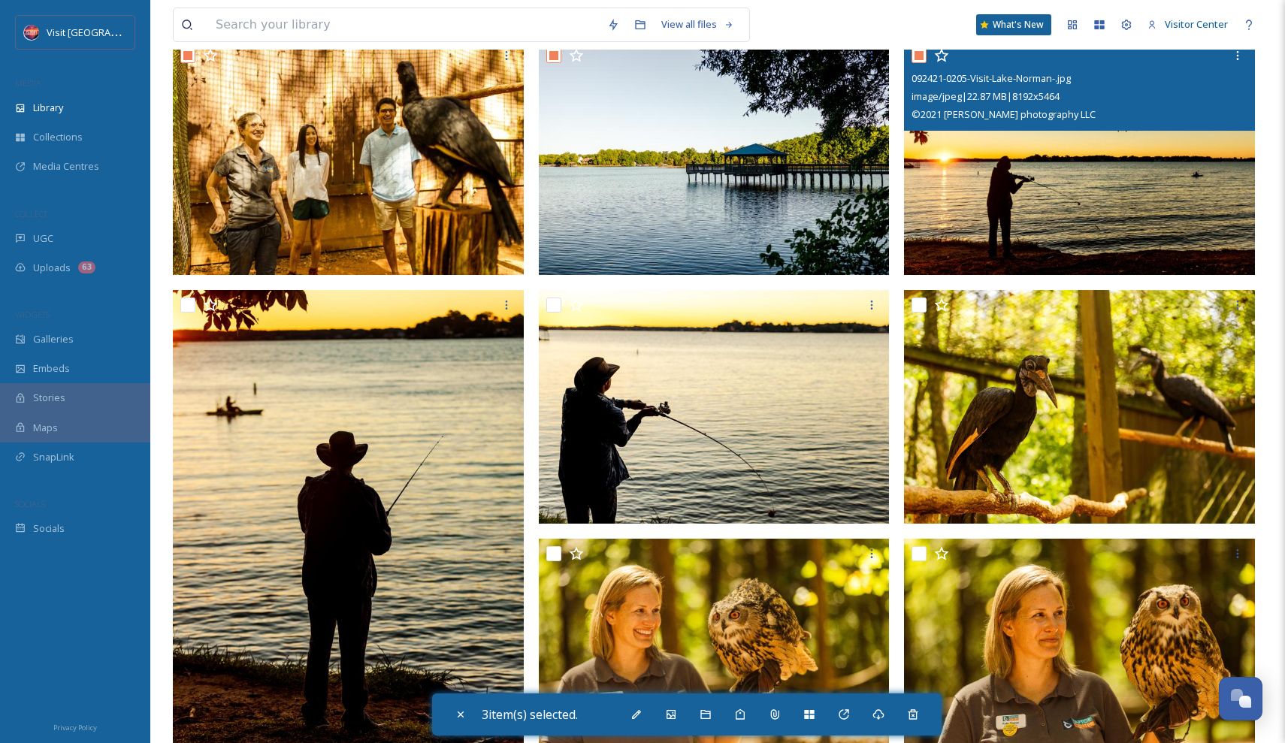
scroll to position [243, 0]
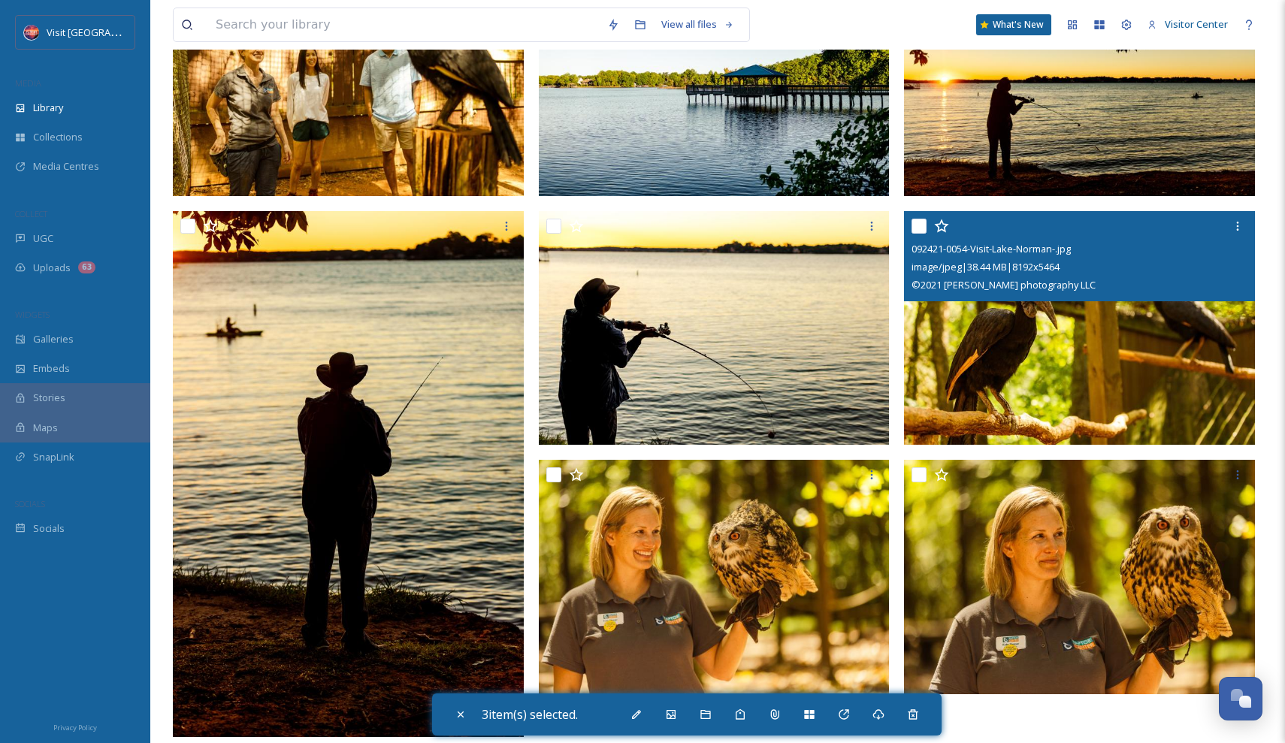
click at [916, 222] on input "checkbox" at bounding box center [918, 226] width 15 height 15
checkbox input "true"
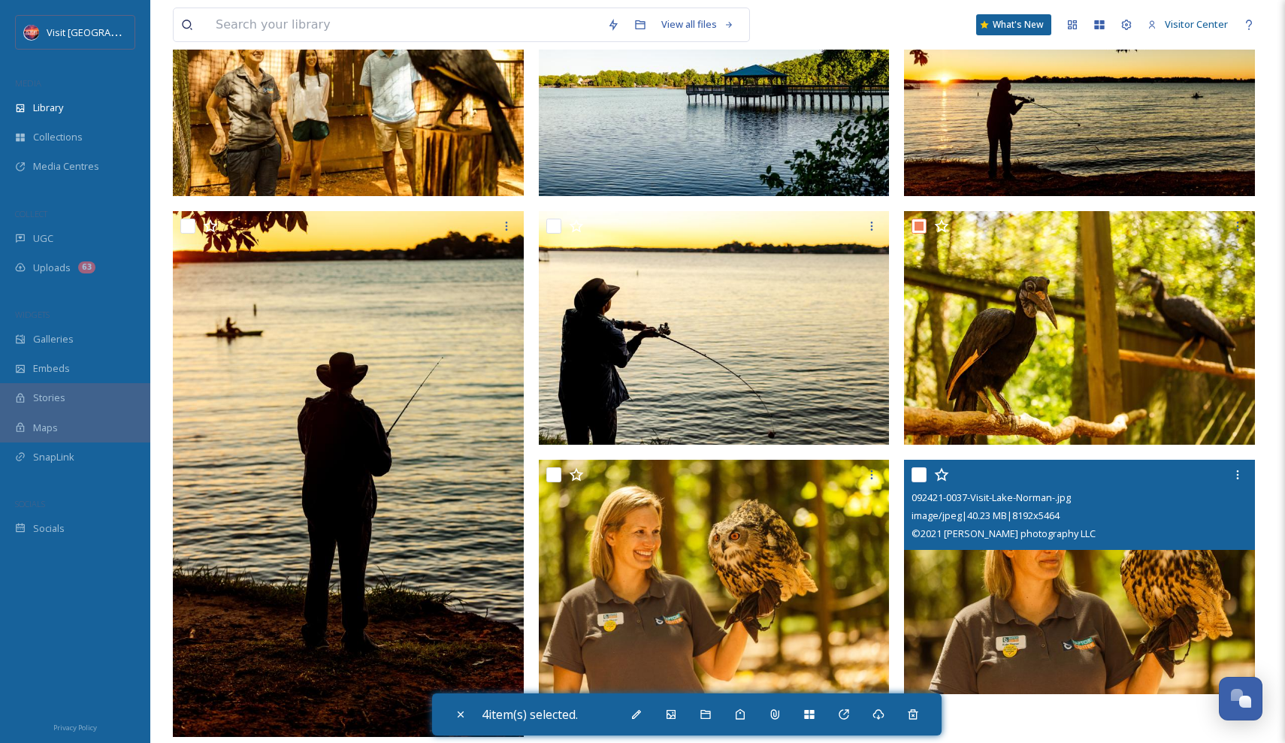
click at [917, 473] on input "checkbox" at bounding box center [918, 474] width 15 height 15
checkbox input "true"
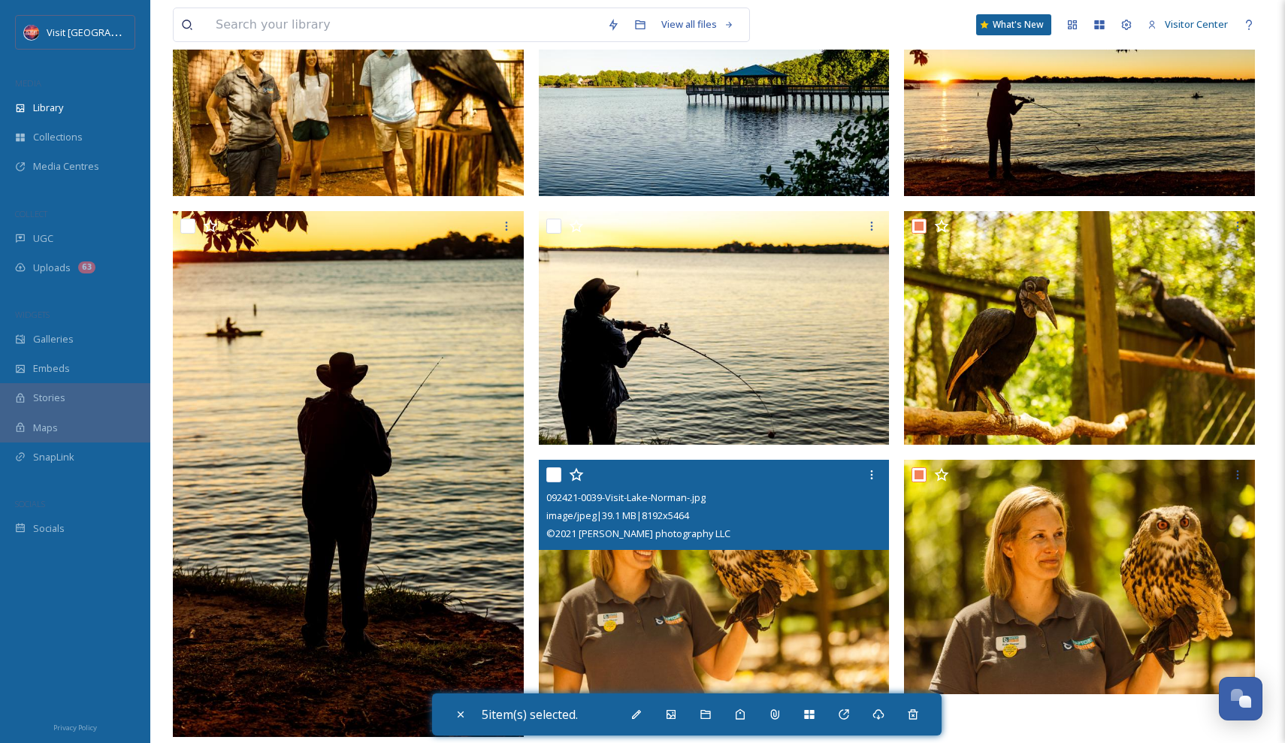
click at [552, 473] on input "checkbox" at bounding box center [553, 474] width 15 height 15
checkbox input "true"
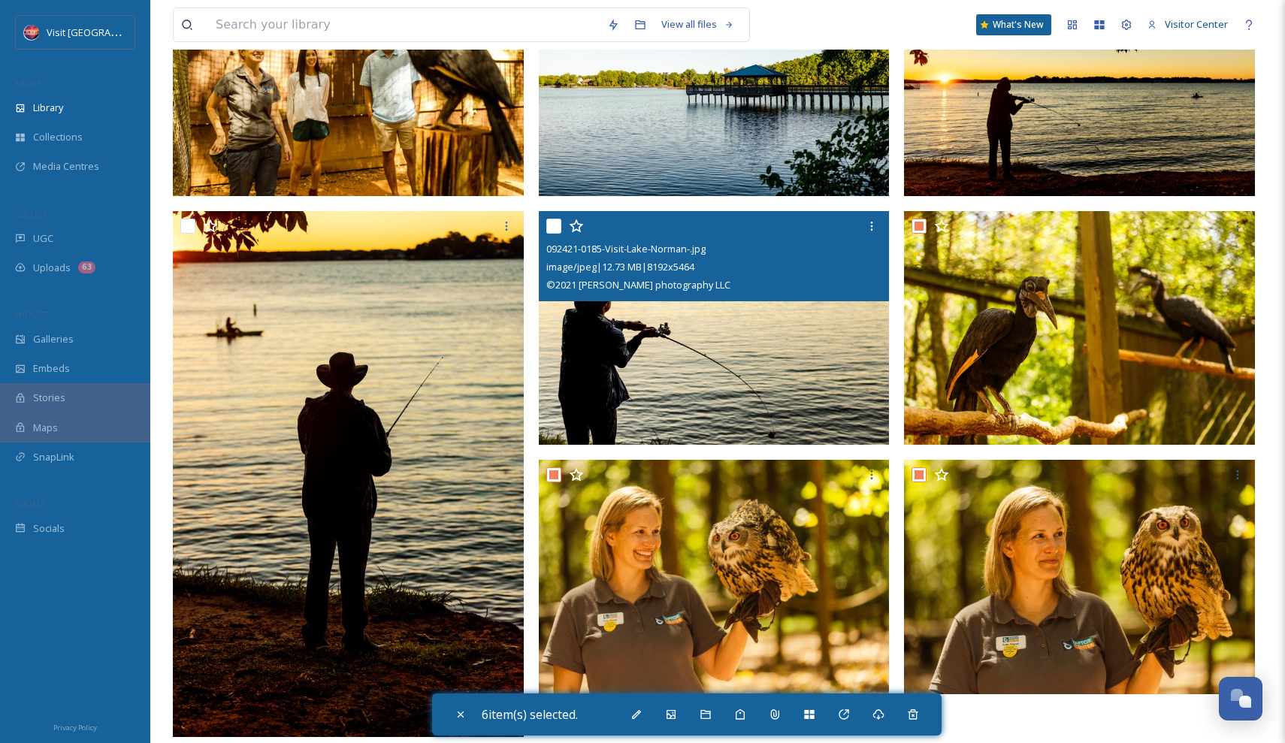
click at [552, 219] on input "checkbox" at bounding box center [553, 226] width 15 height 15
checkbox input "true"
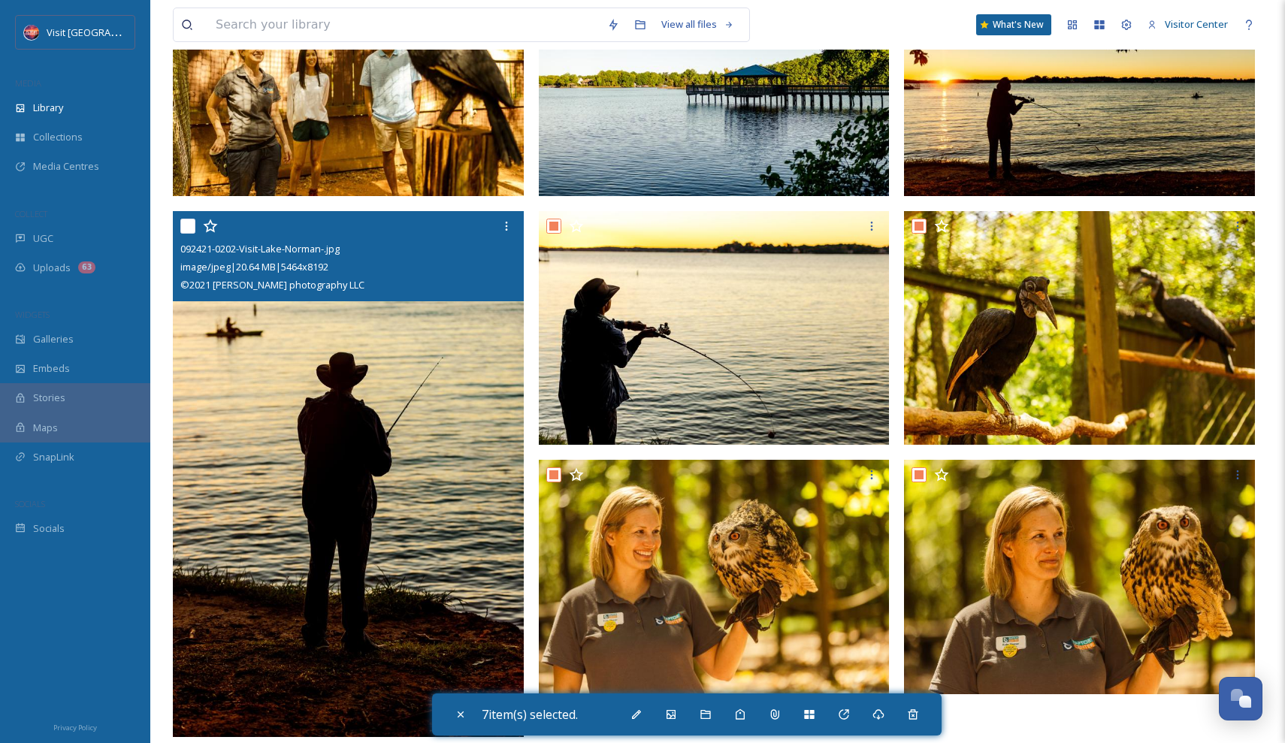
click at [184, 224] on input "checkbox" at bounding box center [187, 226] width 15 height 15
checkbox input "true"
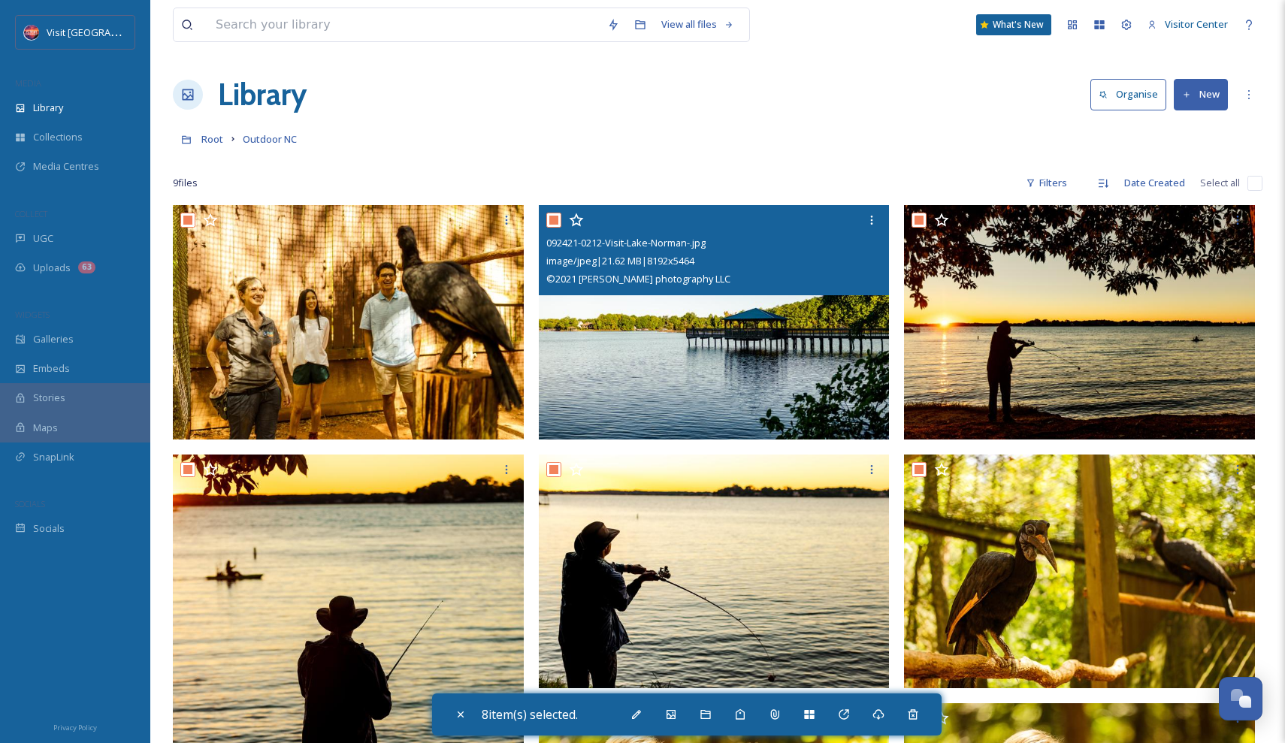
scroll to position [0, 0]
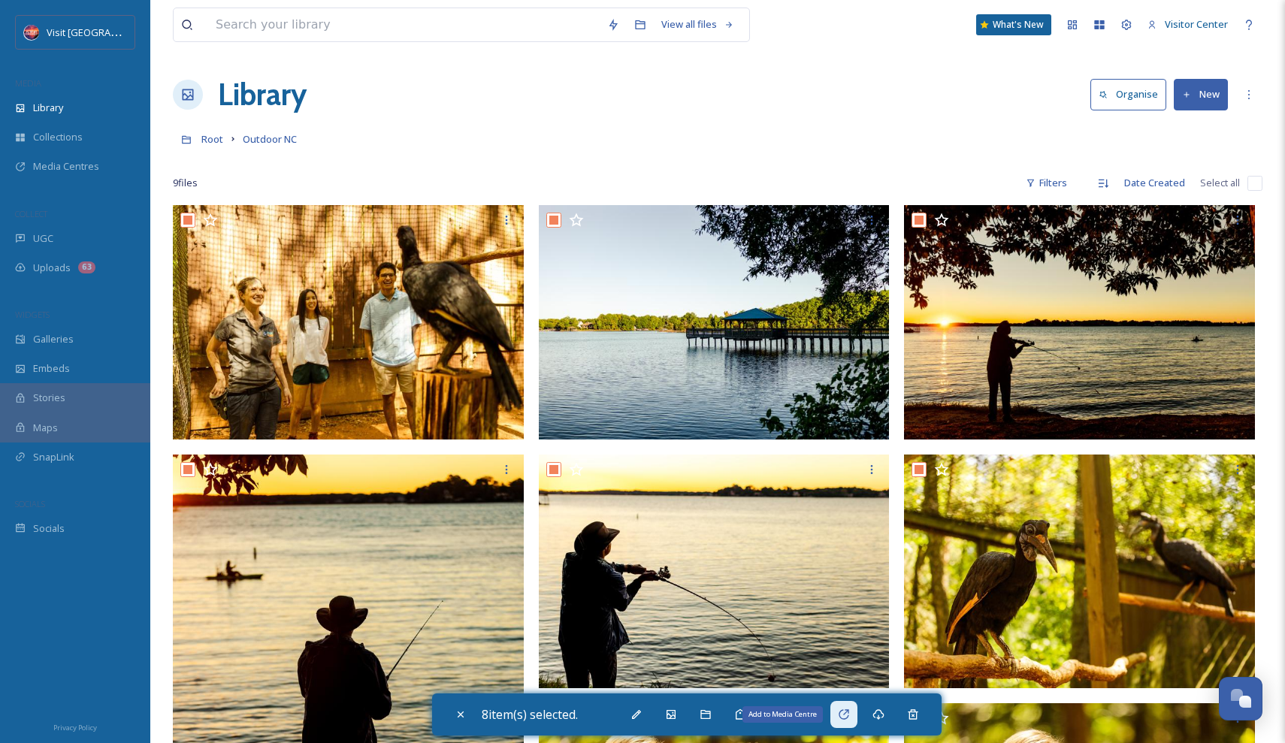
click at [855, 706] on div "Add to Media Centre" at bounding box center [843, 714] width 27 height 27
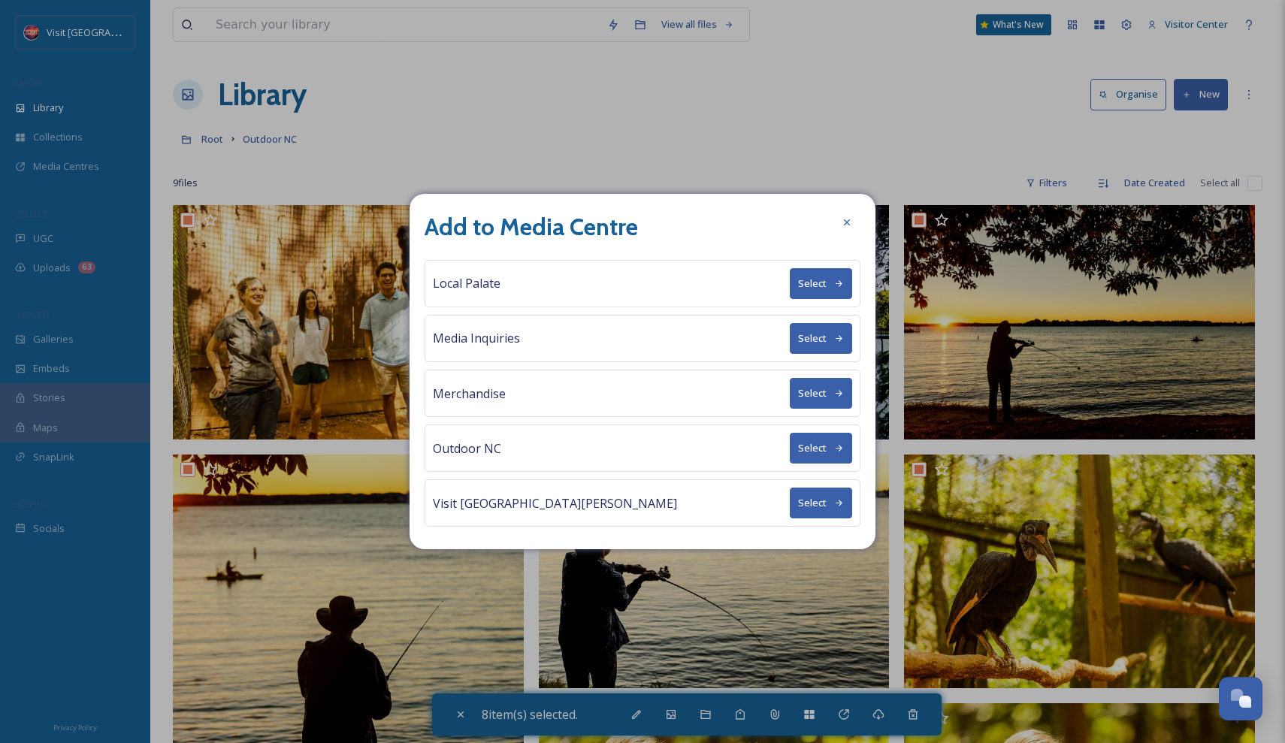
click at [840, 453] on button "Select" at bounding box center [821, 448] width 62 height 31
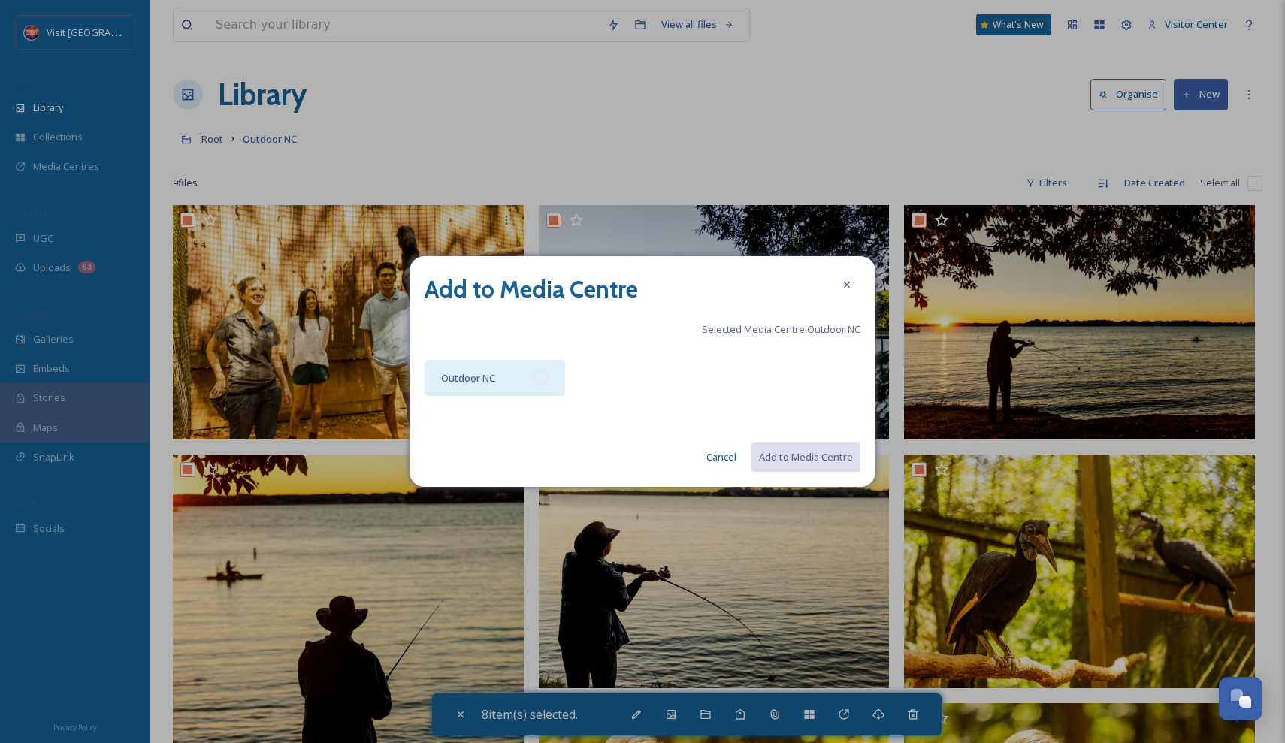
click at [526, 382] on div "Outdoor NC" at bounding box center [495, 378] width 141 height 36
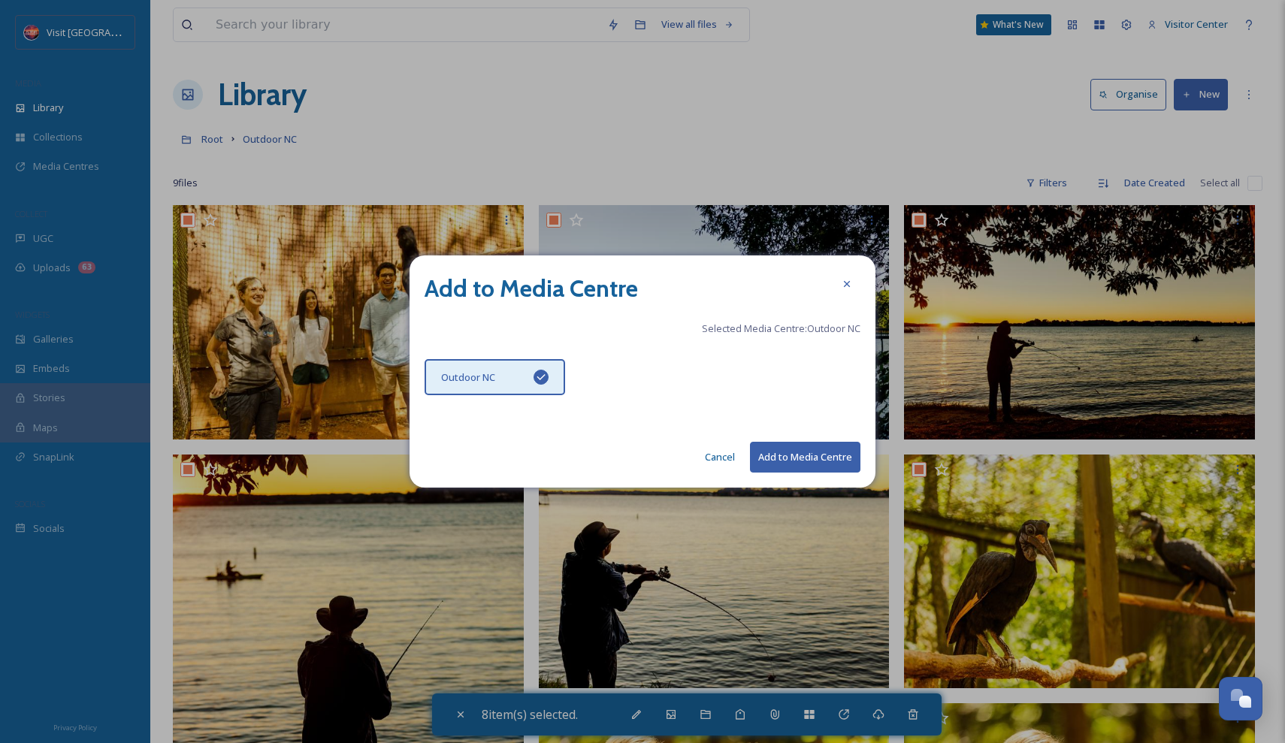
click at [812, 448] on button "Add to Media Centre" at bounding box center [805, 457] width 110 height 31
checkbox input "false"
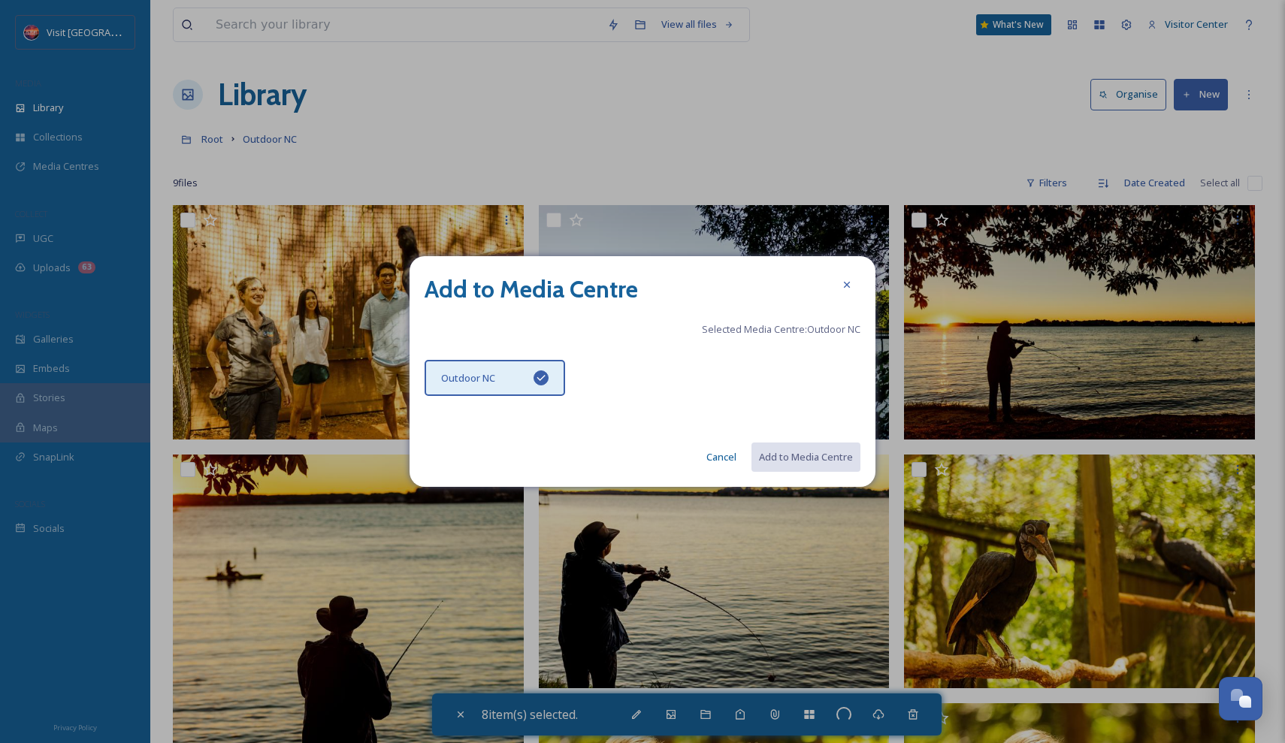
checkbox input "false"
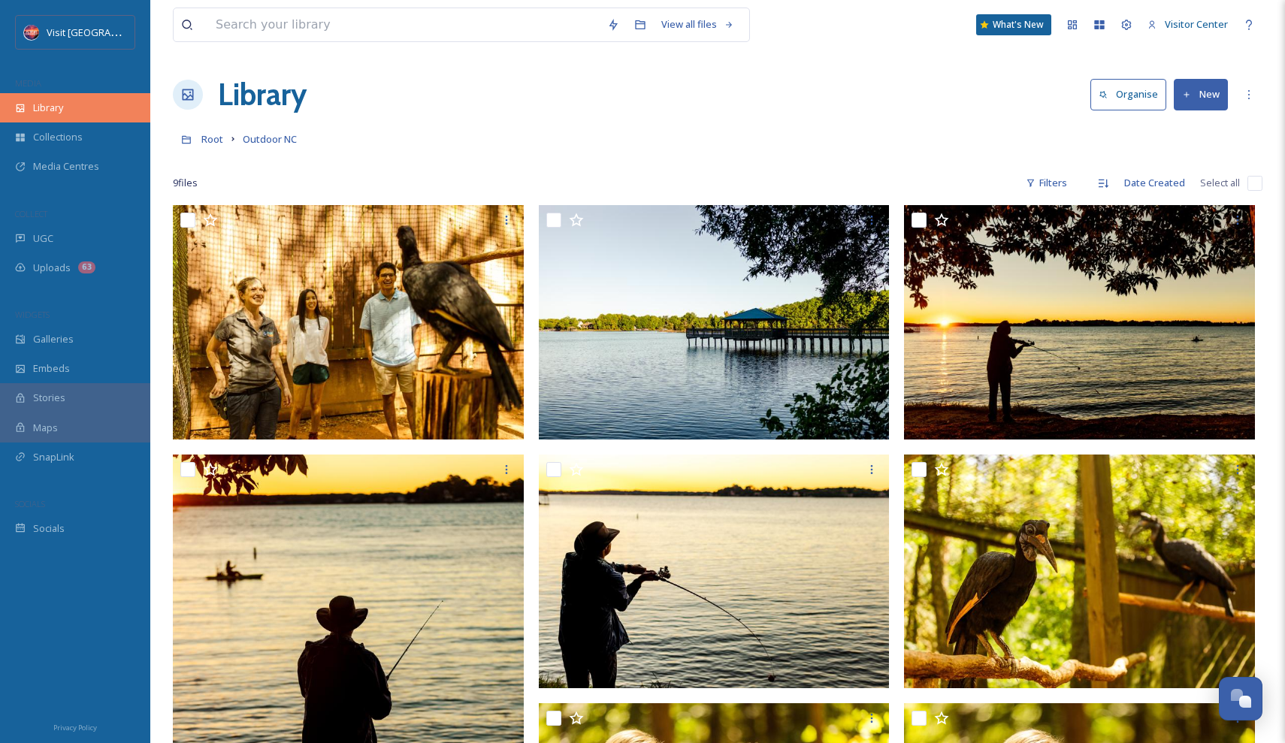
click at [26, 104] on div "Library" at bounding box center [75, 107] width 150 height 29
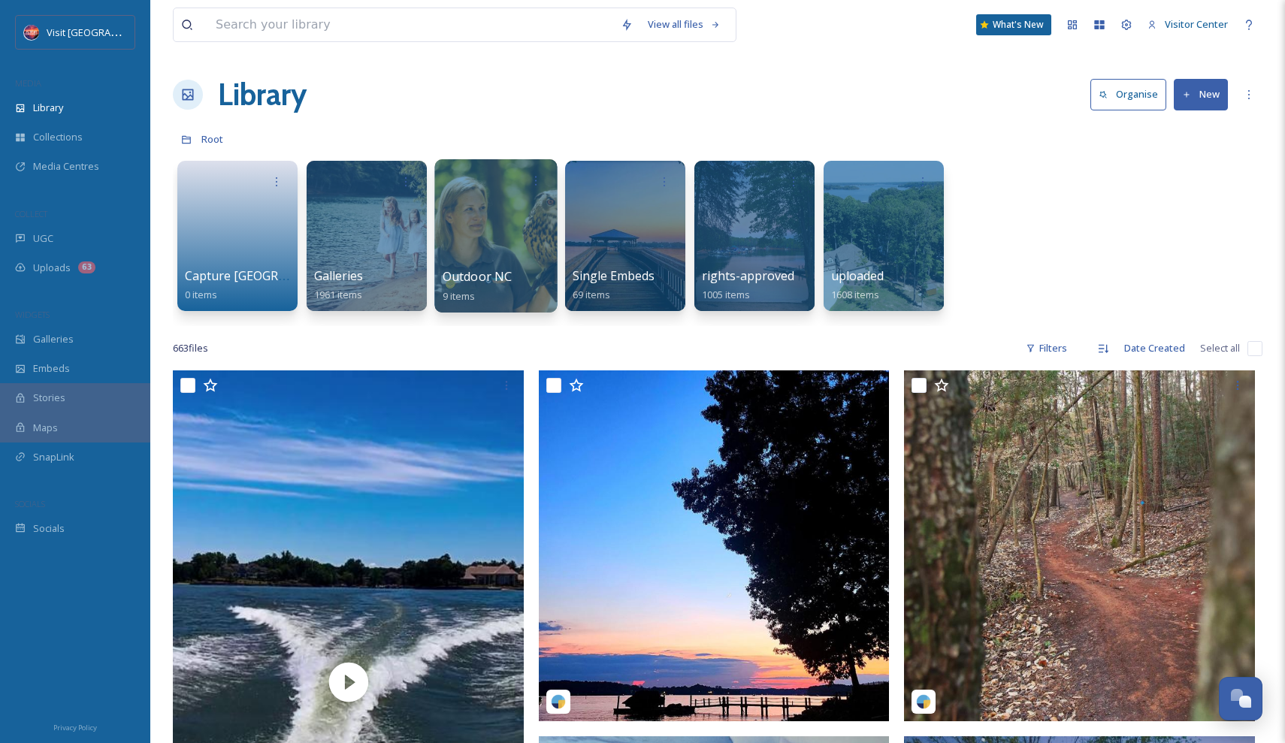
click at [513, 226] on div at bounding box center [495, 235] width 122 height 153
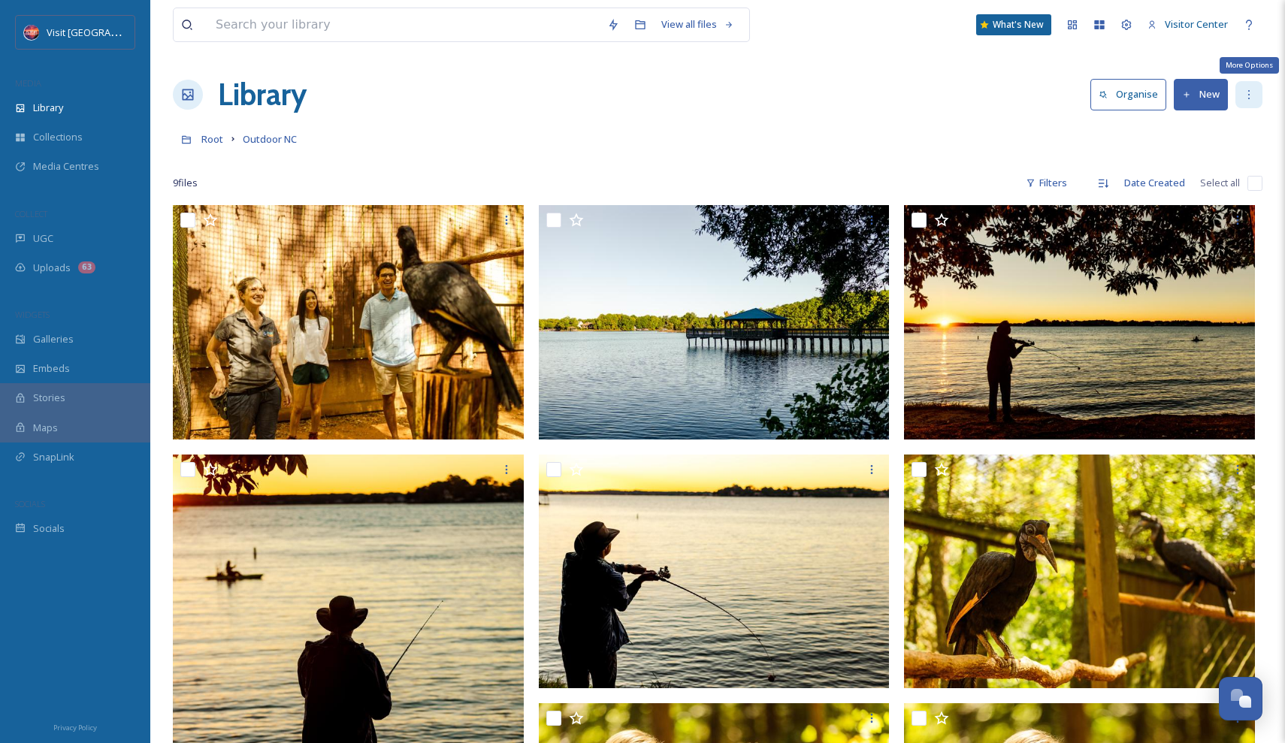
click at [1251, 89] on icon at bounding box center [1249, 95] width 12 height 12
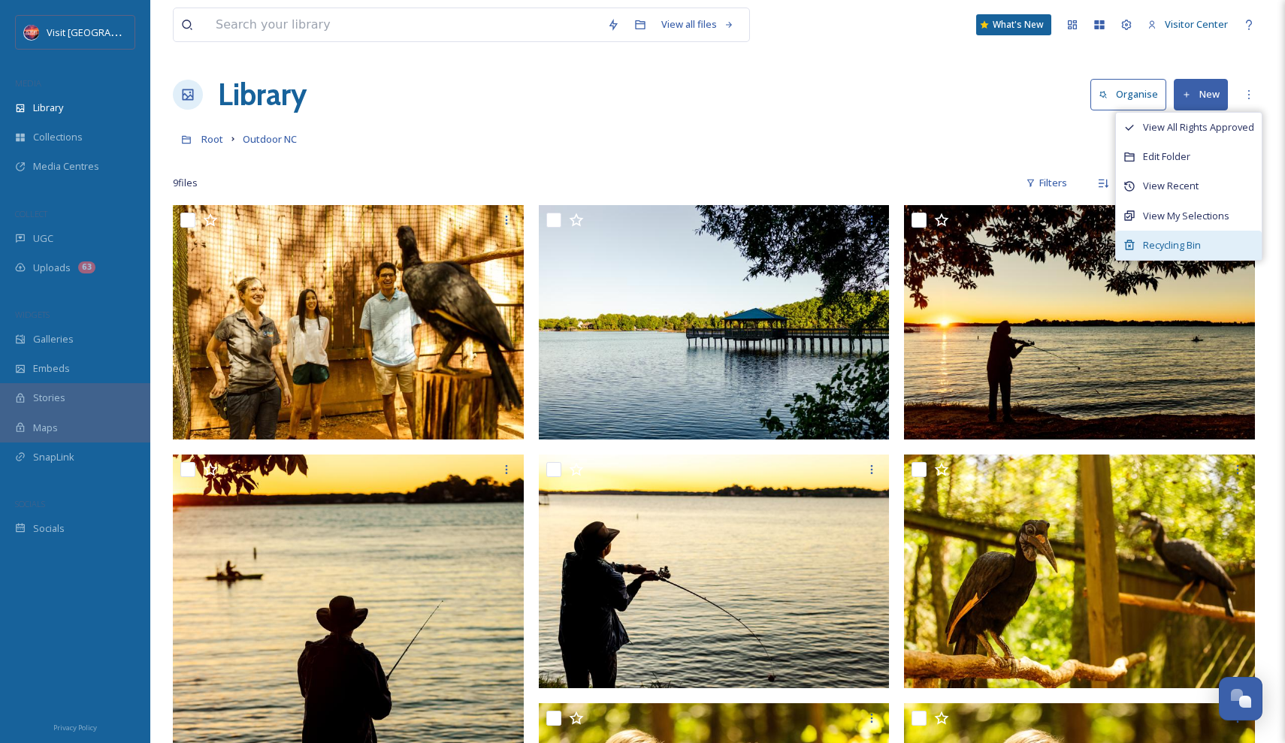
click at [1183, 238] on span "Recycling Bin" at bounding box center [1172, 245] width 58 height 14
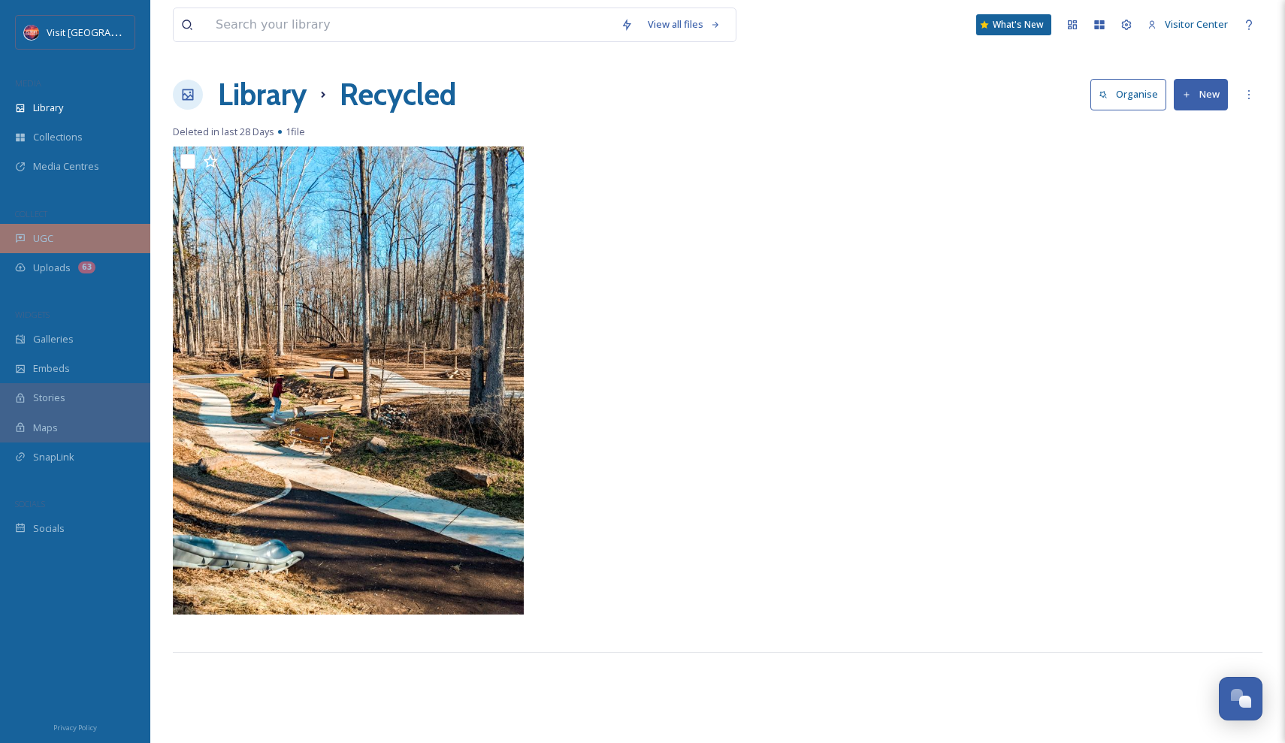
click at [56, 234] on div "UGC" at bounding box center [75, 238] width 150 height 29
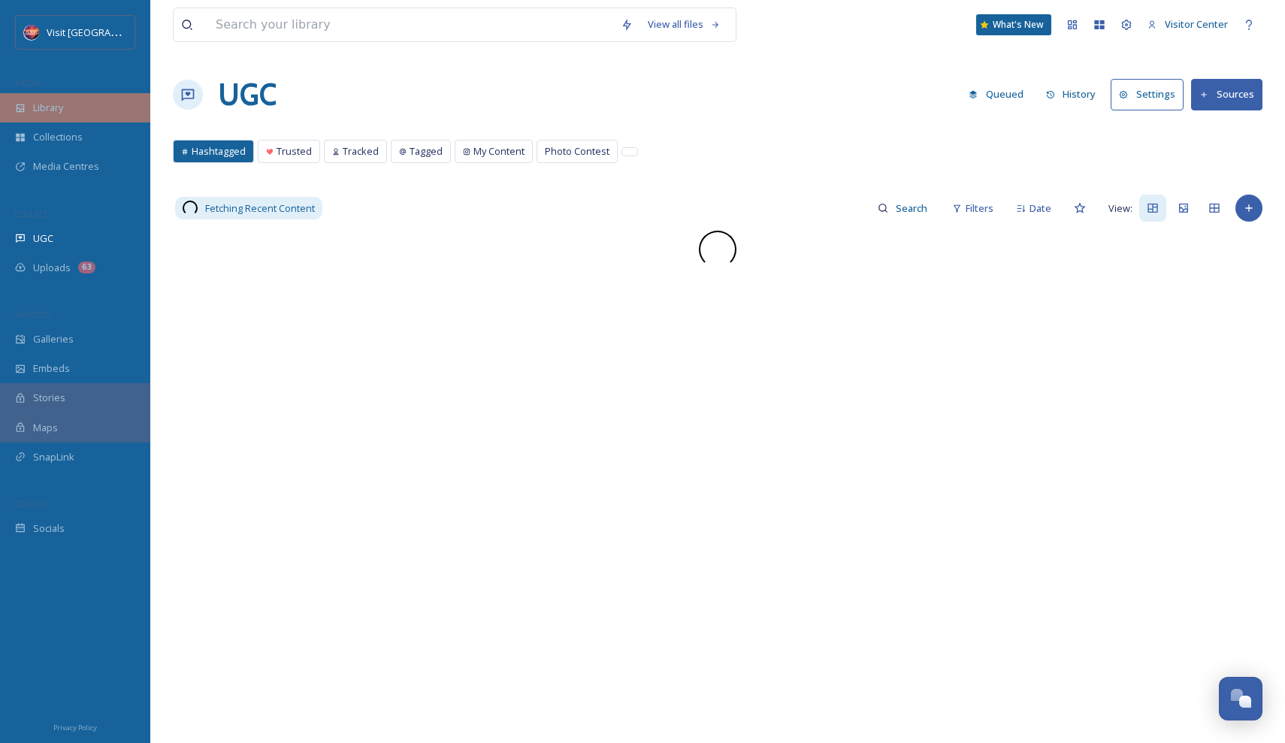
click at [52, 108] on span "Library" at bounding box center [48, 108] width 30 height 14
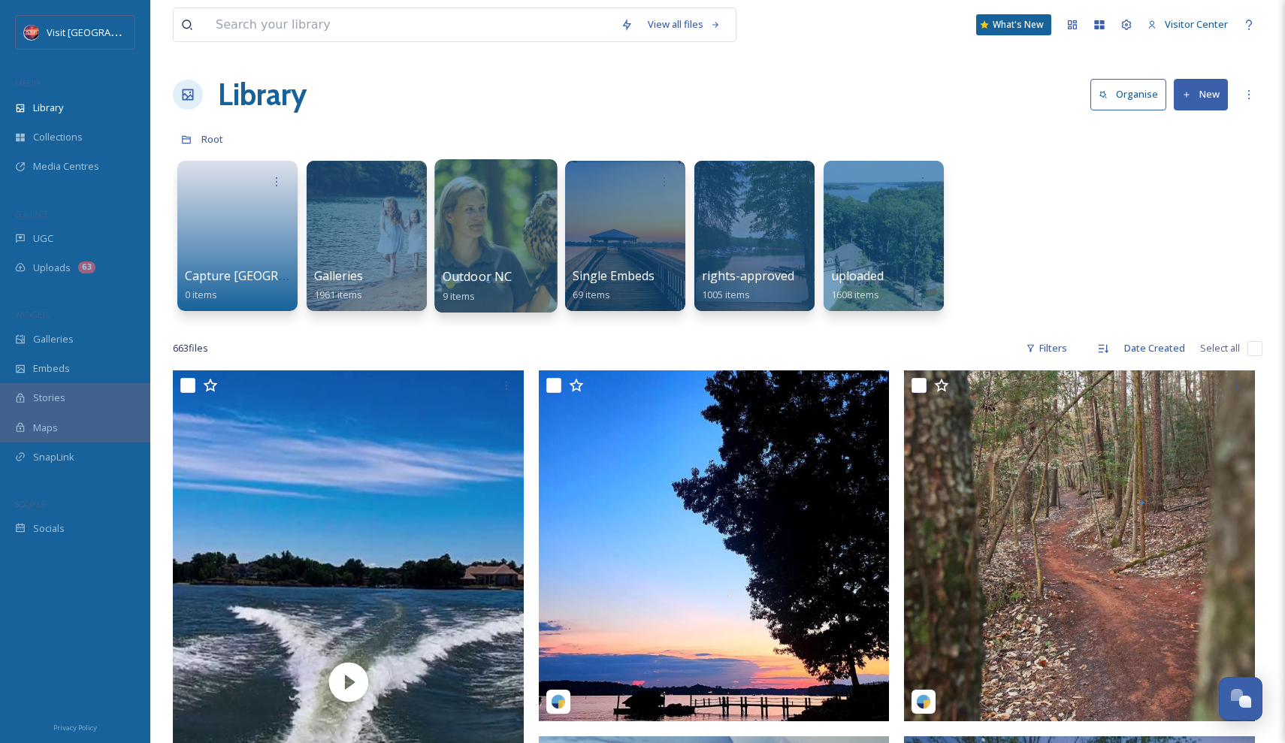
click at [464, 210] on div at bounding box center [495, 235] width 122 height 153
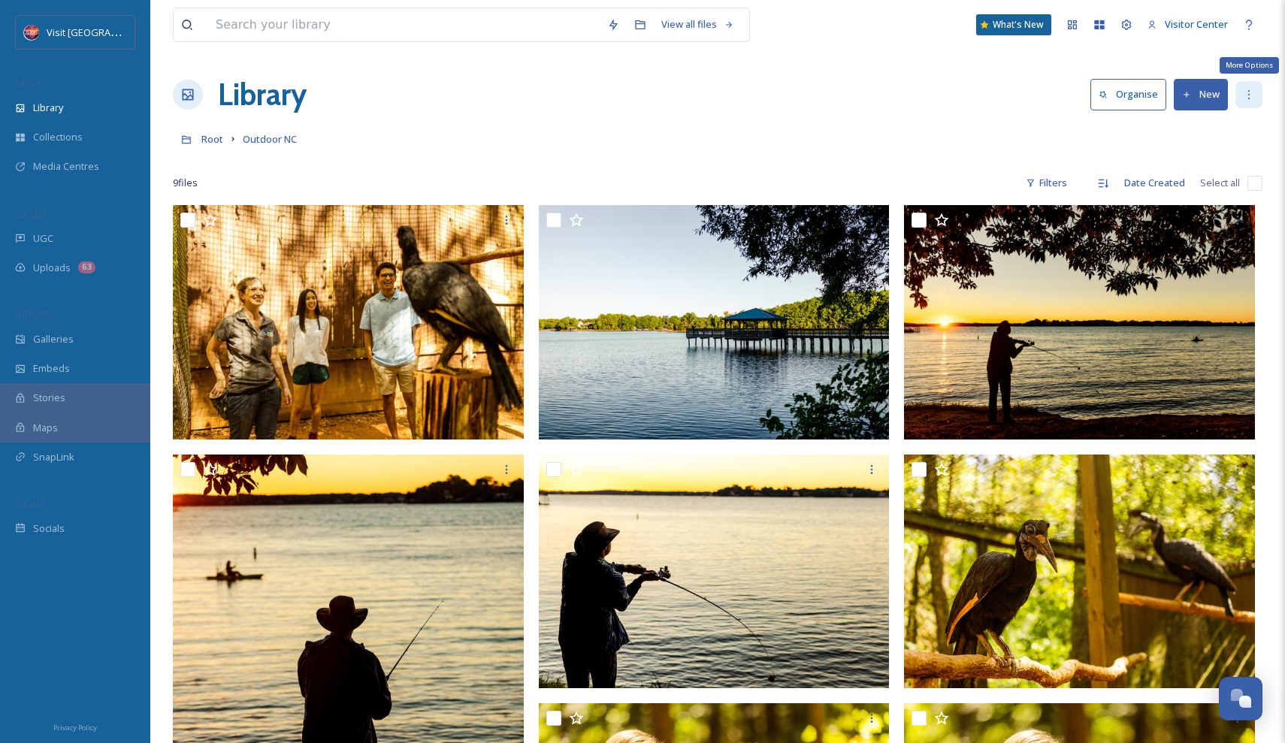
click at [1247, 105] on div "More Options" at bounding box center [1248, 94] width 27 height 27
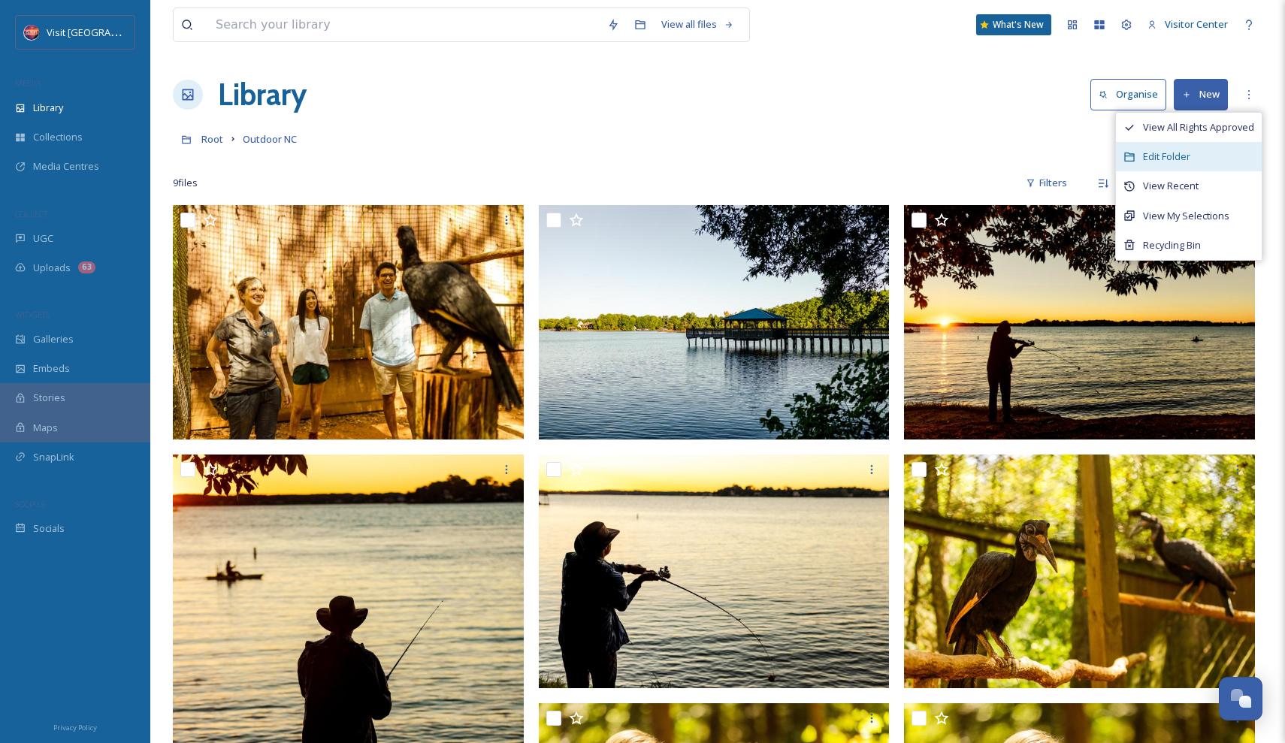
click at [1199, 147] on div "Edit Folder" at bounding box center [1189, 156] width 146 height 29
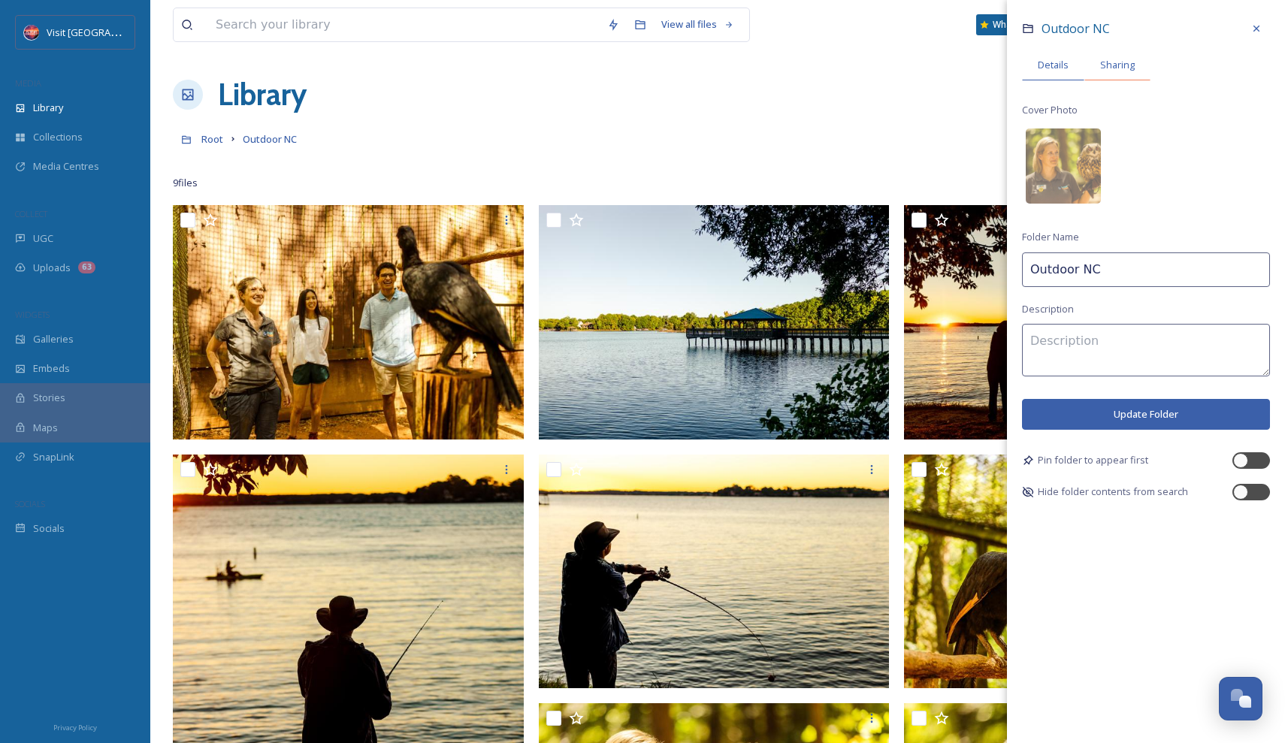
click at [1119, 65] on span "Sharing" at bounding box center [1117, 65] width 35 height 14
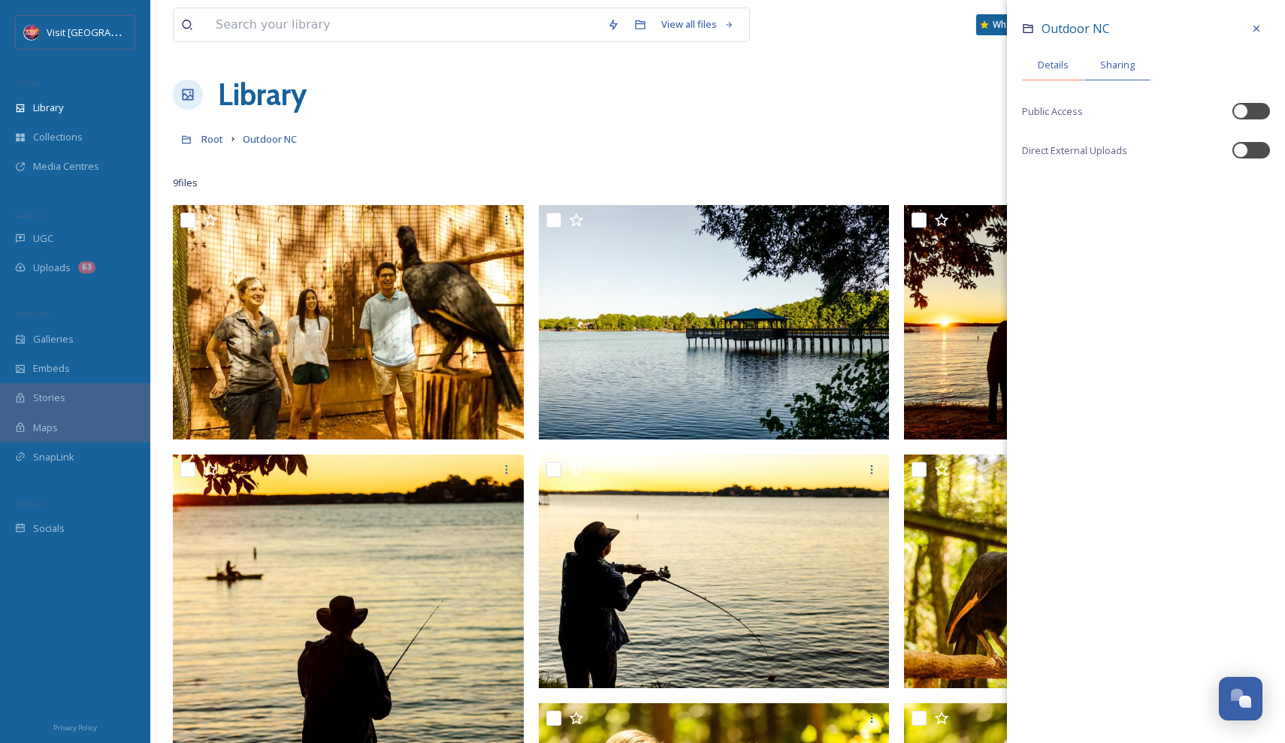
click at [1073, 69] on div "Details" at bounding box center [1053, 65] width 62 height 31
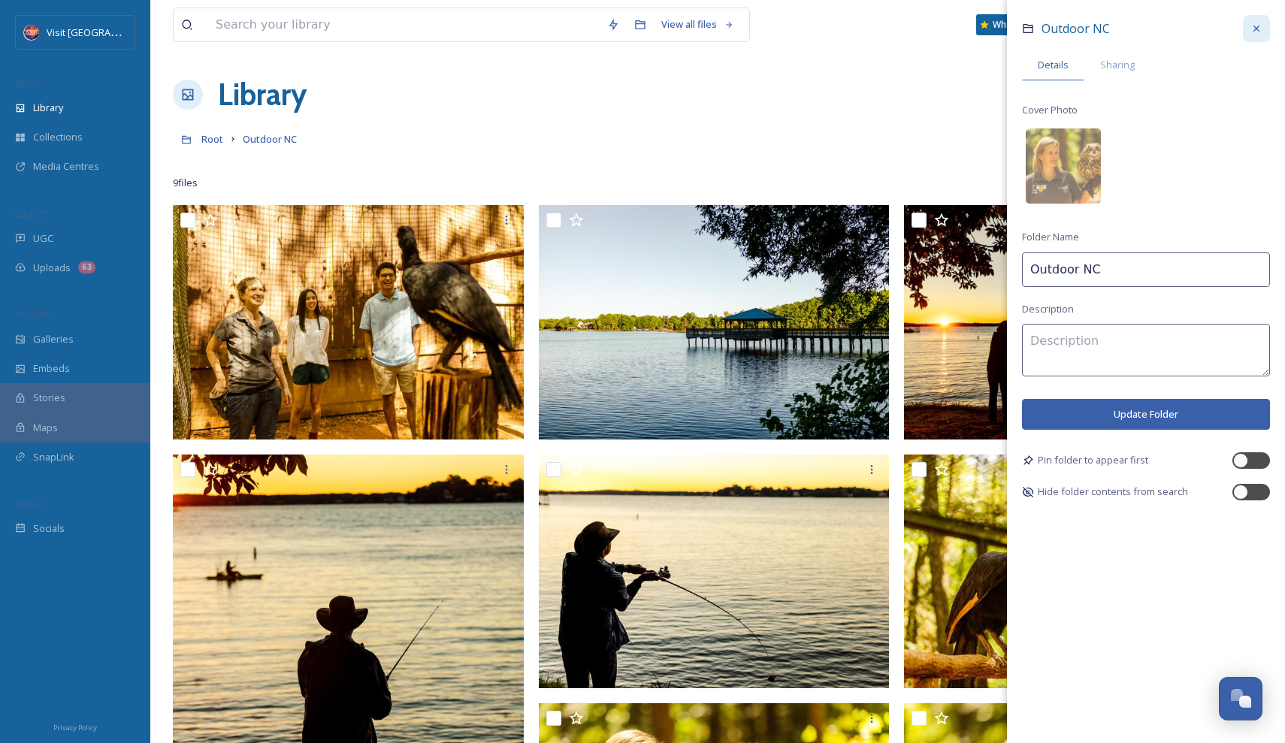
click at [1264, 29] on div at bounding box center [1256, 28] width 27 height 27
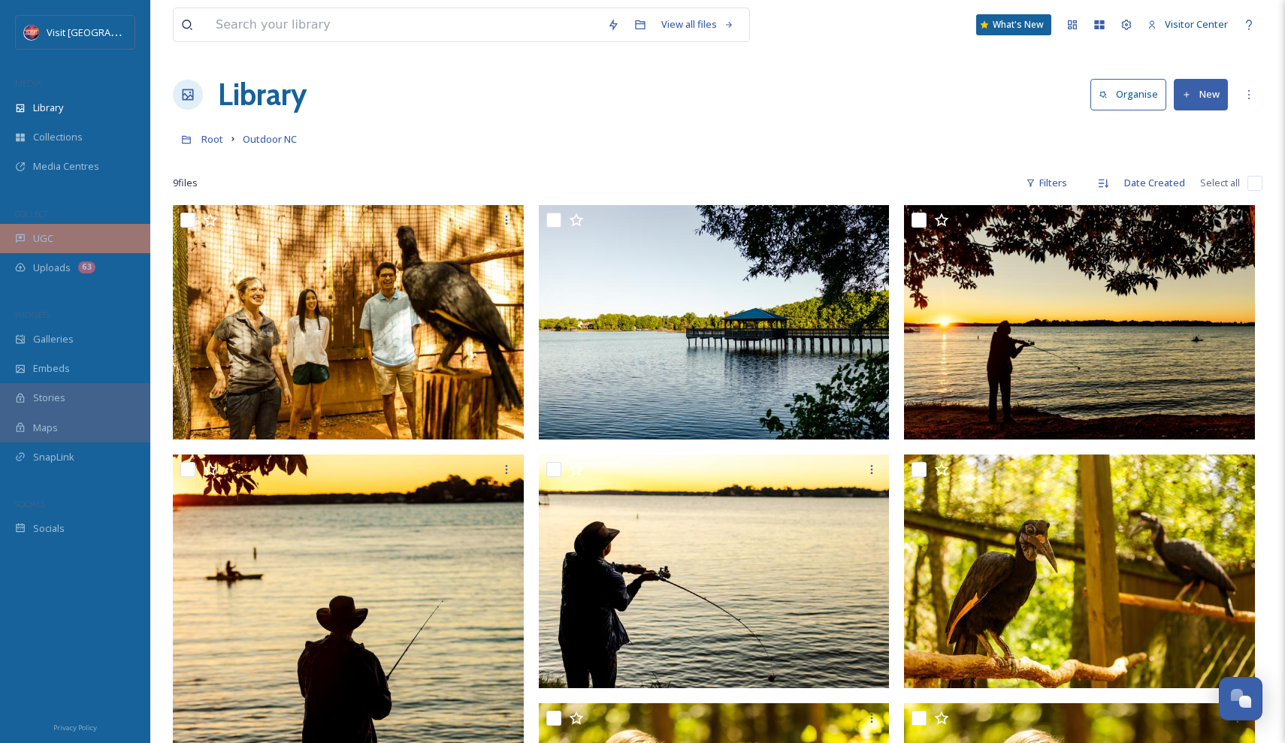
click at [47, 248] on div "UGC" at bounding box center [75, 238] width 150 height 29
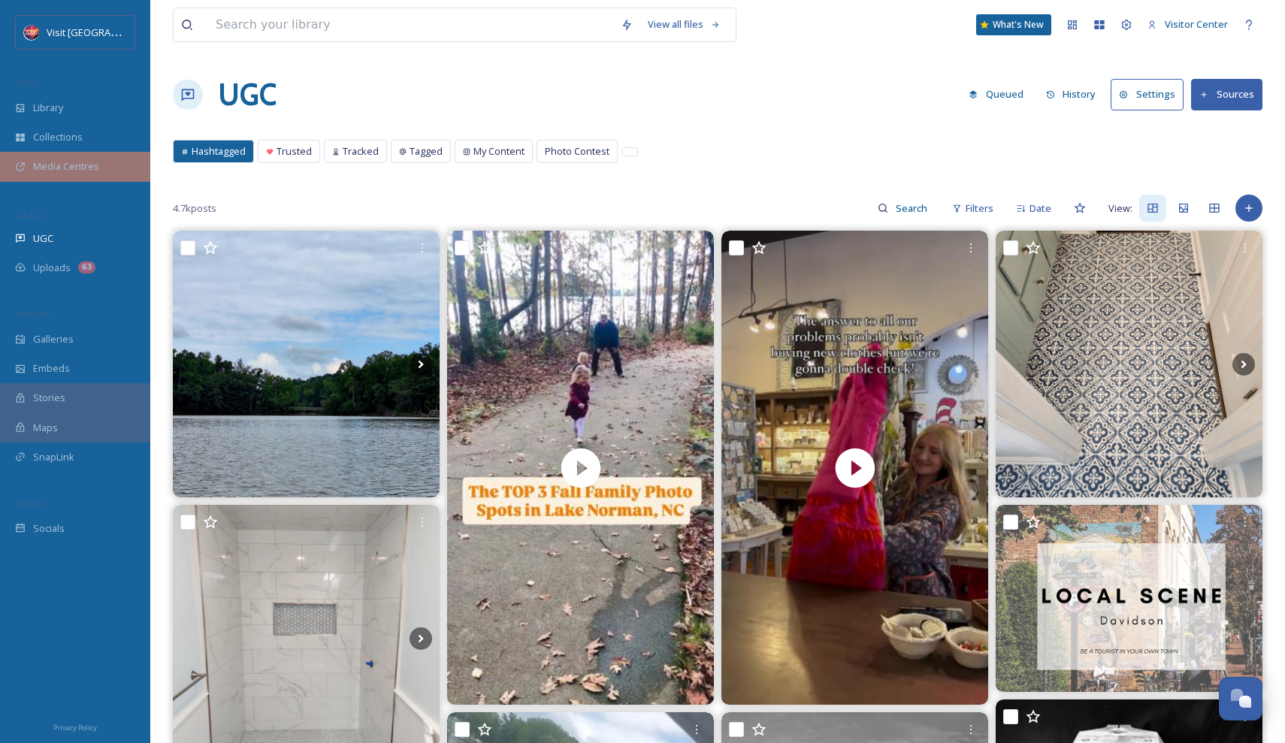
click at [86, 168] on span "Media Centres" at bounding box center [66, 166] width 66 height 14
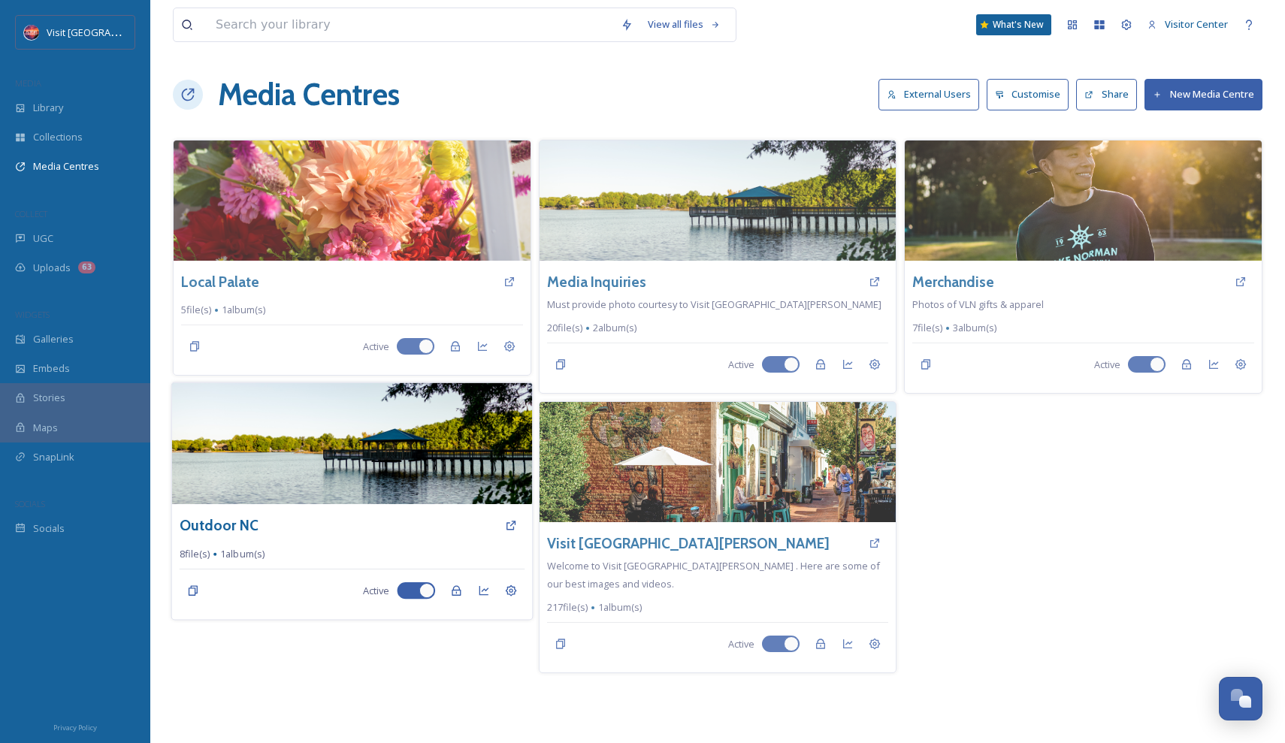
click at [320, 484] on img at bounding box center [352, 444] width 360 height 122
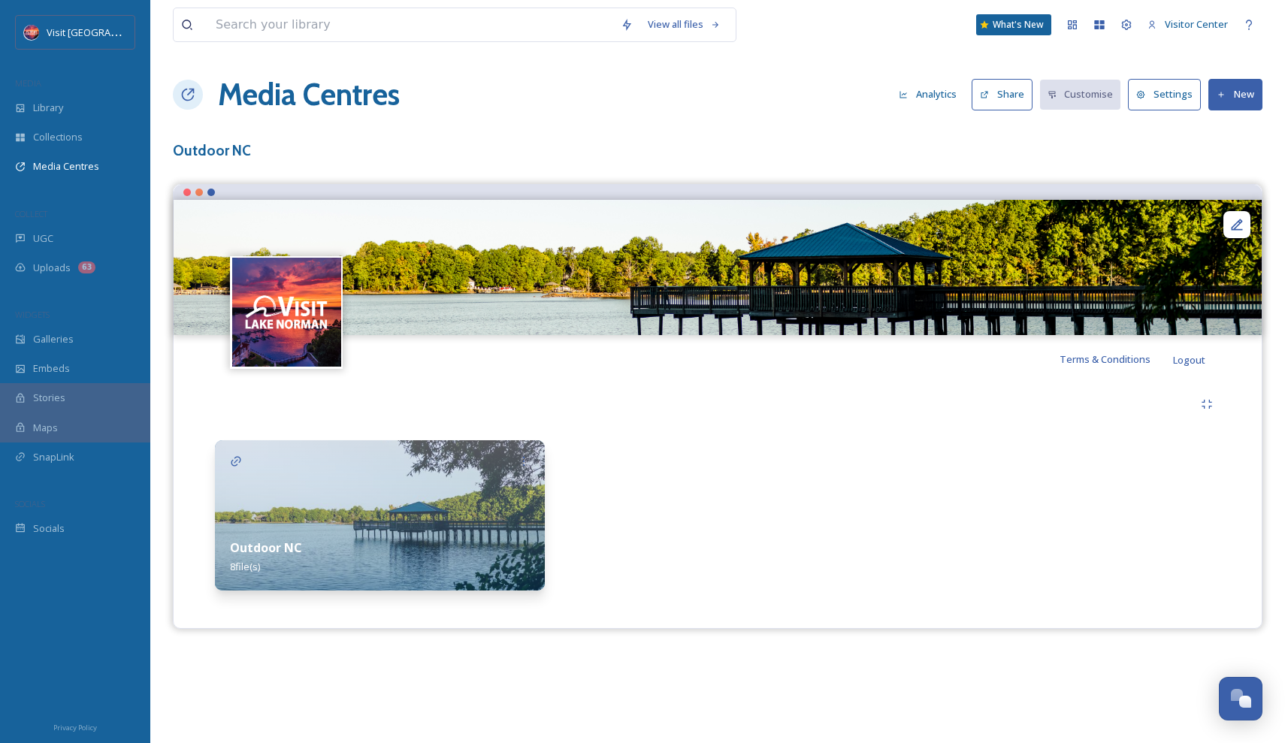
click at [470, 535] on div "Outdoor NC 8 file(s)" at bounding box center [380, 557] width 330 height 67
